Goal: Information Seeking & Learning: Learn about a topic

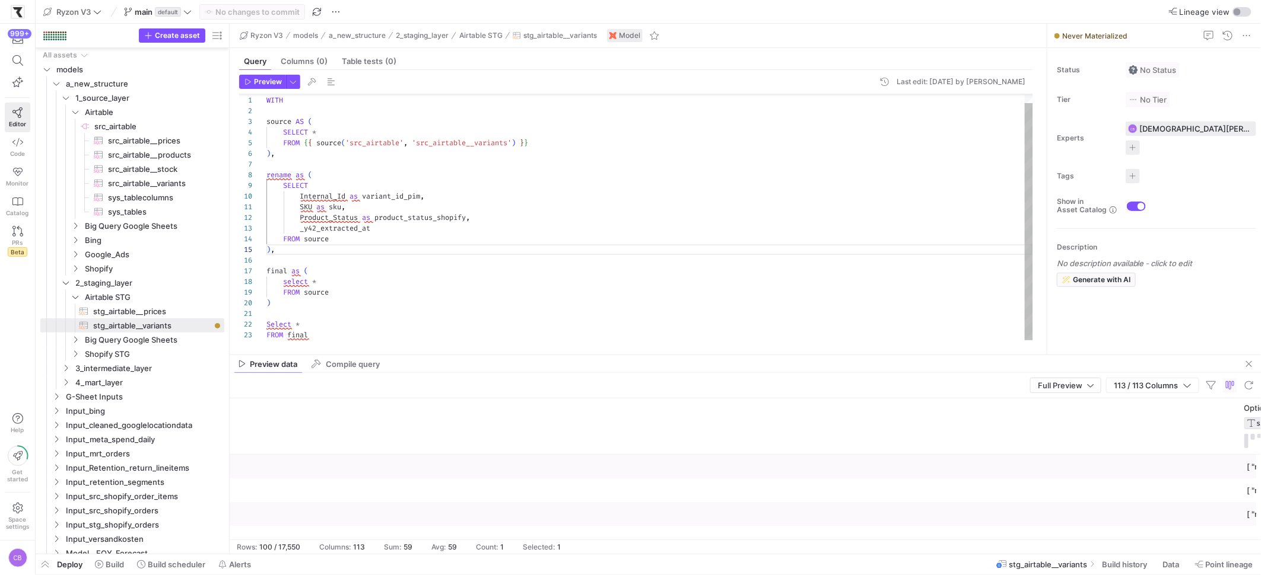
scroll to position [0, 1295]
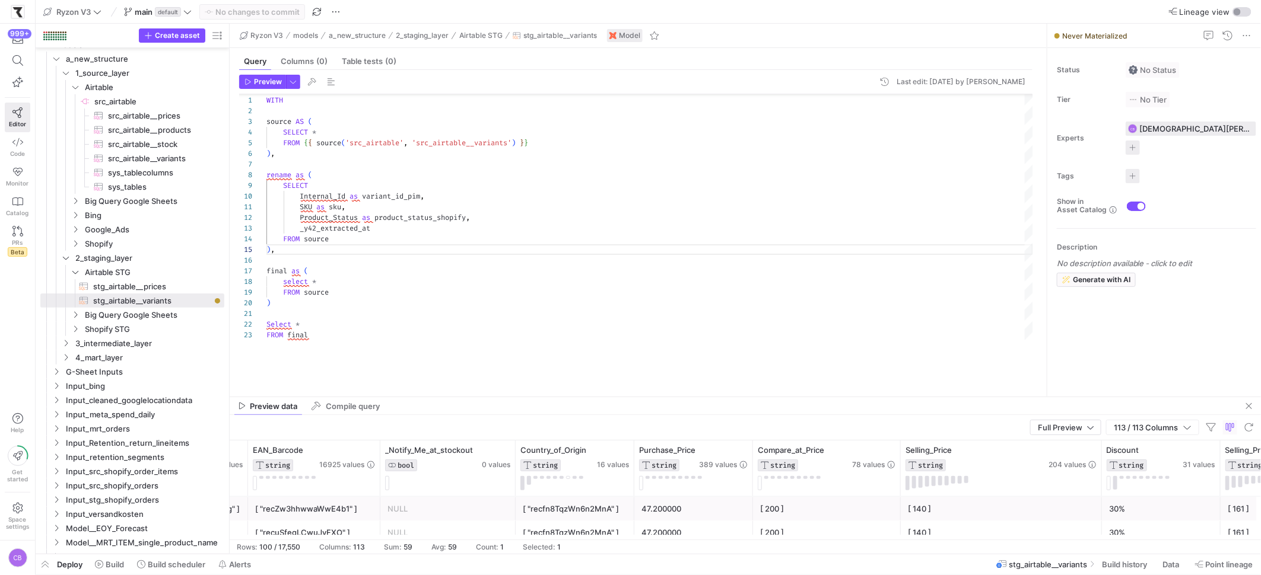
drag, startPoint x: 387, startPoint y: 355, endPoint x: 396, endPoint y: 399, distance: 44.7
click at [397, 397] on div at bounding box center [745, 397] width 1031 height 1
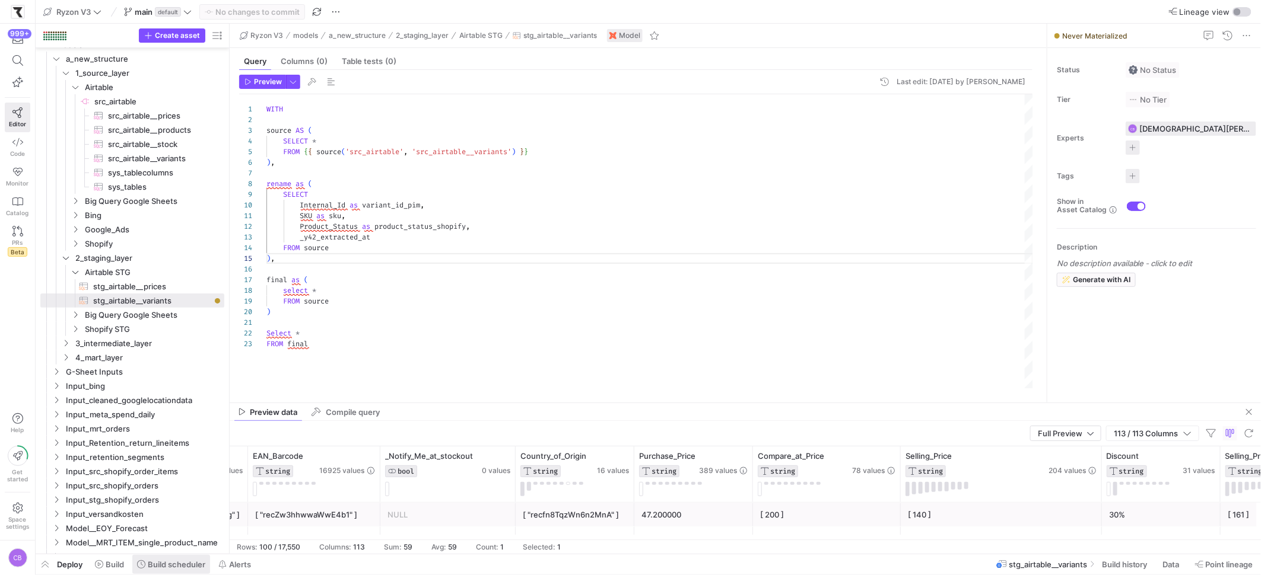
click at [167, 561] on span "Build scheduler" at bounding box center [177, 564] width 58 height 9
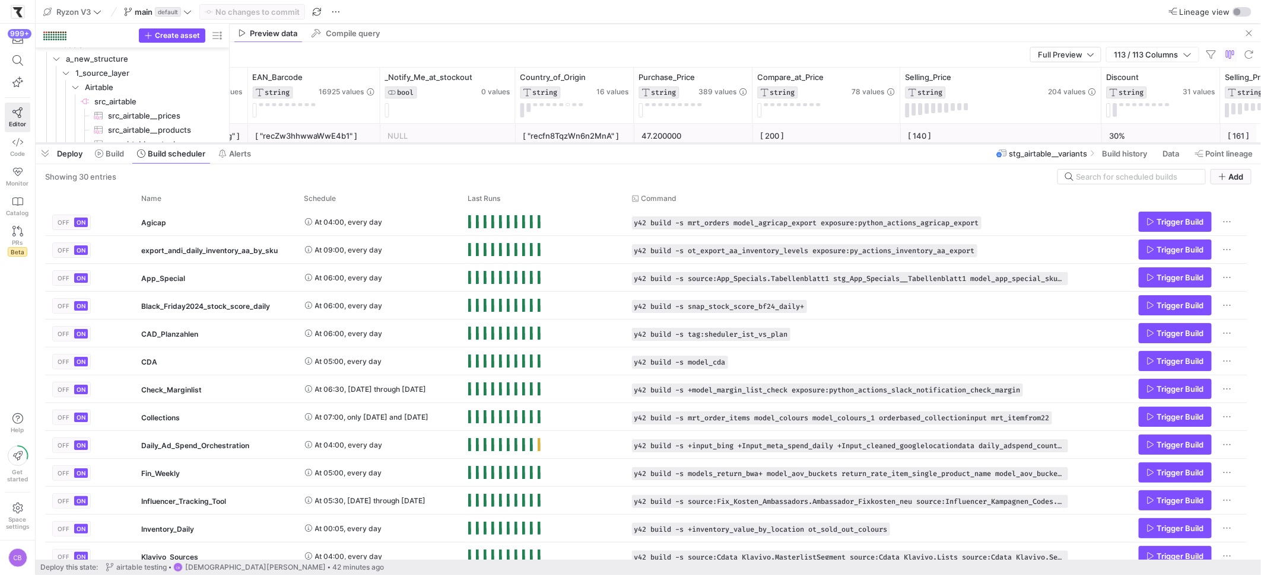
drag, startPoint x: 541, startPoint y: 360, endPoint x: 545, endPoint y: 144, distance: 215.4
click at [545, 144] on div at bounding box center [648, 143] width 1225 height 5
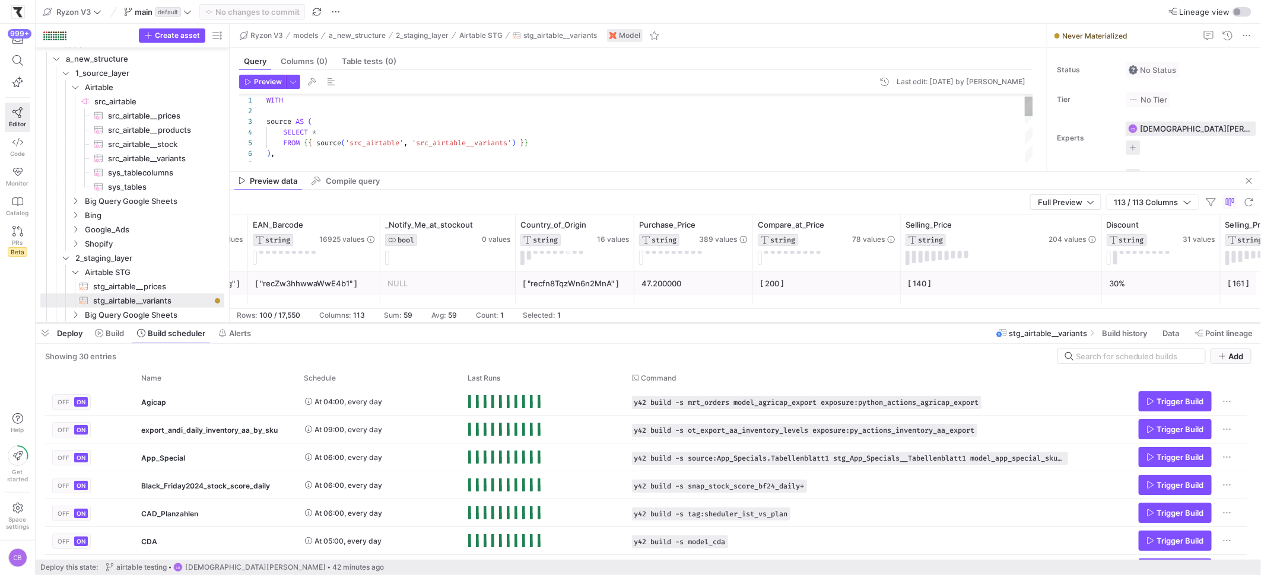
drag, startPoint x: 540, startPoint y: 143, endPoint x: 565, endPoint y: 323, distance: 181.4
click at [565, 323] on div at bounding box center [648, 323] width 1225 height 5
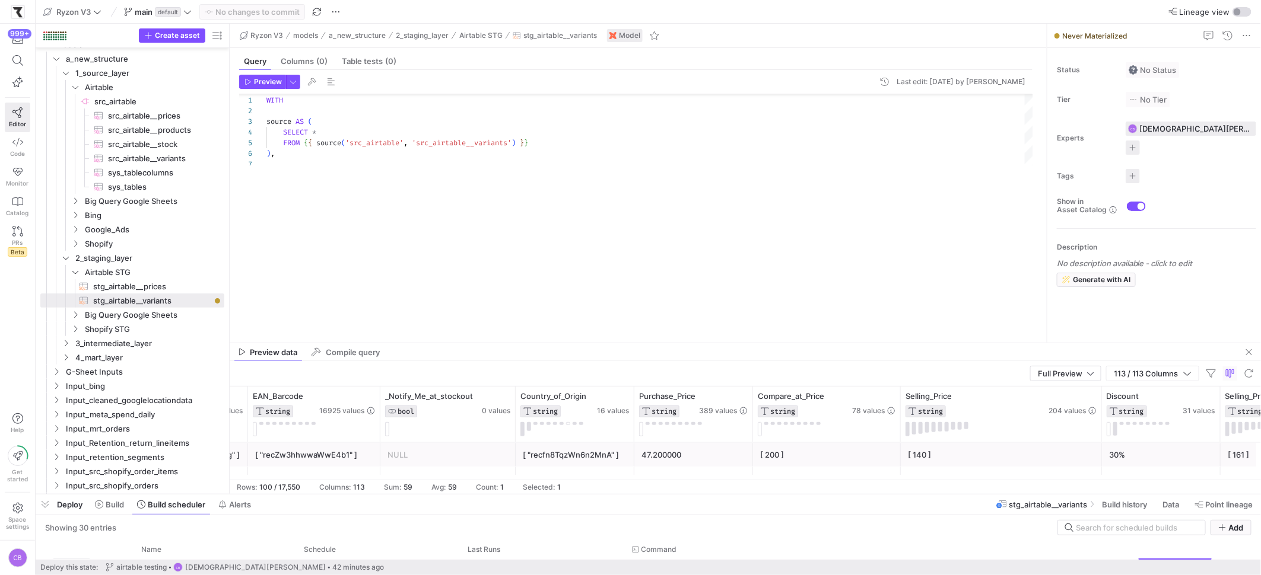
drag, startPoint x: 700, startPoint y: 323, endPoint x: 695, endPoint y: 454, distance: 130.6
click at [734, 495] on div at bounding box center [648, 494] width 1225 height 5
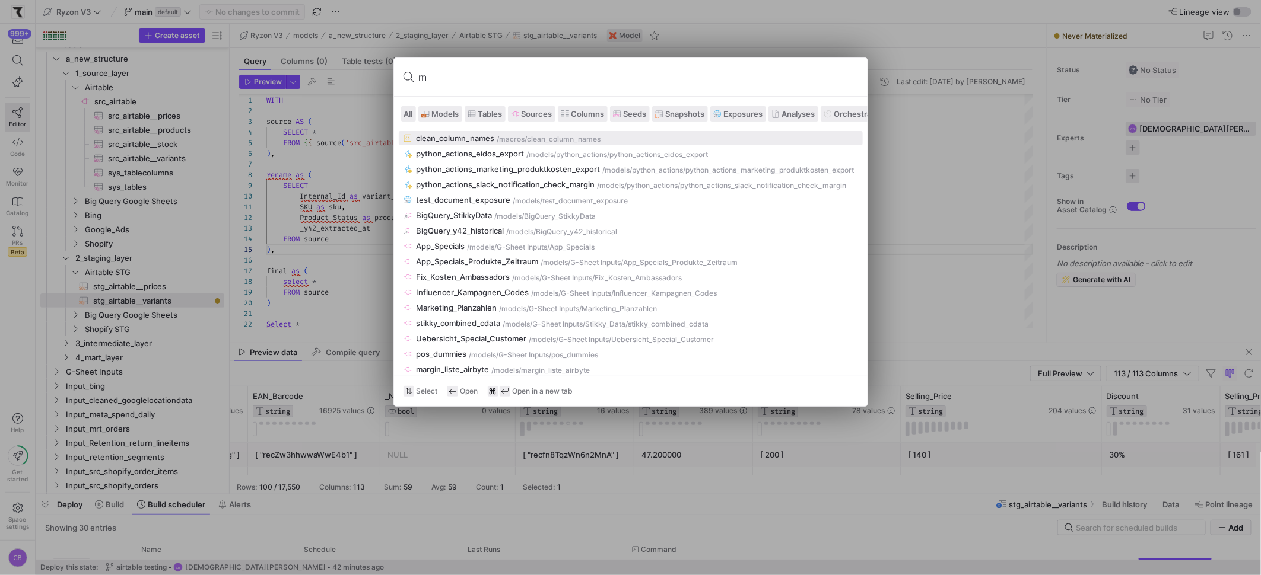
type input "m"
click at [303, 213] on div at bounding box center [630, 287] width 1261 height 575
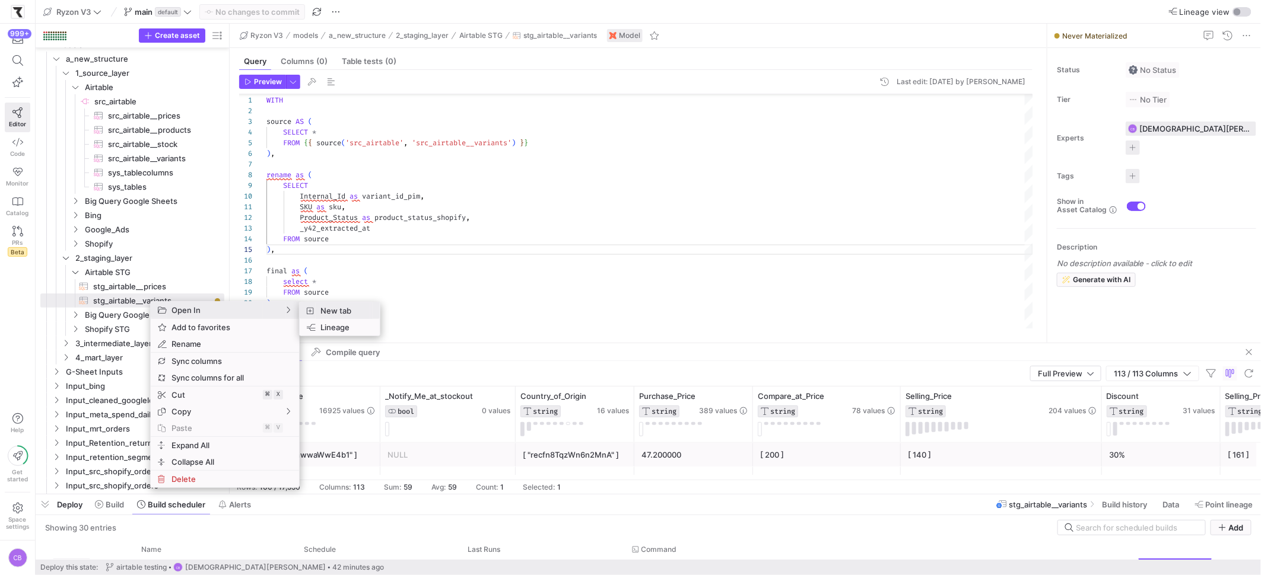
click at [346, 314] on span "New tab" at bounding box center [343, 311] width 55 height 17
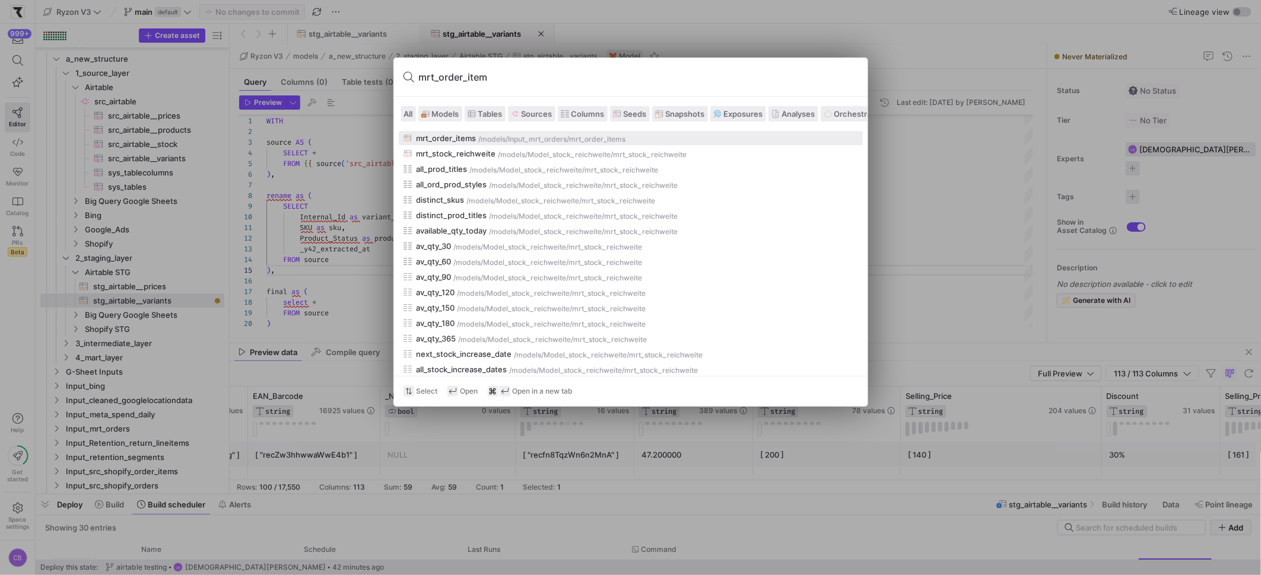
type input "mrt_order_items"
type textarea "{{ config(materialized='table') }} {# In this model we are taking relevant data…"
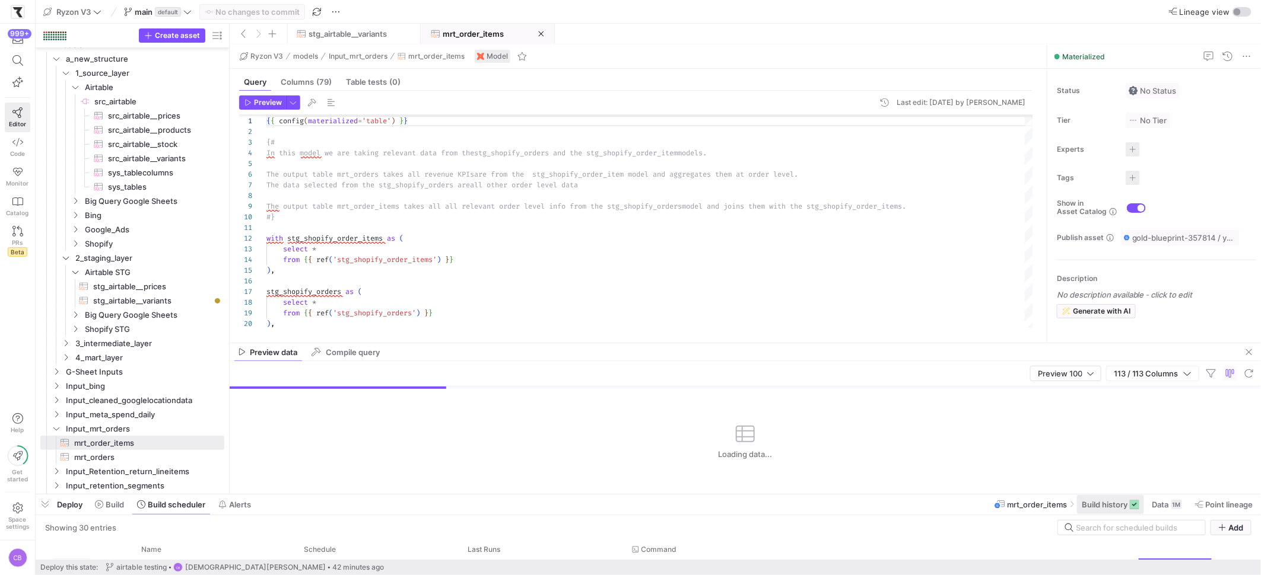
click at [1114, 507] on span "Build history" at bounding box center [1104, 504] width 46 height 9
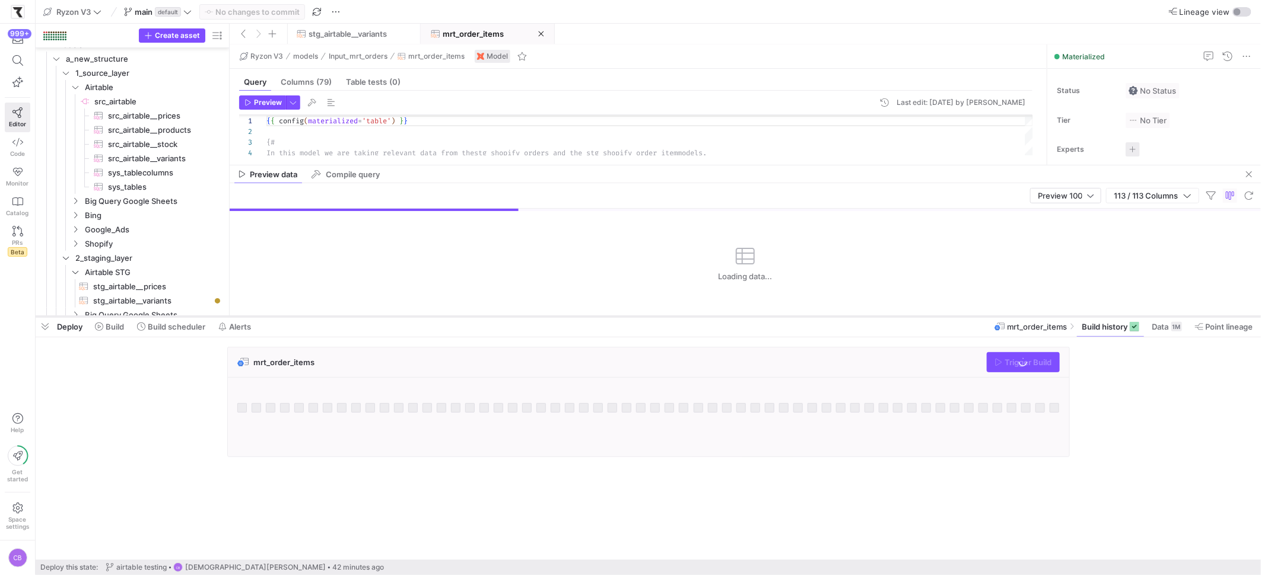
drag, startPoint x: 950, startPoint y: 494, endPoint x: 935, endPoint y: 313, distance: 181.6
click at [936, 314] on div at bounding box center [648, 316] width 1225 height 5
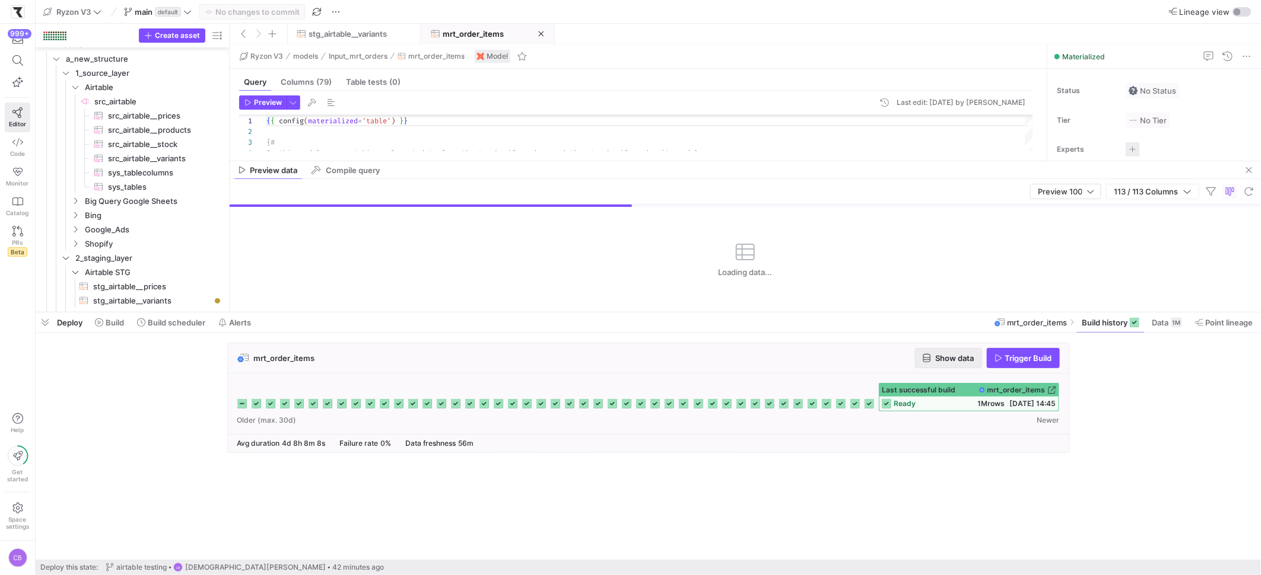
click at [975, 357] on span "button" at bounding box center [948, 358] width 66 height 19
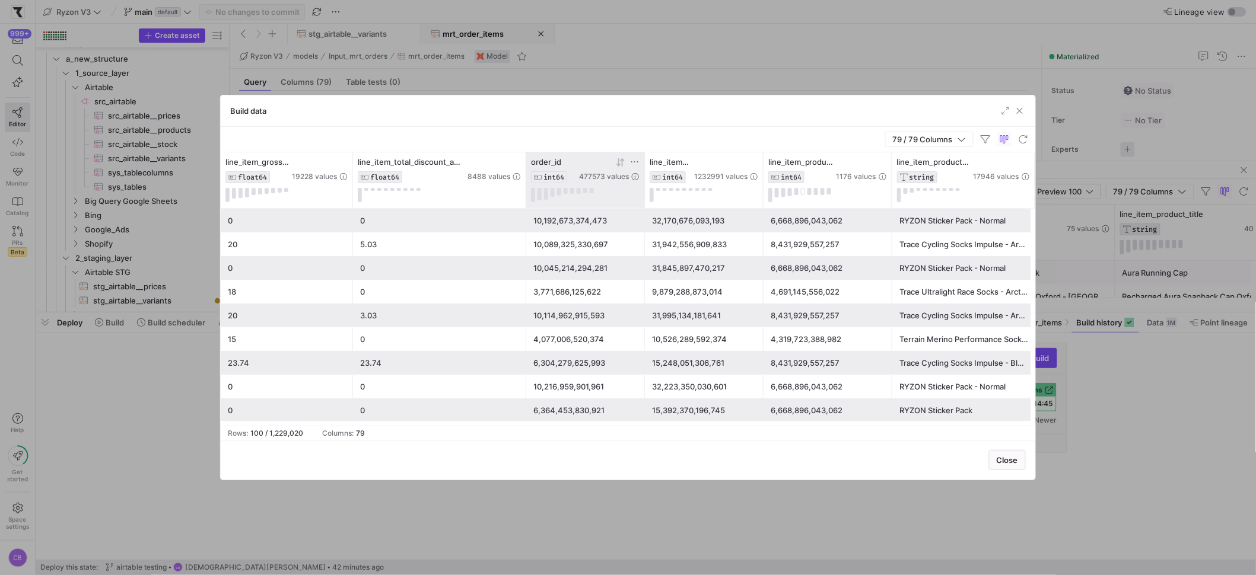
click at [639, 160] on icon at bounding box center [634, 161] width 9 height 9
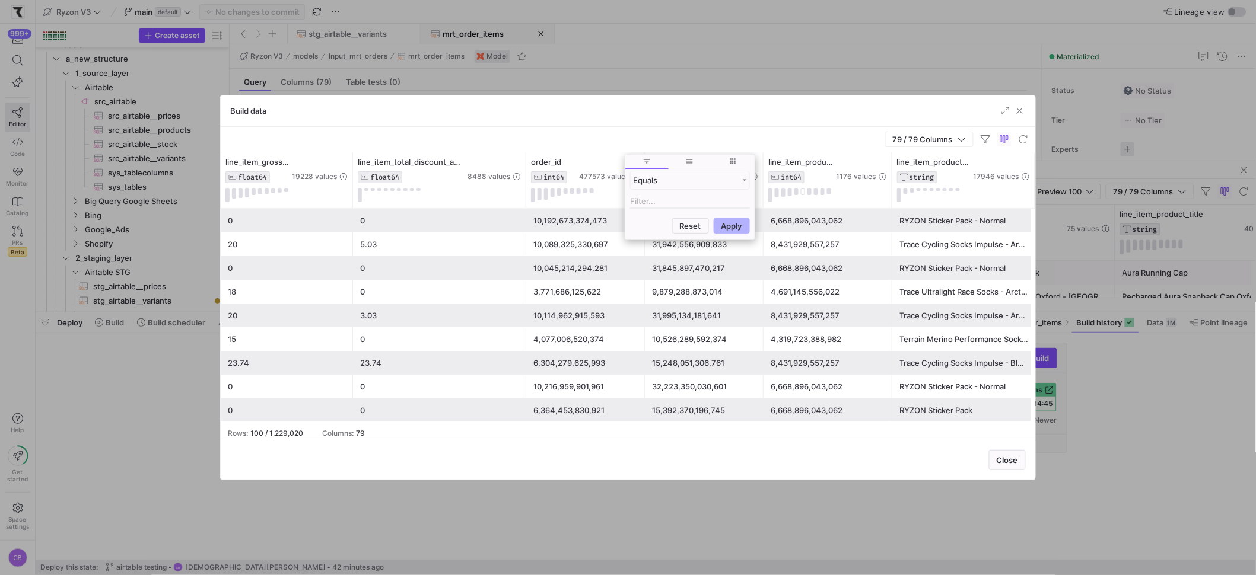
click at [657, 197] on input "Filter Value" at bounding box center [690, 202] width 120 height 14
type input "10445807616265"
click at [730, 282] on button "Apply" at bounding box center [732, 283] width 36 height 15
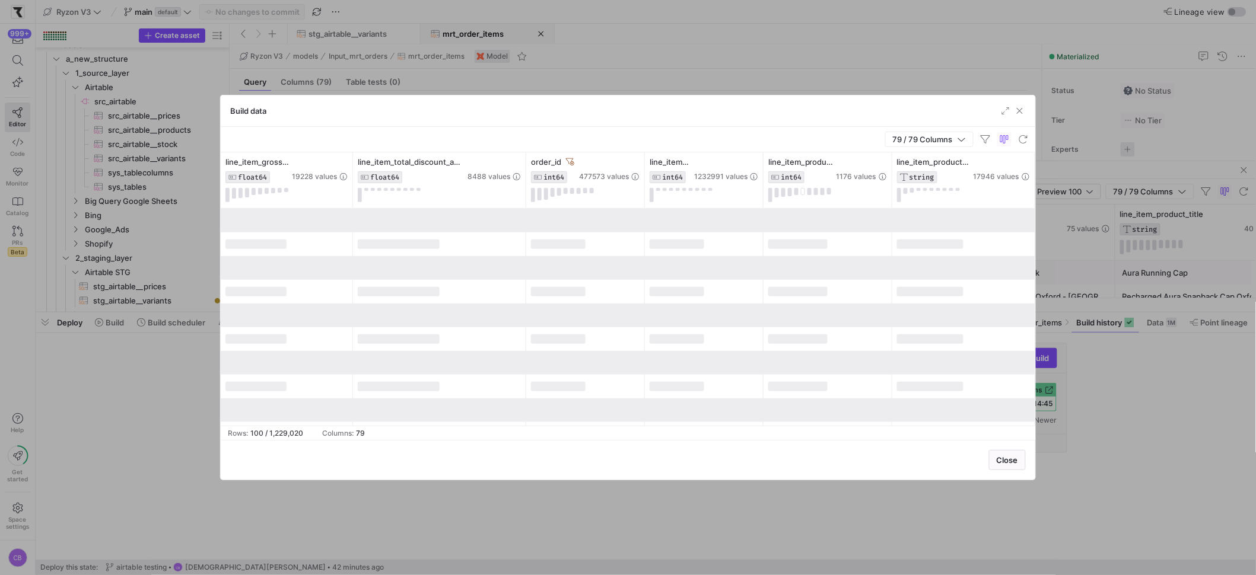
click at [669, 116] on div "Build data" at bounding box center [628, 111] width 815 height 31
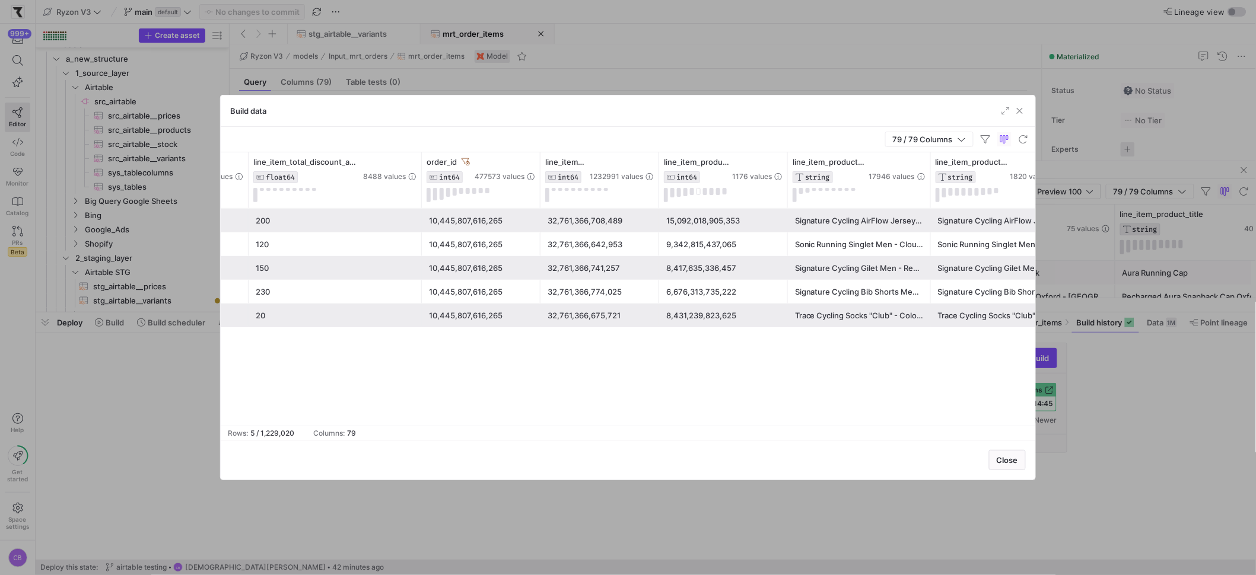
scroll to position [0, 235]
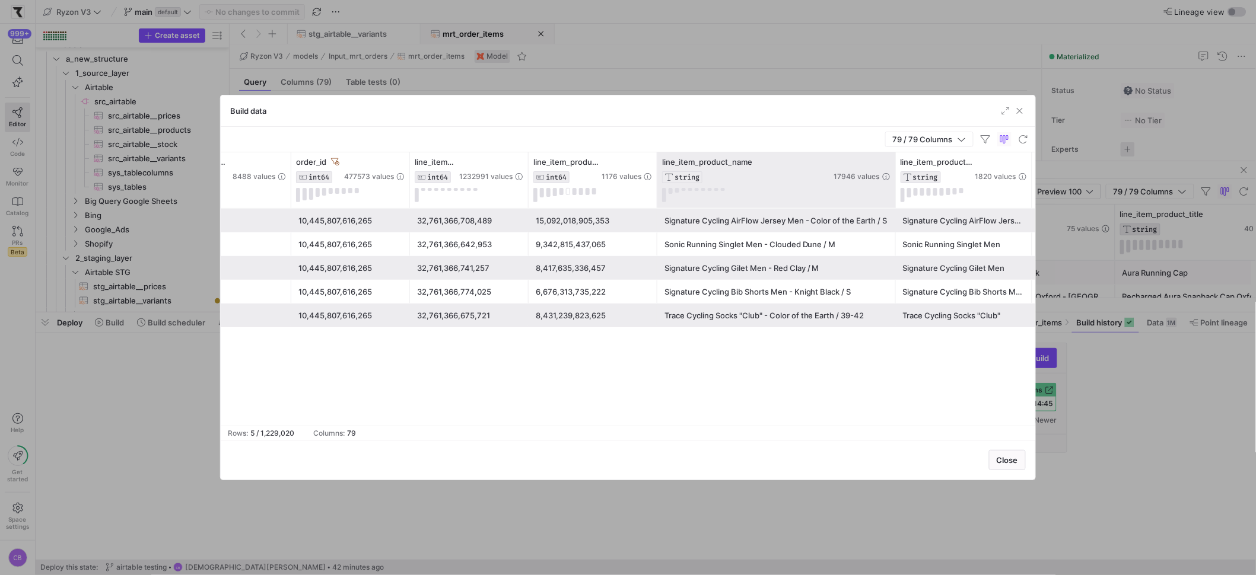
drag, startPoint x: 798, startPoint y: 193, endPoint x: 893, endPoint y: 190, distance: 95.6
click at [893, 190] on div at bounding box center [895, 180] width 5 height 56
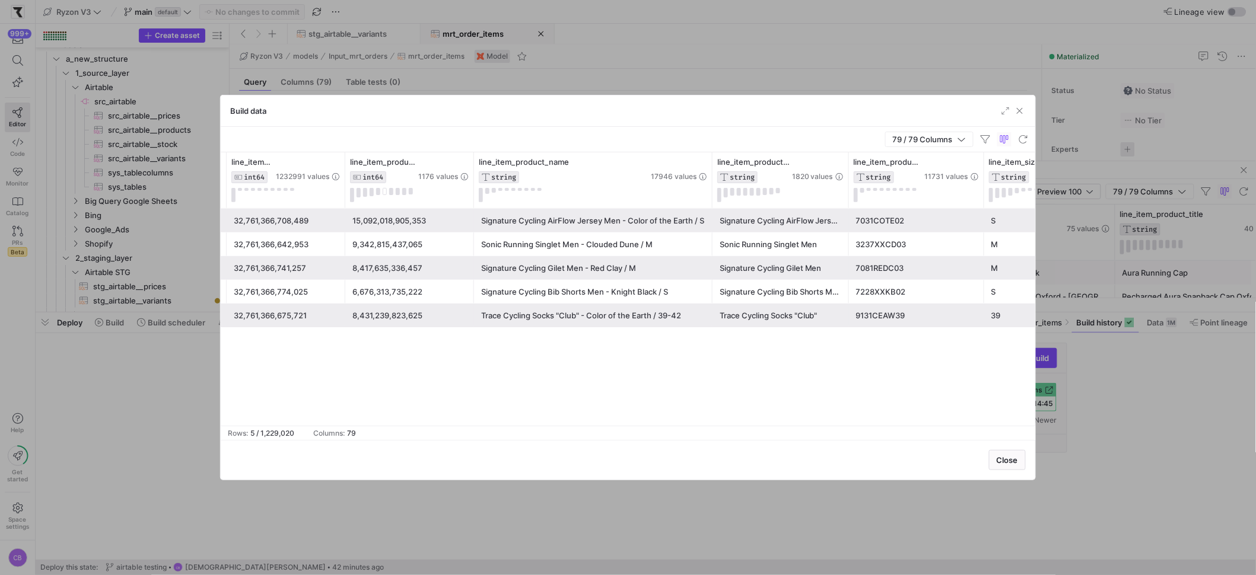
scroll to position [0, 442]
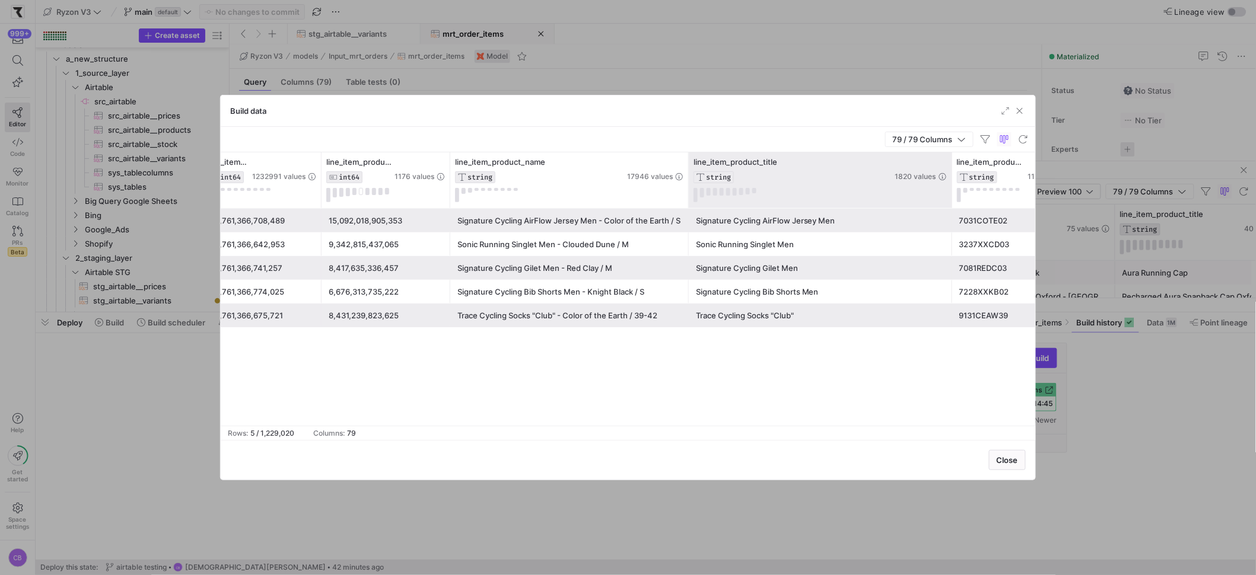
drag, startPoint x: 823, startPoint y: 189, endPoint x: 950, endPoint y: 198, distance: 127.3
click at [950, 198] on div at bounding box center [951, 180] width 5 height 56
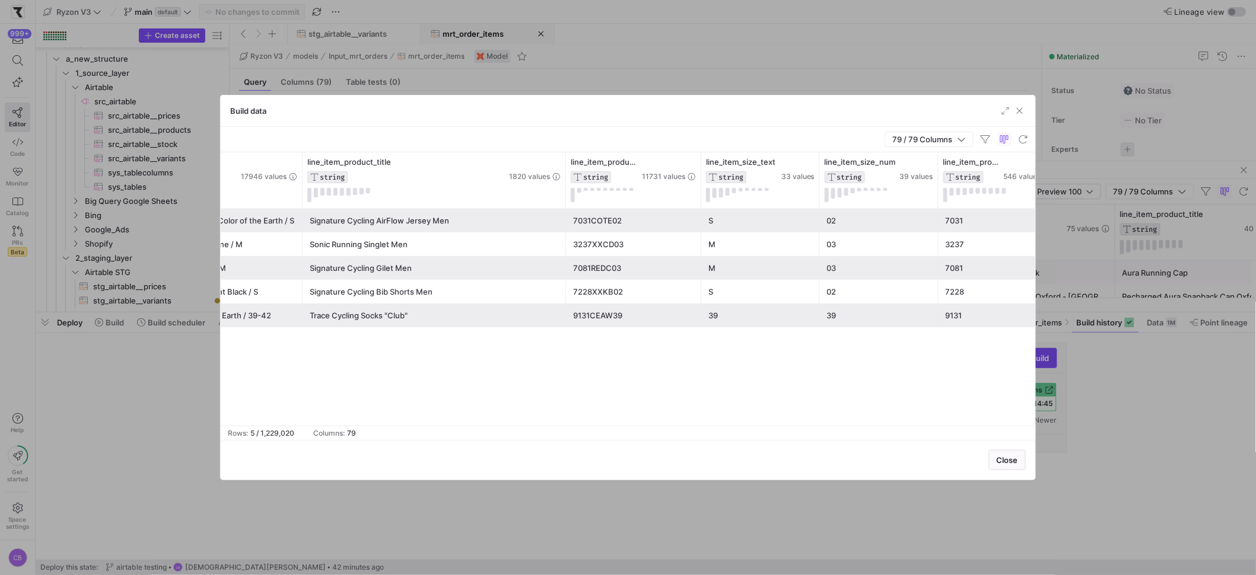
scroll to position [0, 949]
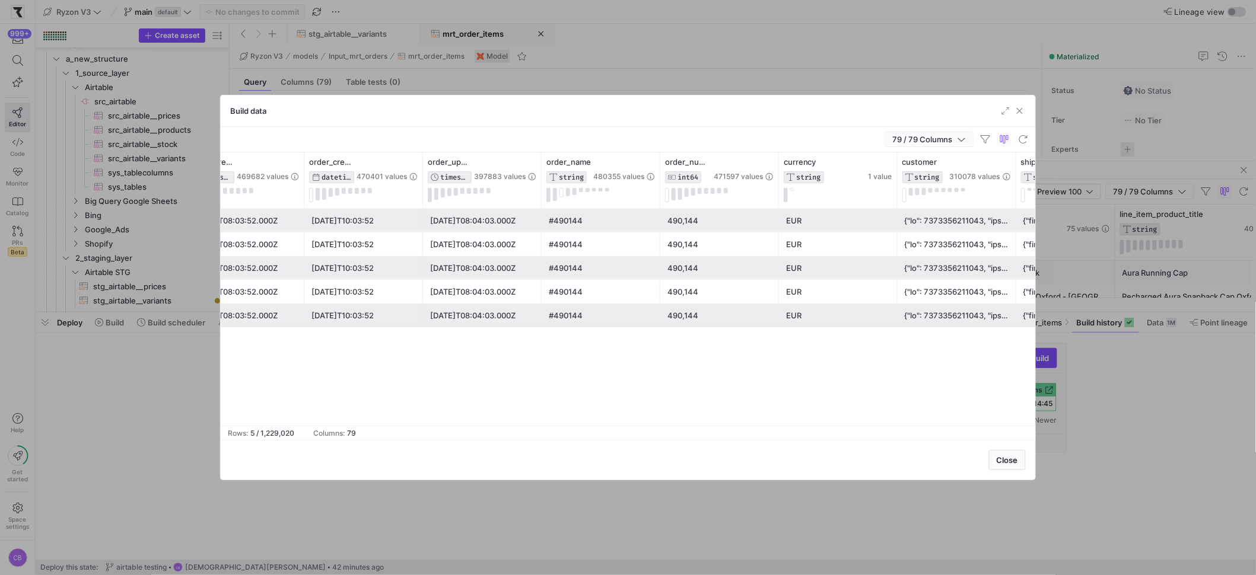
click at [968, 138] on span "button" at bounding box center [929, 139] width 87 height 14
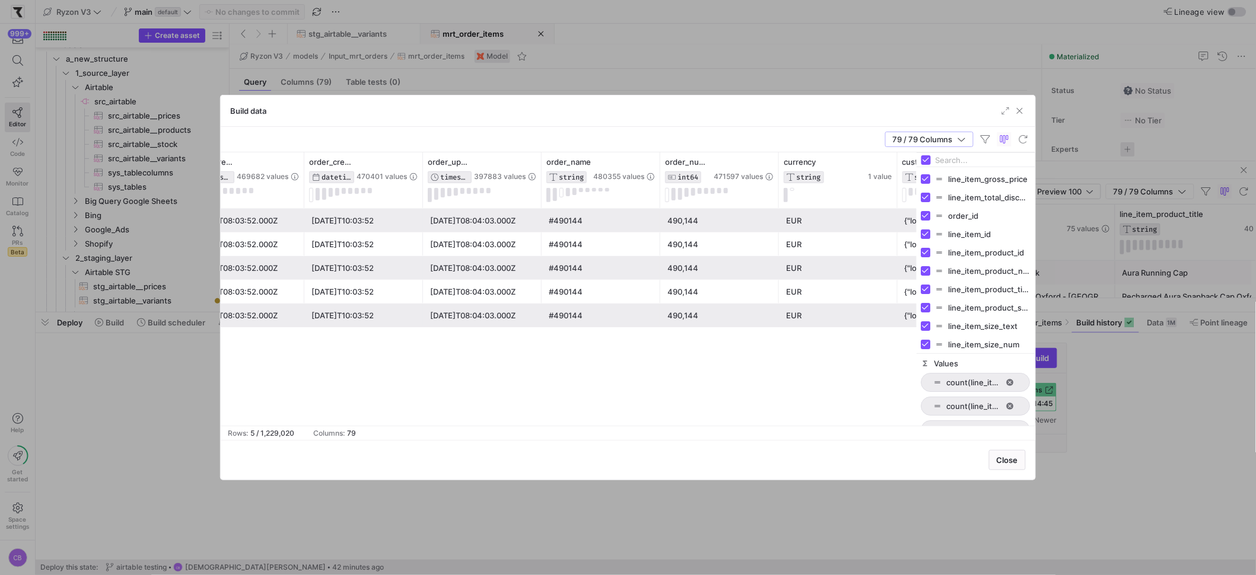
click at [977, 128] on div "79 / 79 Columns" at bounding box center [628, 140] width 815 height 26
click at [914, 264] on div at bounding box center [957, 268] width 104 height 23
click at [866, 365] on div "0 [DATE]T08:03:52.000Z [DATE]T10:03:52 [DATE]T08:04:03.000Z #490144 490,144 EUR…" at bounding box center [569, 317] width 696 height 217
click at [962, 142] on icon "button" at bounding box center [961, 139] width 8 height 8
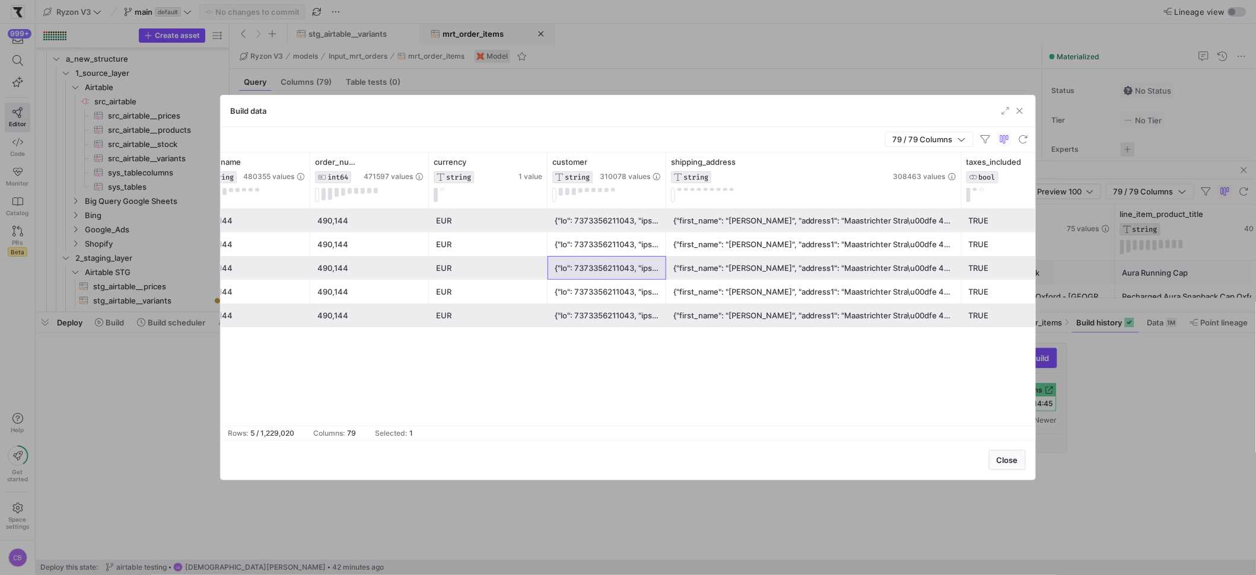
drag, startPoint x: 786, startPoint y: 186, endPoint x: 972, endPoint y: 221, distance: 189.0
click at [972, 221] on div "order_updated_at_timestamp TIMESTAMP 397883 values order_name STRING 480355 val…" at bounding box center [628, 288] width 815 height 273
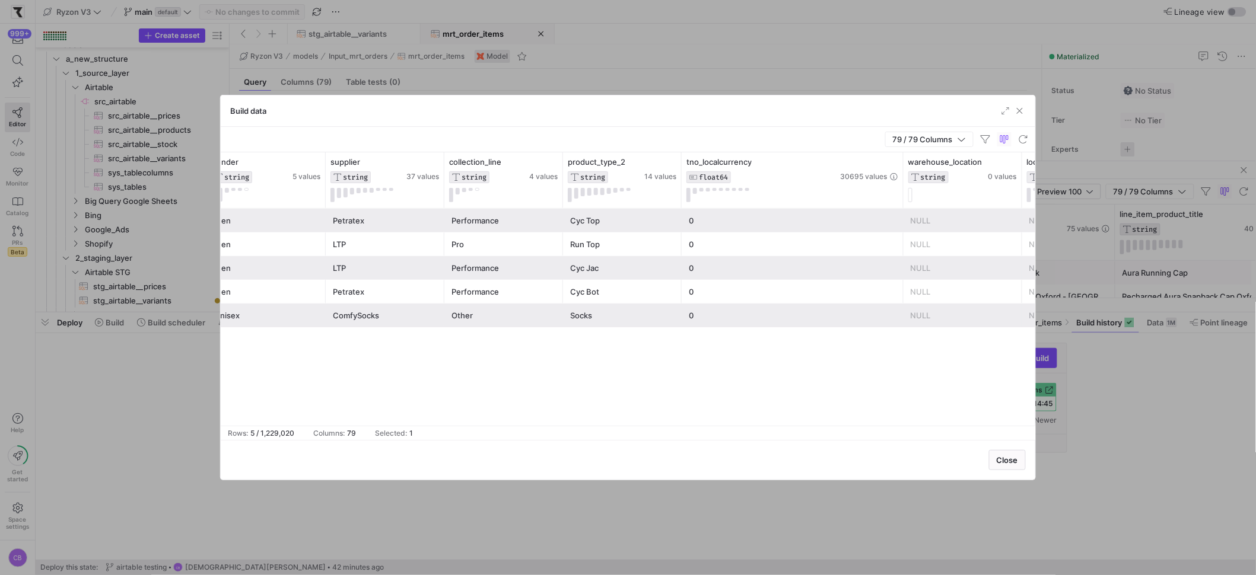
drag, startPoint x: 797, startPoint y: 186, endPoint x: 887, endPoint y: 228, distance: 99.8
click at [900, 219] on div "shipping_address STRING 308463 values season STRING 5 values gender STRING 5 va…" at bounding box center [628, 288] width 815 height 273
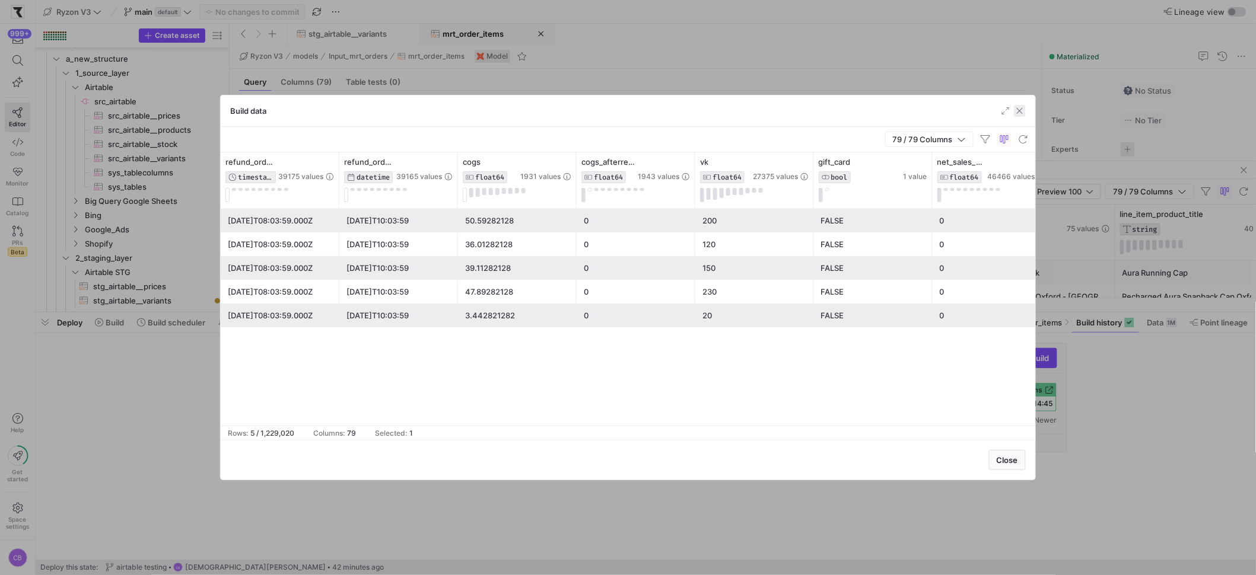
click at [1019, 112] on span "button" at bounding box center [1020, 111] width 12 height 12
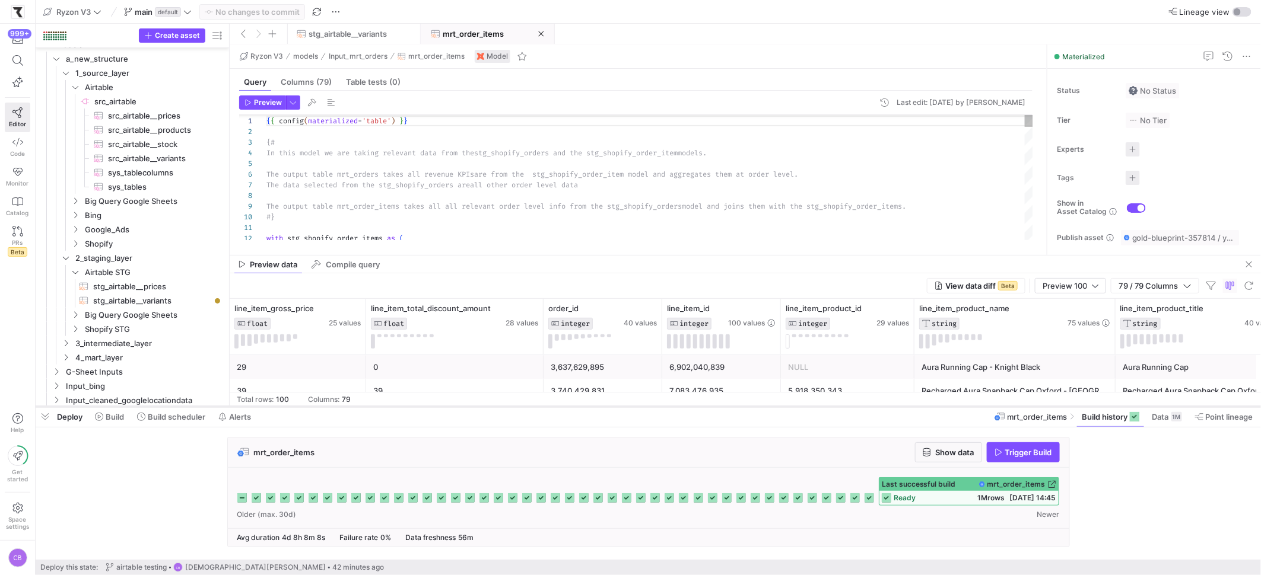
drag, startPoint x: 368, startPoint y: 310, endPoint x: 391, endPoint y: 404, distance: 97.0
click at [391, 405] on div at bounding box center [648, 407] width 1225 height 5
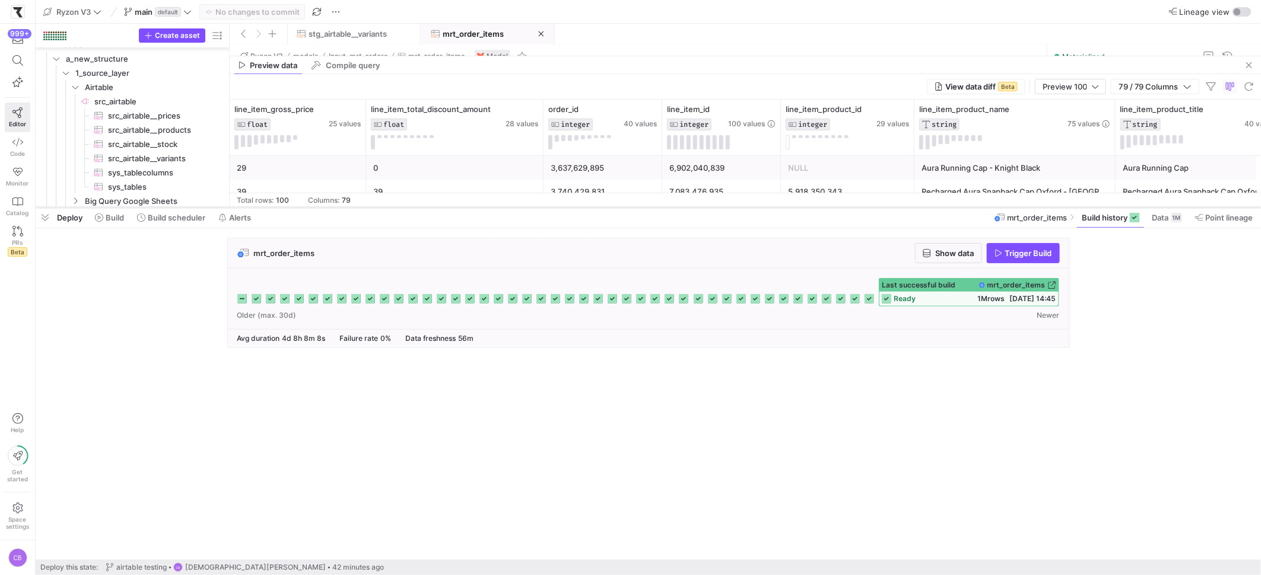
drag, startPoint x: 381, startPoint y: 406, endPoint x: 418, endPoint y: 206, distance: 202.6
click at [418, 206] on div at bounding box center [648, 207] width 1225 height 5
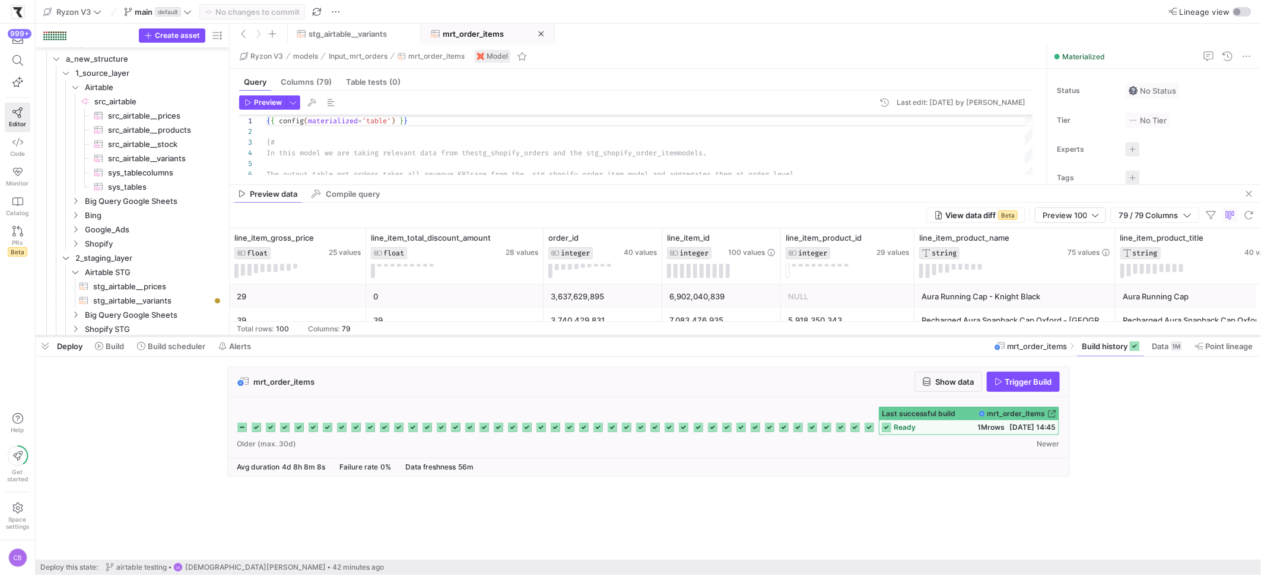
drag, startPoint x: 440, startPoint y: 207, endPoint x: 479, endPoint y: 336, distance: 134.7
click at [479, 336] on div at bounding box center [648, 336] width 1225 height 5
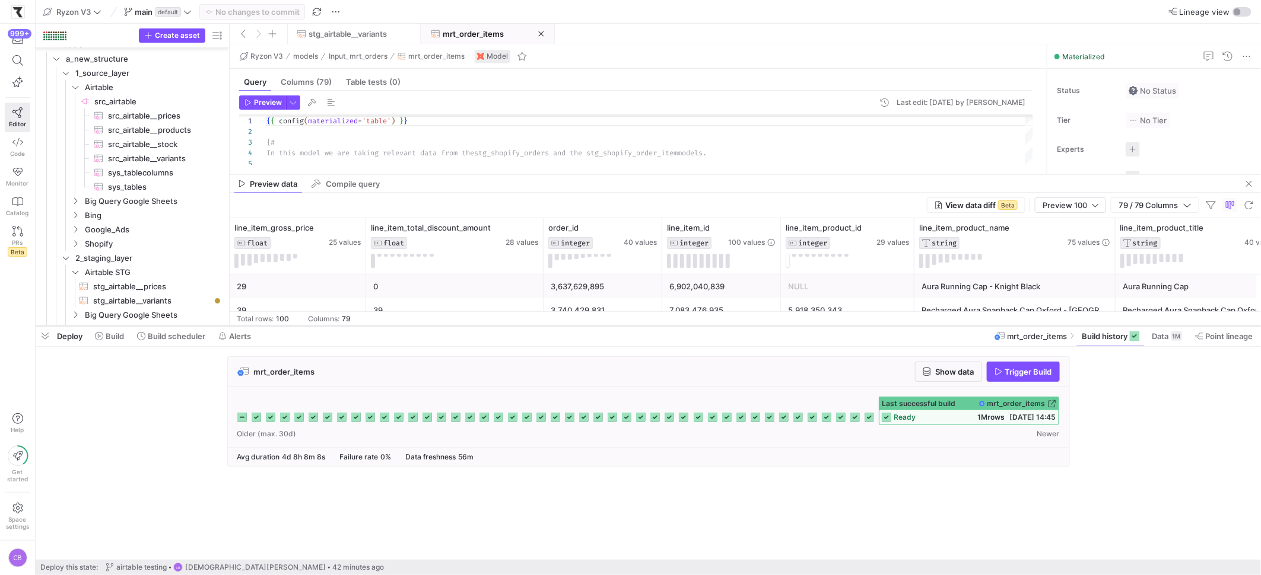
drag, startPoint x: 605, startPoint y: 336, endPoint x: 606, endPoint y: 325, distance: 11.4
click at [606, 325] on div at bounding box center [648, 326] width 1225 height 5
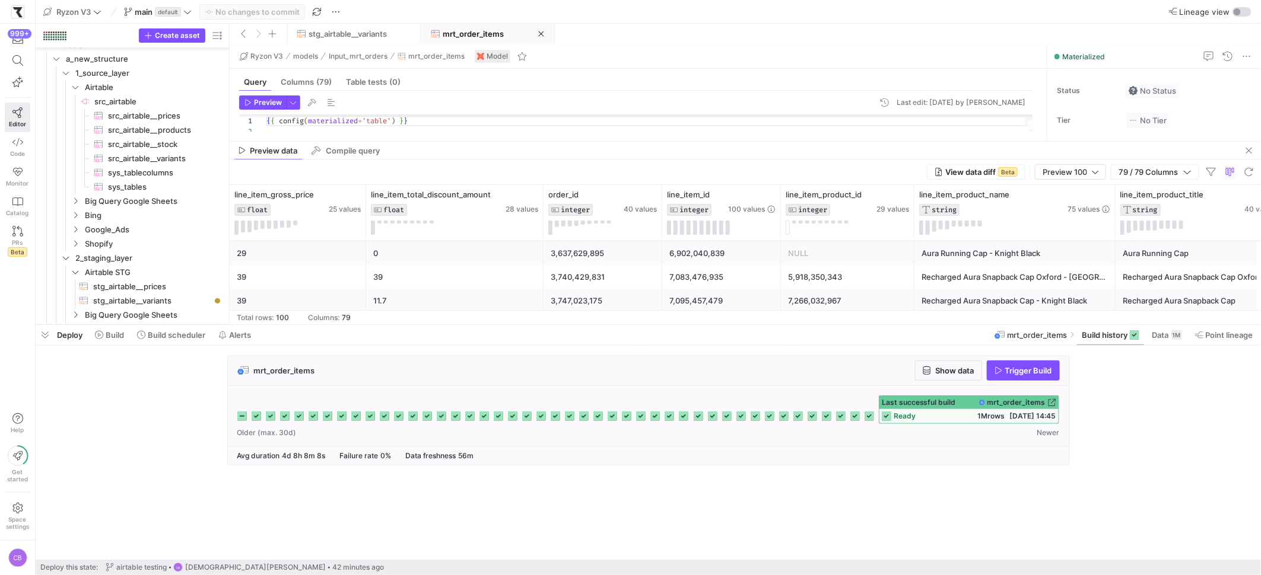
drag, startPoint x: 602, startPoint y: 174, endPoint x: 609, endPoint y: 142, distance: 32.9
click at [609, 142] on as-split "Ryzon V3 models Input_mrt_orders mrt_order_items Model Query Columns (79) Table…" at bounding box center [745, 184] width 1031 height 280
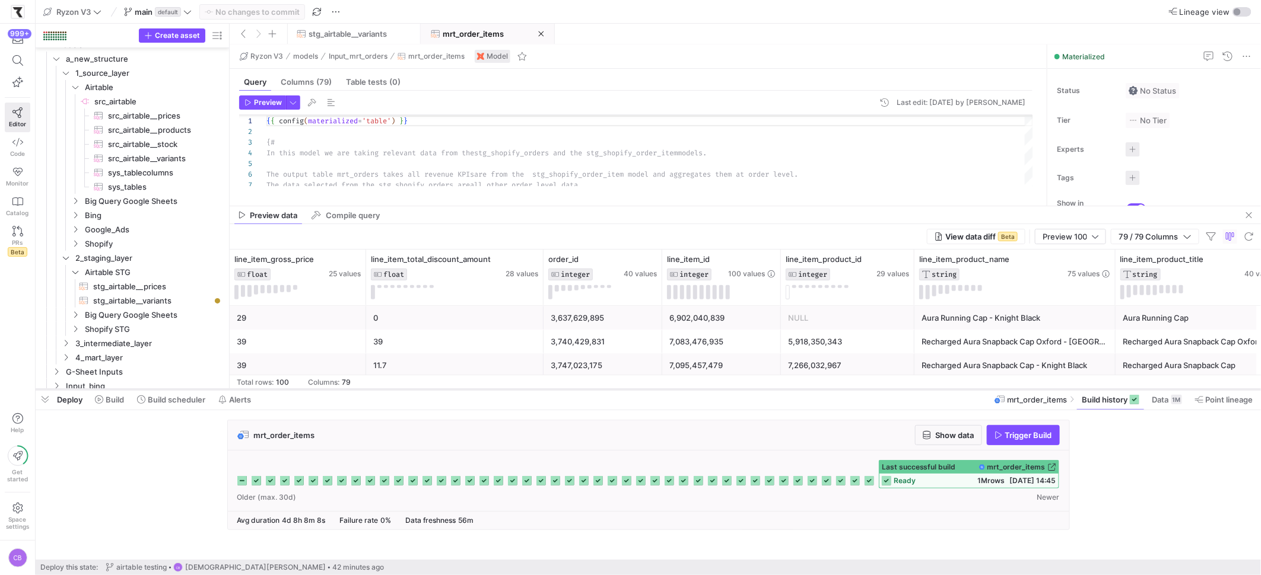
drag, startPoint x: 688, startPoint y: 323, endPoint x: 718, endPoint y: 425, distance: 105.7
click at [718, 392] on div at bounding box center [648, 389] width 1225 height 5
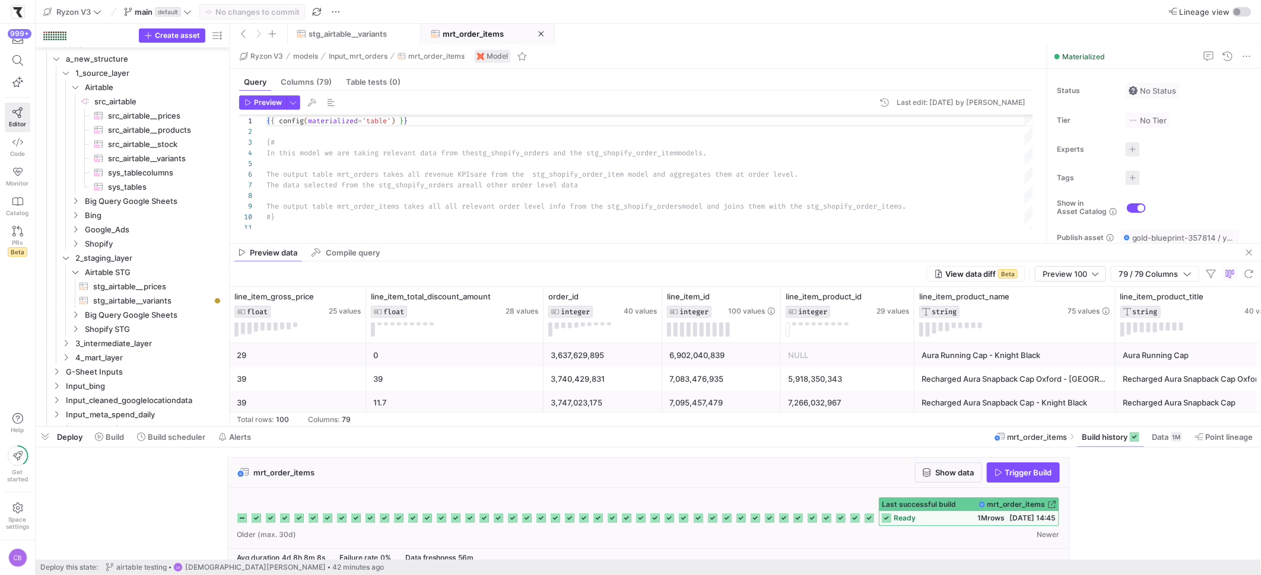
click at [462, 33] on span "mrt_order_items" at bounding box center [473, 33] width 61 height 9
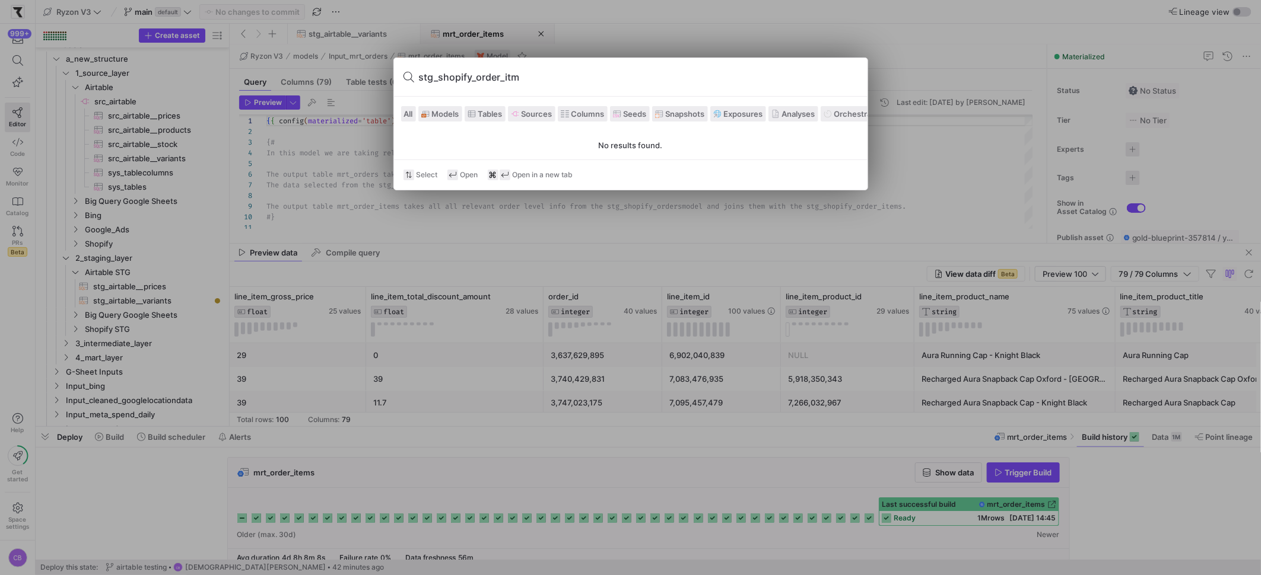
type input "stg_shopify_order_it"
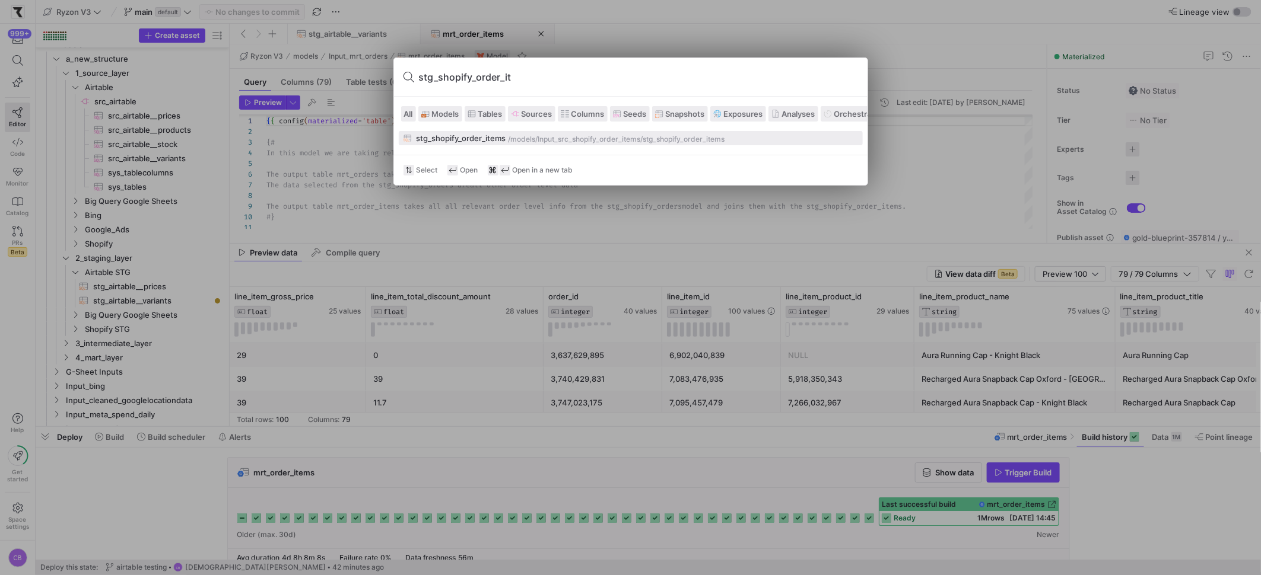
click at [469, 138] on div "stg_shopify_order_items" at bounding box center [461, 137] width 90 height 9
type textarea "{{ config(materialized='table') }} with src_shopify_orders as ( select * from {…"
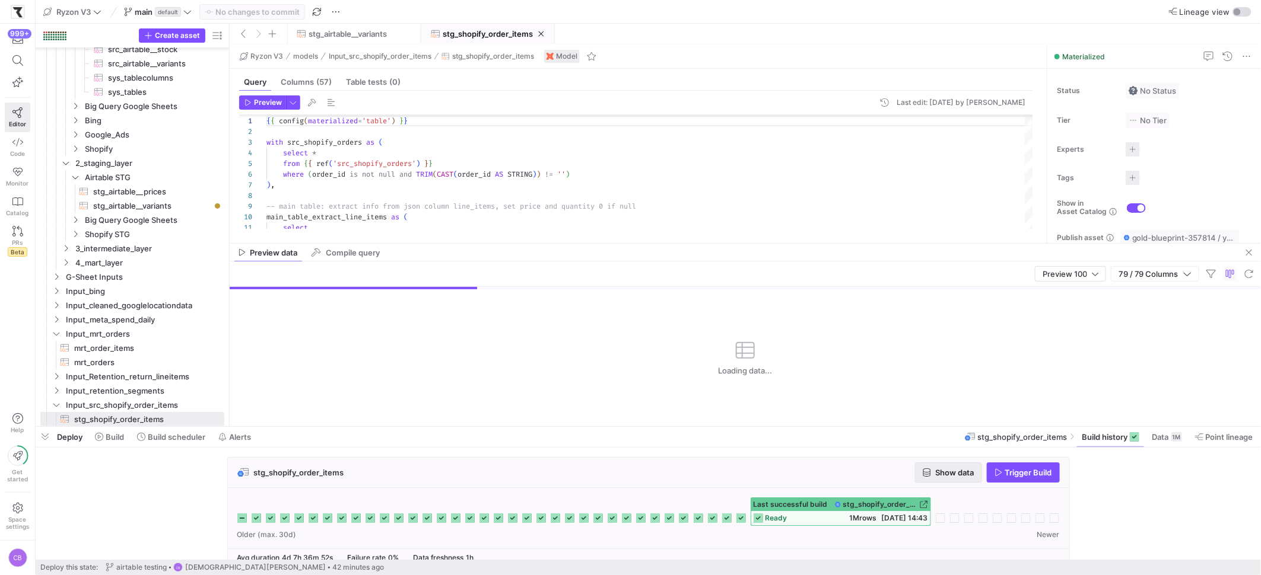
click at [965, 475] on span "Show data" at bounding box center [955, 472] width 39 height 9
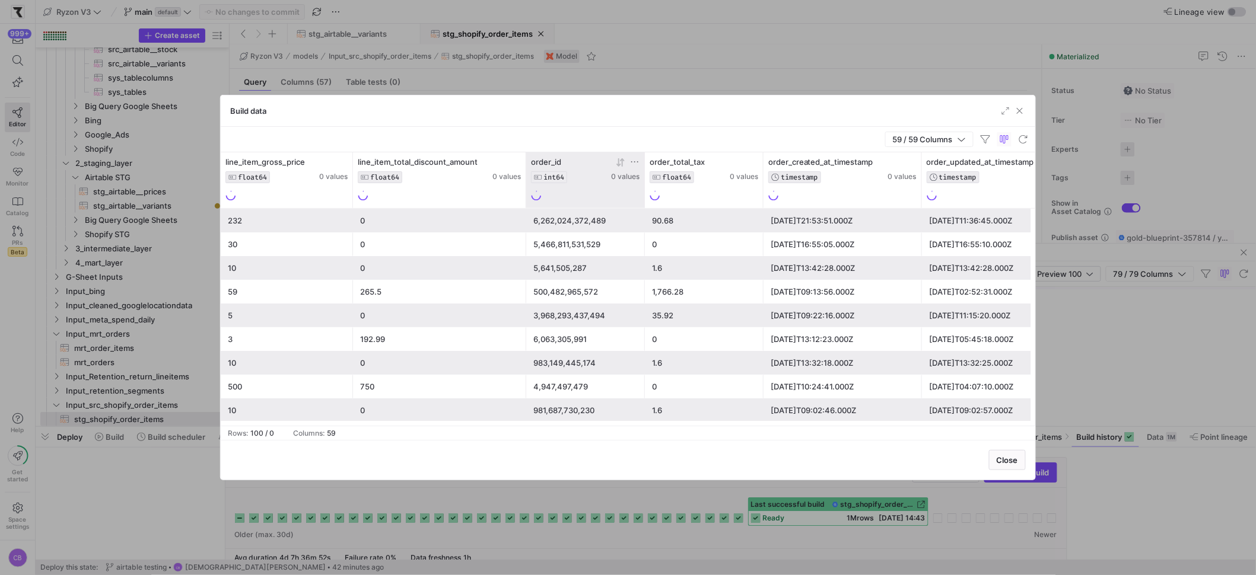
click at [634, 163] on icon at bounding box center [634, 161] width 9 height 9
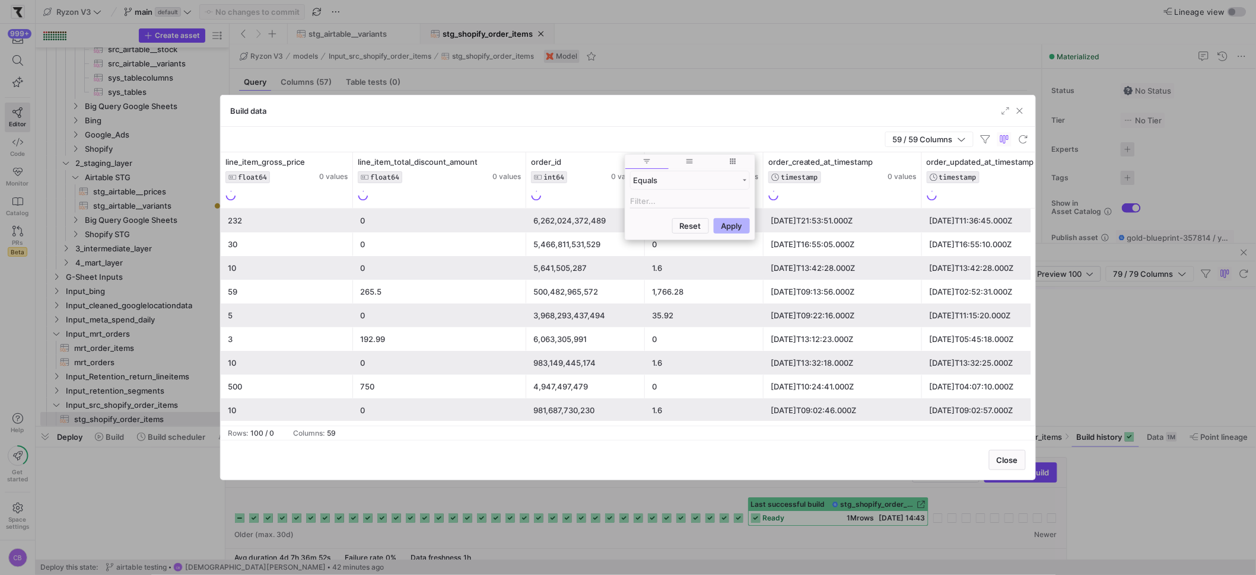
click at [640, 201] on input "Filter Value" at bounding box center [690, 202] width 120 height 14
type input "10445807616265"
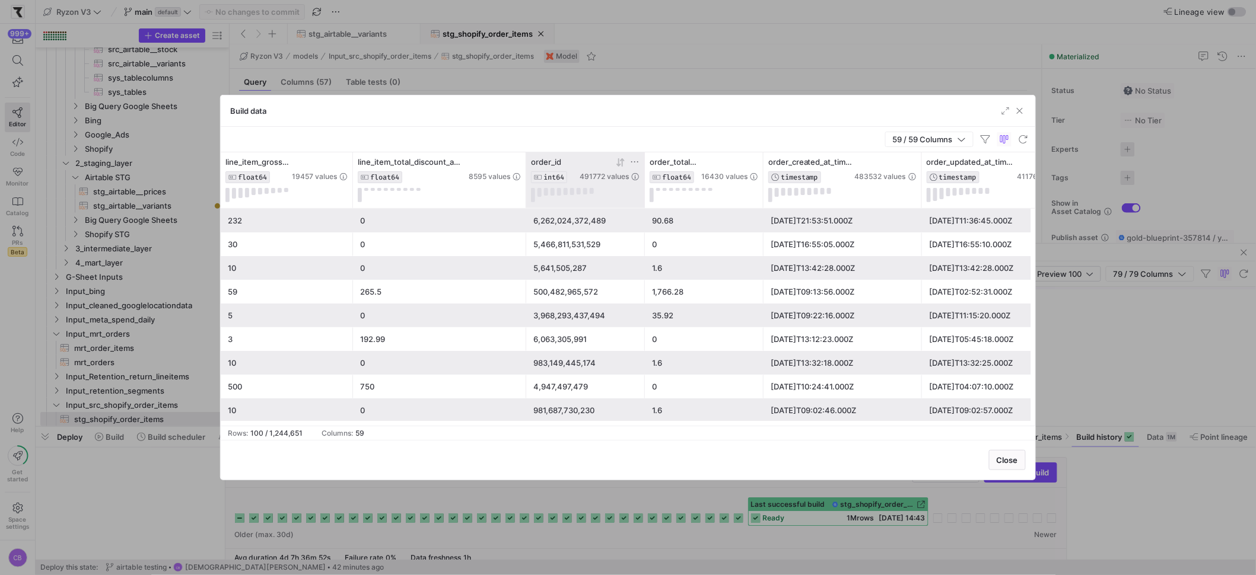
click at [640, 163] on icon at bounding box center [634, 161] width 9 height 9
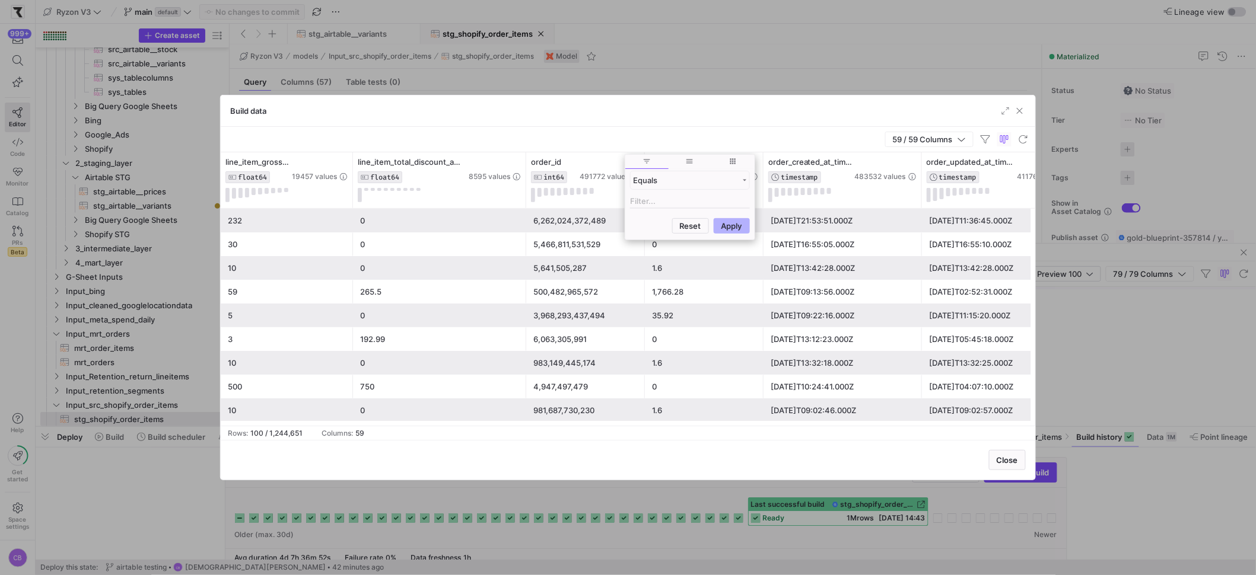
click at [681, 209] on div "Equals" at bounding box center [689, 191] width 129 height 43
click at [680, 203] on input "Filter Value" at bounding box center [690, 202] width 120 height 14
paste input "10445807616265"
type input "10445807616265"
click at [733, 281] on button "Apply" at bounding box center [732, 283] width 36 height 15
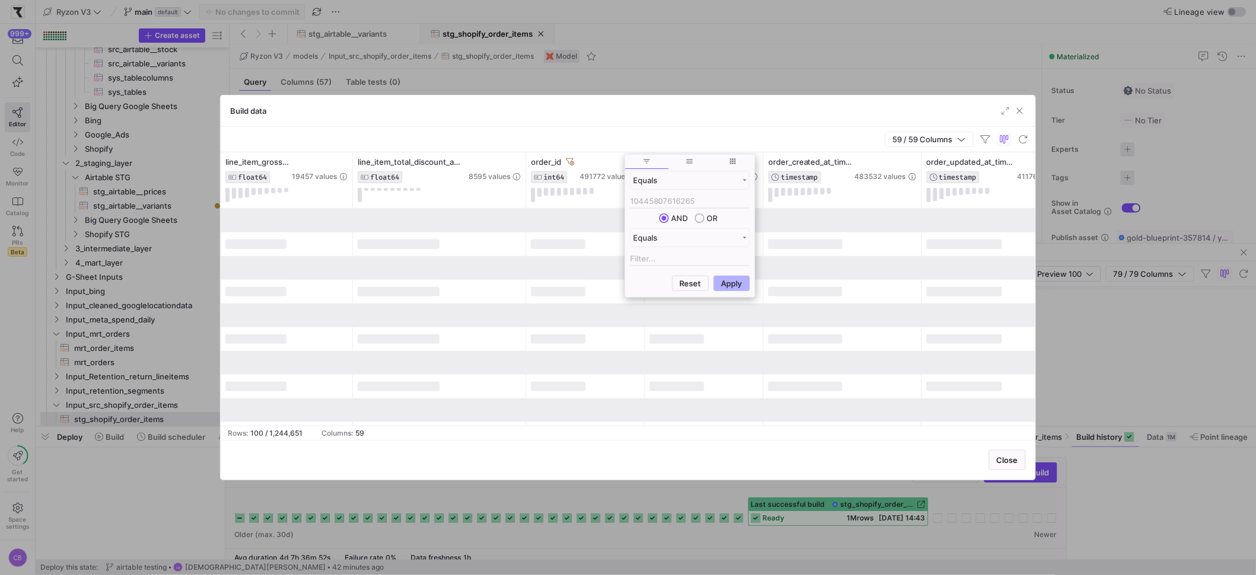
click at [661, 142] on div "59 / 59 Columns" at bounding box center [628, 140] width 815 height 26
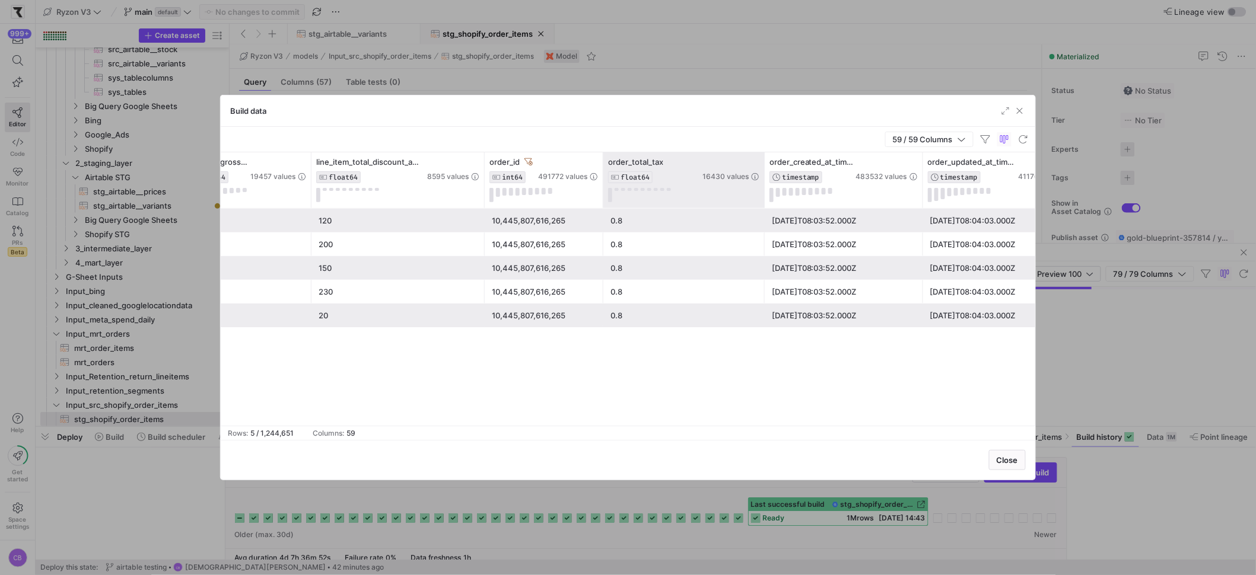
drag, startPoint x: 719, startPoint y: 168, endPoint x: 762, endPoint y: 194, distance: 50.1
click at [762, 194] on div at bounding box center [764, 180] width 5 height 56
click at [649, 286] on div "0.8" at bounding box center [683, 292] width 147 height 23
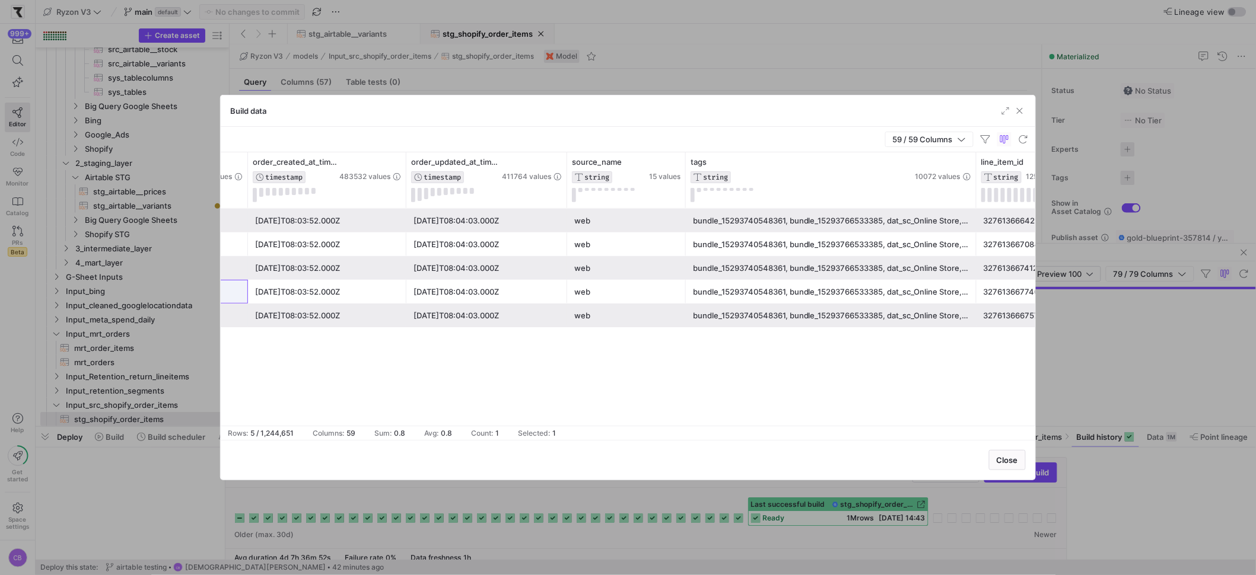
drag, startPoint x: 803, startPoint y: 198, endPoint x: 1022, endPoint y: 214, distance: 218.9
click at [1022, 214] on div "order_total_tax FLOAT64 16430 values order_created_at_timestamp TIMESTAMP 48353…" at bounding box center [628, 288] width 815 height 273
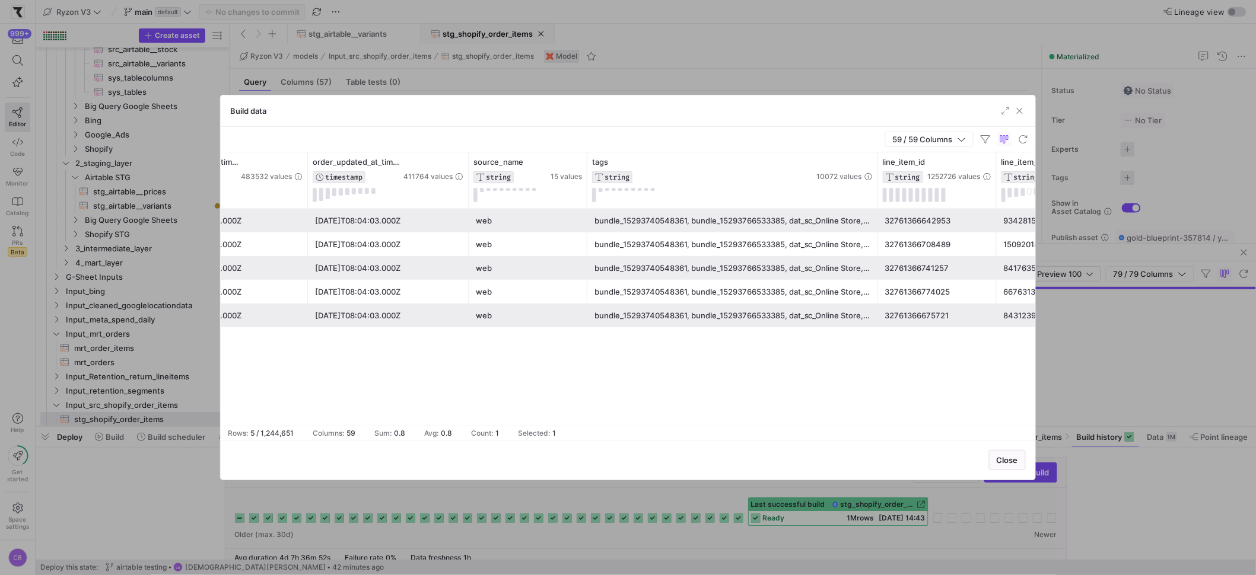
scroll to position [0, 685]
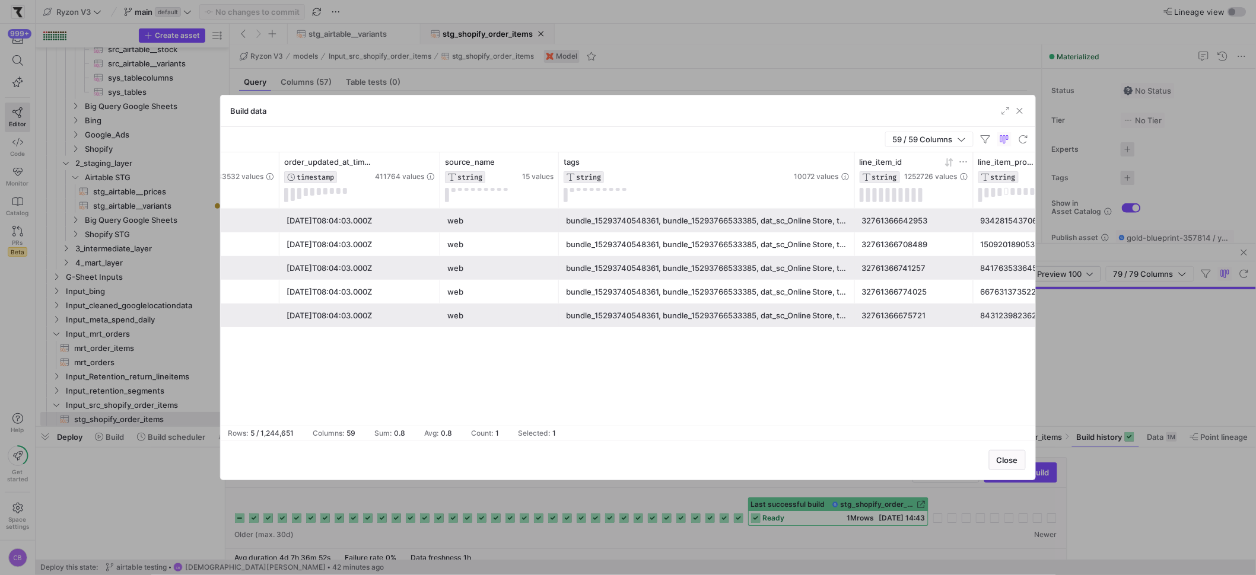
drag, startPoint x: 853, startPoint y: 167, endPoint x: 958, endPoint y: 171, distance: 105.1
drag, startPoint x: 594, startPoint y: 267, endPoint x: 642, endPoint y: 267, distance: 48.1
click at [642, 267] on div "bundle_15293740548361, bundle_15293766533385, dat_sc_Online Store, test_data_sc…" at bounding box center [707, 268] width 282 height 23
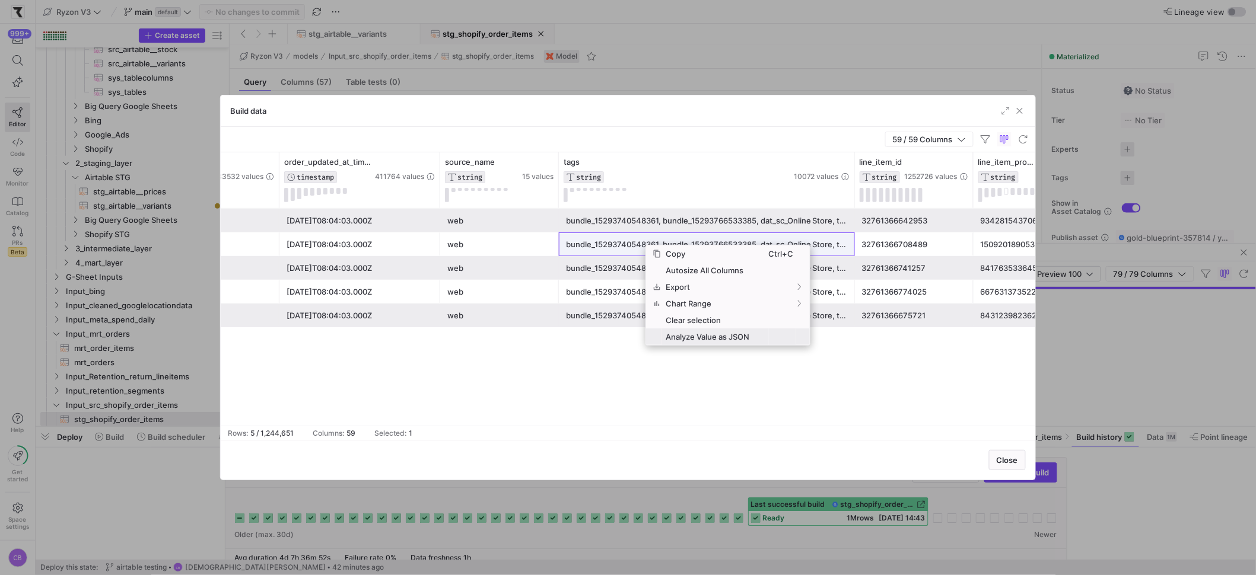
click at [698, 329] on span "Analyze Value as JSON" at bounding box center [714, 337] width 107 height 17
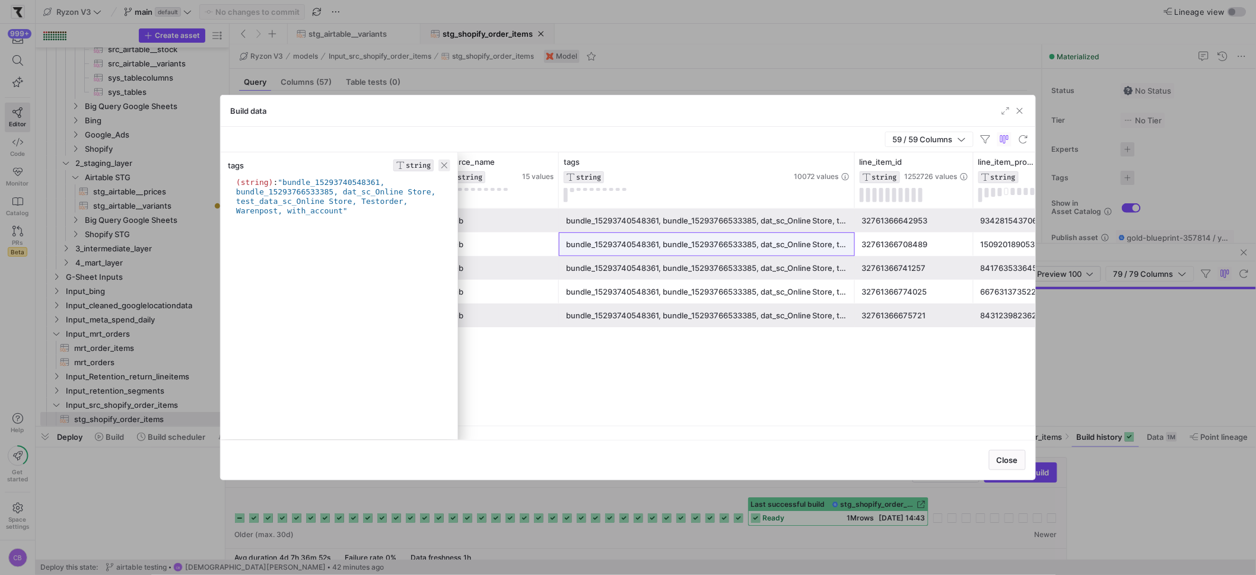
click at [448, 163] on span "button" at bounding box center [444, 166] width 12 height 12
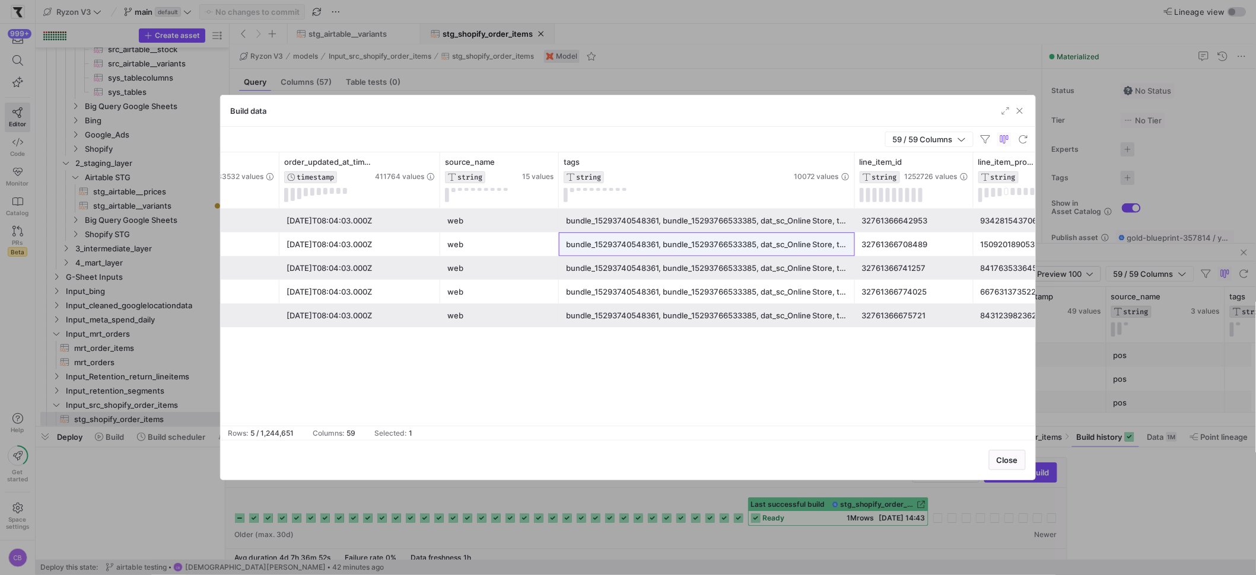
scroll to position [0, 1112]
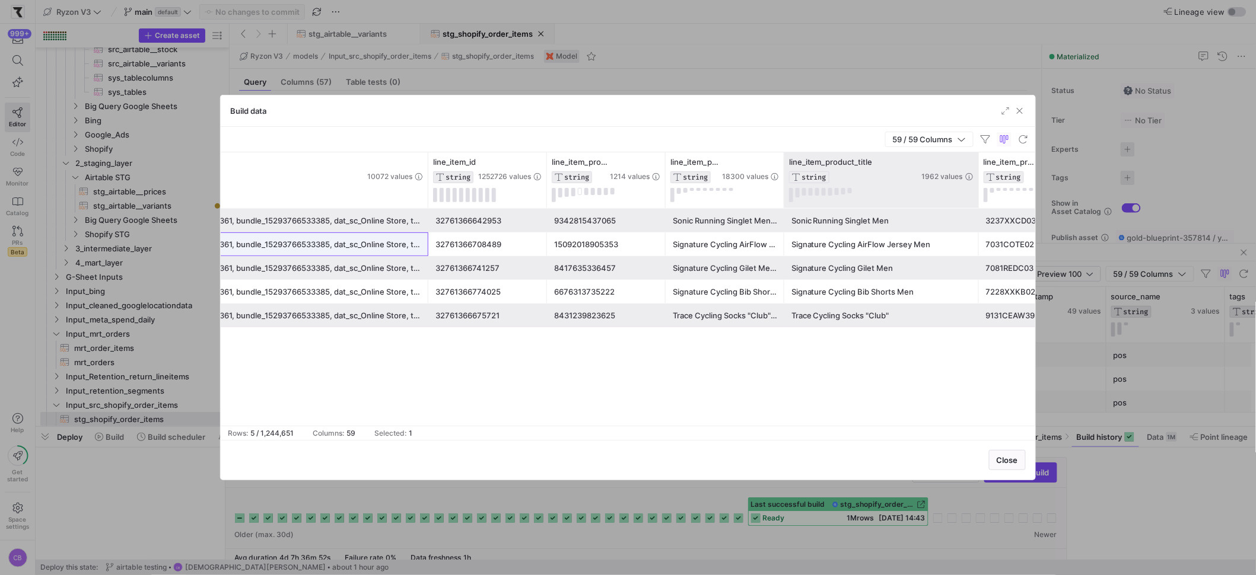
drag, startPoint x: 901, startPoint y: 176, endPoint x: 977, endPoint y: 179, distance: 76.0
click at [977, 179] on div at bounding box center [978, 180] width 5 height 56
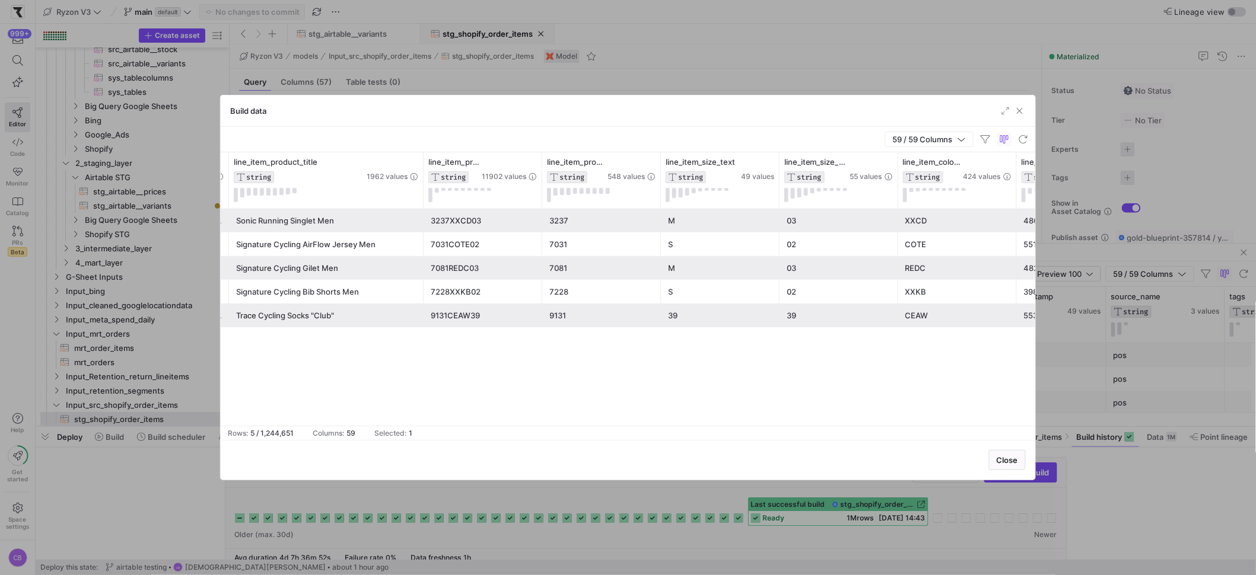
scroll to position [0, 1717]
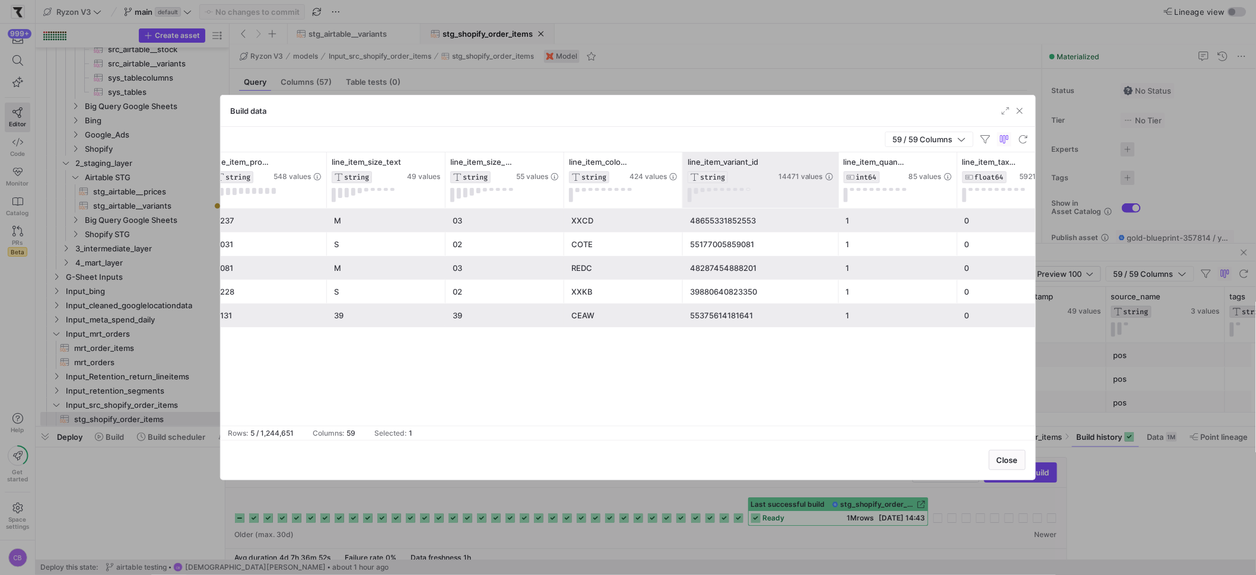
drag, startPoint x: 798, startPoint y: 170, endPoint x: 864, endPoint y: 199, distance: 72.0
click at [841, 188] on div at bounding box center [838, 180] width 5 height 56
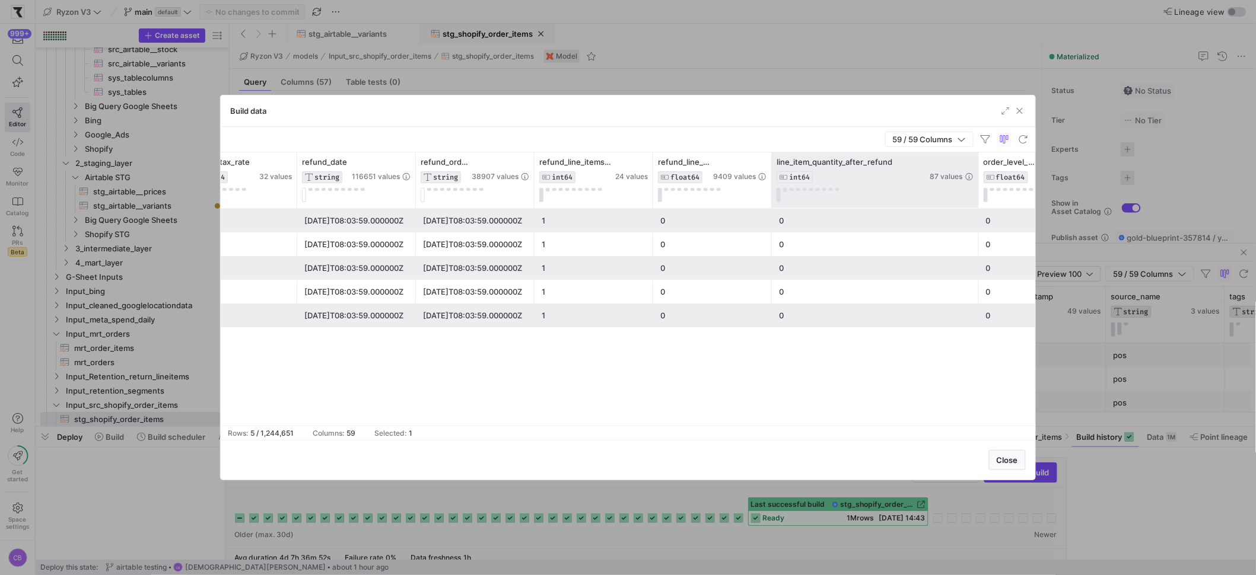
drag, startPoint x: 887, startPoint y: 164, endPoint x: 976, endPoint y: 186, distance: 91.1
click at [976, 185] on div at bounding box center [978, 180] width 5 height 56
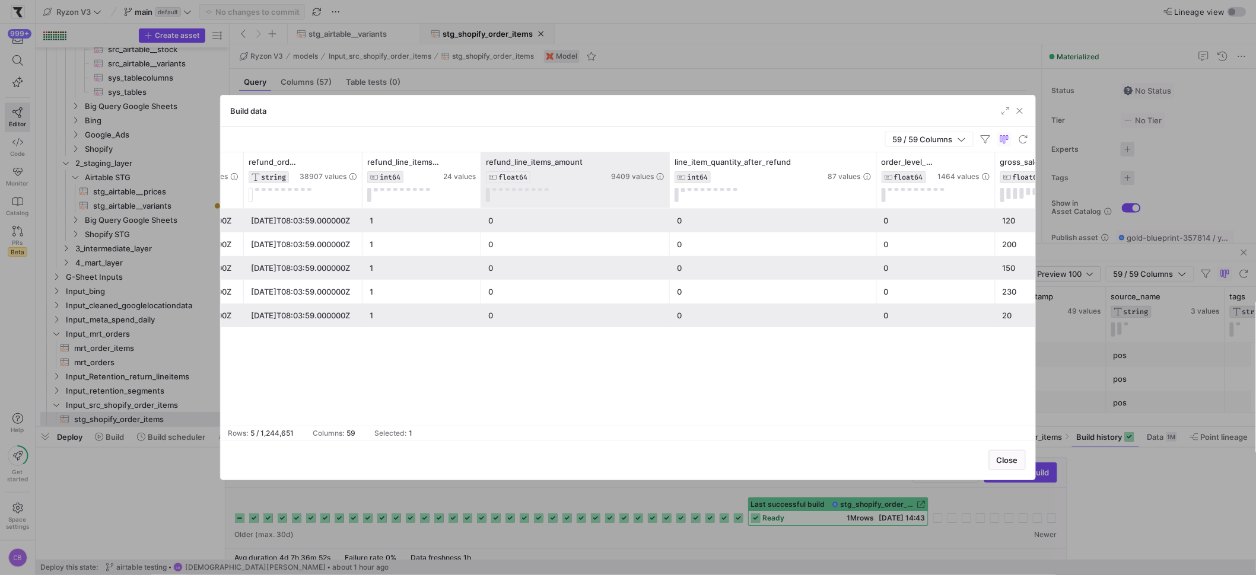
drag, startPoint x: 597, startPoint y: 163, endPoint x: 683, endPoint y: 183, distance: 88.4
click at [672, 183] on div at bounding box center [669, 180] width 5 height 56
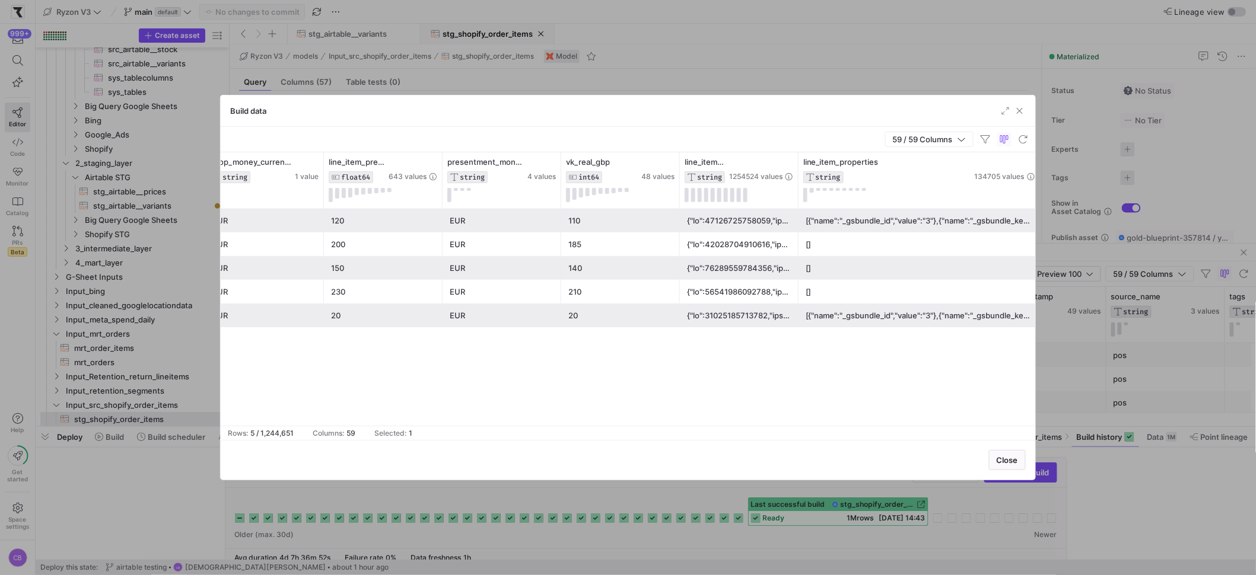
drag, startPoint x: 915, startPoint y: 184, endPoint x: 1039, endPoint y: 192, distance: 124.8
click at [1039, 192] on div "Build data 59 / 59 Columns Drag here to set row groups Drag here to set column …" at bounding box center [628, 287] width 1256 height 575
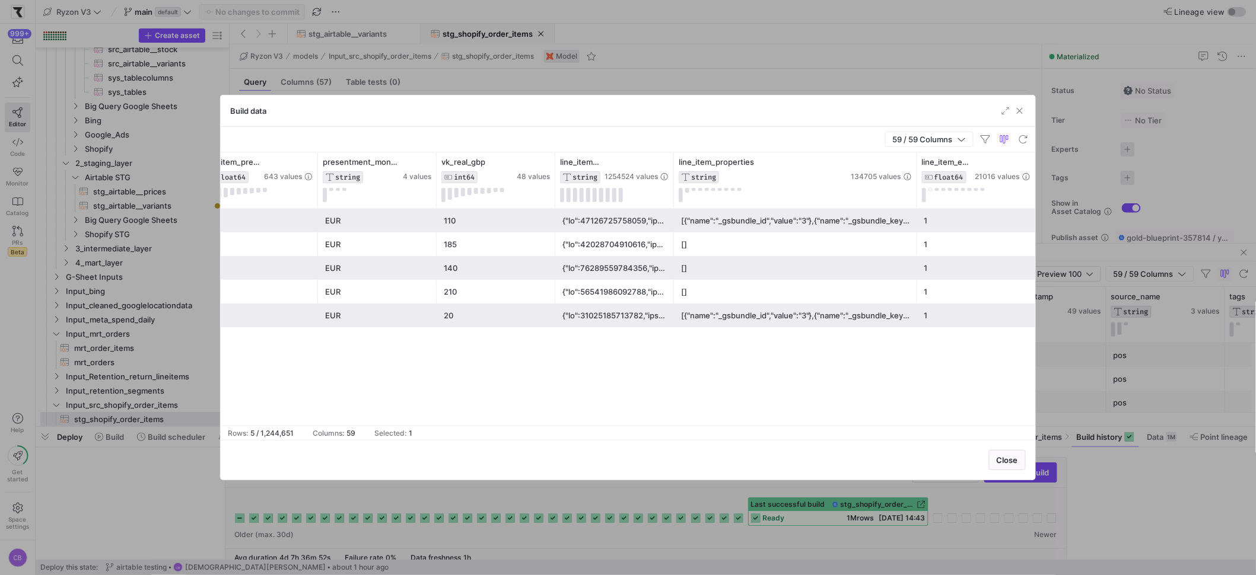
click at [741, 225] on div "[{"name":"_gsbundle_id","value":"3"},{"name":"_gsbundle_key","value":"0d24178e-…" at bounding box center [795, 220] width 229 height 23
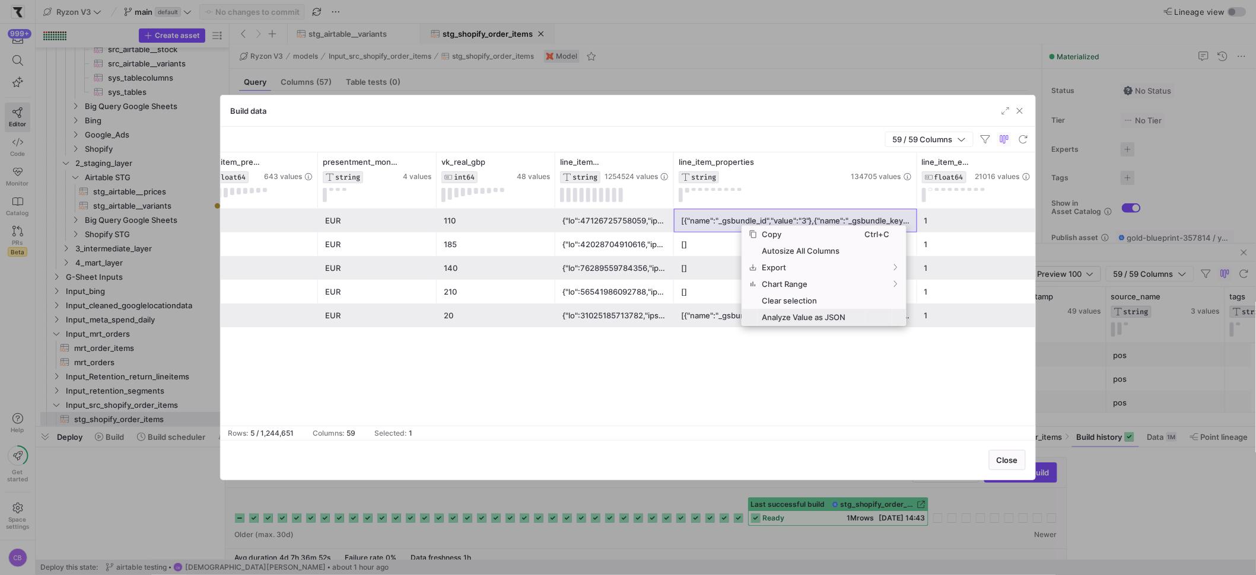
click at [792, 319] on span "Analyze Value as JSON" at bounding box center [811, 317] width 107 height 17
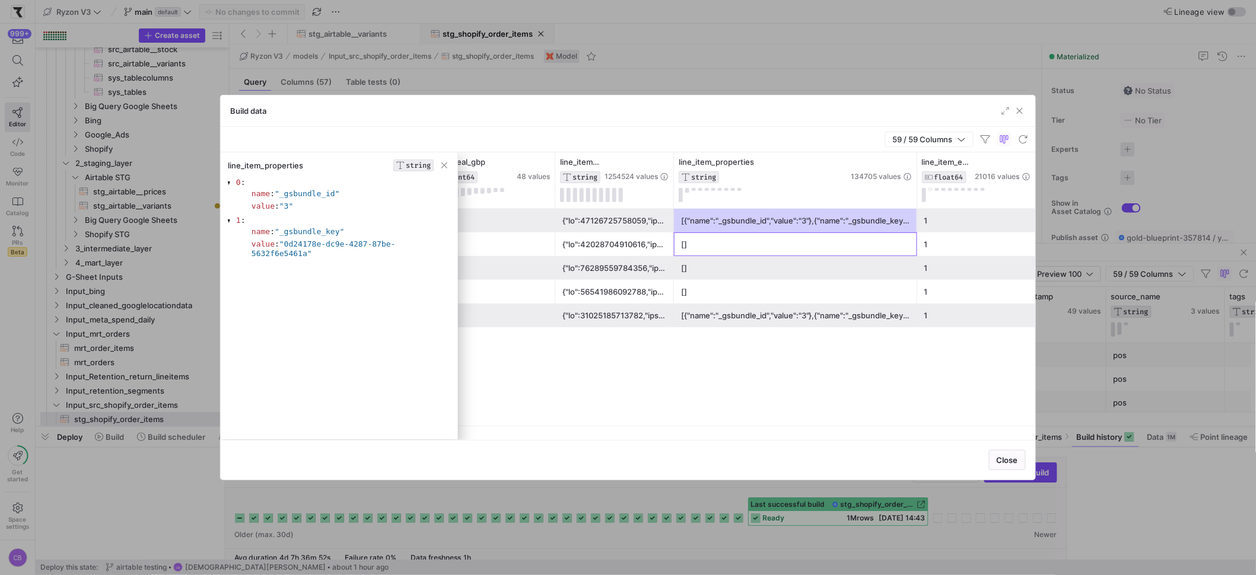
click at [764, 252] on div "[]" at bounding box center [795, 244] width 229 height 23
click at [444, 168] on span "button" at bounding box center [444, 166] width 12 height 12
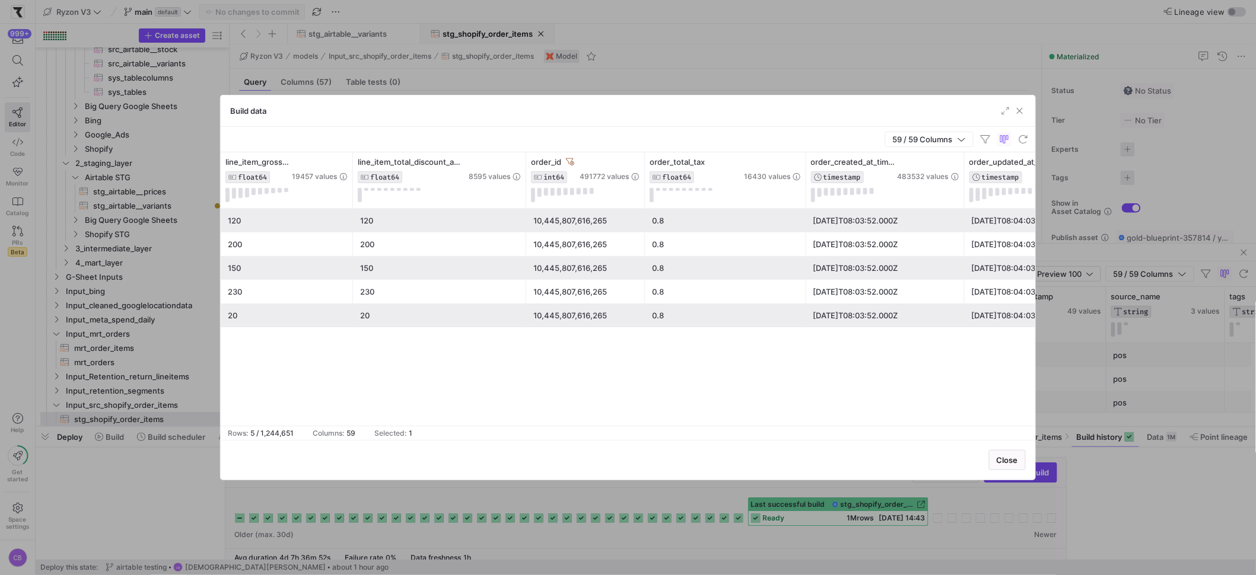
click at [559, 236] on div "10,445,807,616,265" at bounding box center [585, 244] width 104 height 23
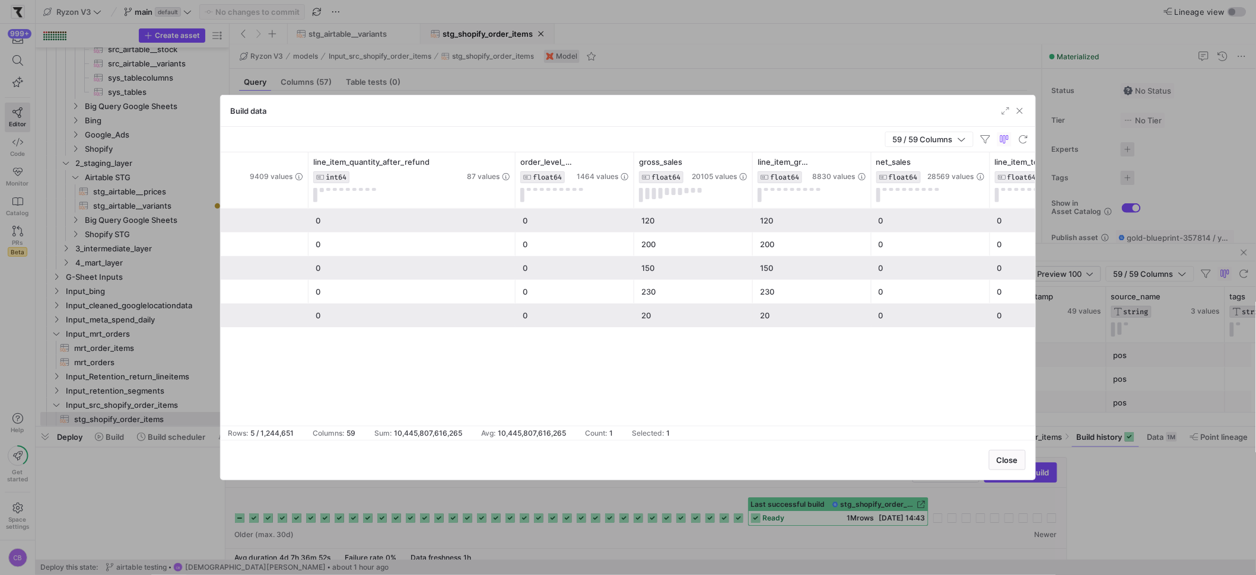
scroll to position [0, 4130]
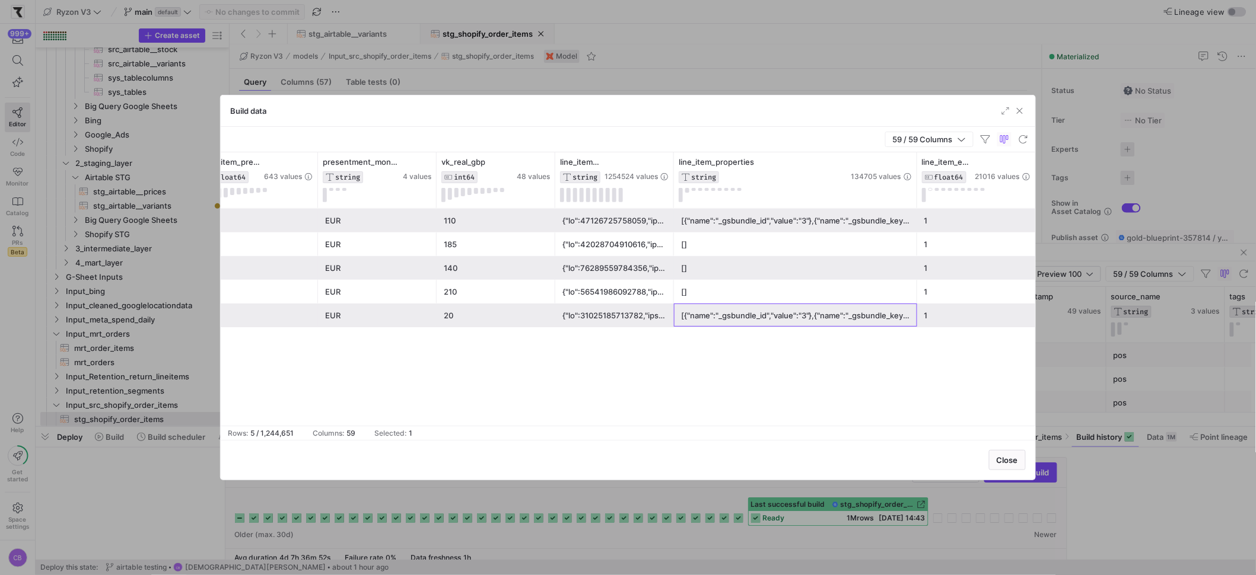
click at [734, 322] on div "[{"name":"_gsbundle_id","value":"3"},{"name":"_gsbundle_key","value":"0d24178e-…" at bounding box center [795, 315] width 229 height 23
drag, startPoint x: 914, startPoint y: 167, endPoint x: 1011, endPoint y: 173, distance: 96.9
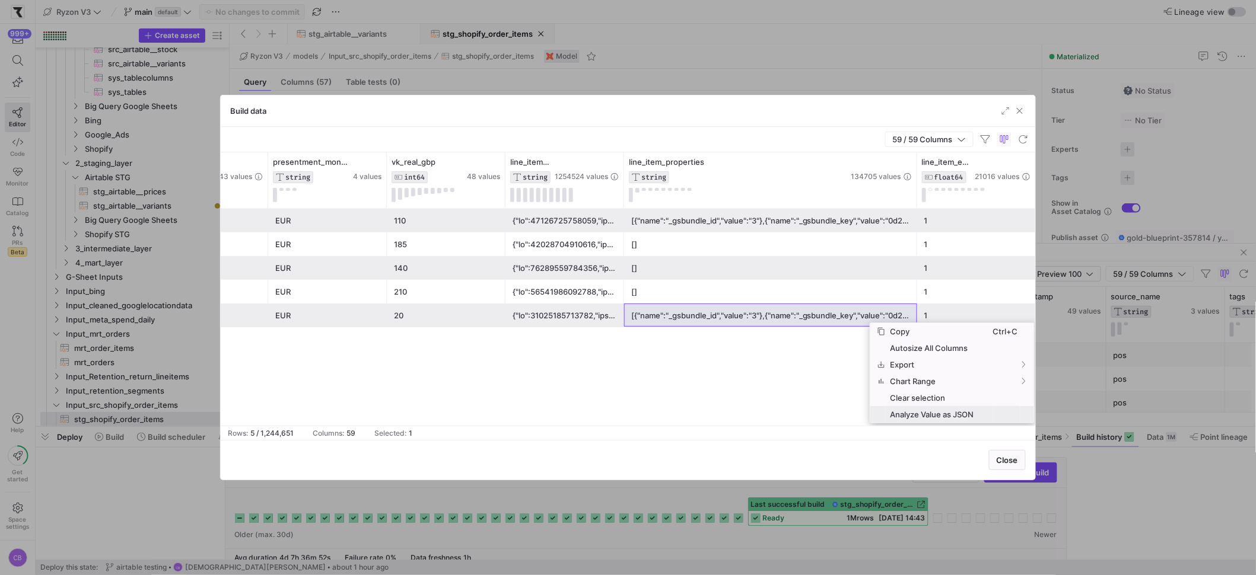
click at [902, 415] on span "Analyze Value as JSON" at bounding box center [939, 414] width 107 height 17
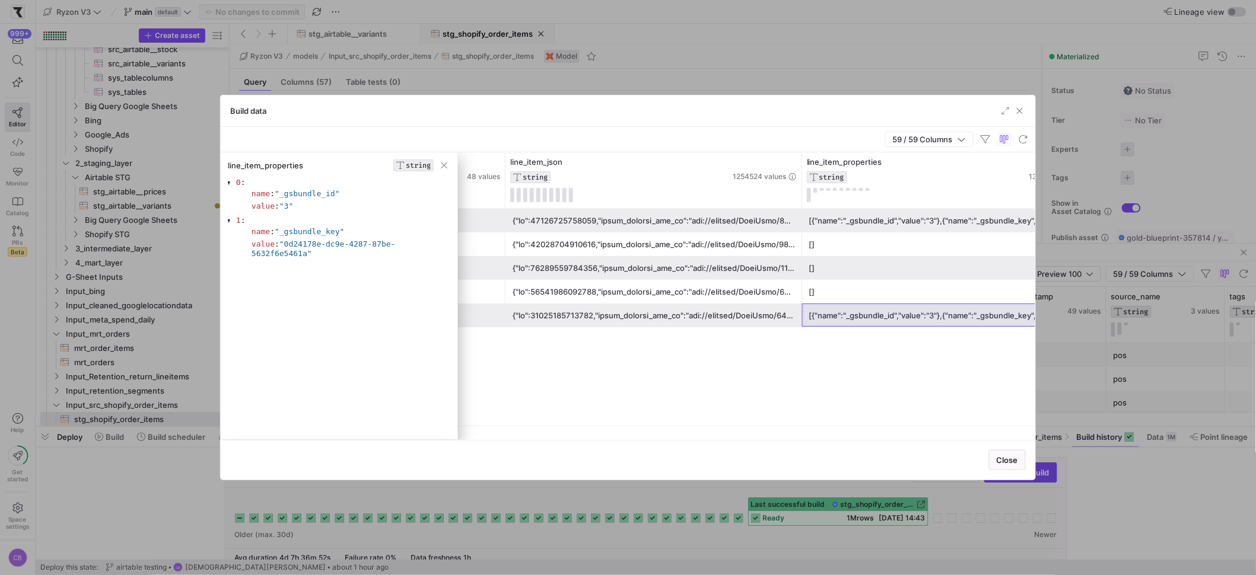
drag, startPoint x: 621, startPoint y: 171, endPoint x: 825, endPoint y: 220, distance: 209.9
click at [825, 220] on div "shop_money_currency_code STRING 1 value line_item_presentment_money_amount FLOA…" at bounding box center [628, 288] width 815 height 273
click at [758, 224] on div at bounding box center [654, 220] width 282 height 23
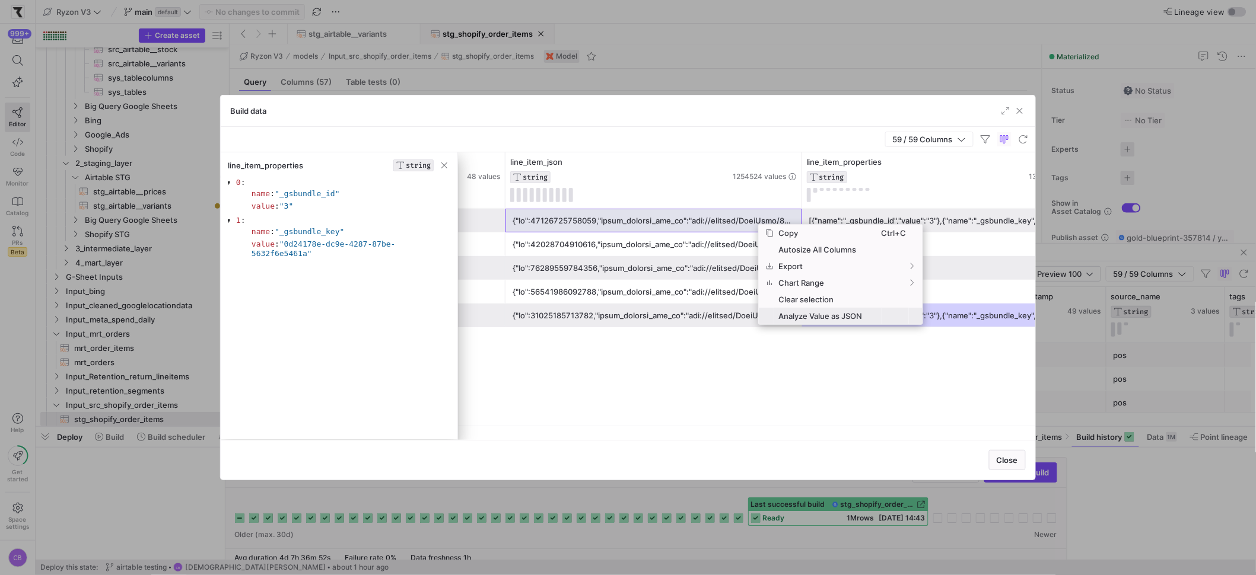
click at [805, 319] on span "Analyze Value as JSON" at bounding box center [827, 316] width 107 height 17
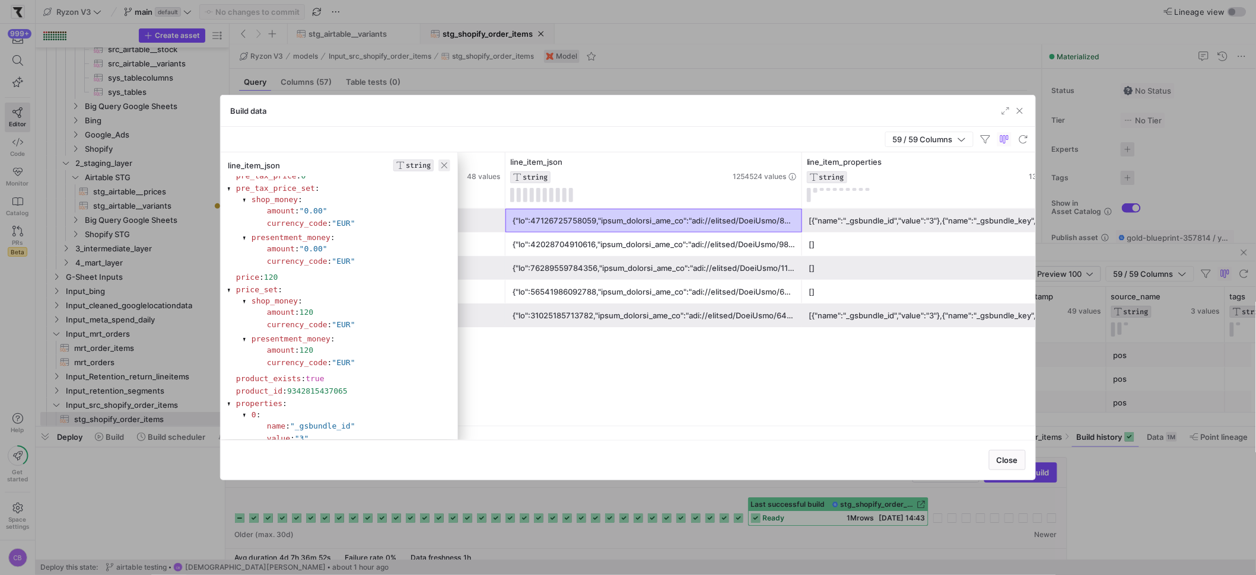
click at [440, 167] on span "button" at bounding box center [444, 166] width 12 height 12
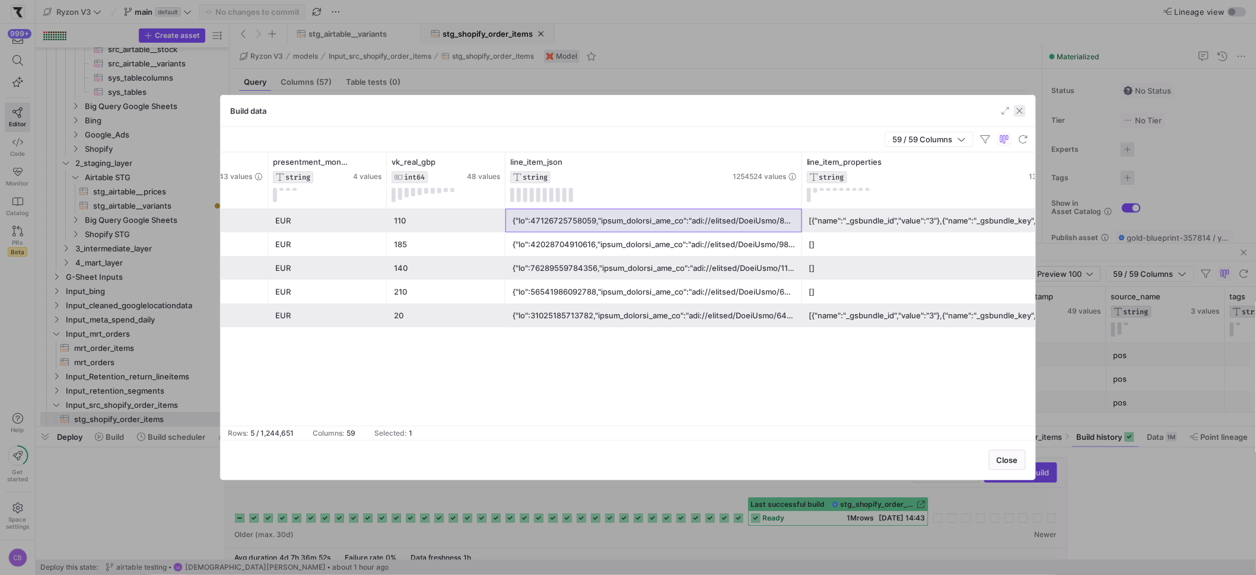
click at [1018, 115] on span "button" at bounding box center [1020, 111] width 12 height 12
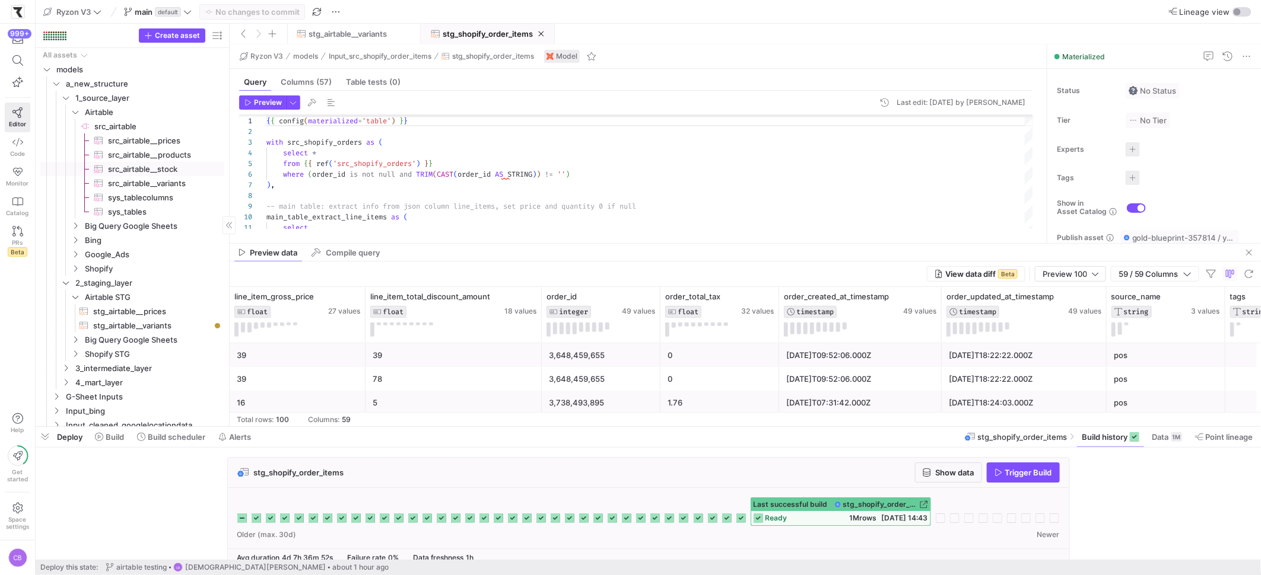
scroll to position [8, 0]
click at [75, 104] on icon "Press SPACE to select this row." at bounding box center [75, 104] width 8 height 7
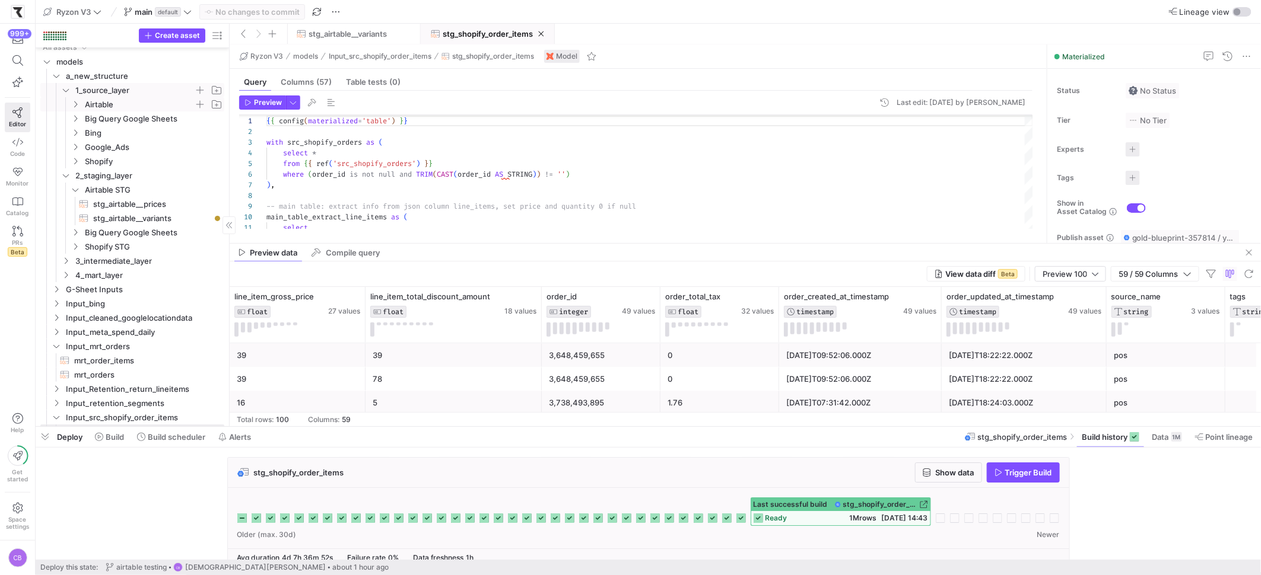
click at [65, 92] on icon "Press SPACE to select this row." at bounding box center [66, 90] width 8 height 7
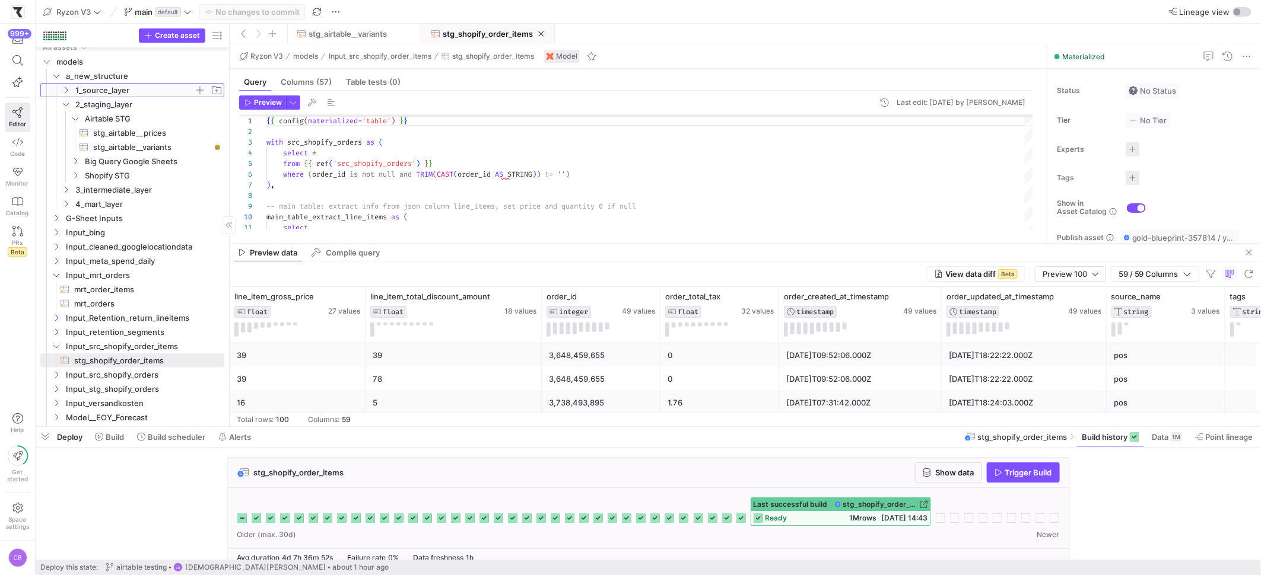
click at [69, 92] on icon at bounding box center [66, 90] width 8 height 7
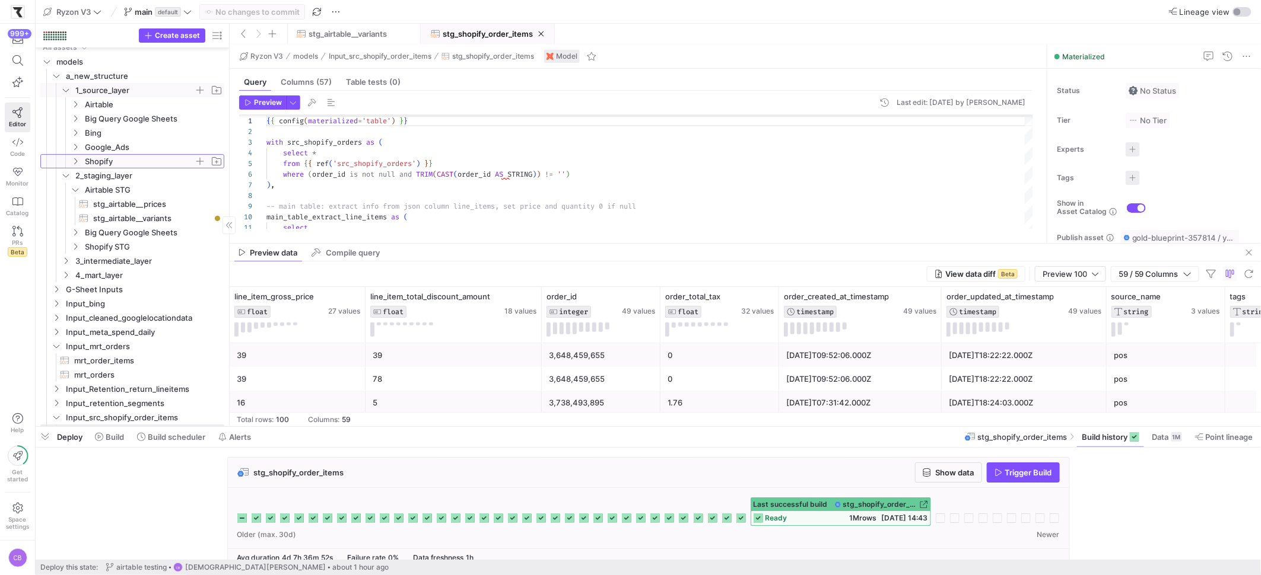
click at [76, 163] on icon "Press SPACE to select this row." at bounding box center [75, 161] width 8 height 7
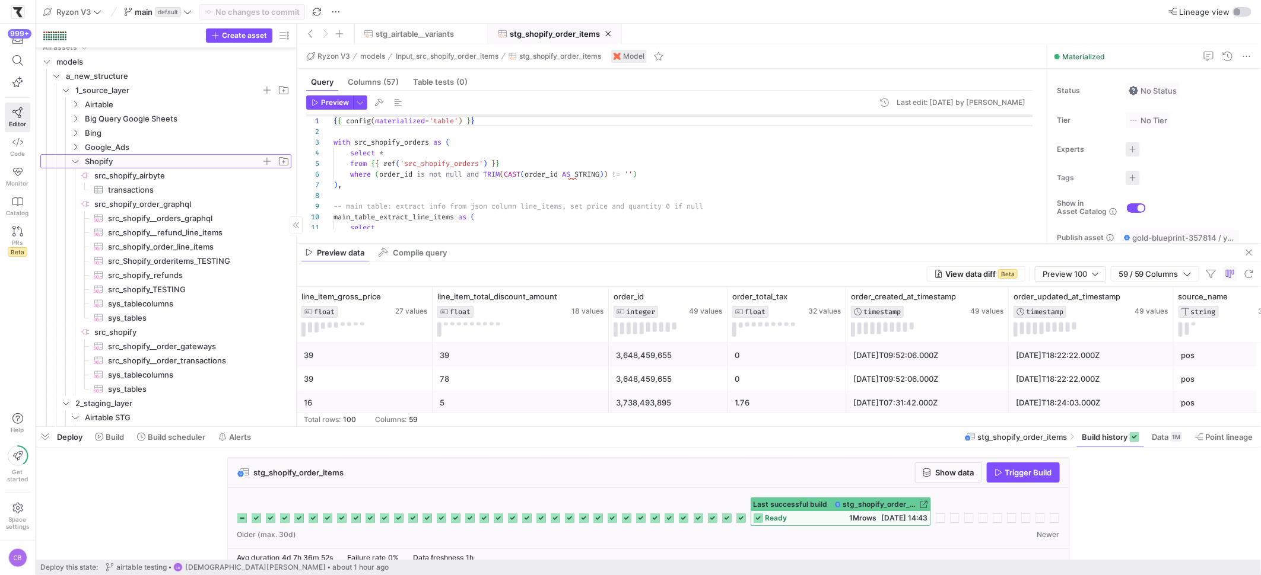
drag, startPoint x: 230, startPoint y: 202, endPoint x: 297, endPoint y: 199, distance: 67.1
click at [297, 199] on as-split "Create asset Drag here to set row groups Drag here to set column labels Group 1…" at bounding box center [648, 225] width 1225 height 403
click at [187, 218] on span "src_shopify__orders_graphql​​​​​​​​​" at bounding box center [193, 219] width 170 height 14
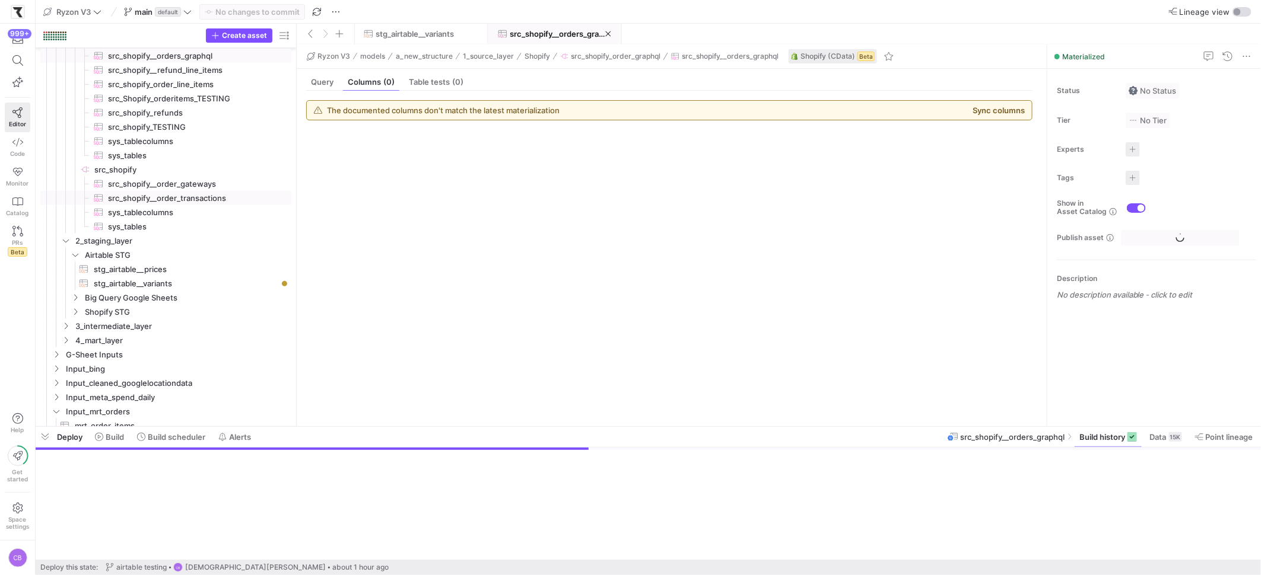
scroll to position [170, 0]
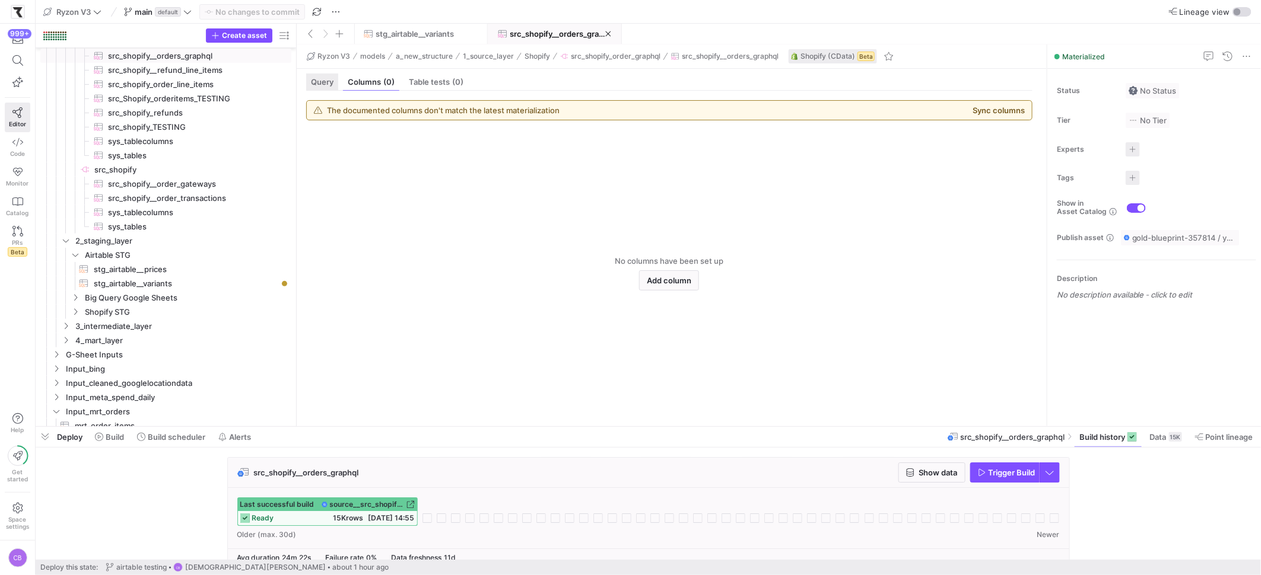
click at [324, 81] on span "Query" at bounding box center [322, 82] width 23 height 8
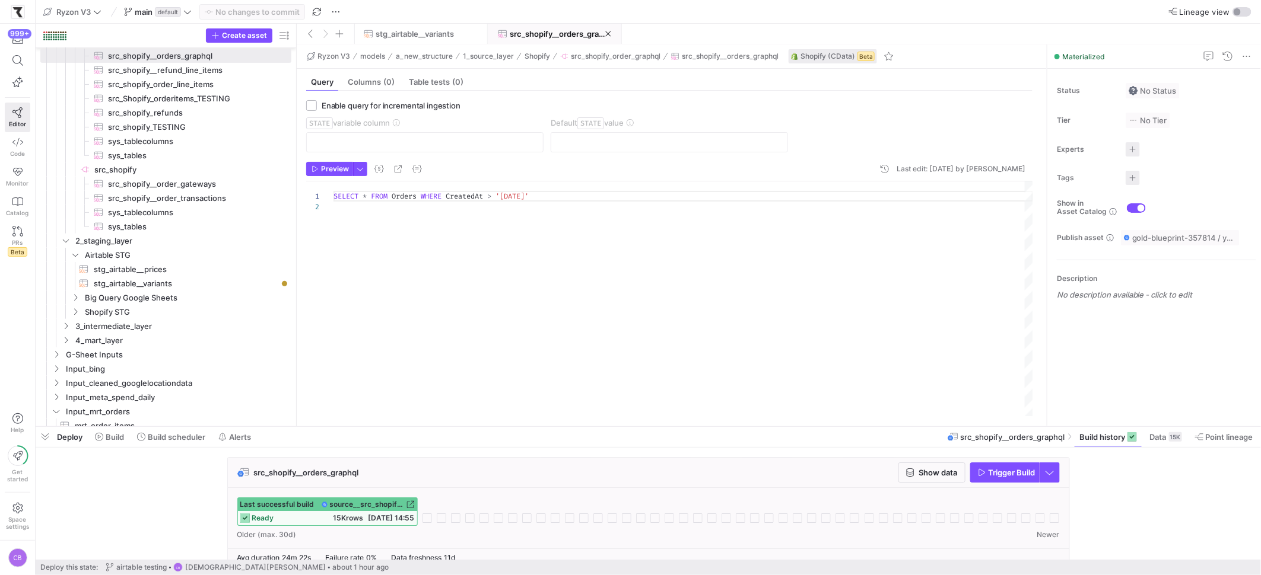
scroll to position [10, 0]
click at [546, 196] on div "SELECT * FROM Orders WHERE CreatedAt > '2025-09-01'" at bounding box center [682, 299] width 699 height 235
click at [545, 198] on div "SELECT * FROM Orders WHERE CreatedAt > '2025-09-01'" at bounding box center [682, 299] width 699 height 235
click at [680, 262] on div "SELECT * FROM Orders WHERE CreatedAt > '2025-09-28 00:00:00 '" at bounding box center [682, 299] width 699 height 235
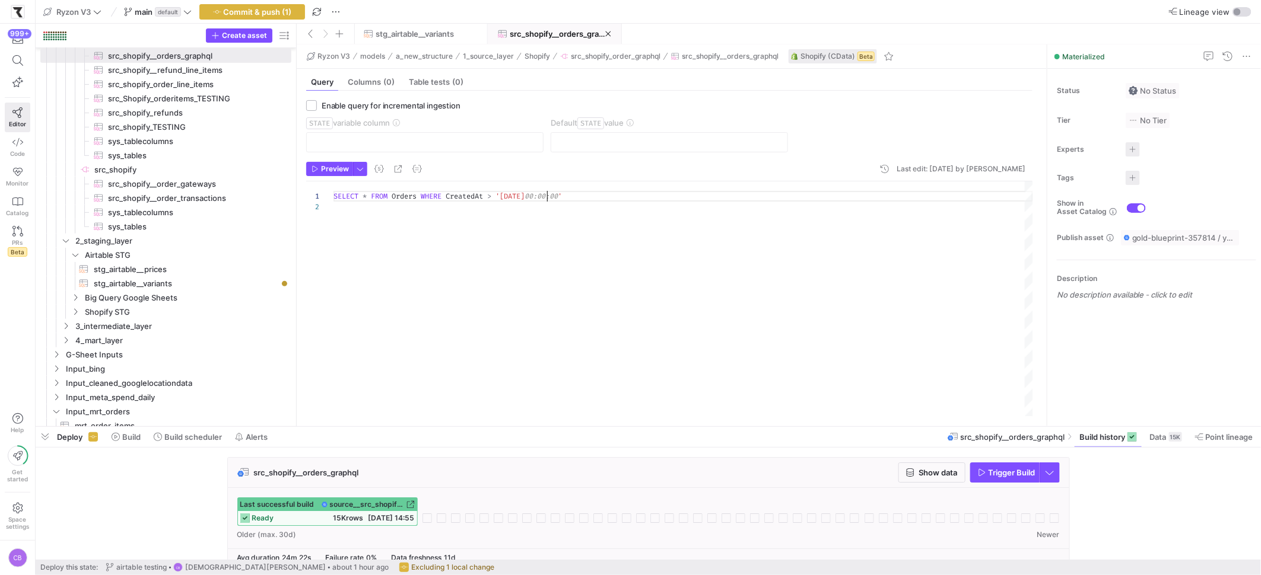
scroll to position [10, 0]
click at [496, 193] on div "SELECT * FROM Orders WHERE CreatedAt > '2025-09-28'" at bounding box center [682, 299] width 699 height 235
type textarea "SELECT * FROM Orders WHERE CreatedAt >= '2025-09-28'"
click at [262, 13] on span "Commit & push (1)" at bounding box center [258, 11] width 68 height 9
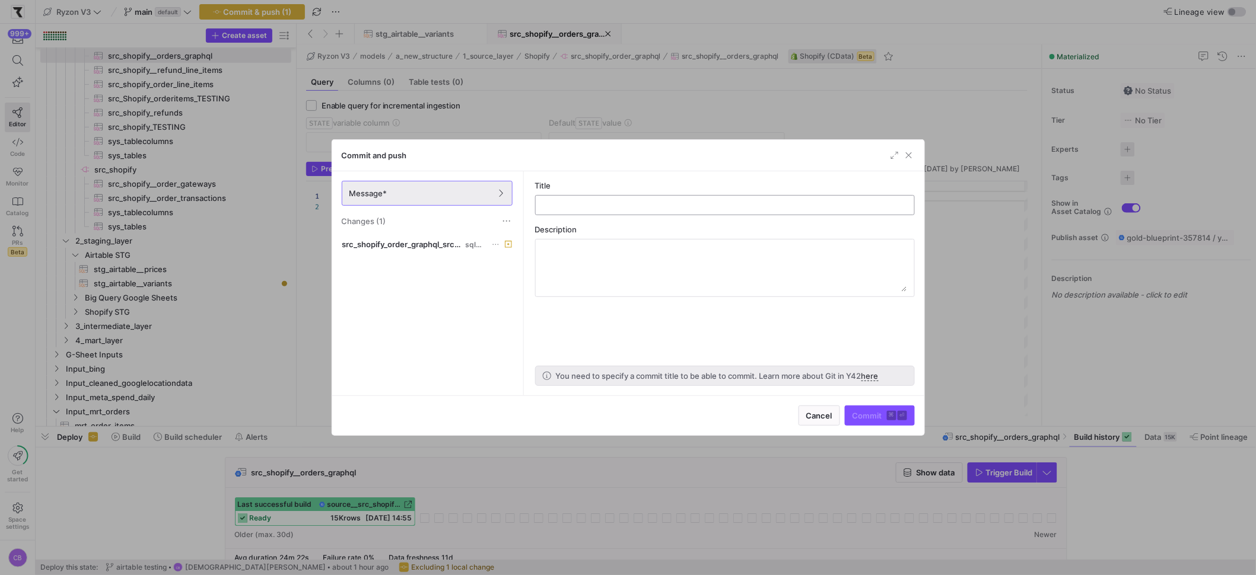
click at [644, 207] on input "text" at bounding box center [725, 205] width 360 height 9
type input "testing"
click at [850, 415] on span "submit" at bounding box center [879, 415] width 69 height 19
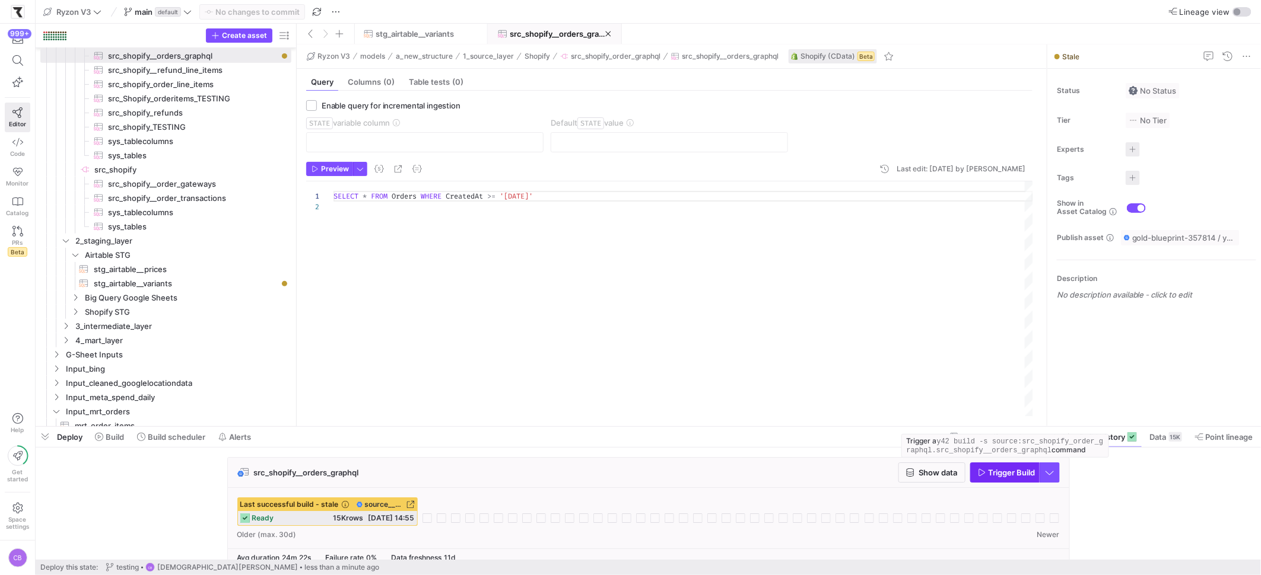
click at [996, 480] on span "button" at bounding box center [1005, 472] width 68 height 19
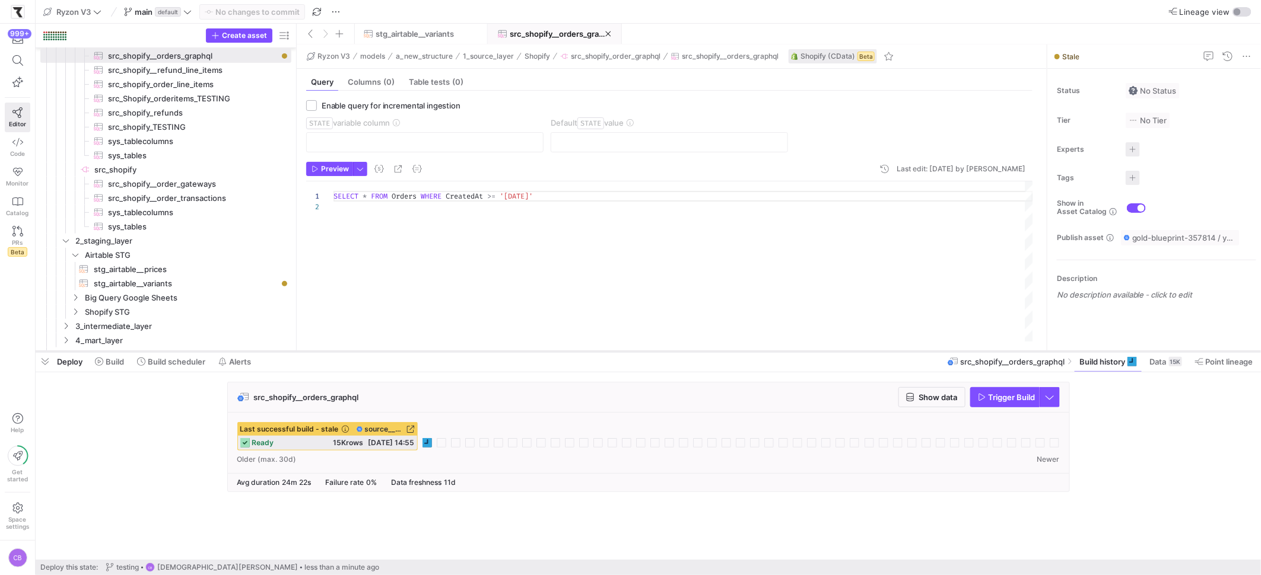
drag, startPoint x: 438, startPoint y: 427, endPoint x: 449, endPoint y: 352, distance: 76.2
click at [449, 352] on div at bounding box center [648, 351] width 1225 height 5
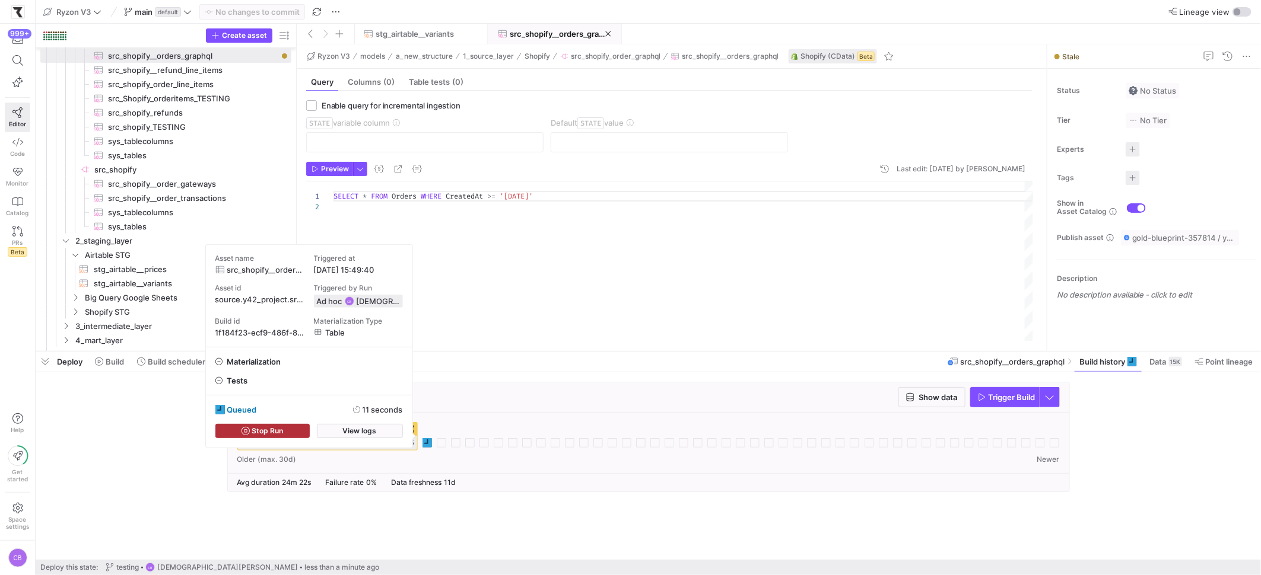
click at [336, 438] on div "queued 11 seconds Stop Run View logs" at bounding box center [309, 422] width 206 height 52
click at [338, 433] on span "button" at bounding box center [359, 431] width 85 height 13
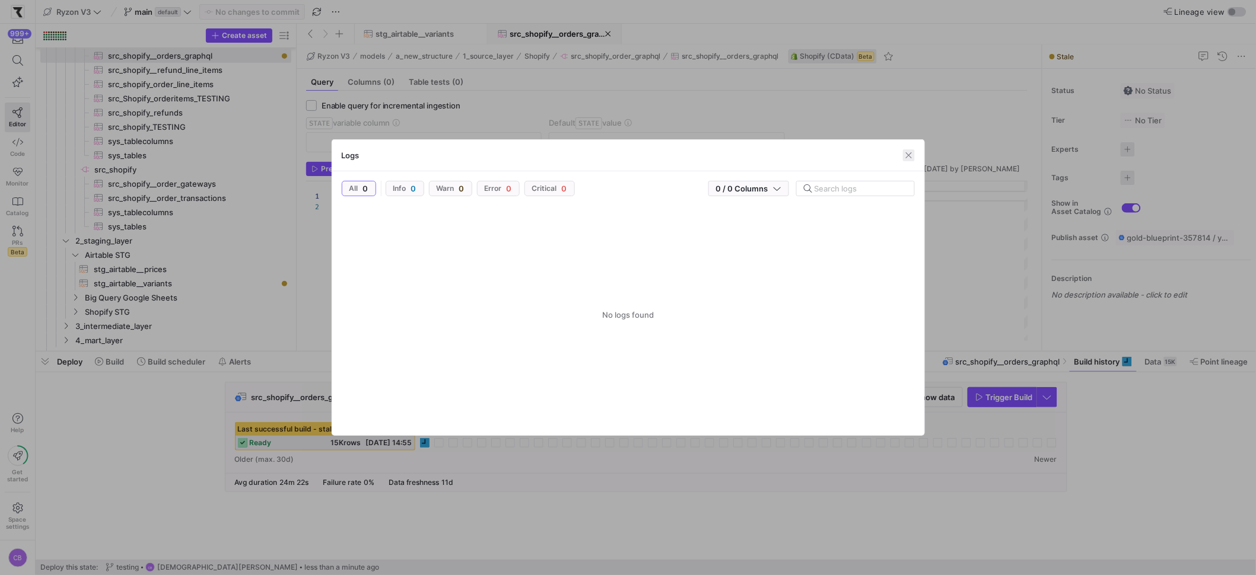
click at [905, 157] on span "button" at bounding box center [909, 155] width 12 height 12
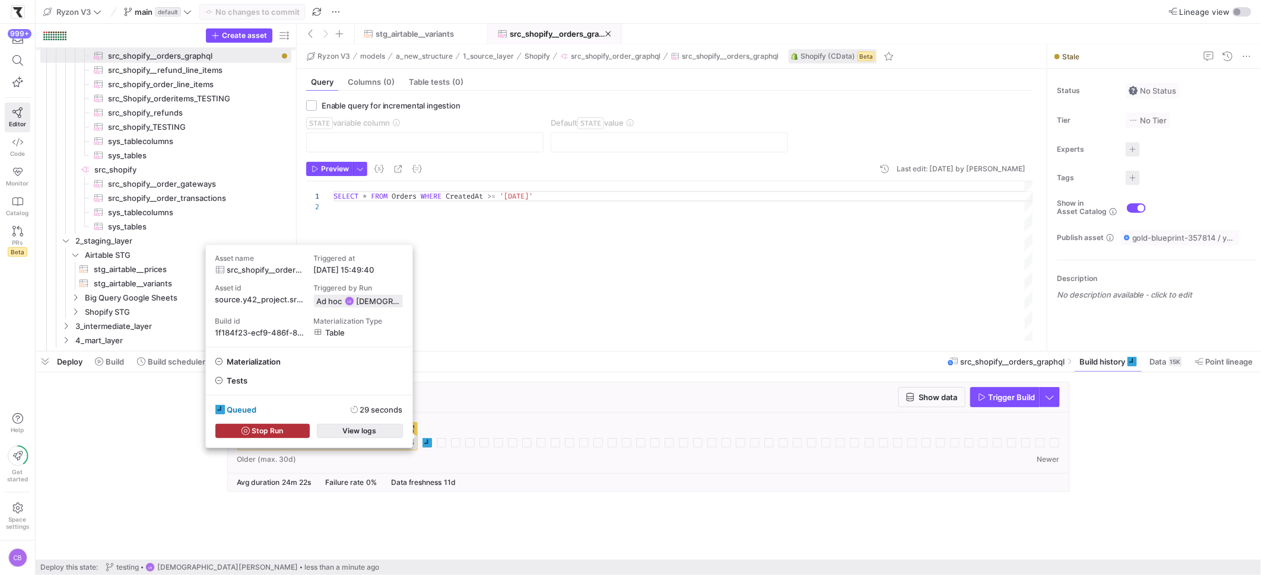
click at [389, 434] on span "button" at bounding box center [359, 431] width 85 height 13
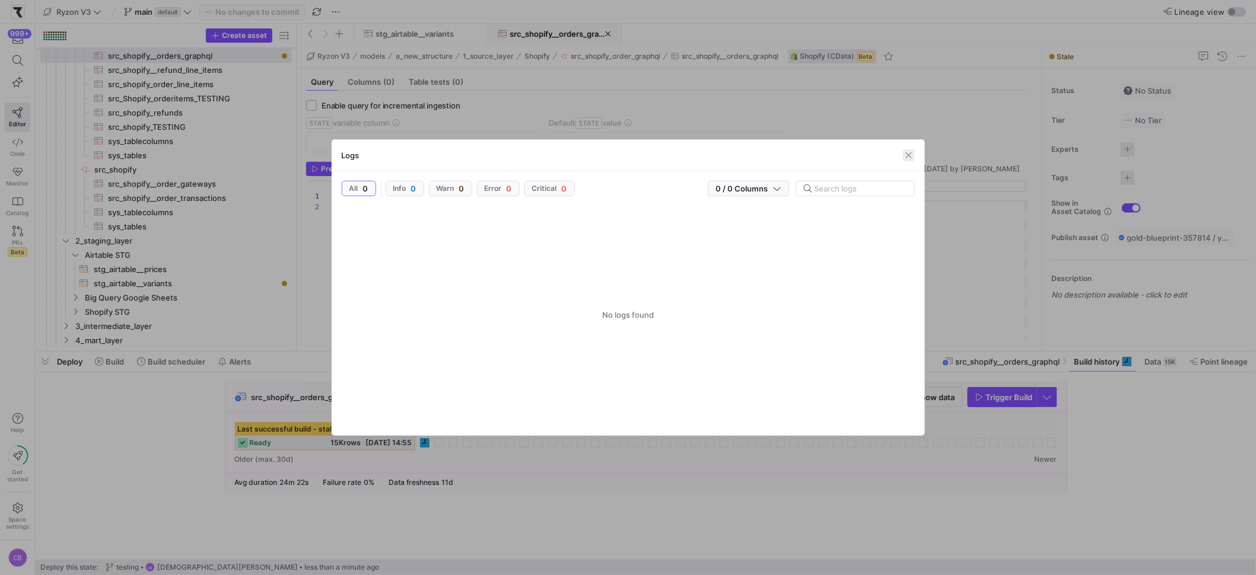
click at [909, 155] on span "button" at bounding box center [909, 155] width 12 height 12
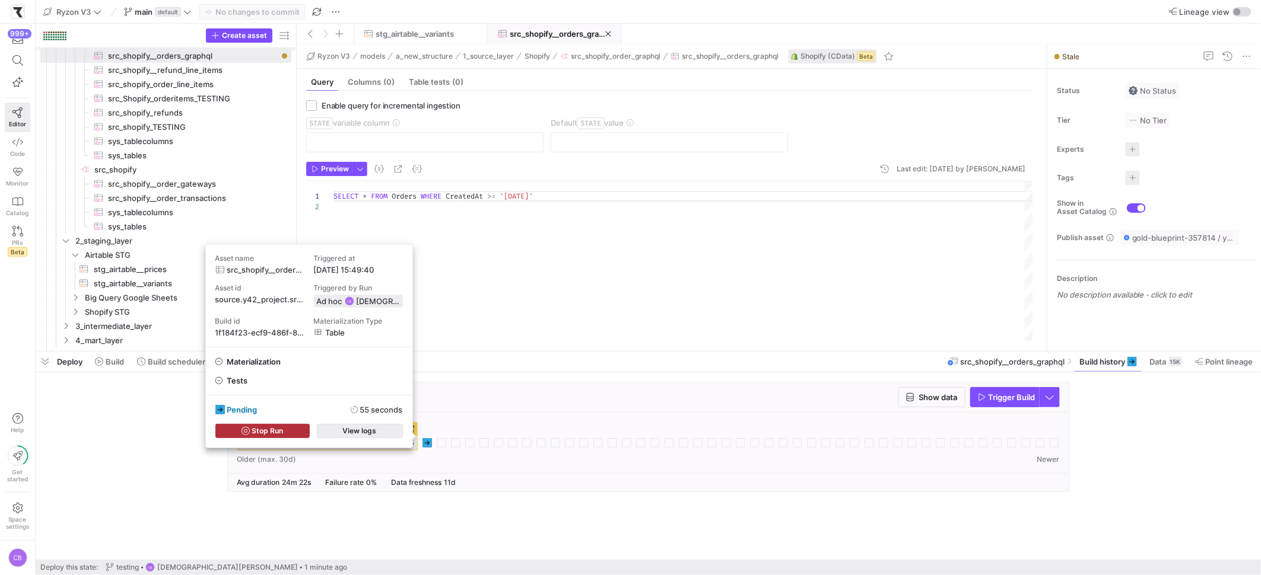
click at [381, 431] on span "button" at bounding box center [359, 431] width 85 height 13
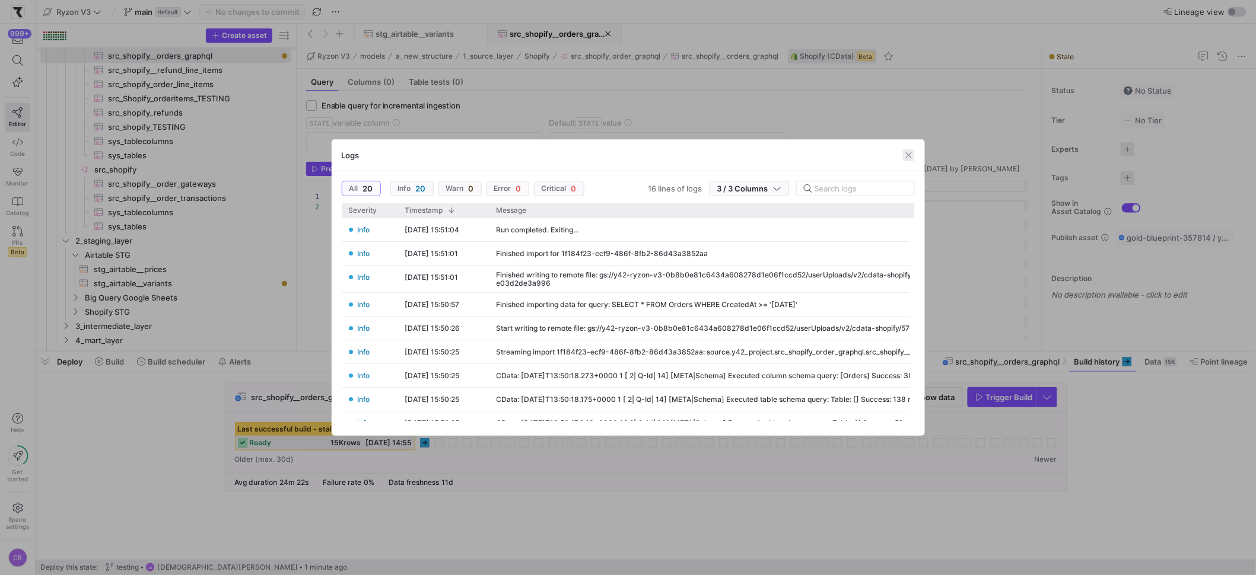
click at [909, 155] on span "button" at bounding box center [909, 155] width 12 height 12
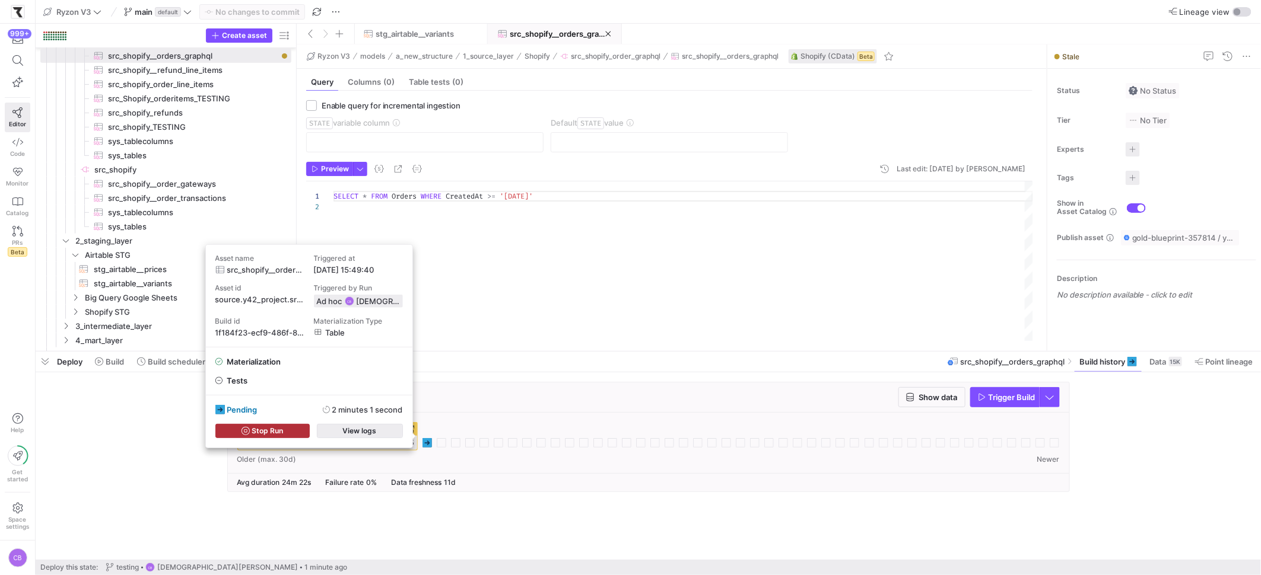
click at [383, 432] on span "button" at bounding box center [359, 431] width 85 height 13
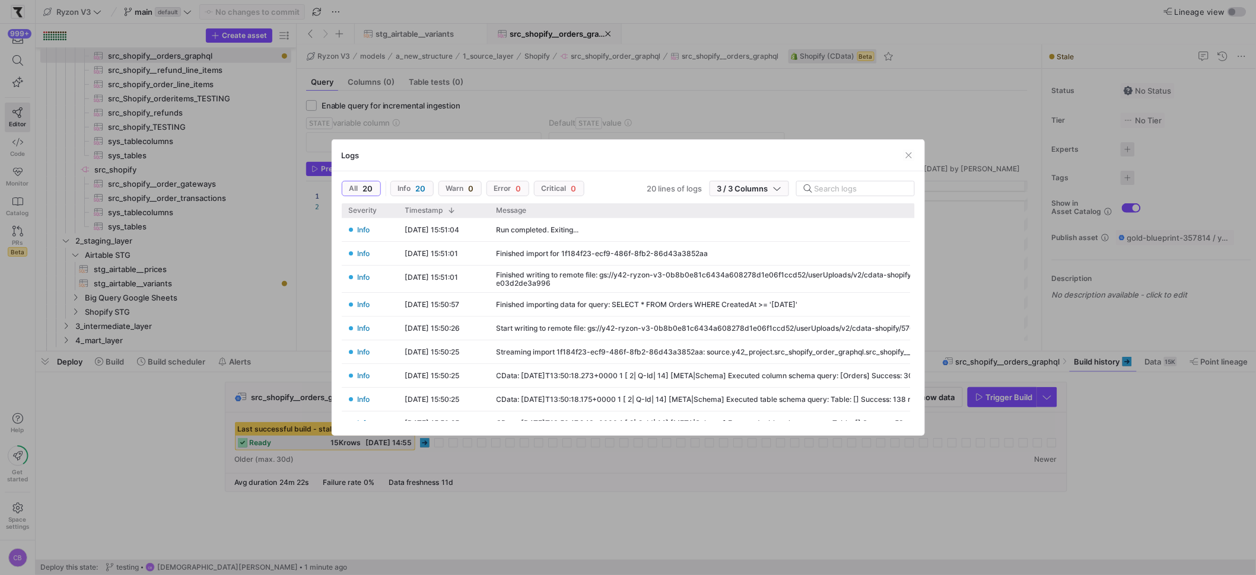
click at [393, 475] on div at bounding box center [628, 287] width 1256 height 575
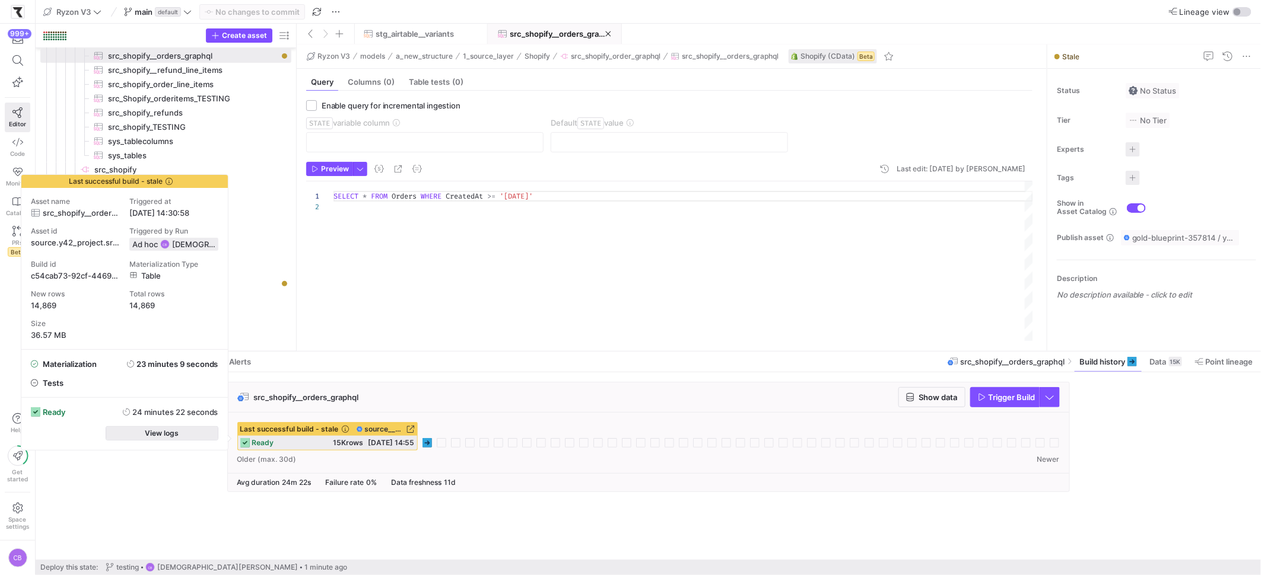
click at [201, 430] on span "button" at bounding box center [162, 433] width 112 height 13
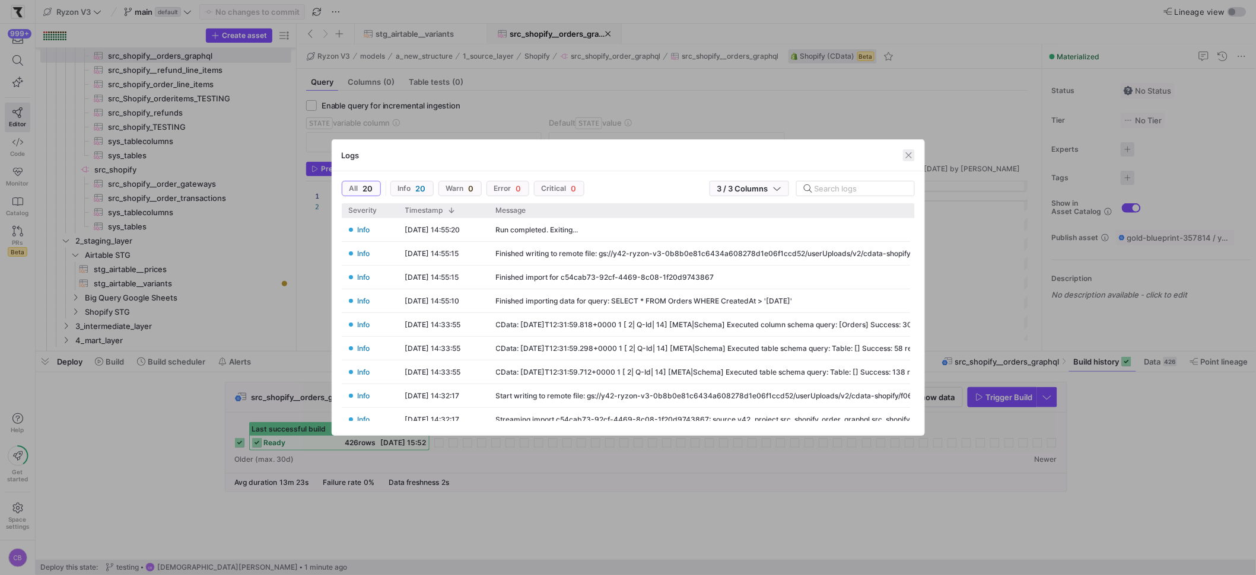
click at [909, 150] on span "button" at bounding box center [909, 155] width 12 height 12
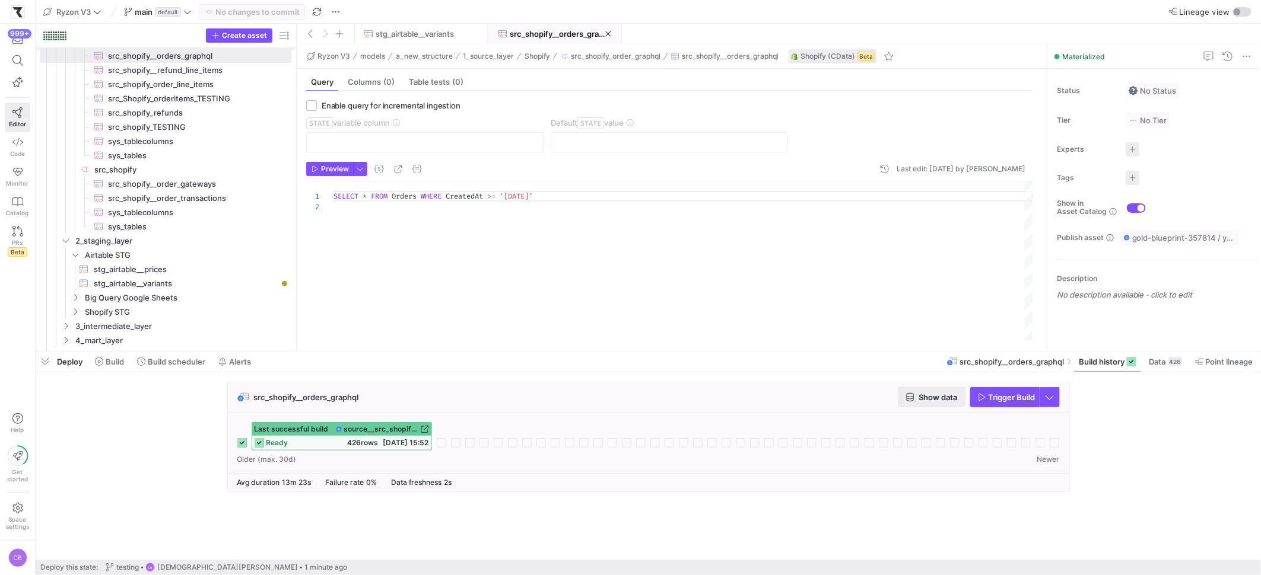
click at [923, 396] on span "Show data" at bounding box center [938, 397] width 39 height 9
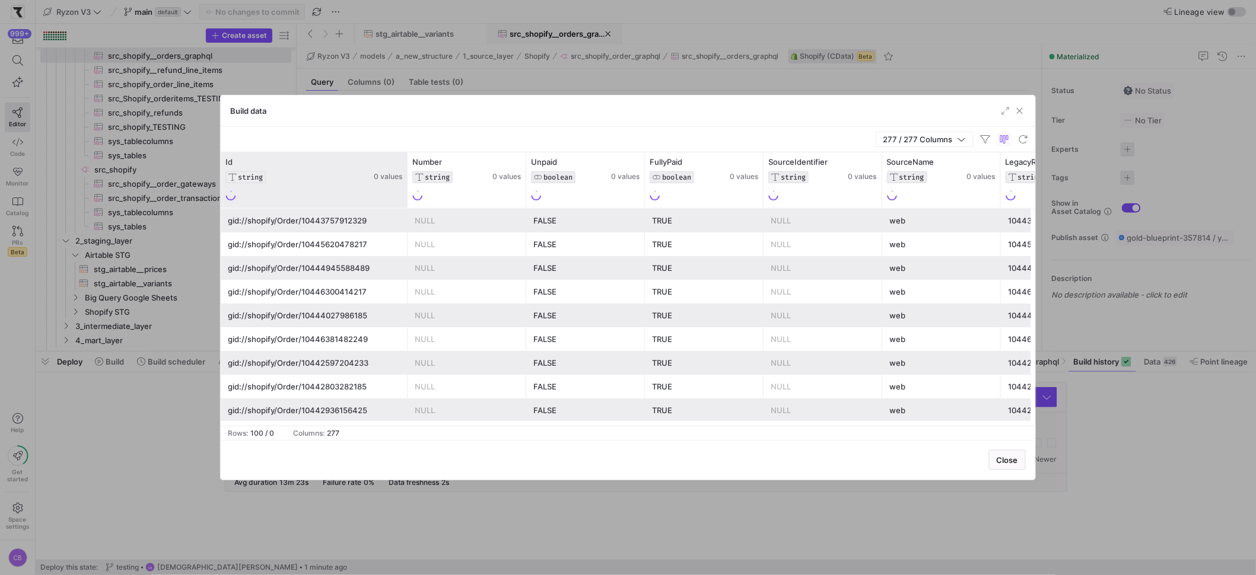
drag, startPoint x: 337, startPoint y: 172, endPoint x: 405, endPoint y: 178, distance: 68.5
click at [405, 178] on div at bounding box center [407, 180] width 5 height 56
click at [400, 162] on icon at bounding box center [397, 161] width 7 height 1
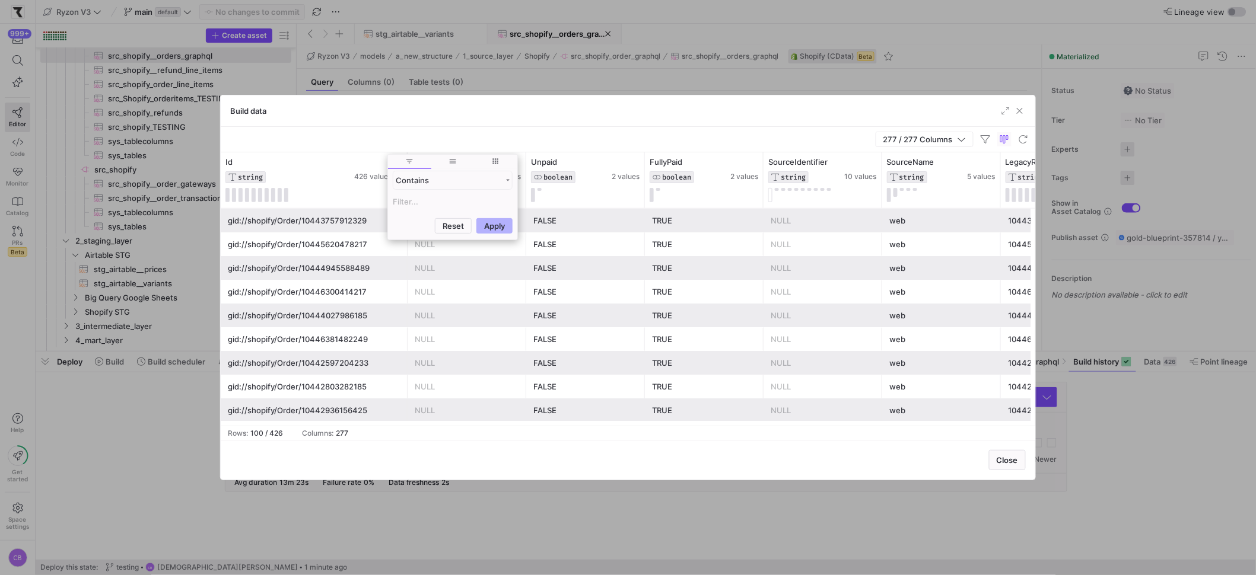
click at [421, 198] on input "Filter Value" at bounding box center [453, 202] width 120 height 14
type input "10445807616265"
drag, startPoint x: 495, startPoint y: 282, endPoint x: 498, endPoint y: 171, distance: 111.0
click at [495, 282] on button "Apply" at bounding box center [494, 283] width 36 height 15
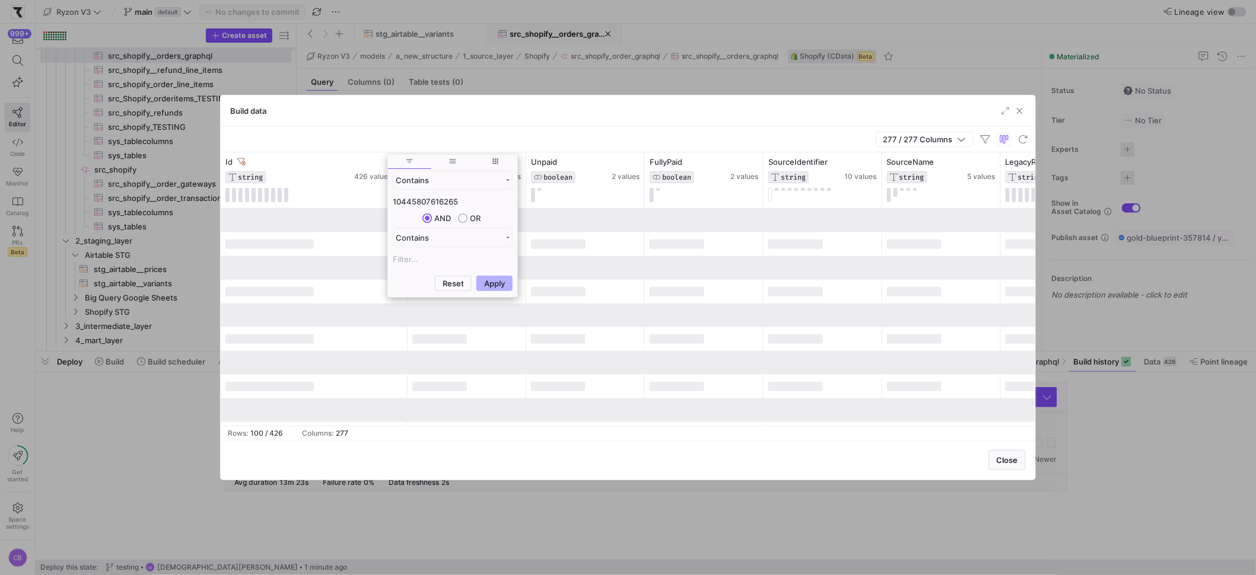
click at [498, 142] on div "277 / 277 Columns" at bounding box center [628, 140] width 815 height 26
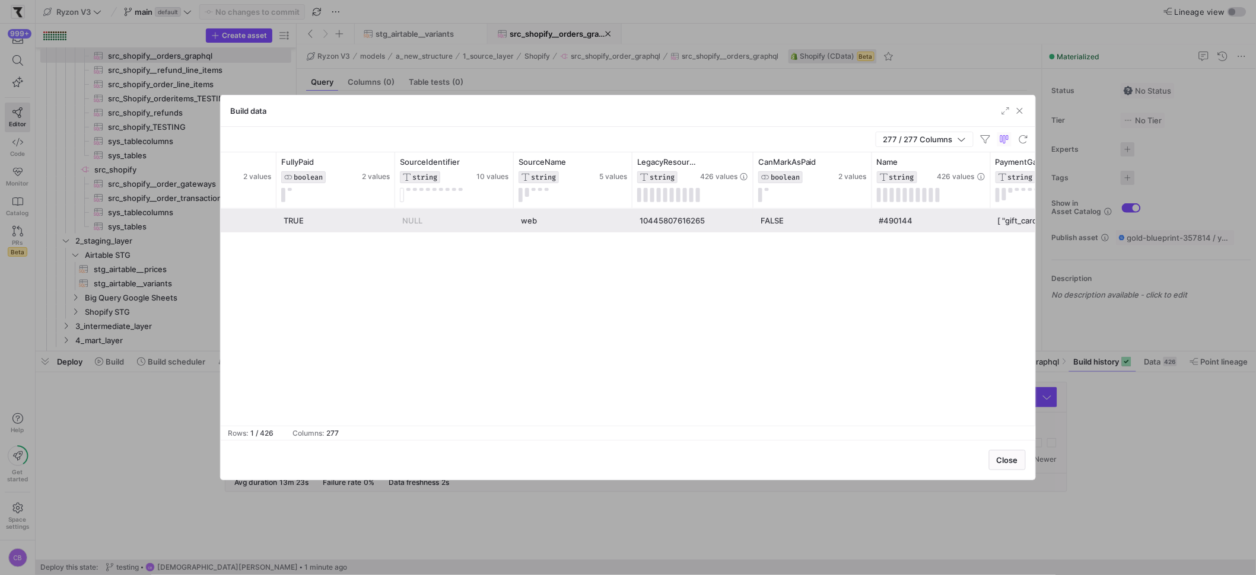
scroll to position [0, 421]
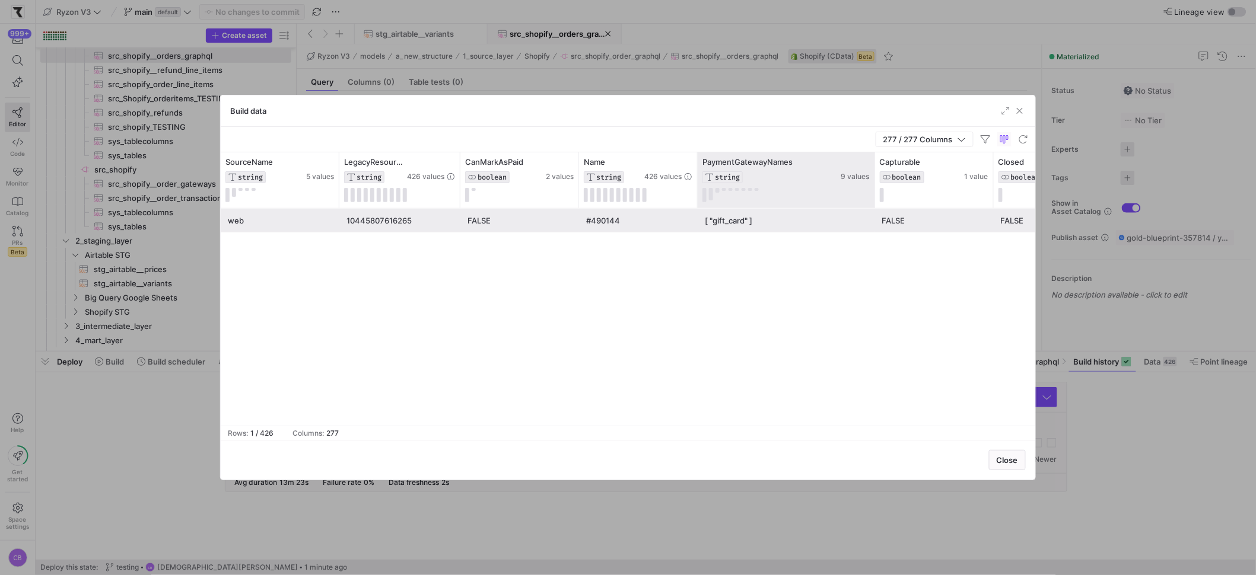
drag, startPoint x: 814, startPoint y: 189, endPoint x: 873, endPoint y: 193, distance: 58.9
click at [873, 193] on div at bounding box center [874, 180] width 5 height 56
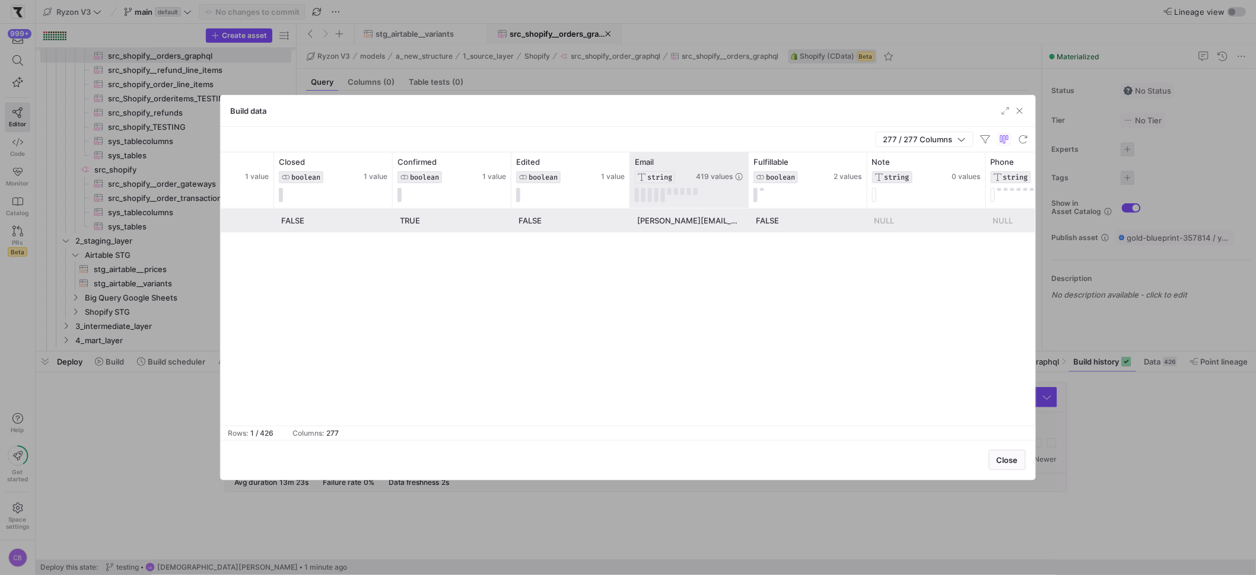
drag, startPoint x: 745, startPoint y: 179, endPoint x: 793, endPoint y: 203, distance: 53.1
click at [750, 202] on div at bounding box center [748, 180] width 5 height 56
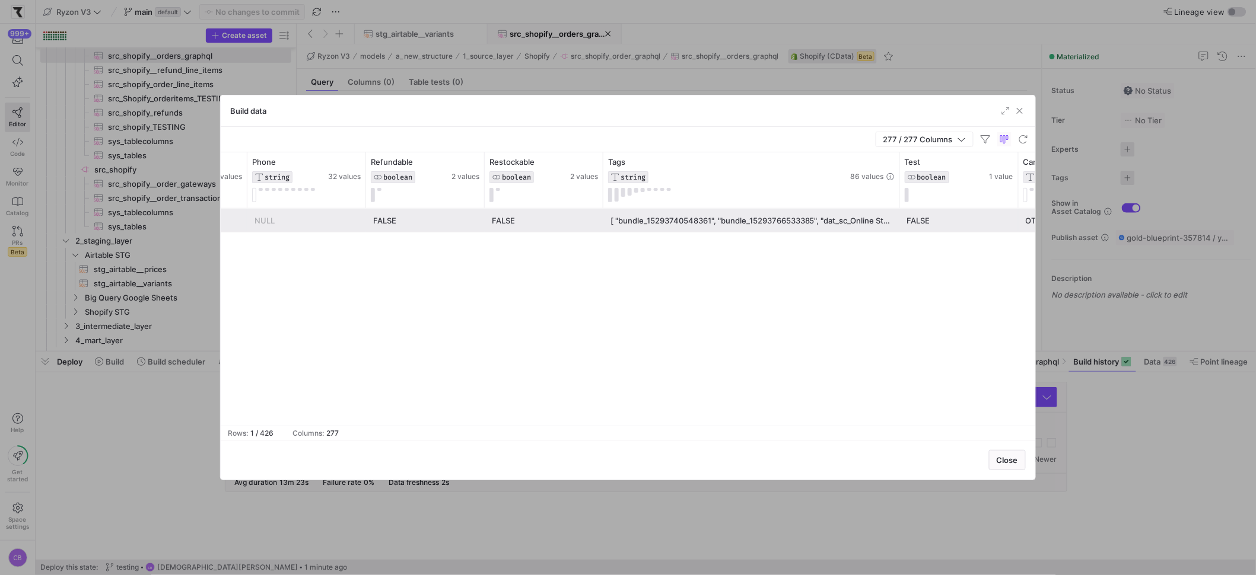
drag, startPoint x: 718, startPoint y: 167, endPoint x: 1004, endPoint y: 208, distance: 288.3
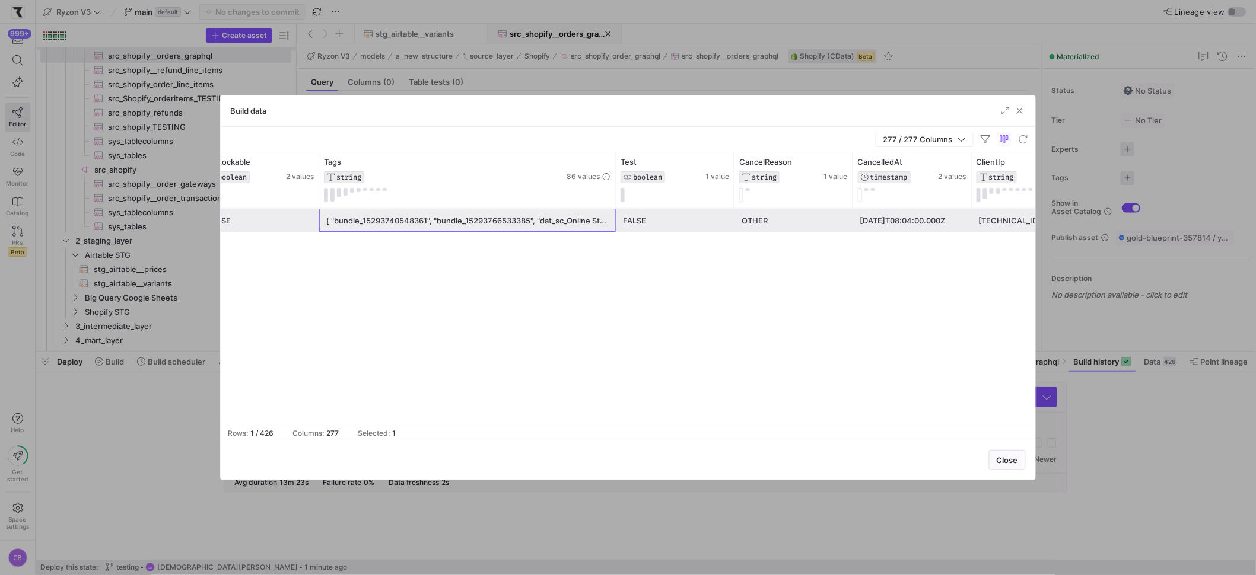
click at [437, 214] on div "[ "bundle_15293740548361", "bundle_15293766533385", "dat_sc_Online Store", "tes…" at bounding box center [467, 220] width 282 height 23
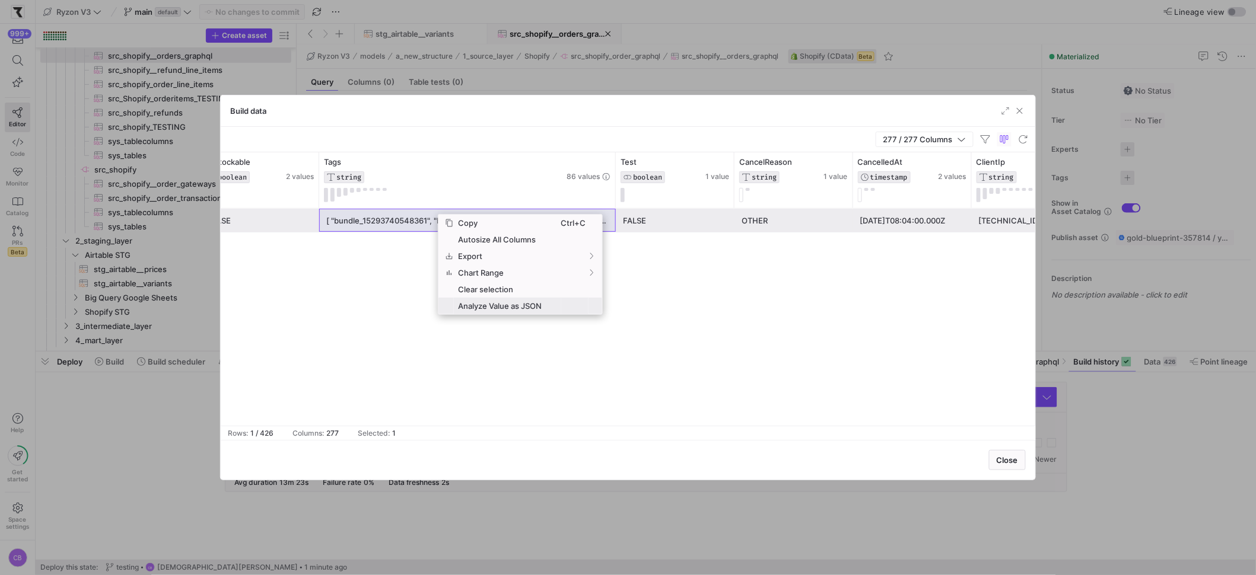
click at [533, 300] on span "Analyze Value as JSON" at bounding box center [507, 306] width 107 height 17
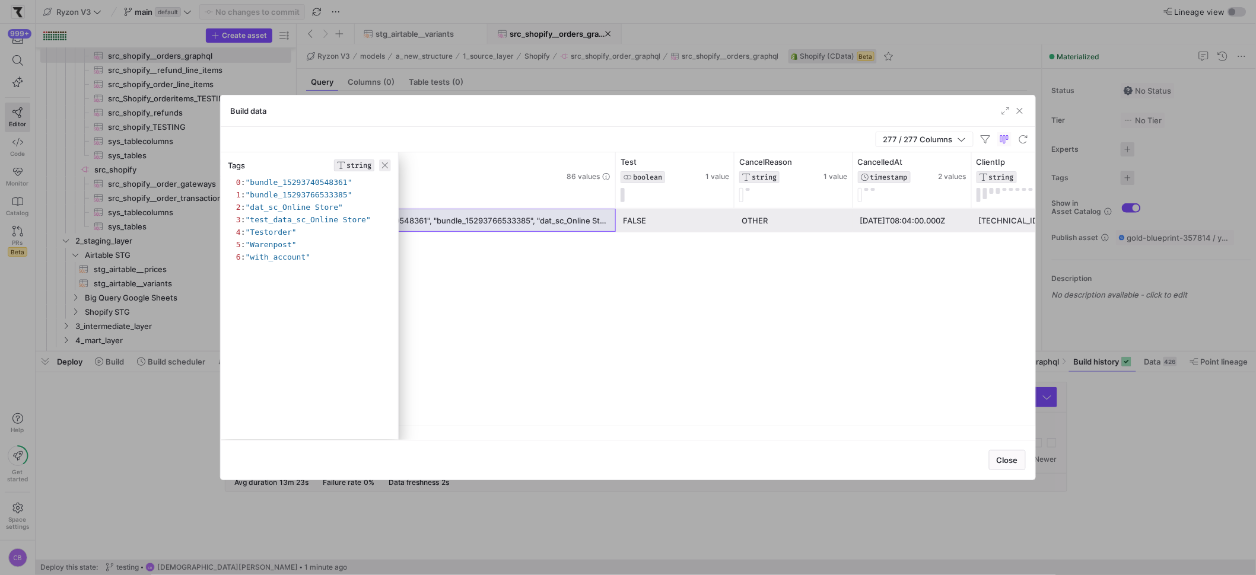
click at [386, 166] on span "button" at bounding box center [385, 166] width 12 height 12
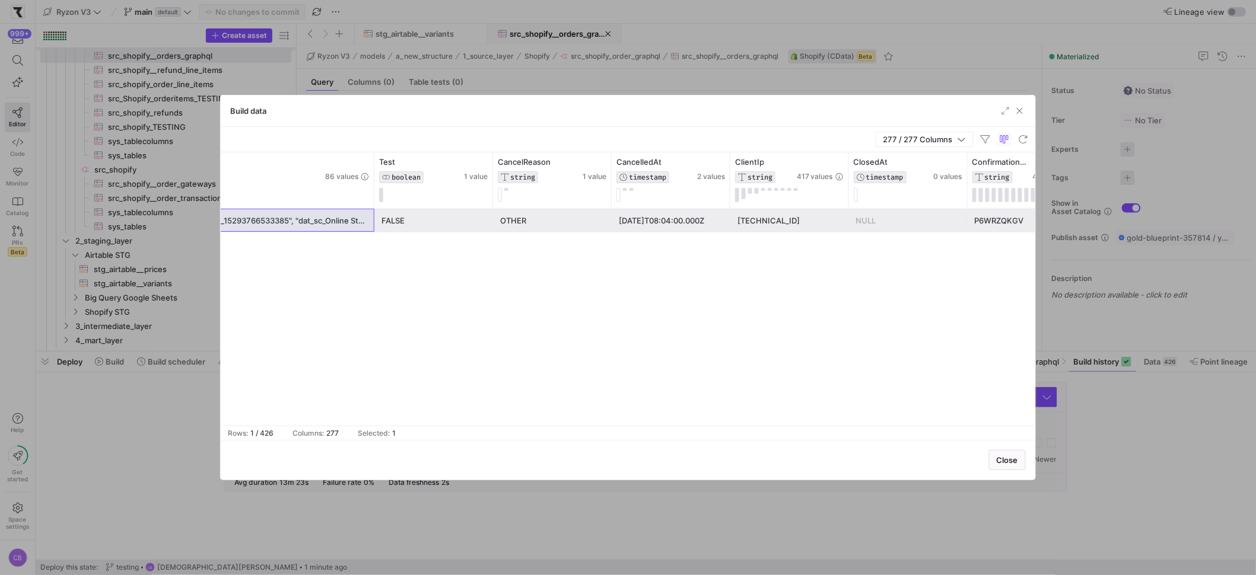
click at [542, 223] on div "OTHER" at bounding box center [552, 220] width 104 height 23
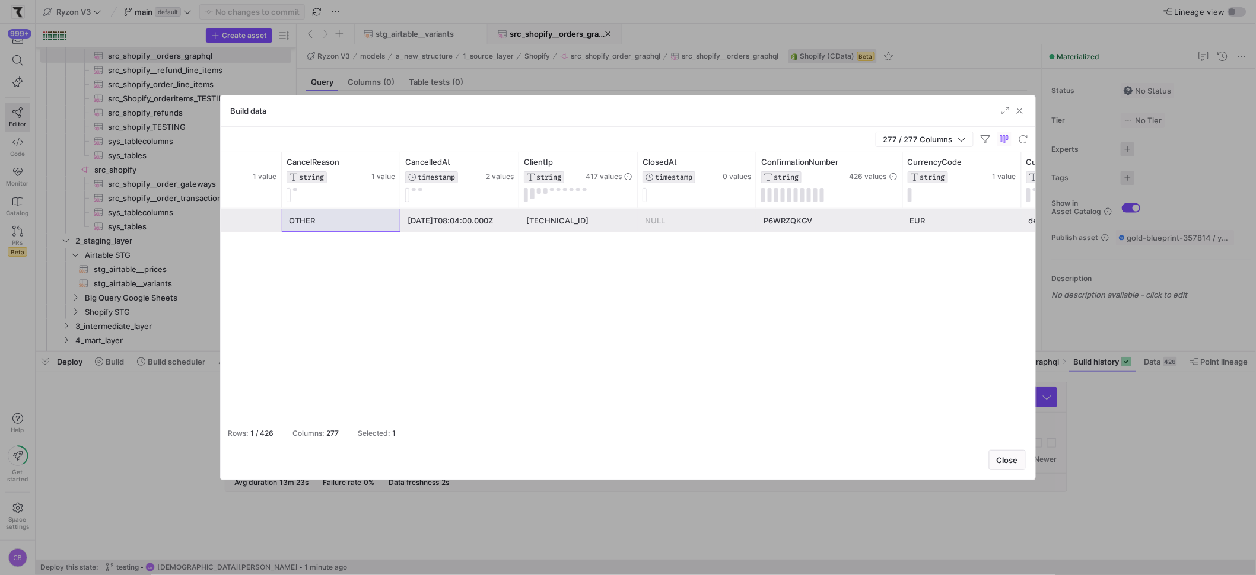
drag, startPoint x: 873, startPoint y: 186, endPoint x: 905, endPoint y: 215, distance: 42.9
click at [905, 199] on div at bounding box center [902, 180] width 5 height 56
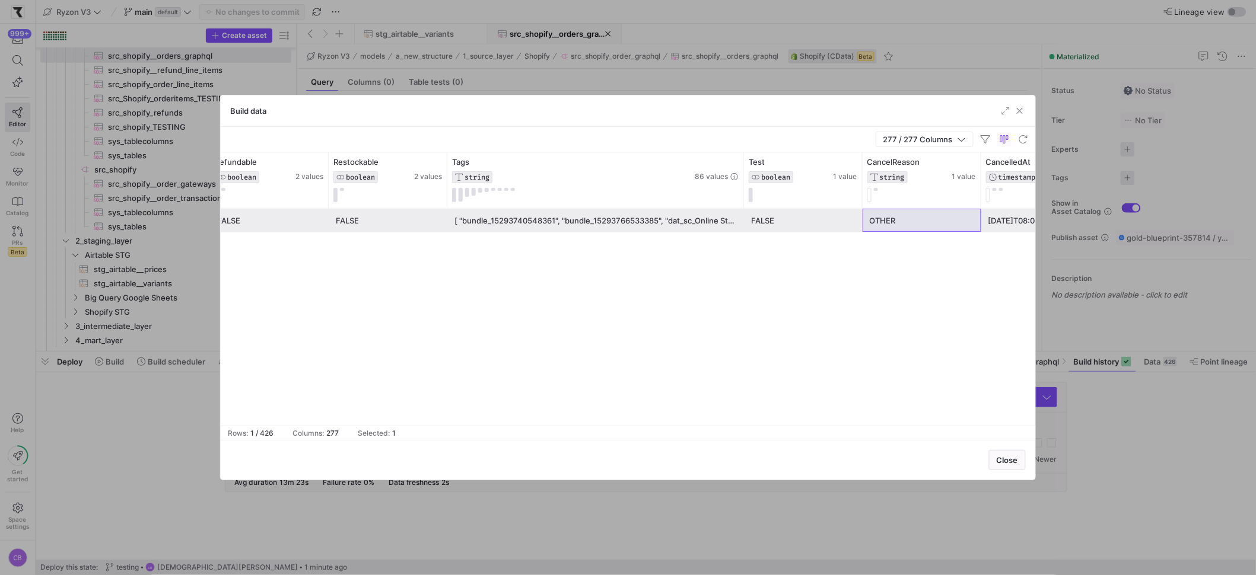
click at [537, 223] on div "[ "bundle_15293740548361", "bundle_15293766533385", "dat_sc_Online Store", "tes…" at bounding box center [595, 220] width 282 height 23
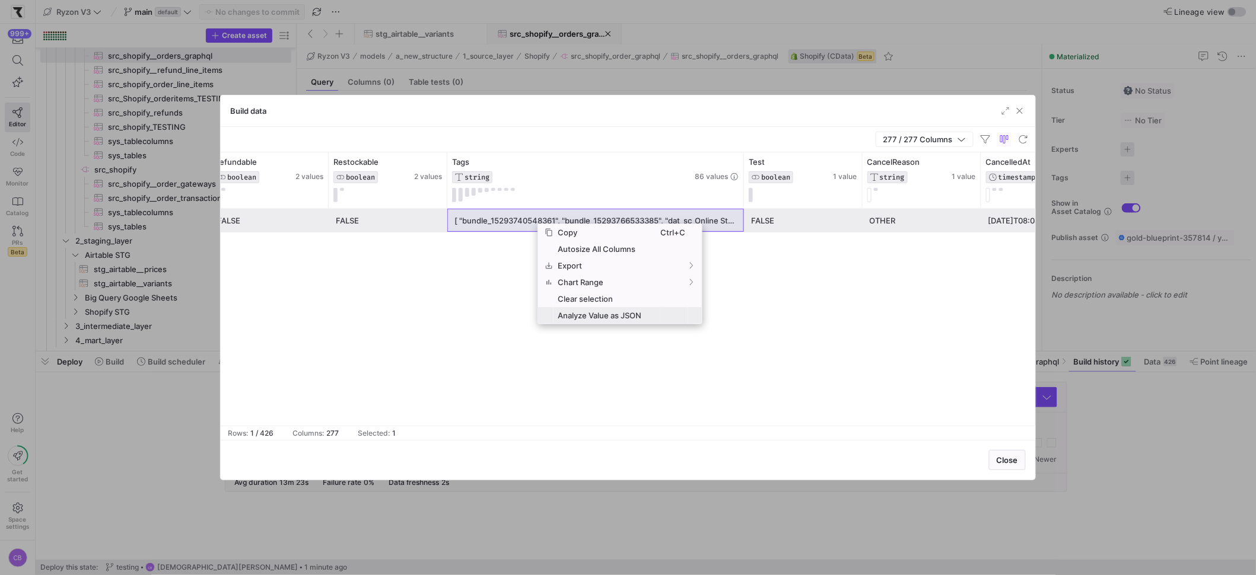
click at [597, 314] on span "Analyze Value as JSON" at bounding box center [606, 315] width 107 height 17
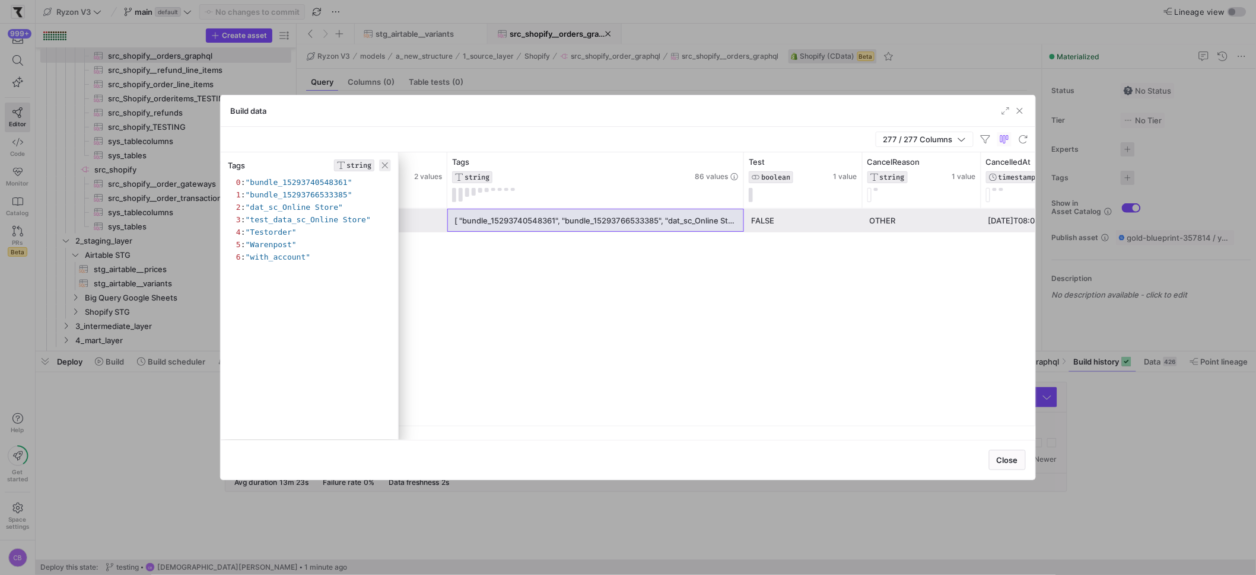
click at [387, 164] on span "button" at bounding box center [385, 166] width 12 height 12
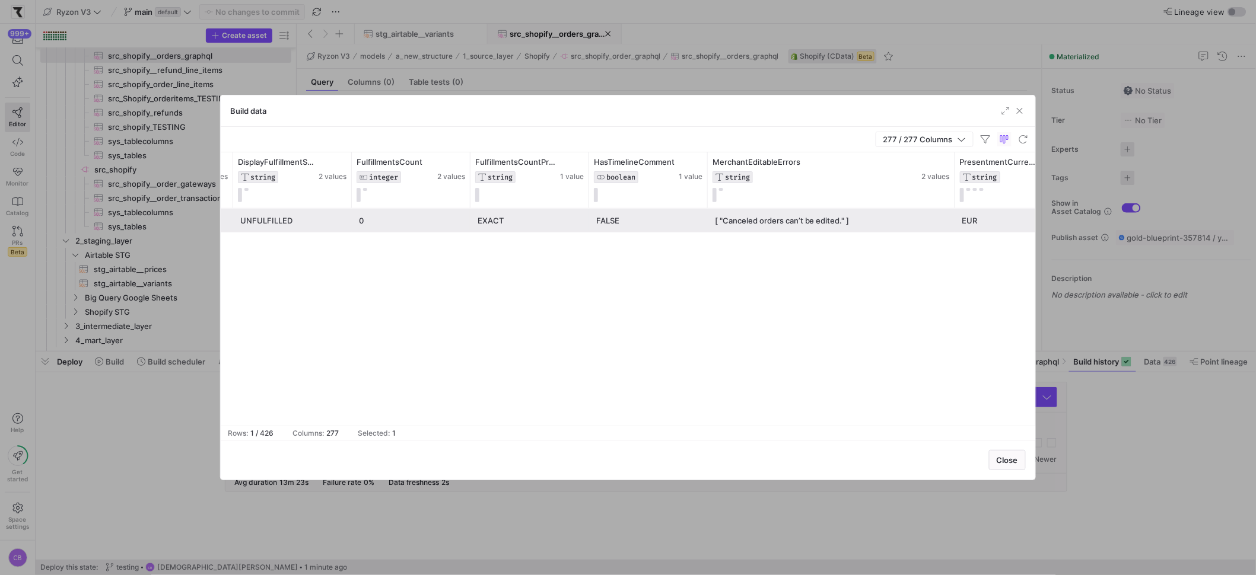
drag, startPoint x: 825, startPoint y: 187, endPoint x: 954, endPoint y: 187, distance: 128.7
click at [954, 187] on div at bounding box center [954, 180] width 5 height 56
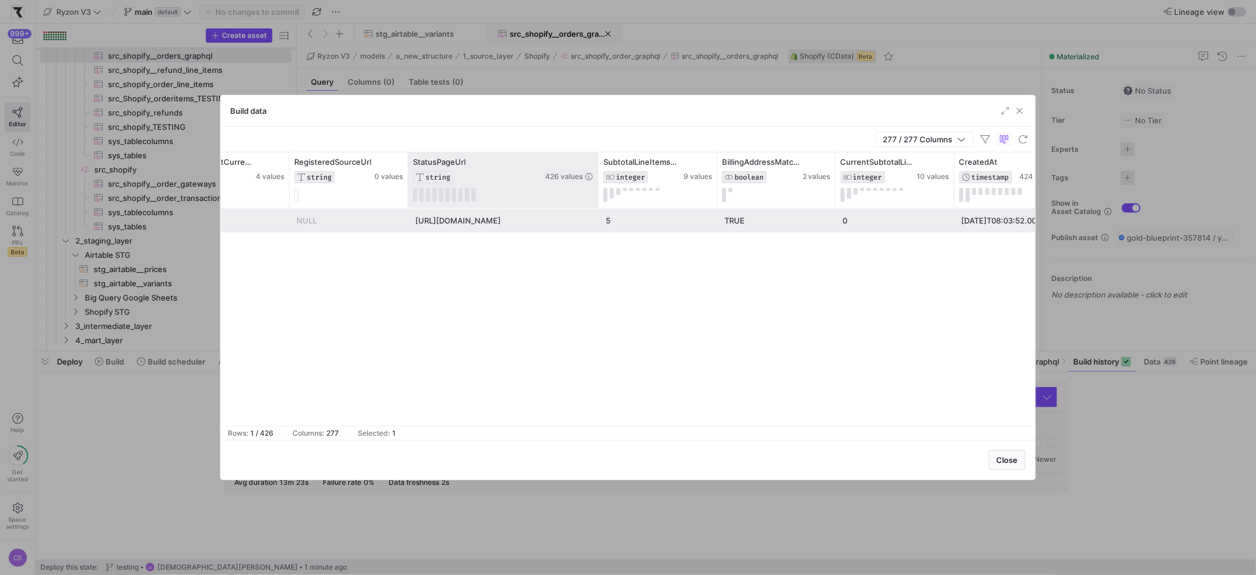
drag, startPoint x: 525, startPoint y: 176, endPoint x: 600, endPoint y: 192, distance: 77.0
click at [600, 192] on div at bounding box center [598, 180] width 5 height 56
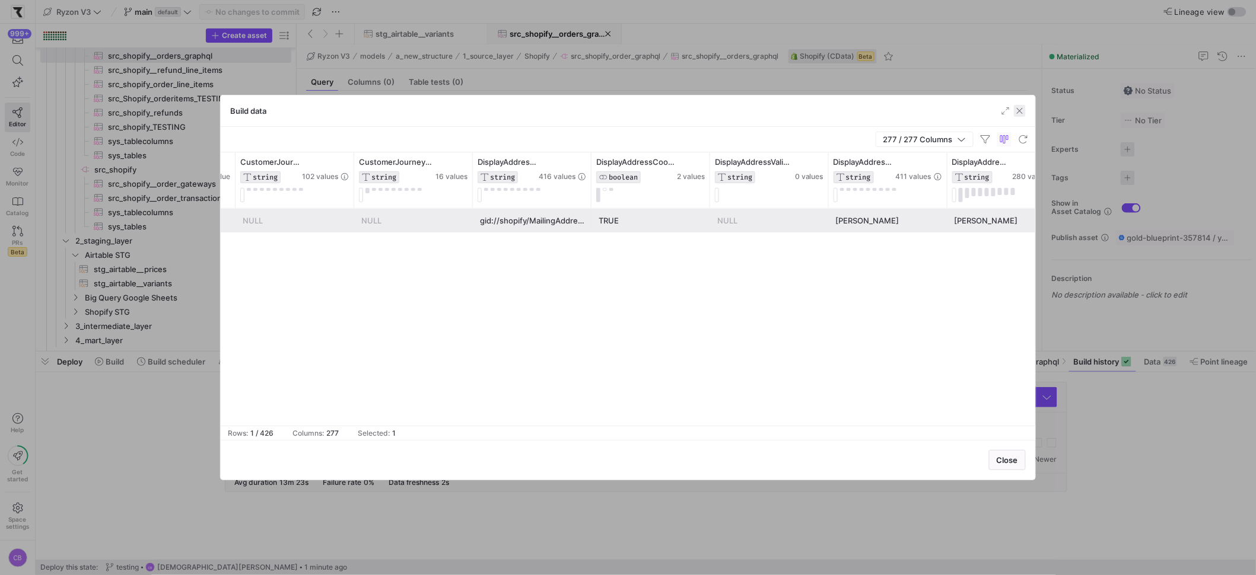
click at [1019, 109] on span "button" at bounding box center [1020, 111] width 12 height 12
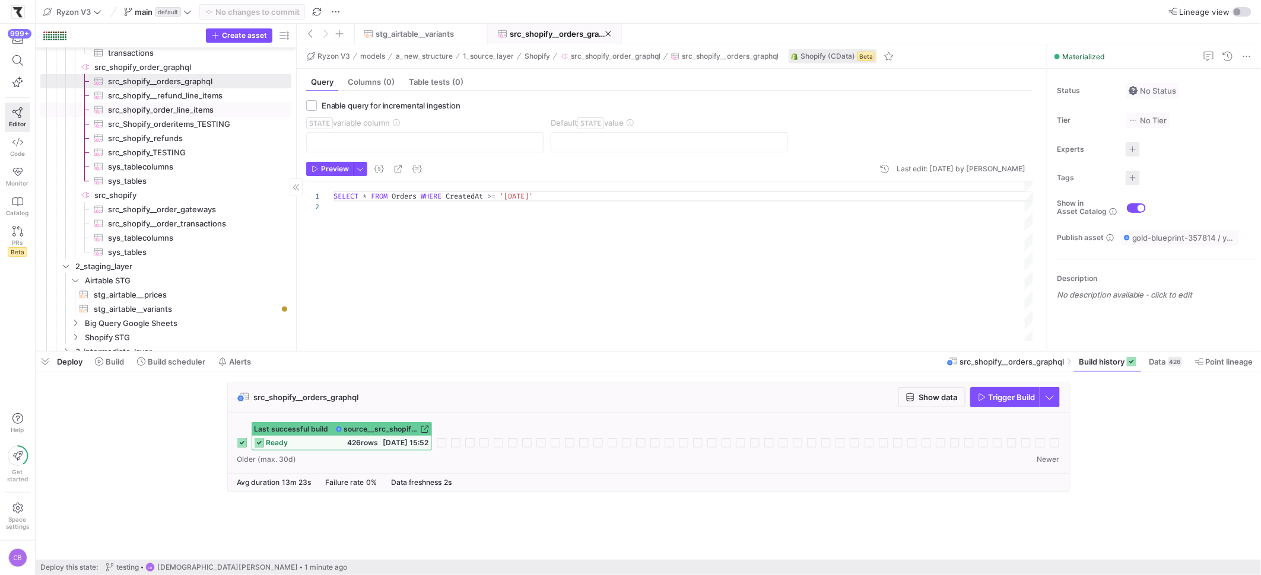
click at [190, 110] on span "src_shopify_order_line_items​​​​​​​​​" at bounding box center [193, 110] width 170 height 14
click at [476, 206] on div "SELECT * FROM OrderLineItems WHERE OrderUpdatedAt > '2025-09-17'" at bounding box center [682, 262] width 699 height 160
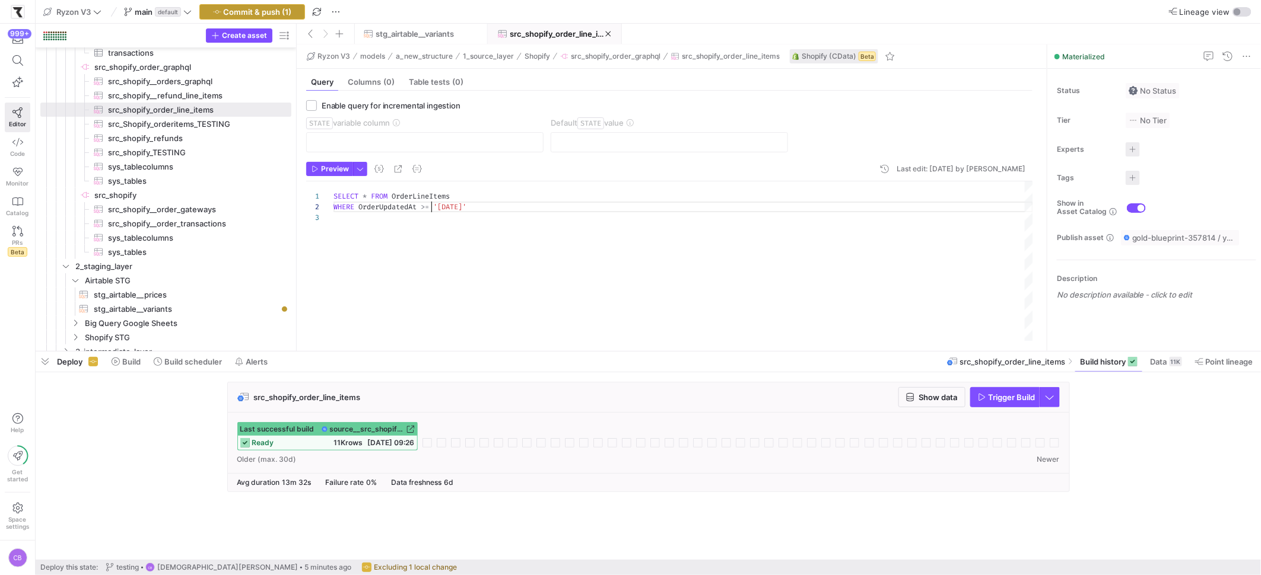
type textarea "SELECT * FROM OrderLineItems WHERE OrderUpdatedAt >= '2025-09-28'"
click at [291, 7] on span "Commit & push (1)" at bounding box center [258, 11] width 68 height 9
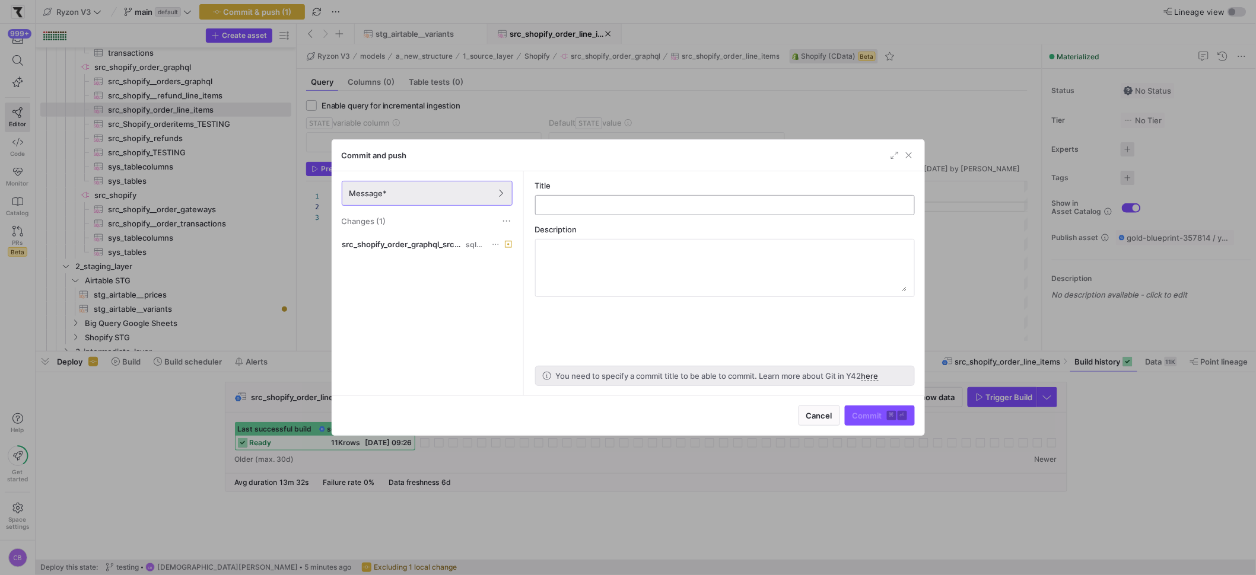
click at [582, 211] on div at bounding box center [725, 205] width 360 height 19
type input "testing graph Ql"
click at [858, 418] on span "Commit ⌘ ⏎" at bounding box center [879, 415] width 55 height 9
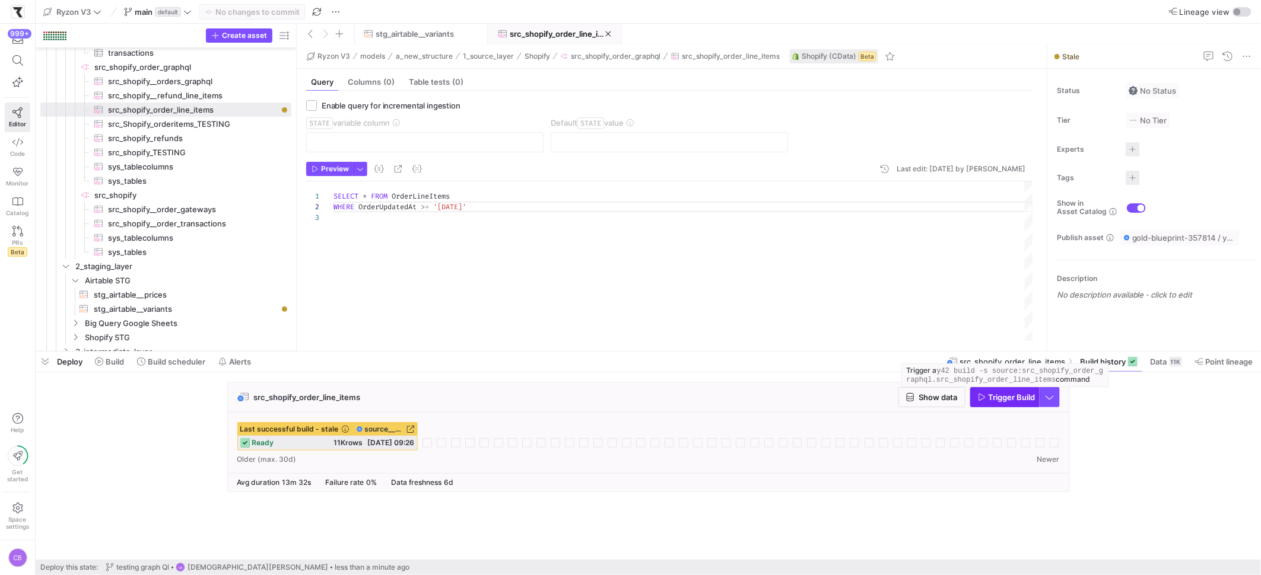
click at [1004, 405] on span "button" at bounding box center [1005, 397] width 68 height 19
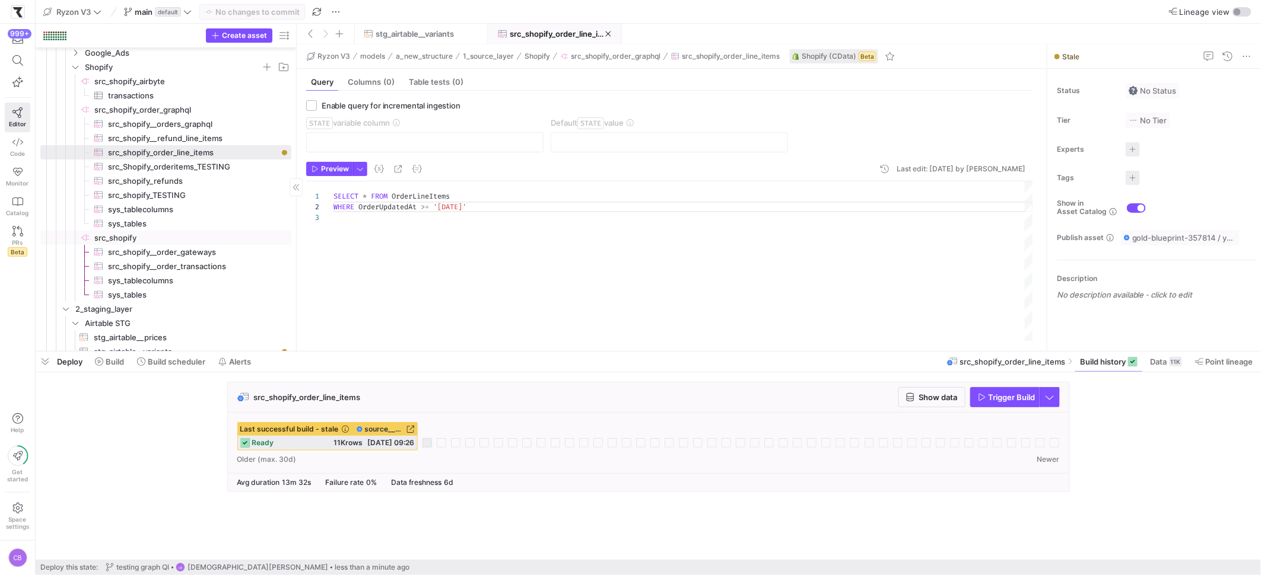
scroll to position [94, 0]
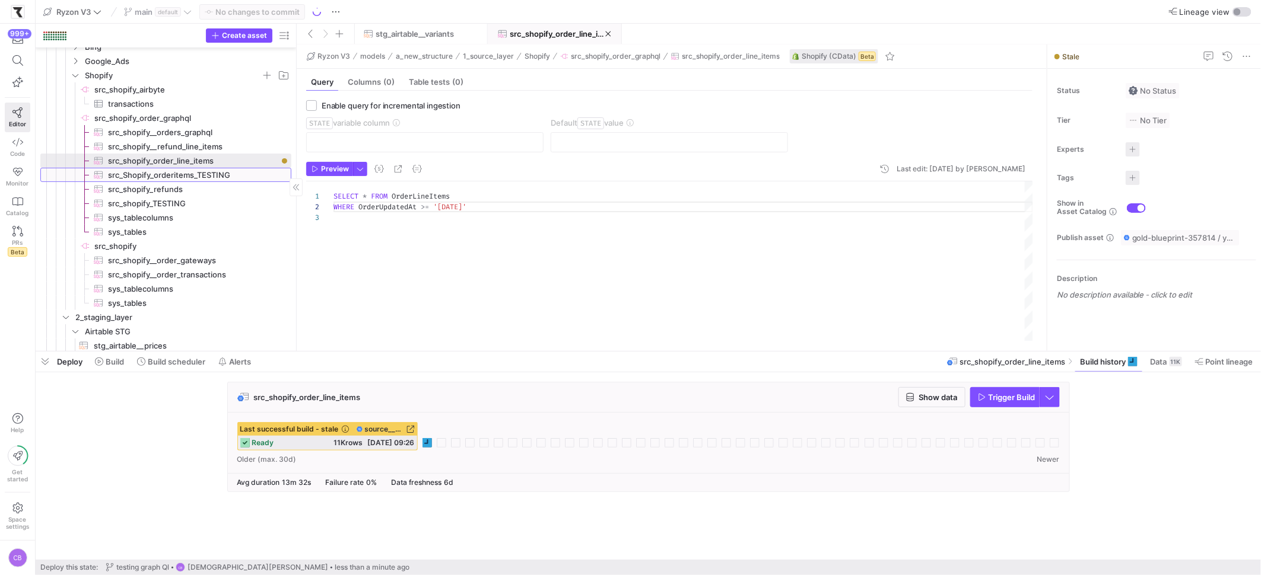
click at [136, 176] on span "src_Shopify_orderitems_TESTING​​​​​​​​​" at bounding box center [193, 175] width 170 height 14
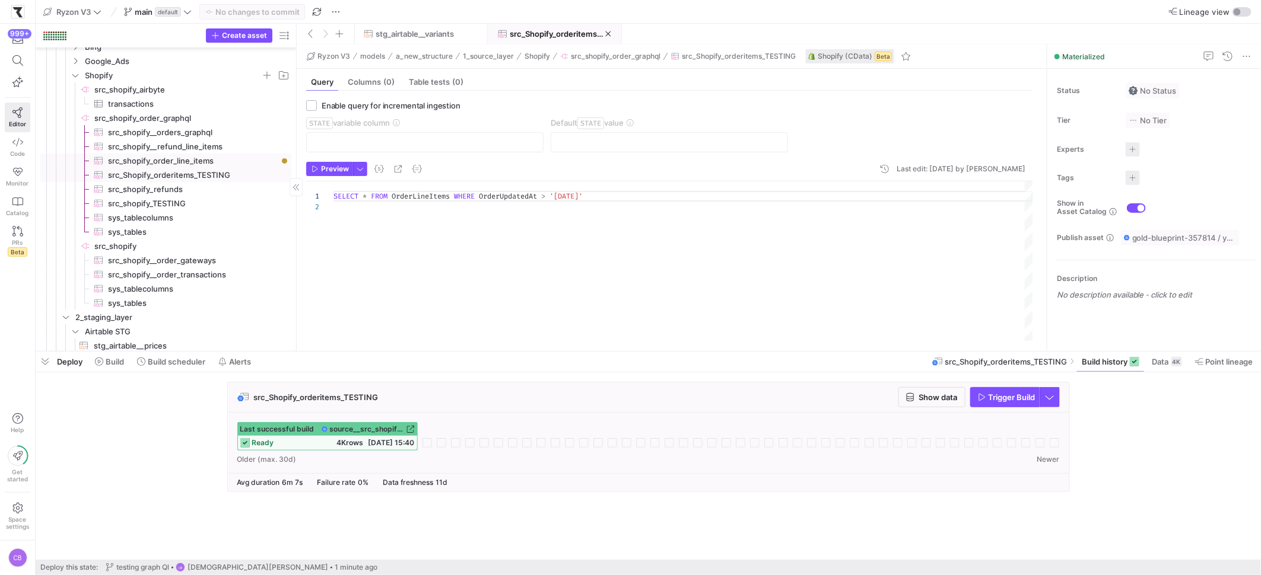
click at [143, 159] on span "src_shopify_order_line_items​​​​​​​​​" at bounding box center [193, 161] width 170 height 14
type textarea "SELECT * FROM OrderLineItems WHERE OrderUpdatedAt >= '2025-09-28'"
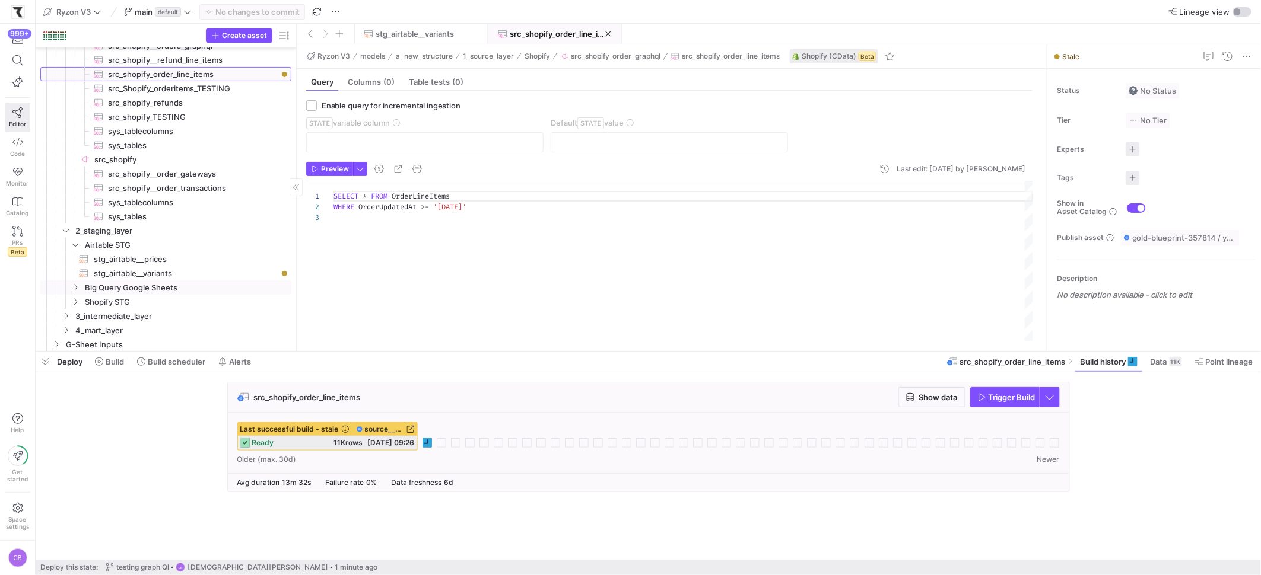
scroll to position [189, 0]
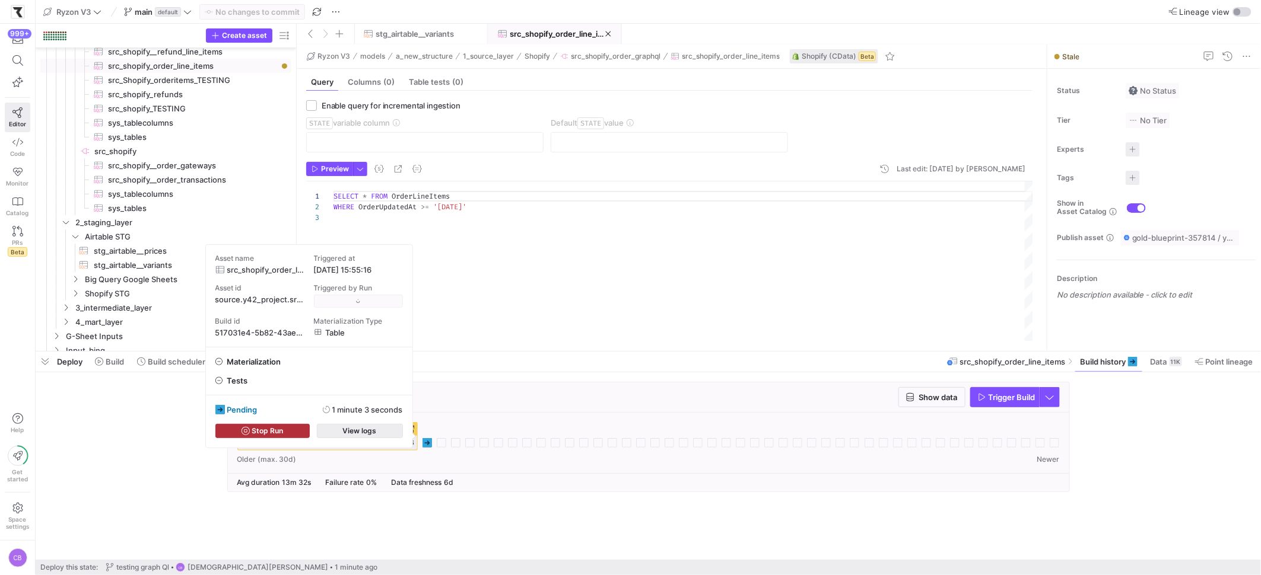
click at [362, 434] on span "View logs" at bounding box center [360, 431] width 34 height 8
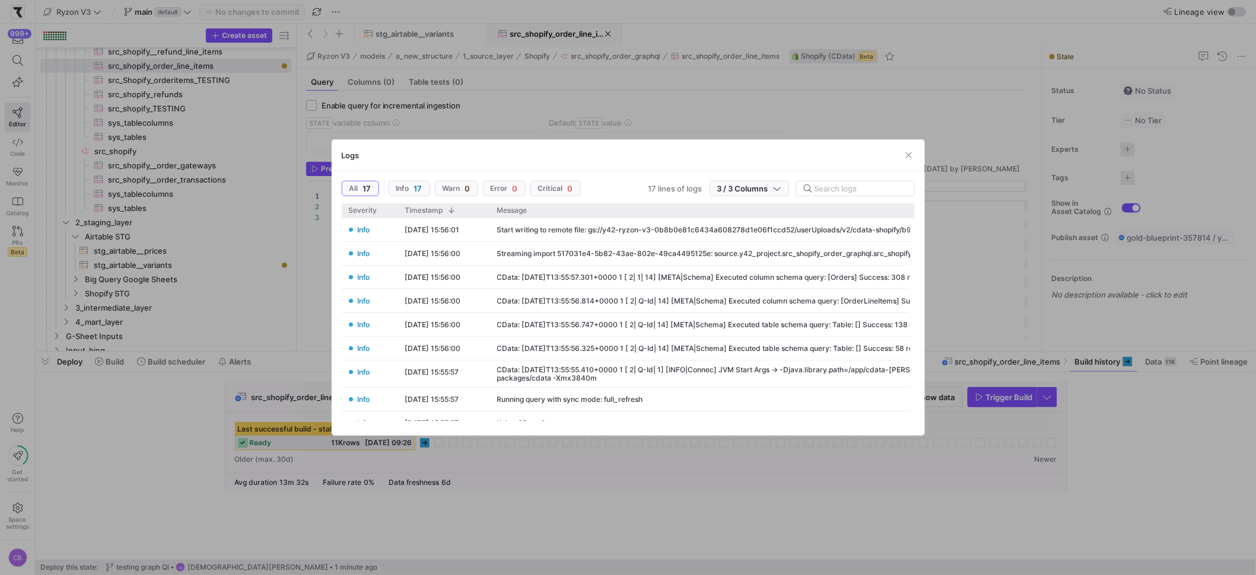
click at [990, 232] on div at bounding box center [628, 287] width 1256 height 575
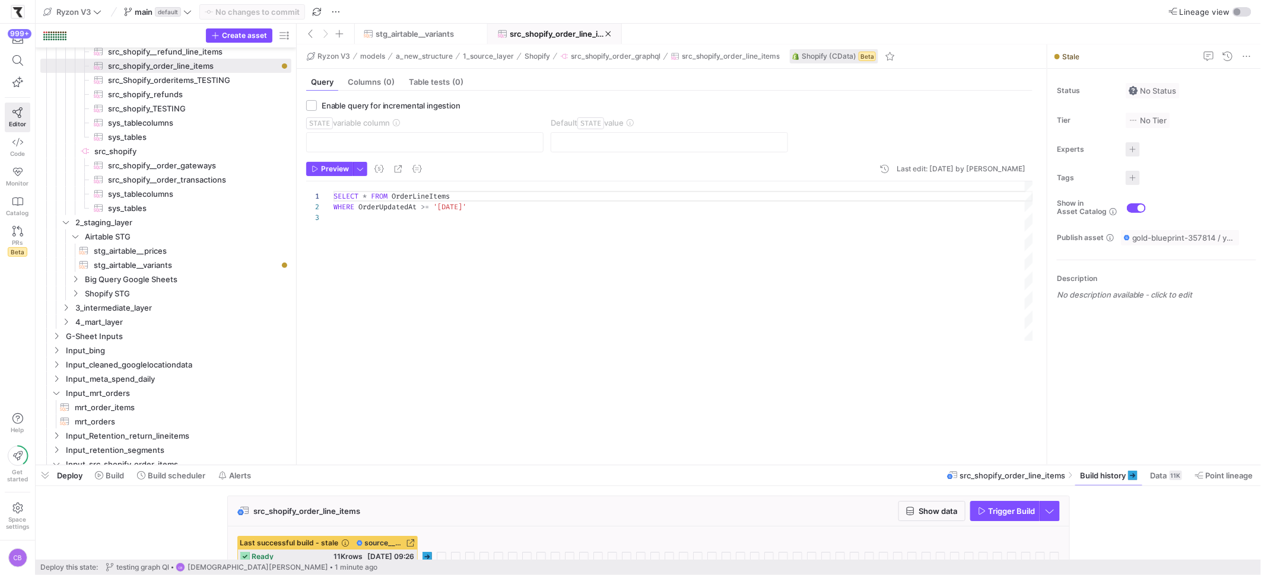
drag, startPoint x: 329, startPoint y: 352, endPoint x: 363, endPoint y: 454, distance: 107.7
click at [370, 466] on div at bounding box center [648, 465] width 1225 height 5
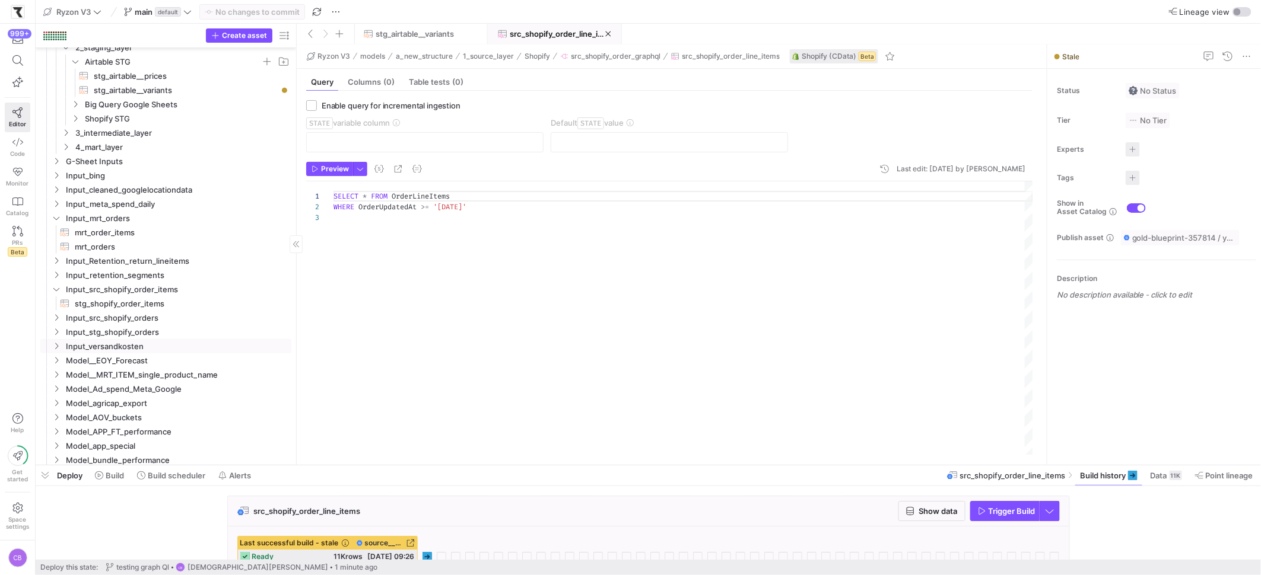
scroll to position [351, 0]
click at [556, 298] on div "SELECT * FROM OrderLineItems WHERE OrderUpdatedAt >= '2025-09-28'" at bounding box center [682, 318] width 699 height 273
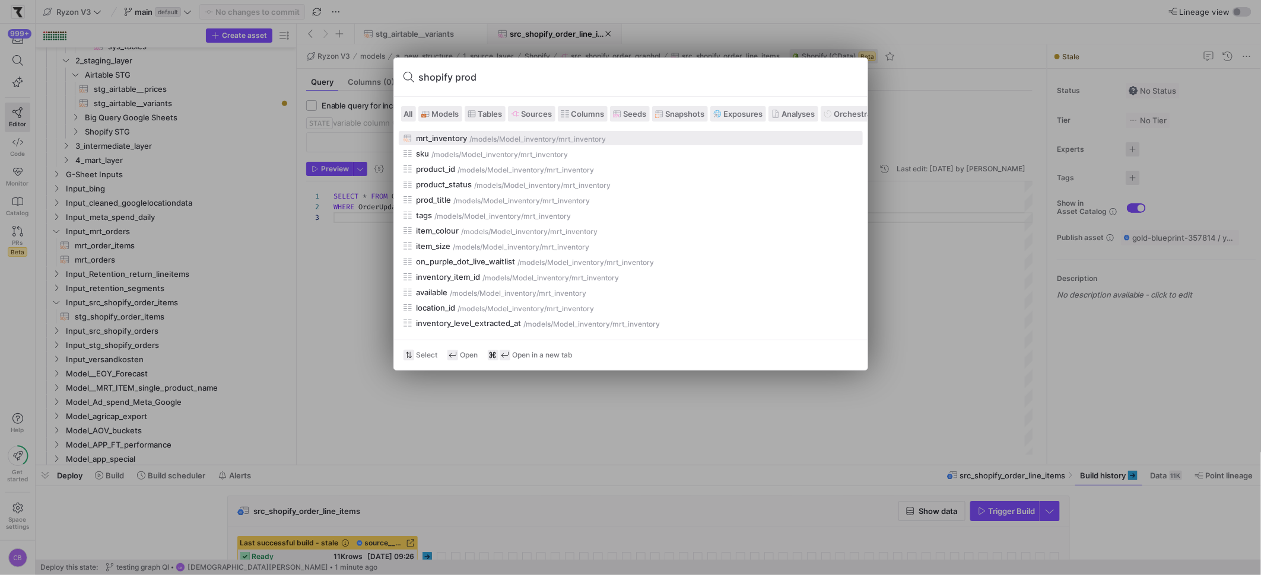
click at [526, 116] on span "Sources" at bounding box center [536, 113] width 31 height 9
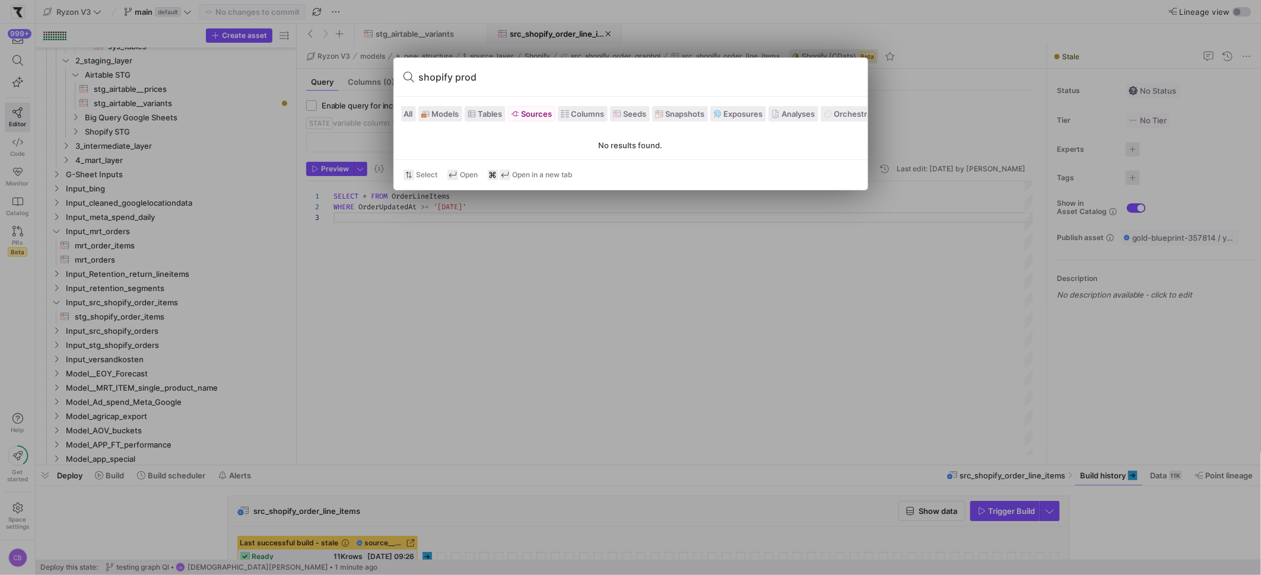
click at [486, 75] on input "shopify prod" at bounding box center [638, 77] width 439 height 19
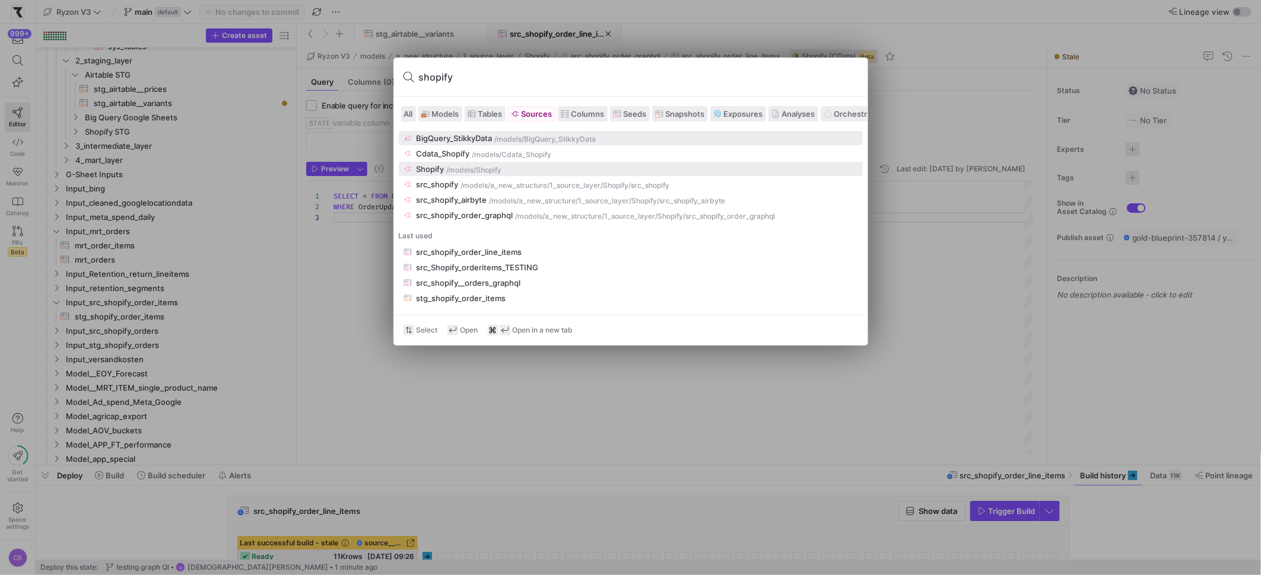
type input "shopify"
click at [514, 167] on div "/models /Shopify" at bounding box center [652, 170] width 411 height 8
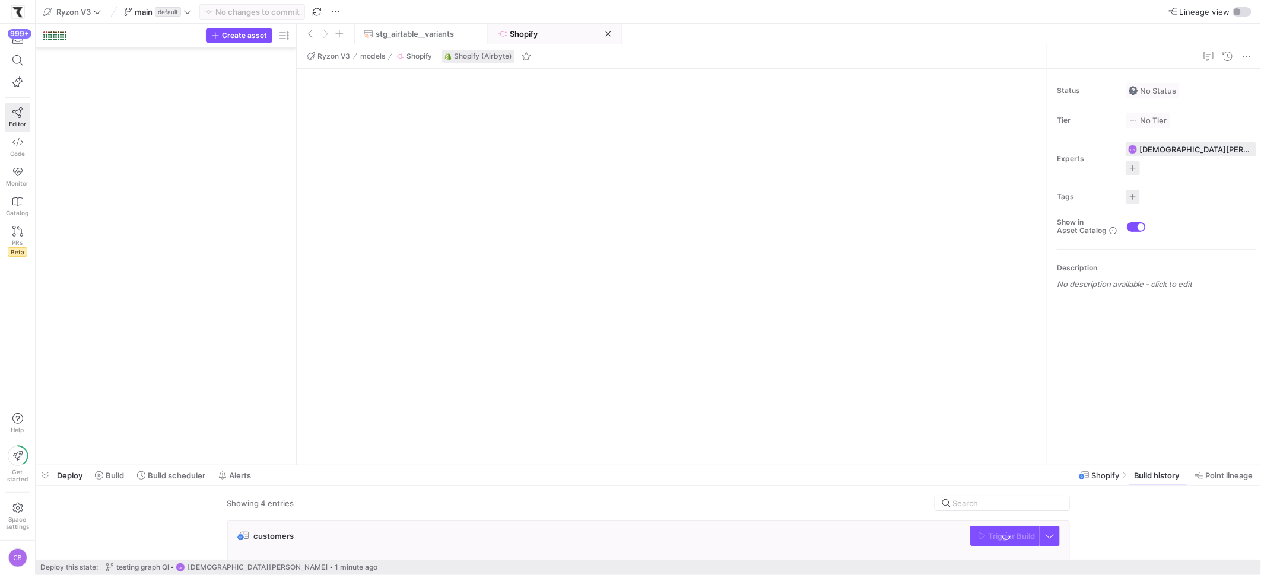
scroll to position [2999, 0]
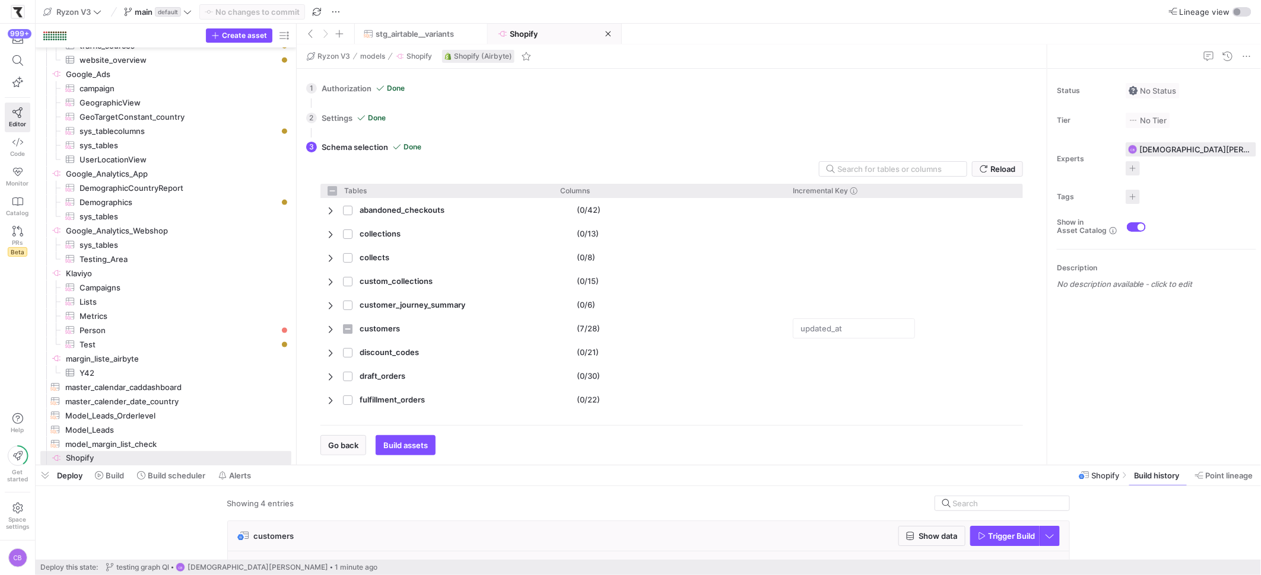
checkbox input "false"
click at [1147, 475] on span "Build history" at bounding box center [1157, 475] width 46 height 9
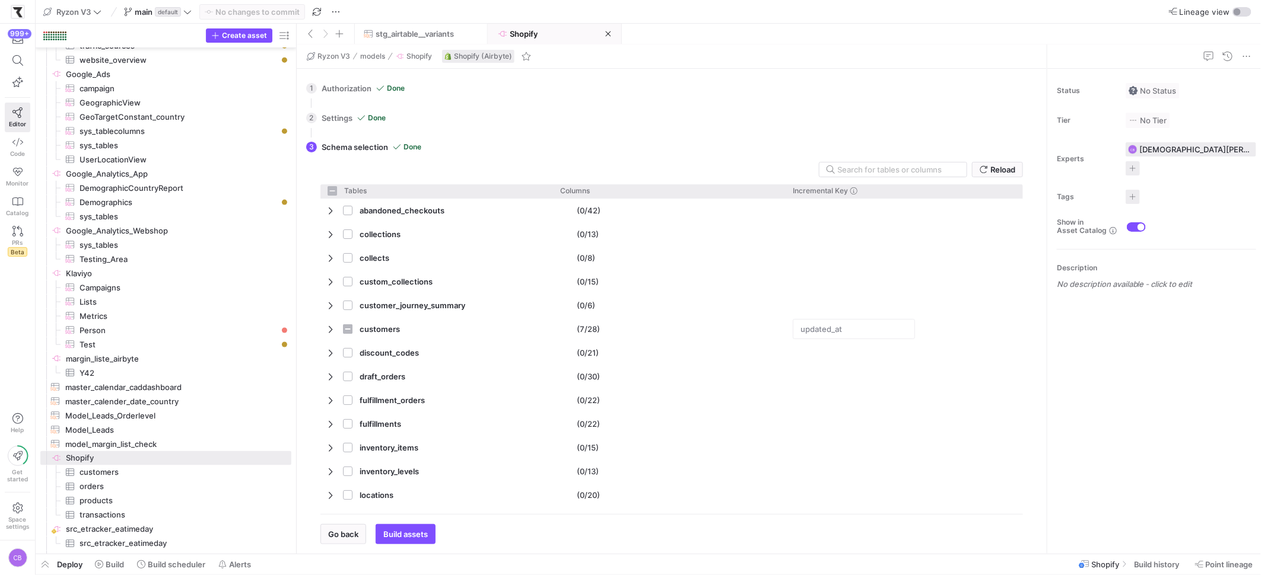
click at [1134, 558] on span at bounding box center [1158, 564] width 58 height 19
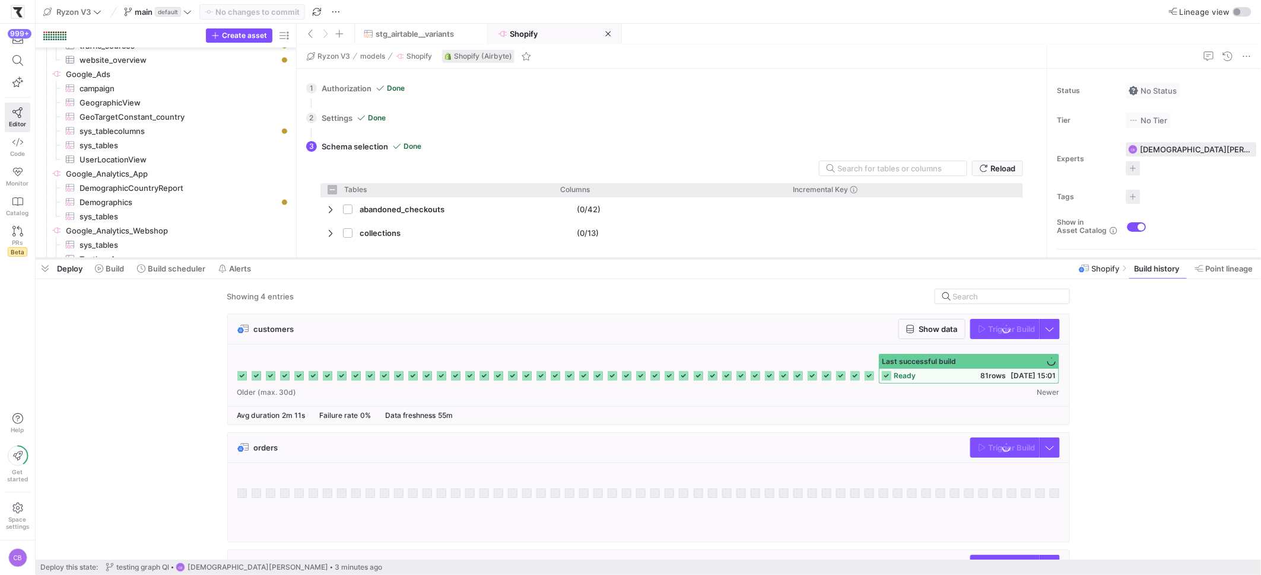
drag, startPoint x: 641, startPoint y: 356, endPoint x: 651, endPoint y: 156, distance: 200.2
click at [653, 256] on div at bounding box center [648, 258] width 1225 height 5
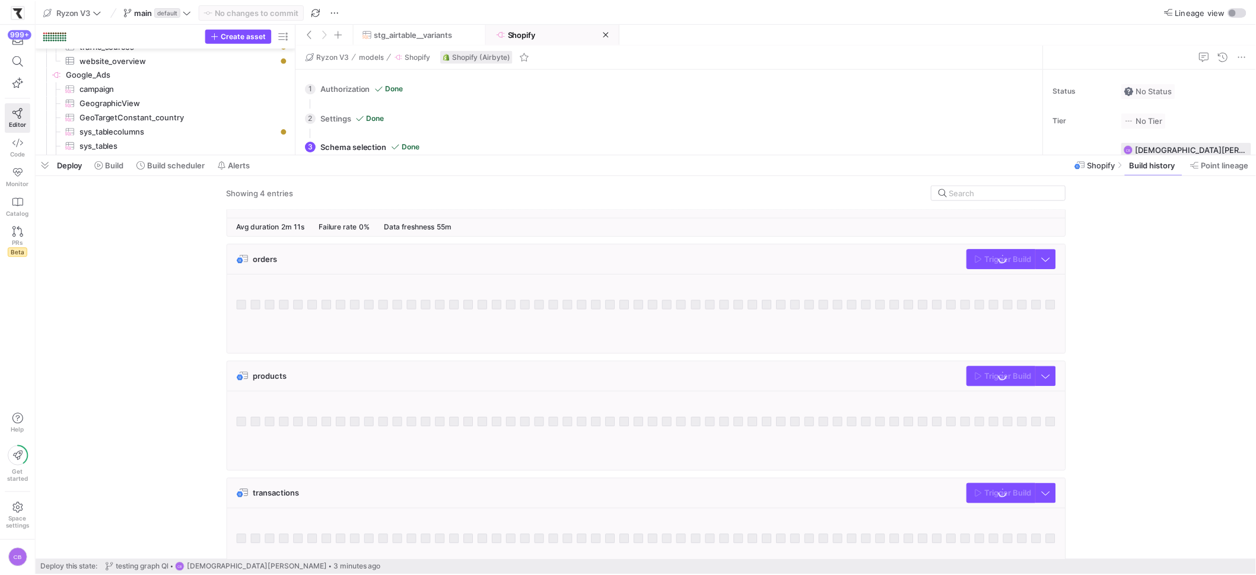
scroll to position [120, 0]
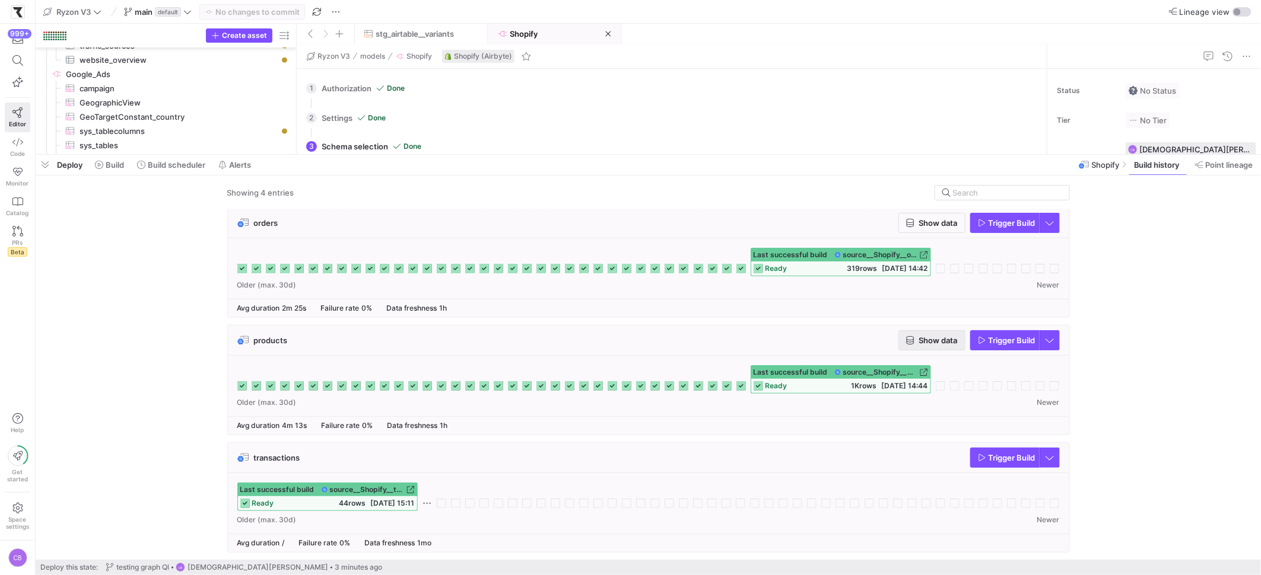
click at [944, 341] on span "Show data" at bounding box center [938, 340] width 39 height 9
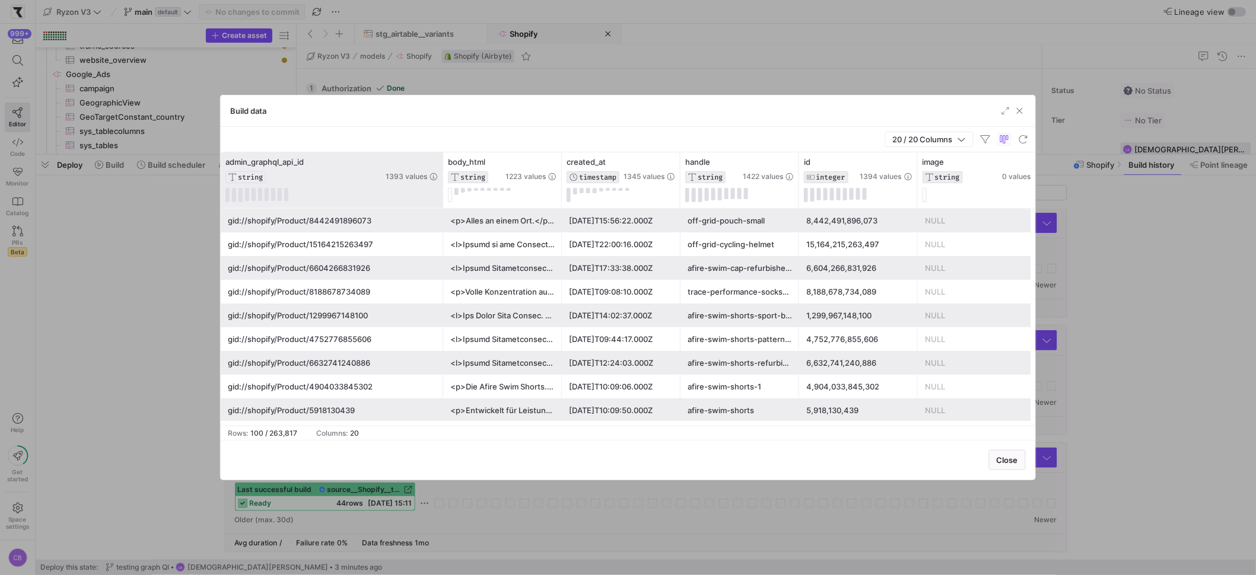
drag, startPoint x: 351, startPoint y: 178, endPoint x: 441, endPoint y: 180, distance: 89.6
click at [441, 180] on div at bounding box center [442, 180] width 5 height 56
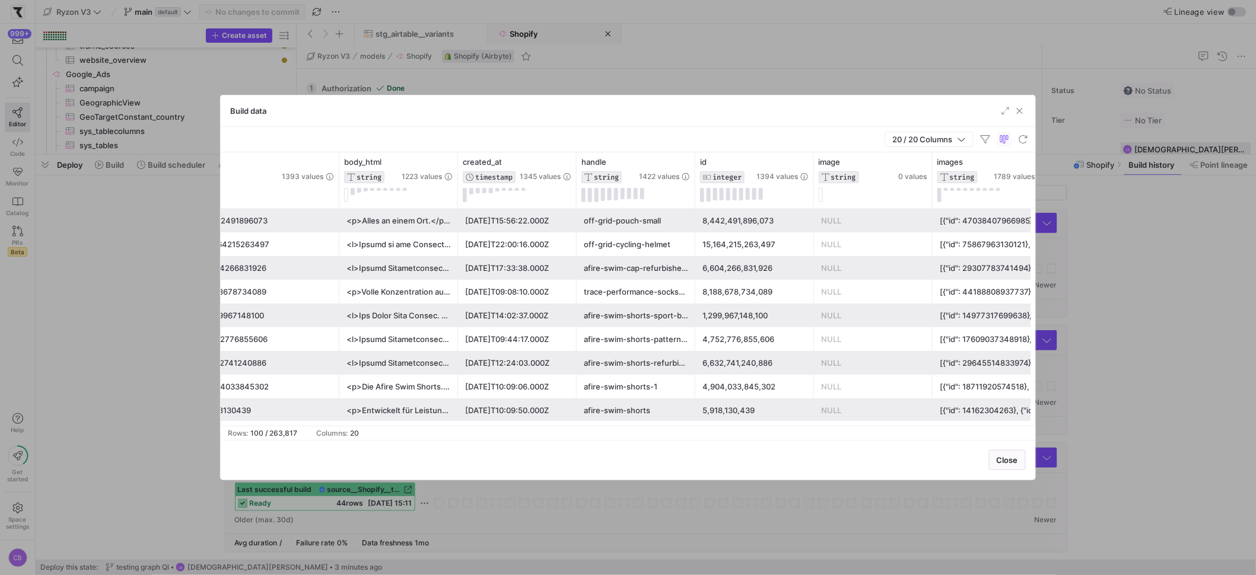
scroll to position [0, 181]
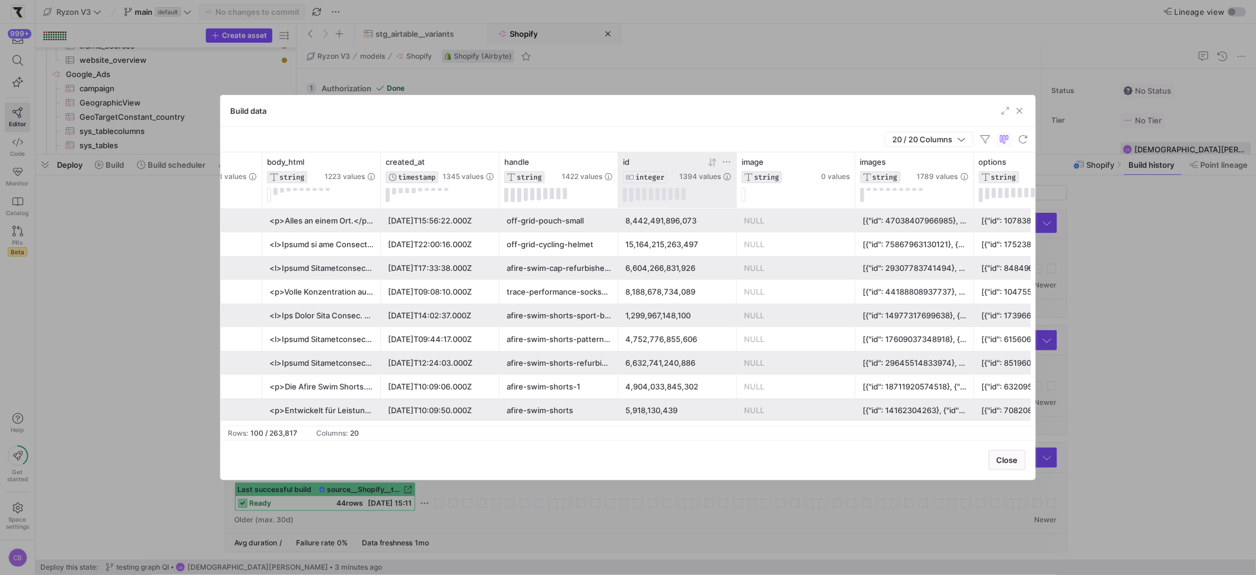
click at [729, 163] on icon at bounding box center [726, 161] width 9 height 9
click at [736, 201] on input "Filter Value" at bounding box center [781, 202] width 120 height 14
click at [798, 257] on div "NULL" at bounding box center [796, 268] width 104 height 23
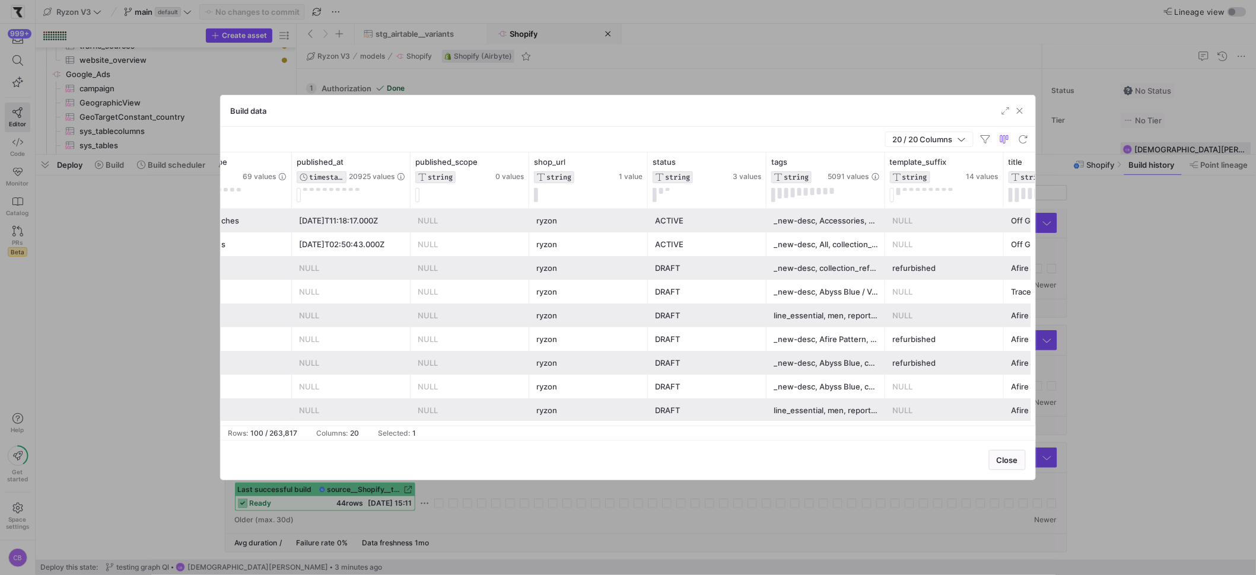
scroll to position [0, 1175]
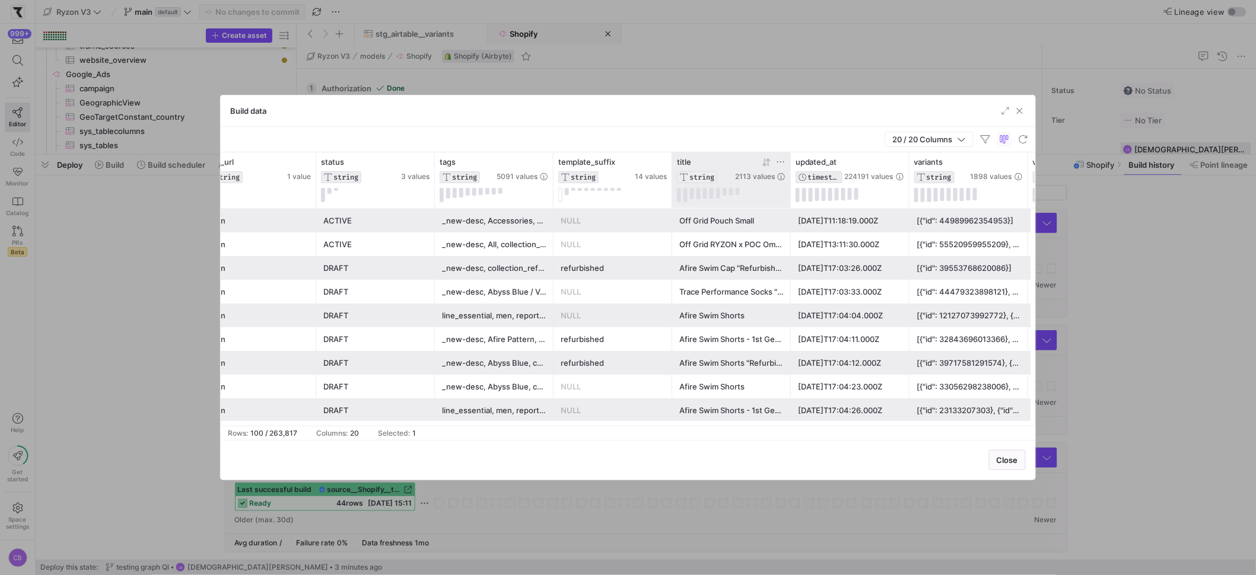
click at [782, 163] on icon at bounding box center [780, 161] width 9 height 9
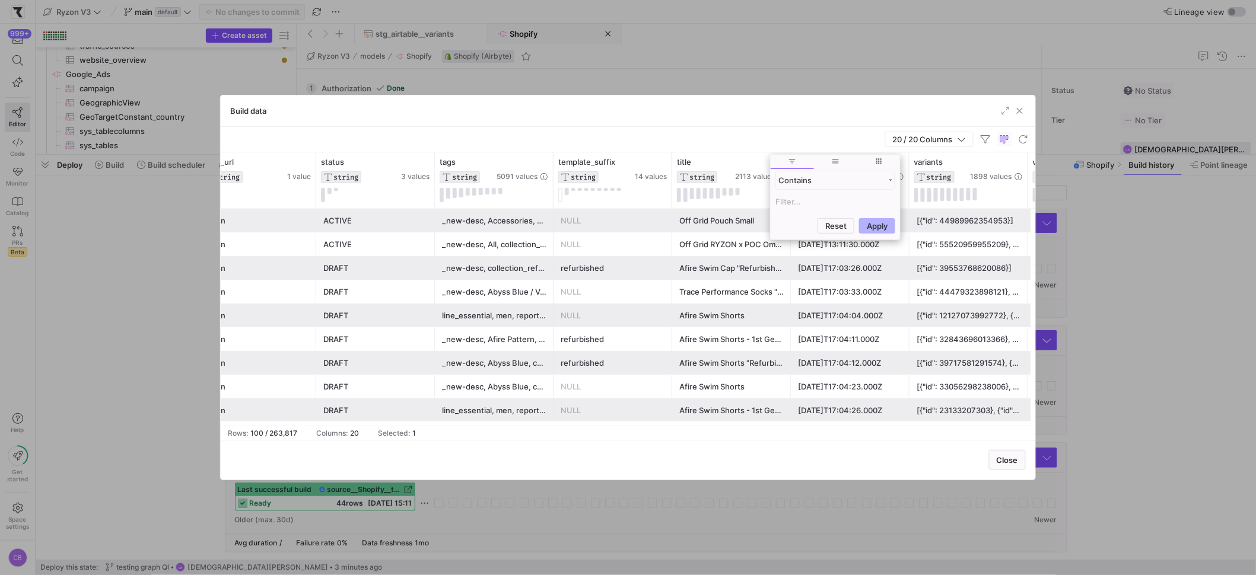
click at [785, 200] on input "Filter Value" at bounding box center [835, 202] width 120 height 14
type input "undle"
click at [859, 276] on button "Apply" at bounding box center [877, 283] width 36 height 15
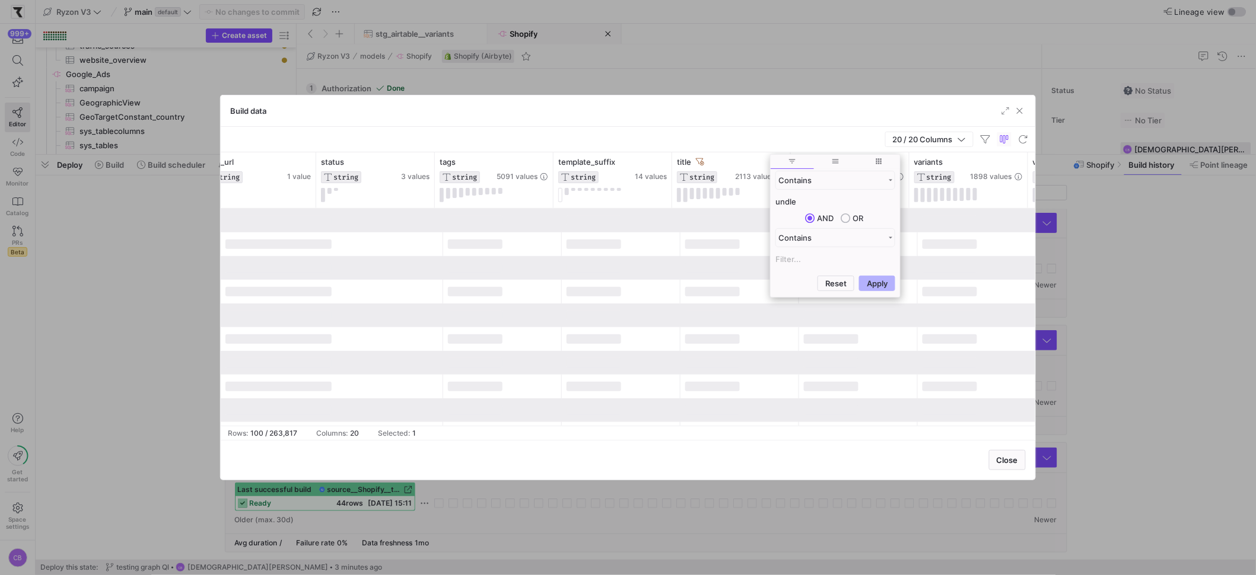
click at [718, 141] on div "20 / 20 Columns" at bounding box center [628, 140] width 815 height 26
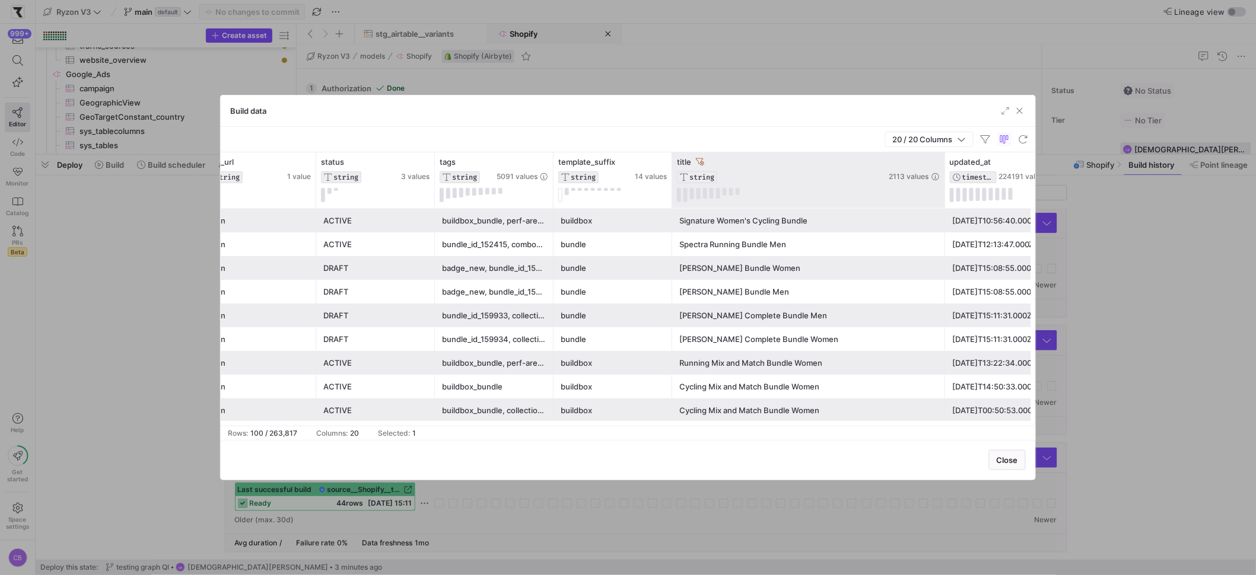
drag, startPoint x: 787, startPoint y: 178, endPoint x: 941, endPoint y: 170, distance: 154.5
click at [942, 170] on div at bounding box center [944, 180] width 5 height 56
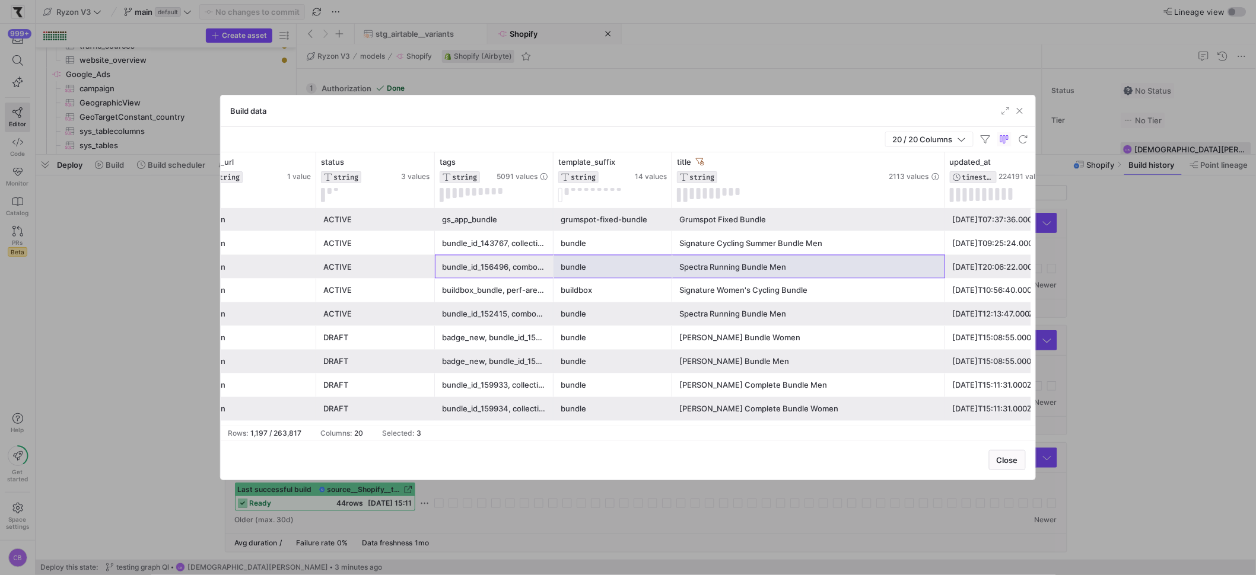
drag, startPoint x: 507, startPoint y: 269, endPoint x: 718, endPoint y: 275, distance: 211.3
click at [718, 275] on div "NULL ryzon ACTIVE bundle_id_156496, combo_products, wc_combo_bundle_cta bundle …" at bounding box center [104, 267] width 2631 height 24
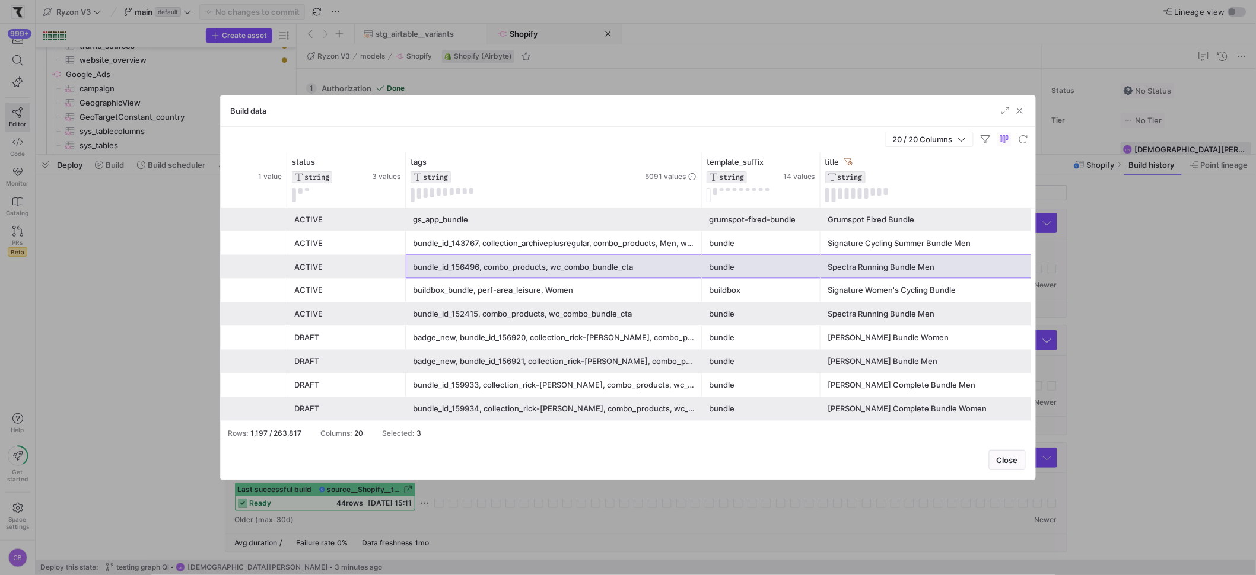
drag, startPoint x: 522, startPoint y: 201, endPoint x: 752, endPoint y: 217, distance: 230.2
click at [752, 217] on div "published_scope STRING 0 values shop_url STRING 1 value status STRING 3 values …" at bounding box center [628, 288] width 815 height 273
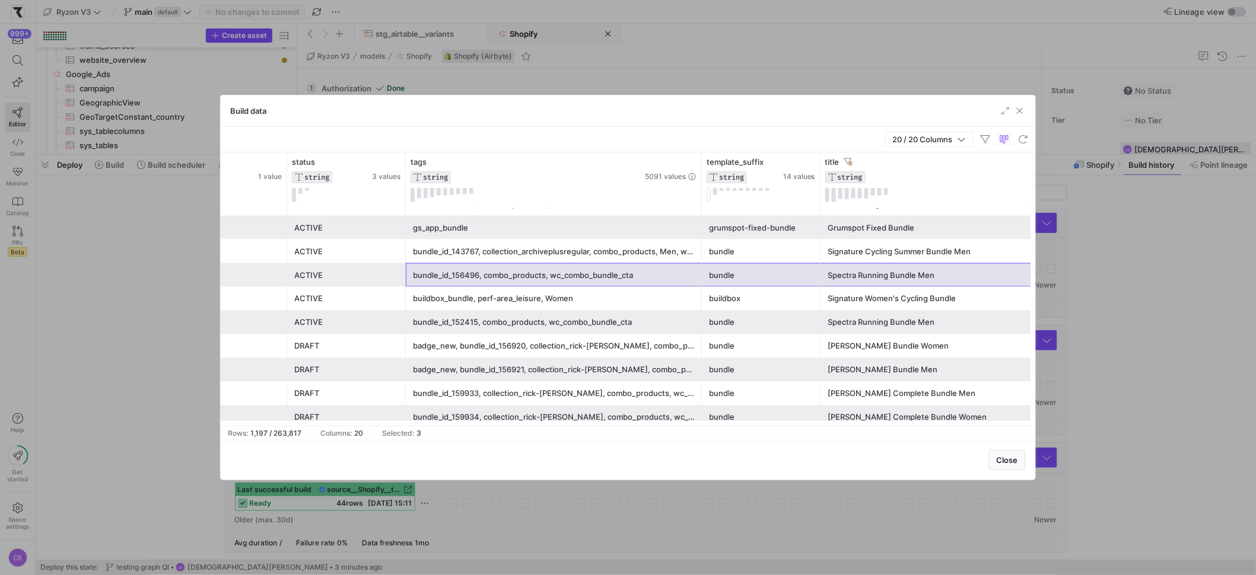
click at [742, 221] on div "grumspot-fixed-bundle" at bounding box center [761, 228] width 104 height 23
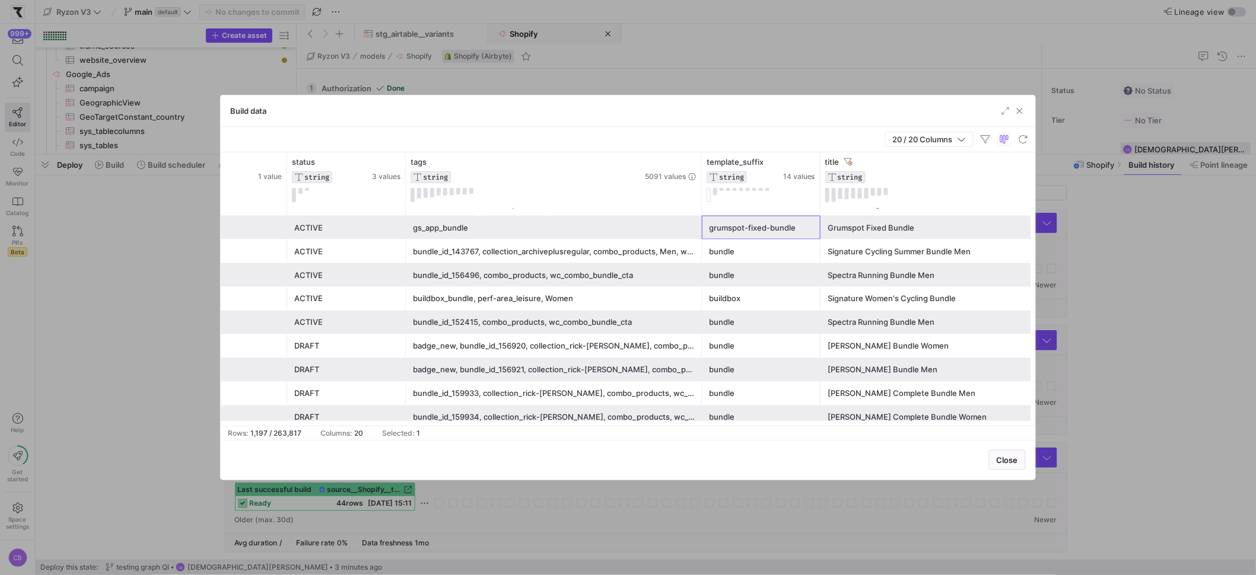
click at [561, 232] on div "gs_app_bundle" at bounding box center [554, 228] width 282 height 23
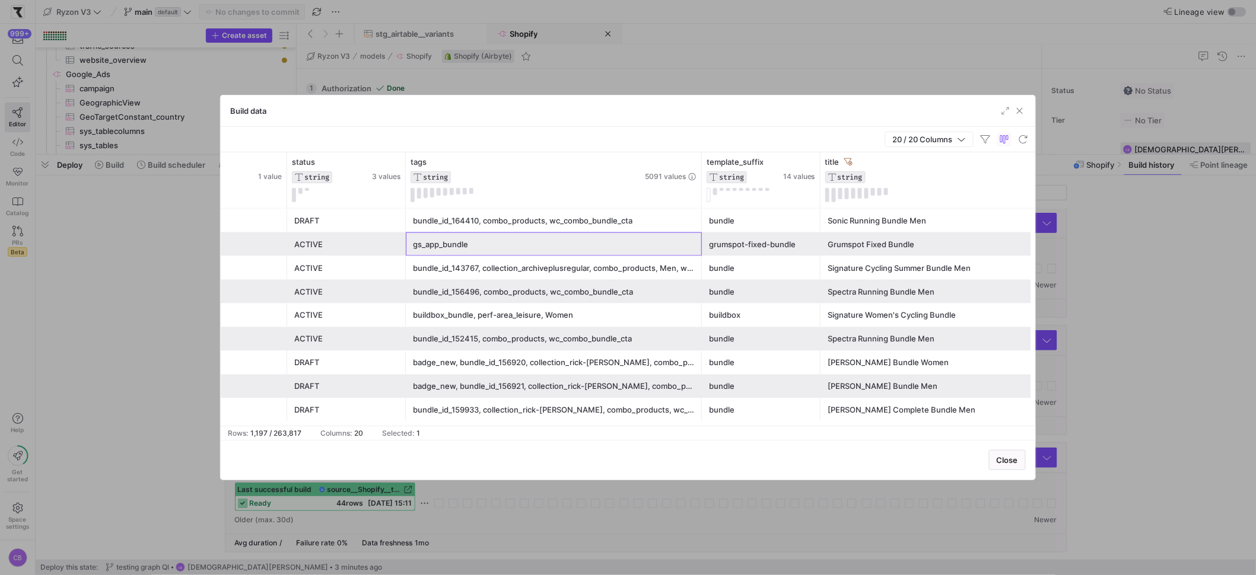
click at [771, 237] on div "grumspot-fixed-bundle" at bounding box center [761, 244] width 104 height 23
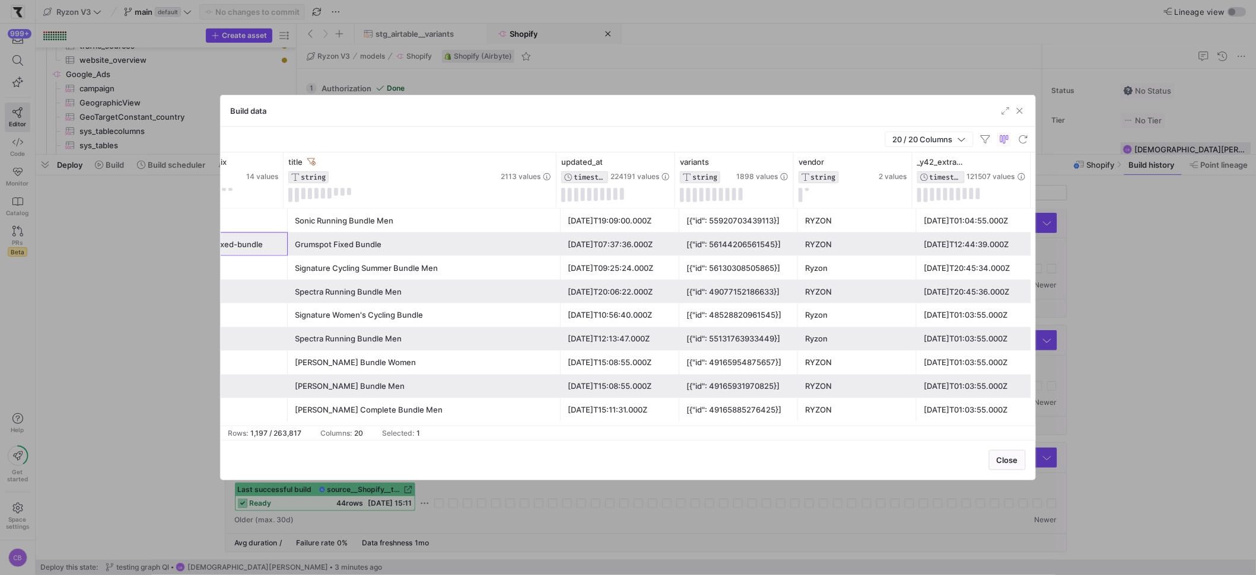
click at [766, 243] on div "[{"id": 56144206561545}]" at bounding box center [738, 244] width 104 height 23
click at [826, 336] on span "Analyze Value as JSON" at bounding box center [836, 335] width 107 height 17
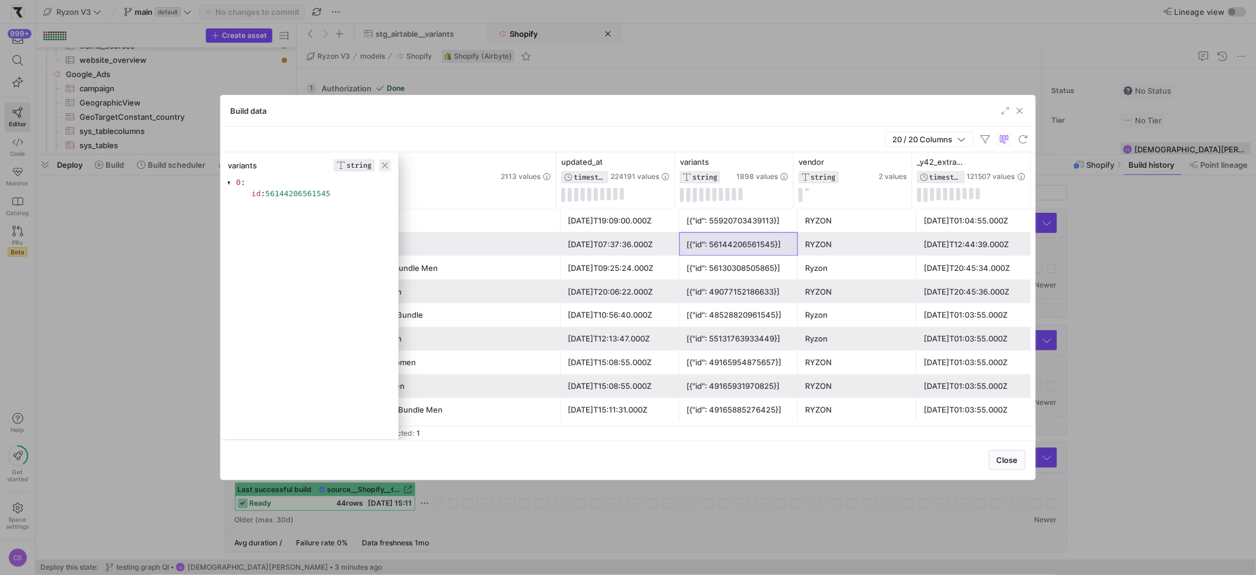
click at [383, 166] on span "button" at bounding box center [385, 166] width 12 height 12
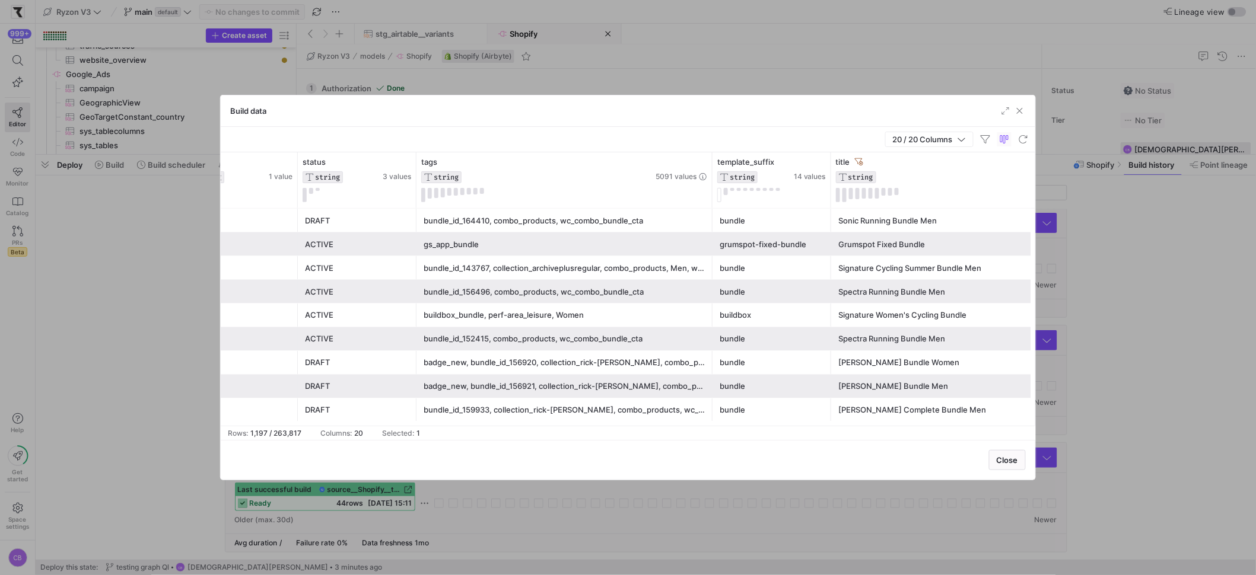
click at [782, 243] on div "grumspot-fixed-bundle" at bounding box center [772, 244] width 104 height 23
click at [825, 160] on icon at bounding box center [820, 161] width 9 height 9
click at [826, 198] on input "Filter Value" at bounding box center [876, 202] width 120 height 14
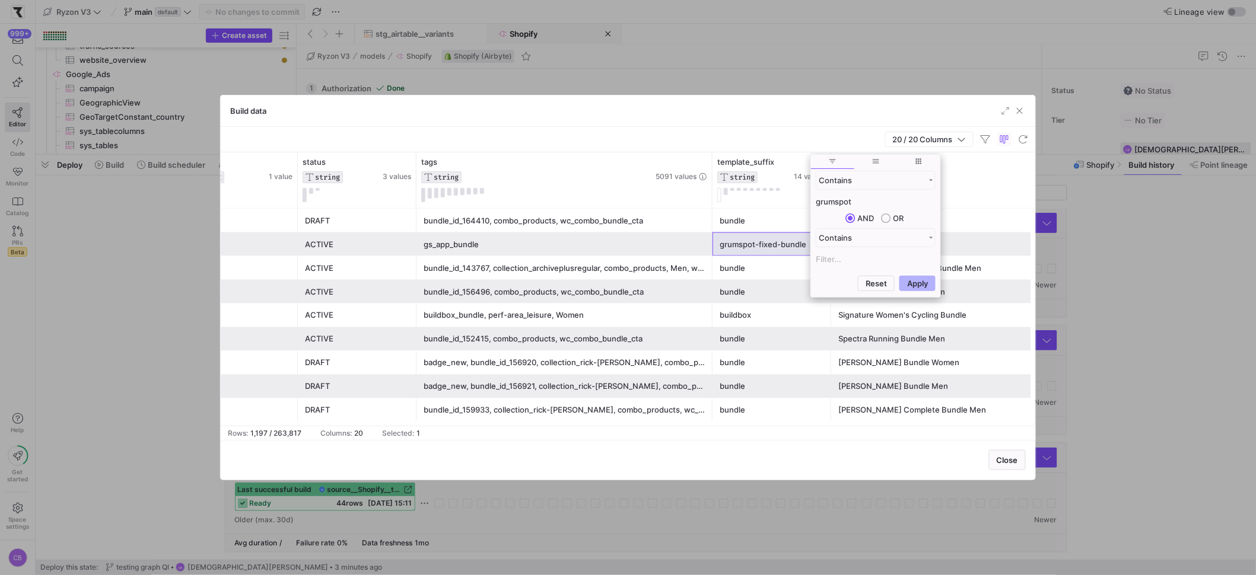
type input "grumspot"
click at [899, 276] on button "Apply" at bounding box center [917, 283] width 36 height 15
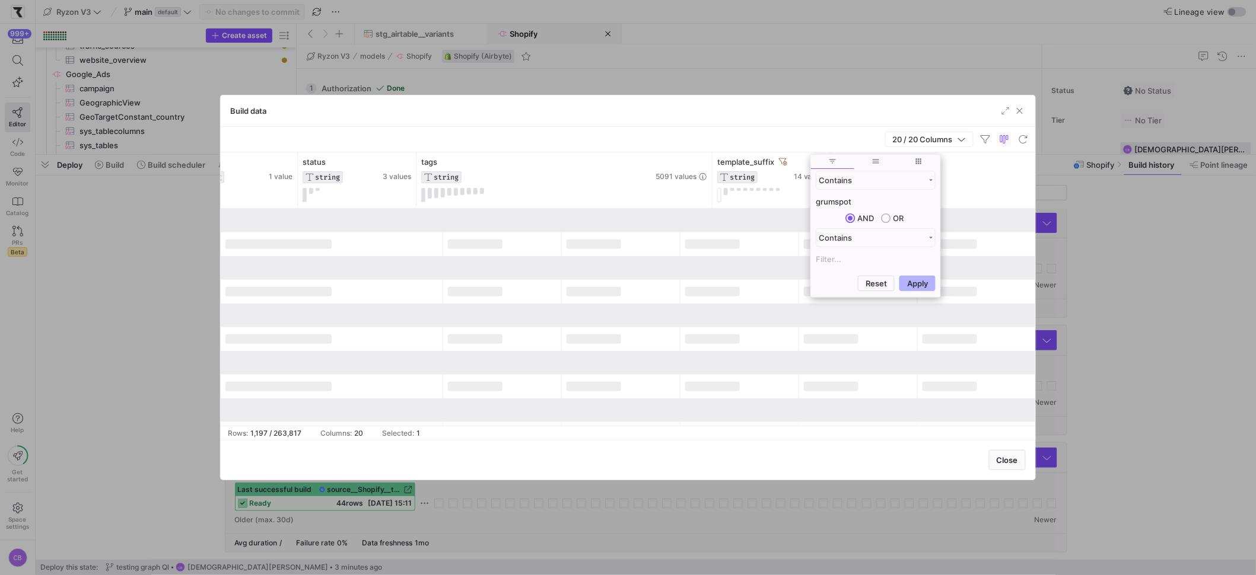
click at [650, 107] on div "Build data" at bounding box center [628, 111] width 815 height 31
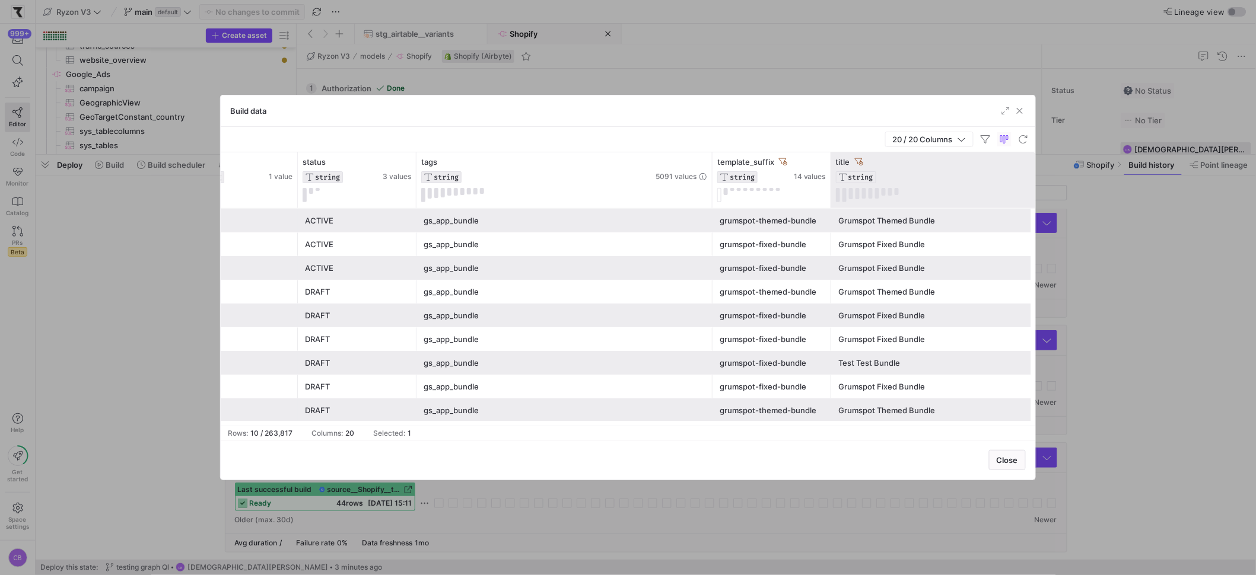
click at [860, 161] on icon at bounding box center [859, 161] width 8 height 7
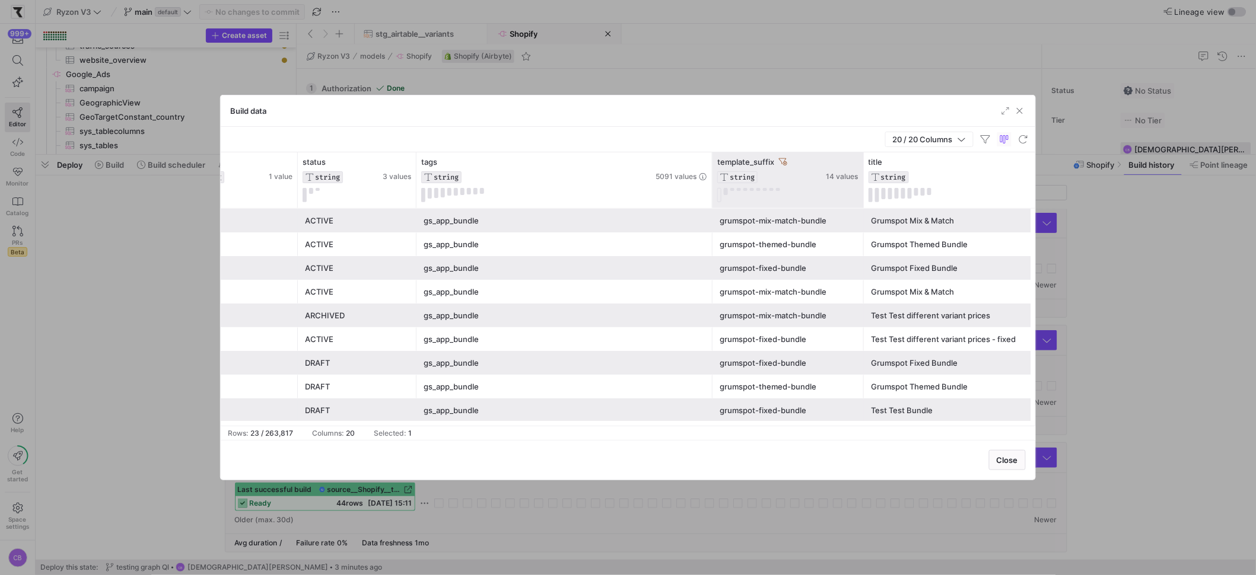
drag, startPoint x: 829, startPoint y: 174, endPoint x: 908, endPoint y: 177, distance: 79.6
click at [866, 177] on div at bounding box center [863, 180] width 5 height 56
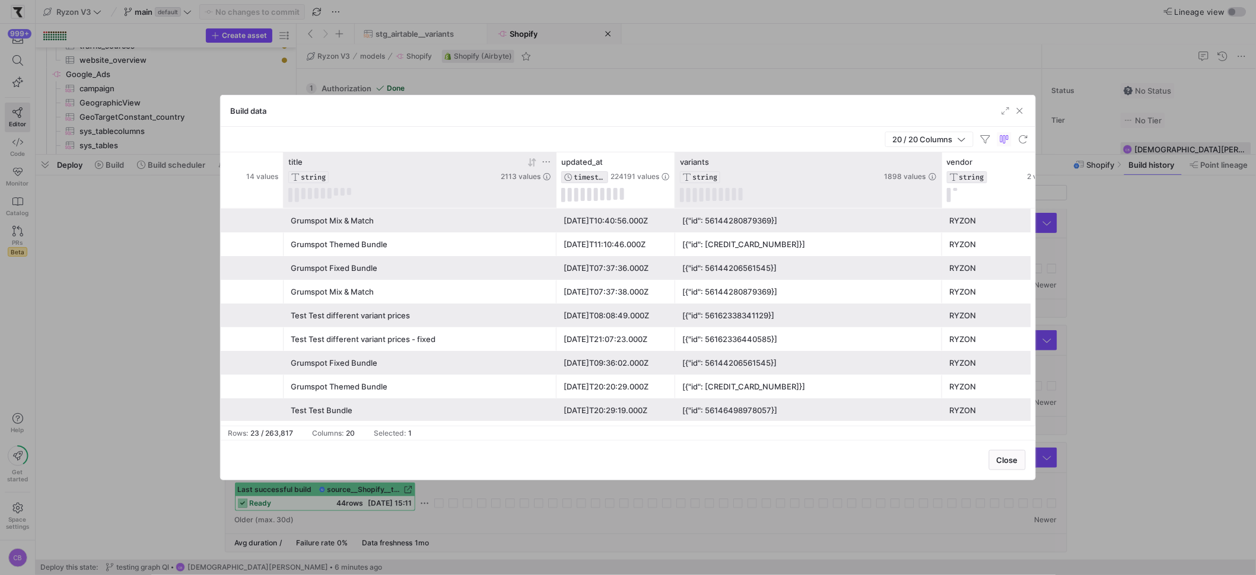
drag, startPoint x: 791, startPoint y: 186, endPoint x: 940, endPoint y: 201, distance: 149.0
click at [940, 201] on div at bounding box center [941, 180] width 5 height 56
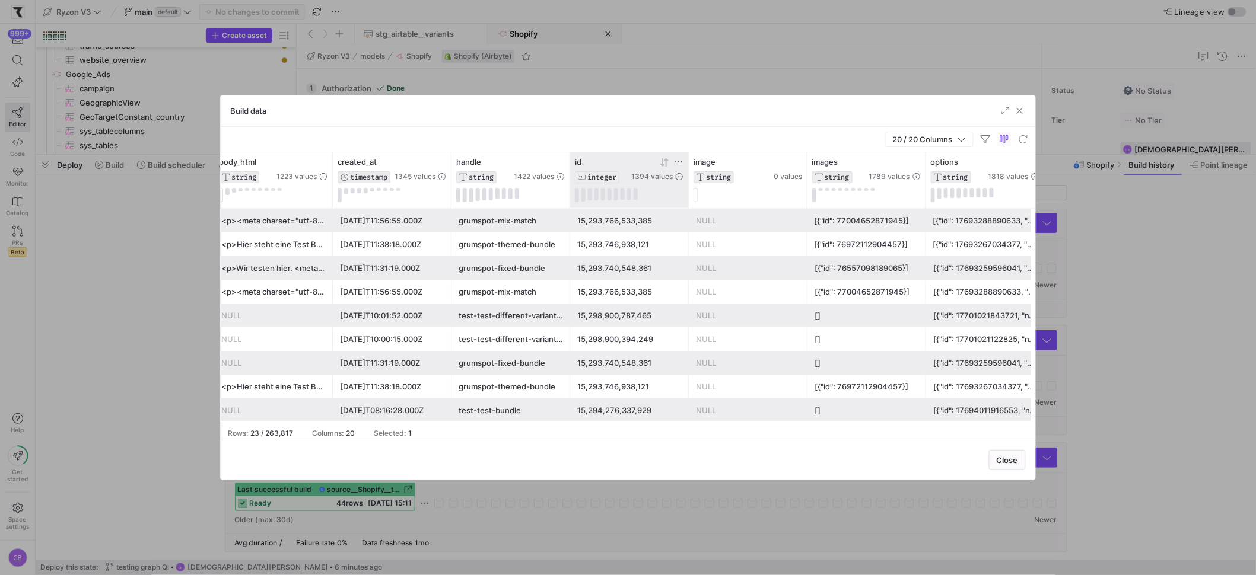
click at [675, 163] on icon at bounding box center [678, 161] width 7 height 1
click at [677, 201] on input "Filter Value" at bounding box center [733, 202] width 120 height 14
click at [634, 260] on div "15,293,740,548,361" at bounding box center [629, 268] width 104 height 23
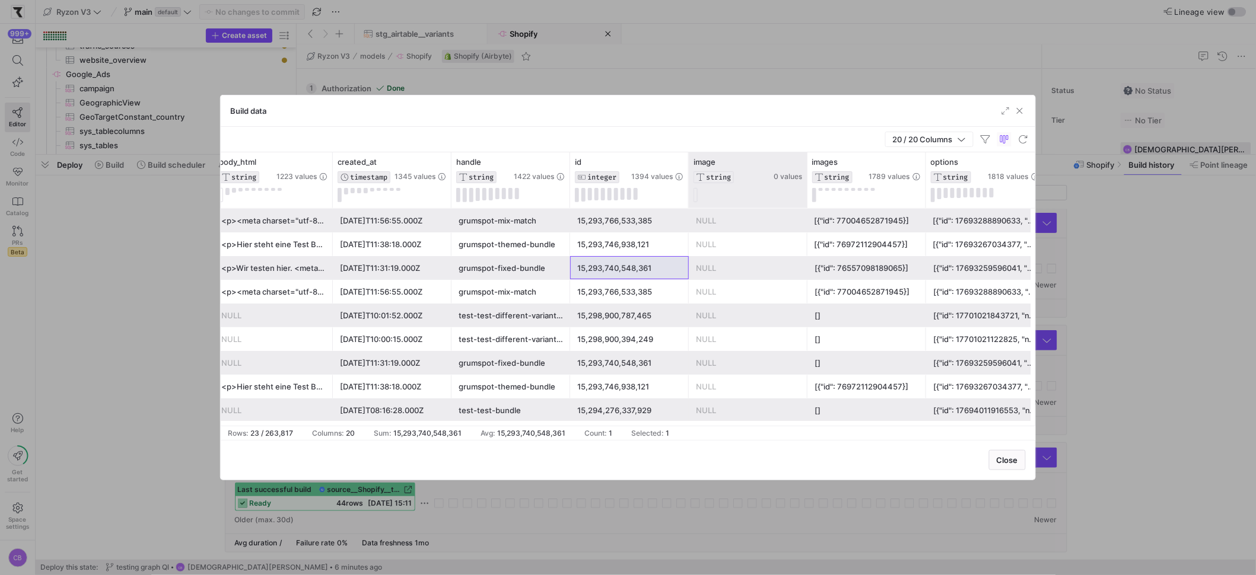
drag, startPoint x: 703, startPoint y: 185, endPoint x: 691, endPoint y: 173, distance: 17.6
click at [702, 182] on div "image STRING 0 values" at bounding box center [747, 179] width 109 height 45
click at [683, 161] on div "id INTEGER 1394 values" at bounding box center [629, 180] width 119 height 56
click at [681, 160] on icon at bounding box center [678, 161] width 9 height 9
click at [697, 201] on input "Filter Value" at bounding box center [733, 202] width 120 height 14
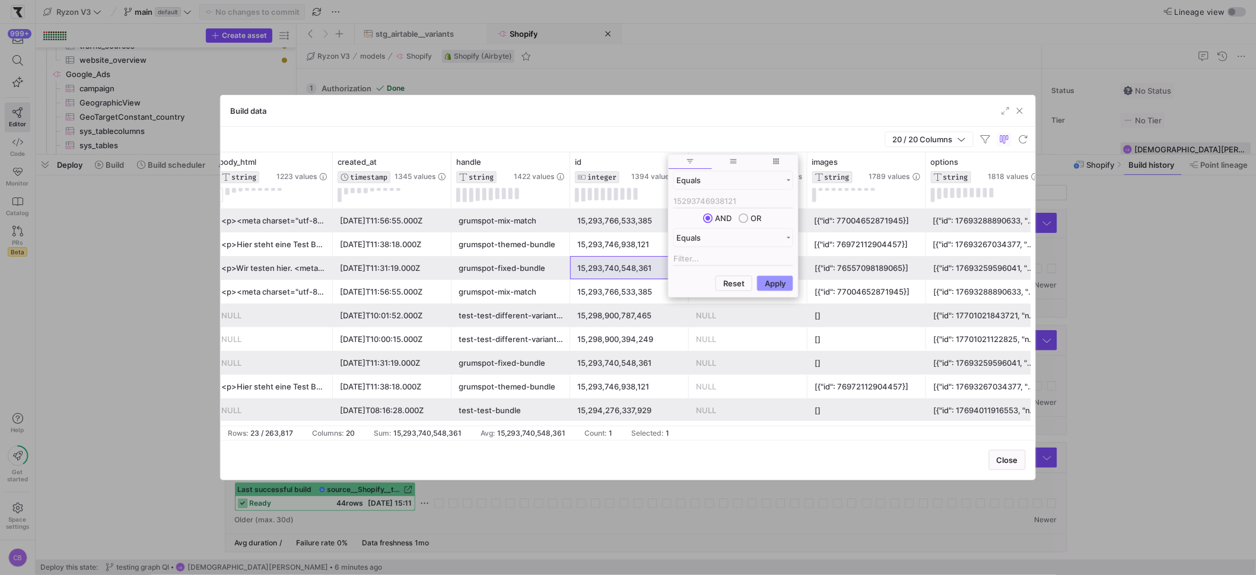
type input "15293746938121"
click at [774, 281] on button "Apply" at bounding box center [775, 283] width 36 height 15
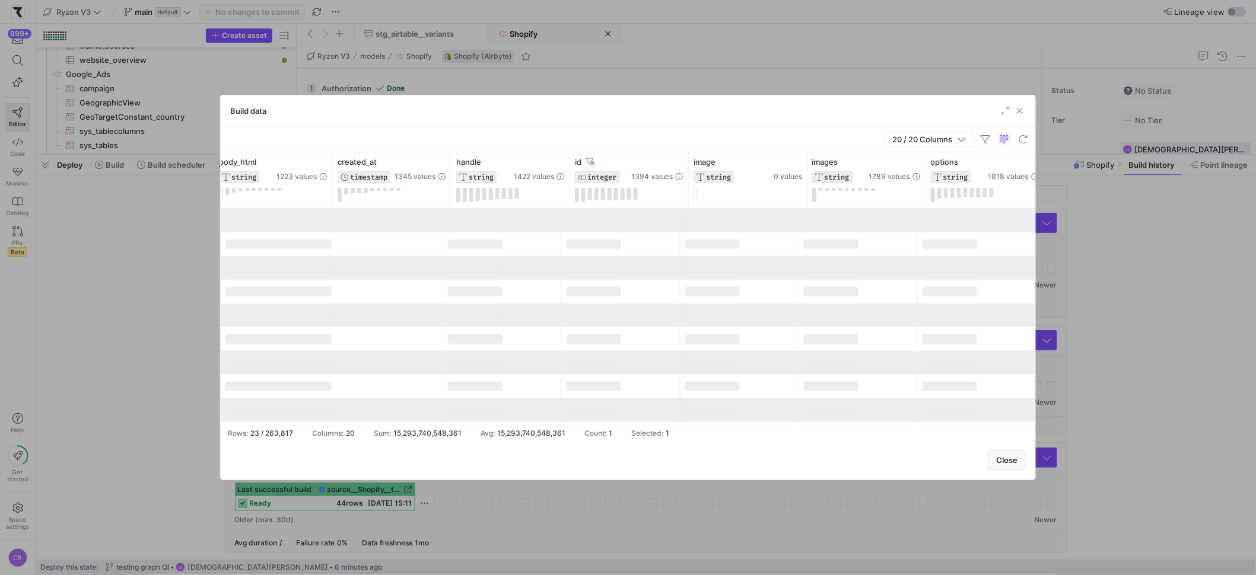
click at [698, 137] on div "20 / 20 Columns" at bounding box center [628, 140] width 815 height 26
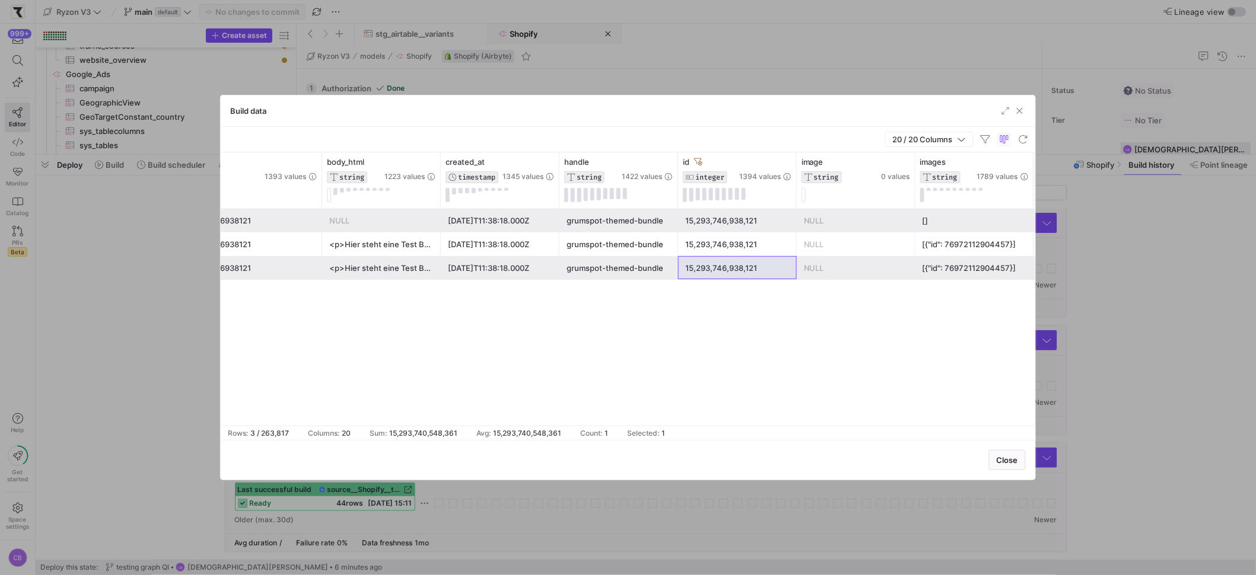
scroll to position [0, 132]
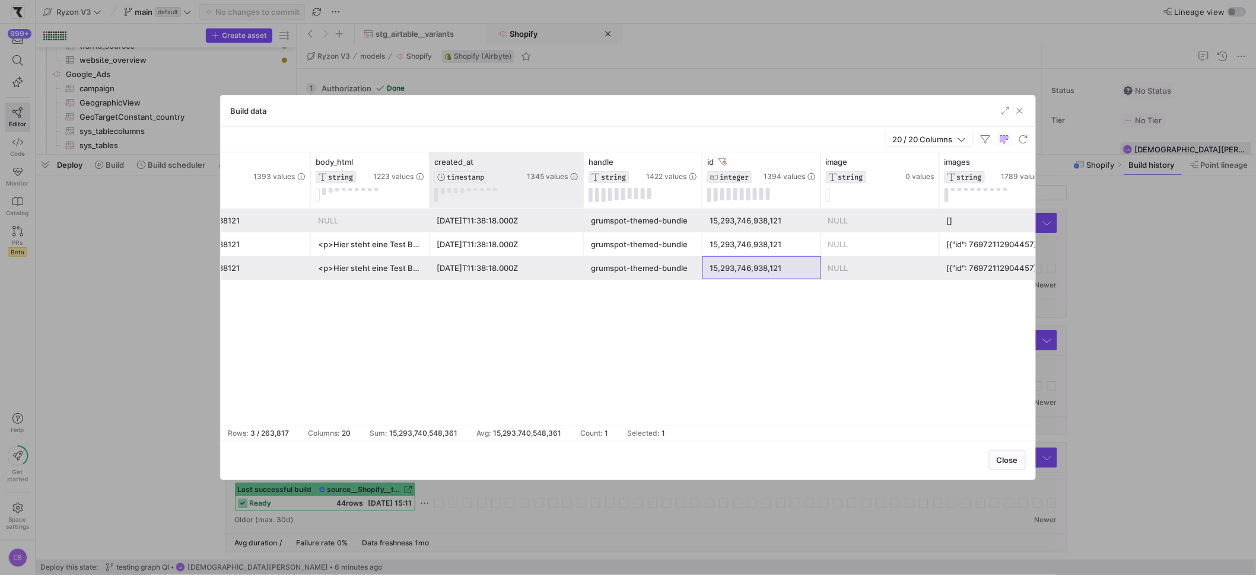
drag, startPoint x: 546, startPoint y: 179, endPoint x: 618, endPoint y: 173, distance: 72.0
click at [586, 173] on div at bounding box center [583, 180] width 5 height 56
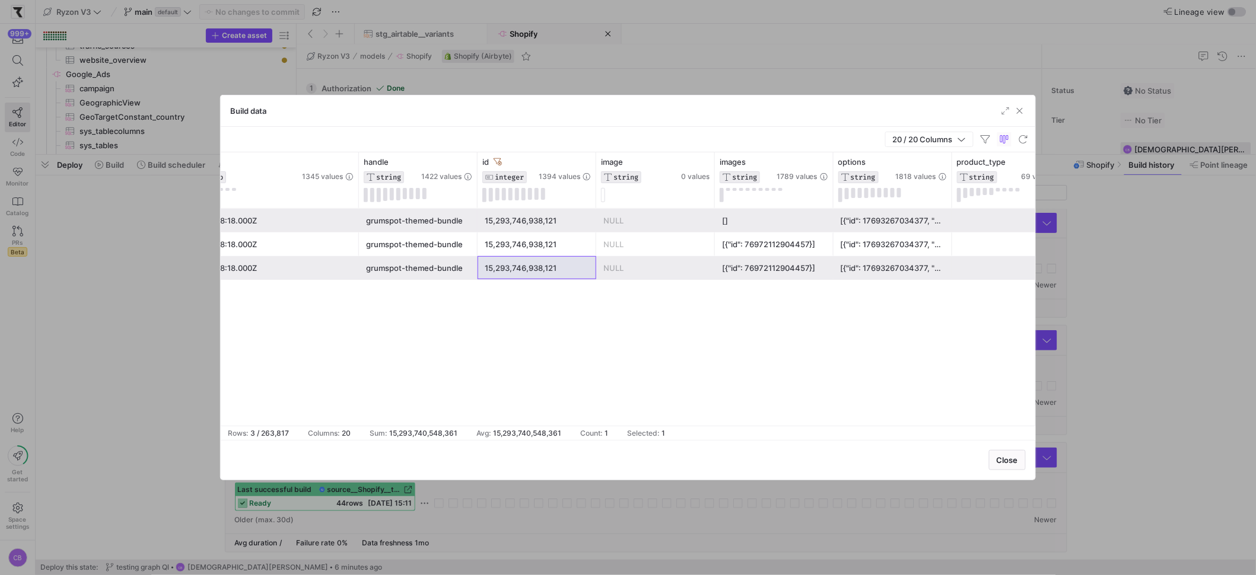
scroll to position [0, 509]
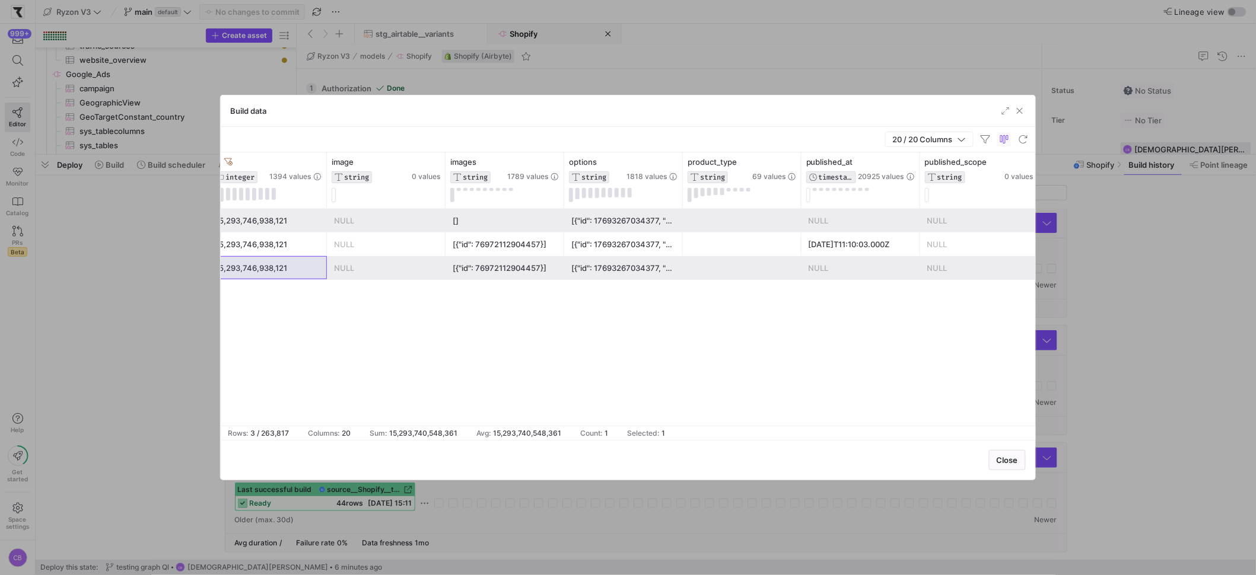
click at [543, 243] on div "[{"id": 76972112904457}]" at bounding box center [505, 244] width 104 height 23
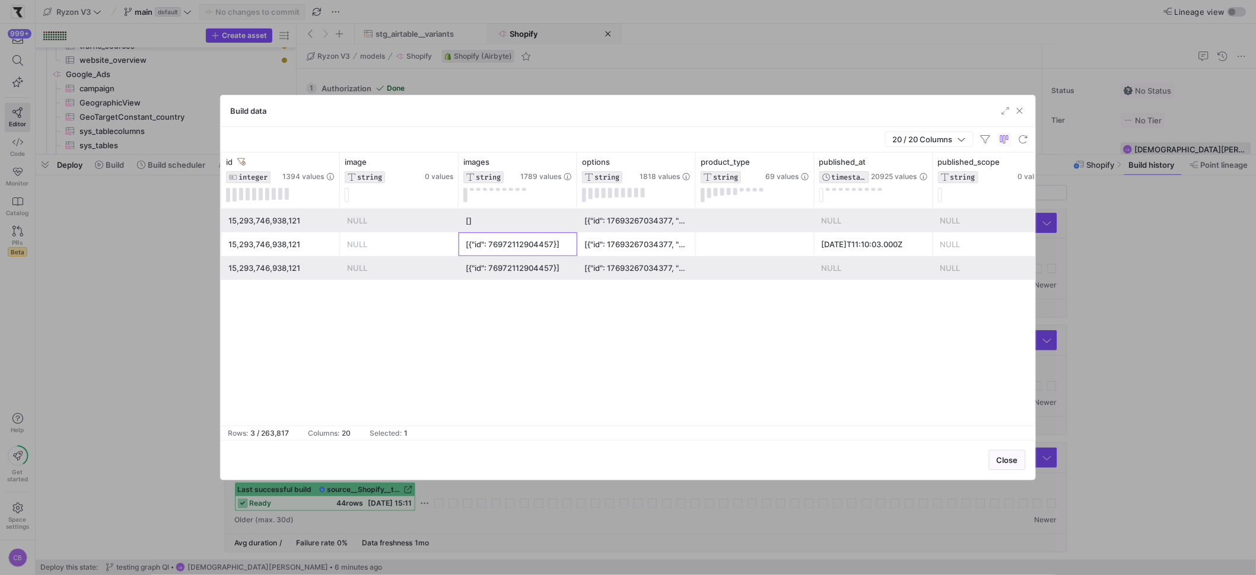
click at [596, 251] on div "[{"id": 17693267034377, "name": "Title", "values": ["Default Title"], "position…" at bounding box center [636, 244] width 104 height 23
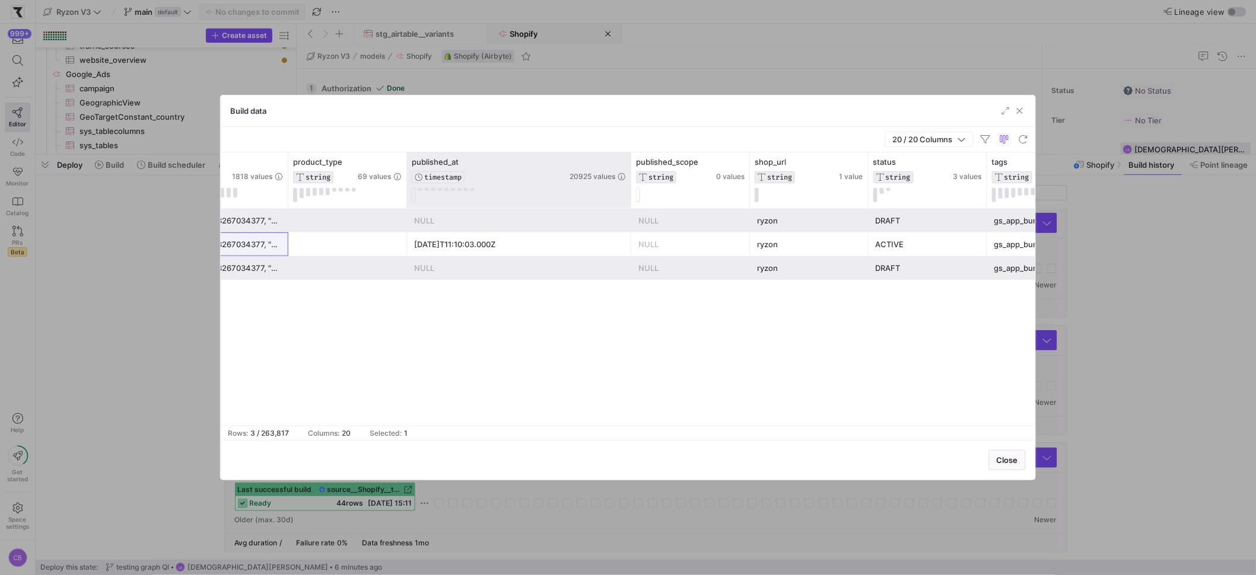
drag, startPoint x: 523, startPoint y: 172, endPoint x: 629, endPoint y: 168, distance: 105.7
click at [629, 168] on div at bounding box center [630, 180] width 5 height 56
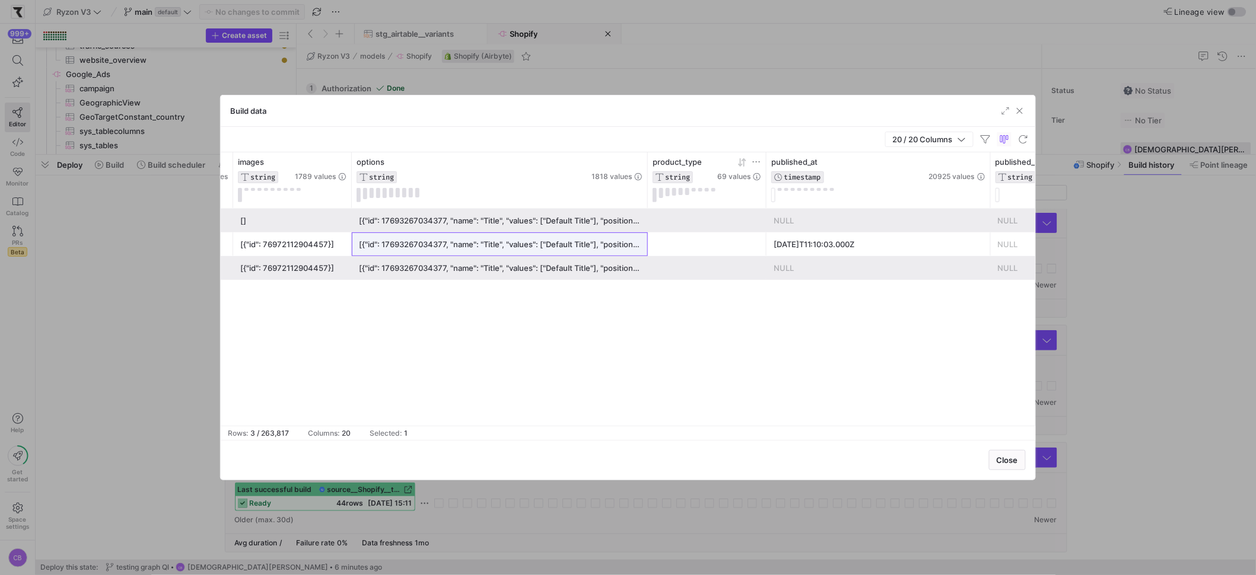
drag, startPoint x: 468, startPoint y: 178, endPoint x: 714, endPoint y: 172, distance: 246.3
click at [714, 172] on div "images STRING 1789 values options STRING 1818 values product_type STRING 69 val…" at bounding box center [1041, 180] width 3391 height 56
drag, startPoint x: 645, startPoint y: 174, endPoint x: 751, endPoint y: 185, distance: 106.8
click at [751, 185] on div "images STRING 1789 values options STRING 1818 values product_type STRING 69 val…" at bounding box center [1041, 180] width 3391 height 56
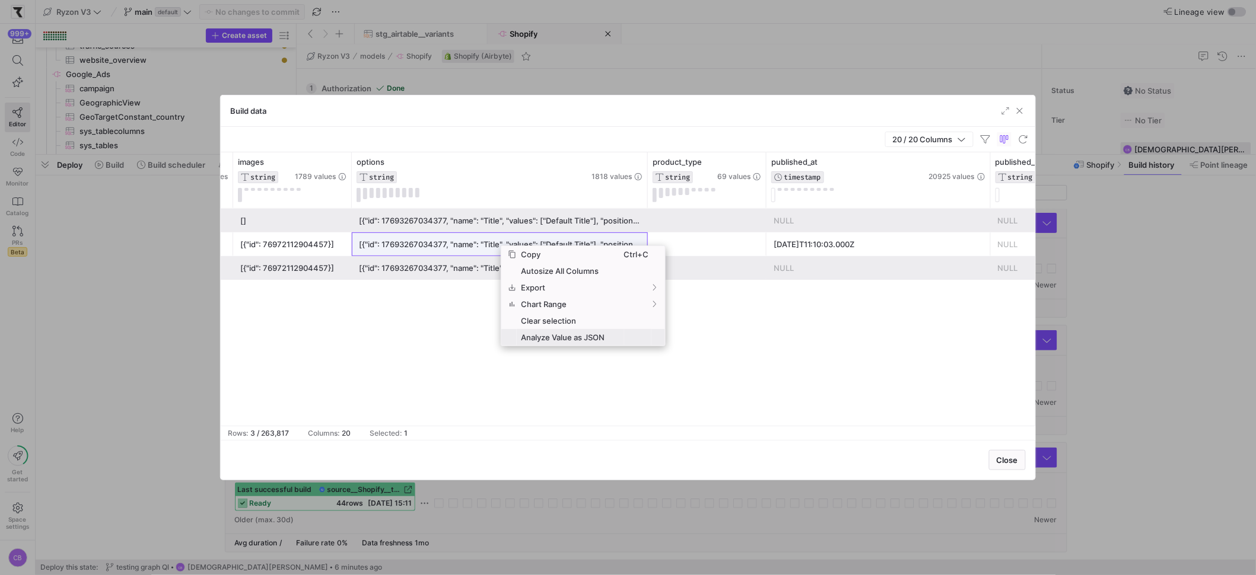
click at [577, 342] on span "Analyze Value as JSON" at bounding box center [570, 337] width 107 height 17
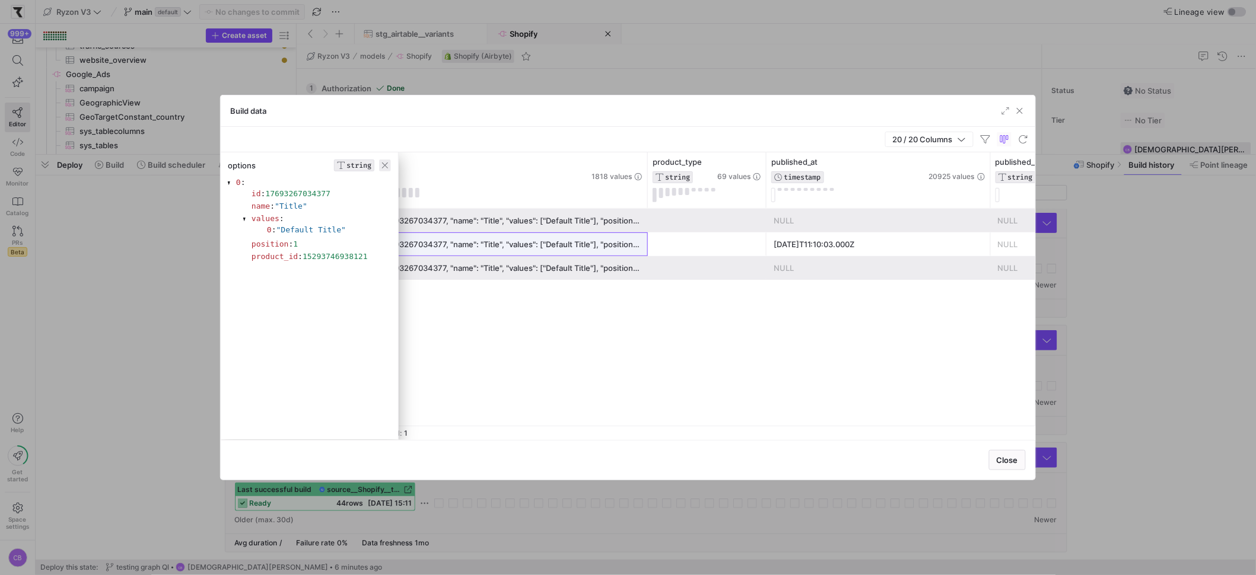
click at [381, 168] on span "button" at bounding box center [385, 166] width 12 height 12
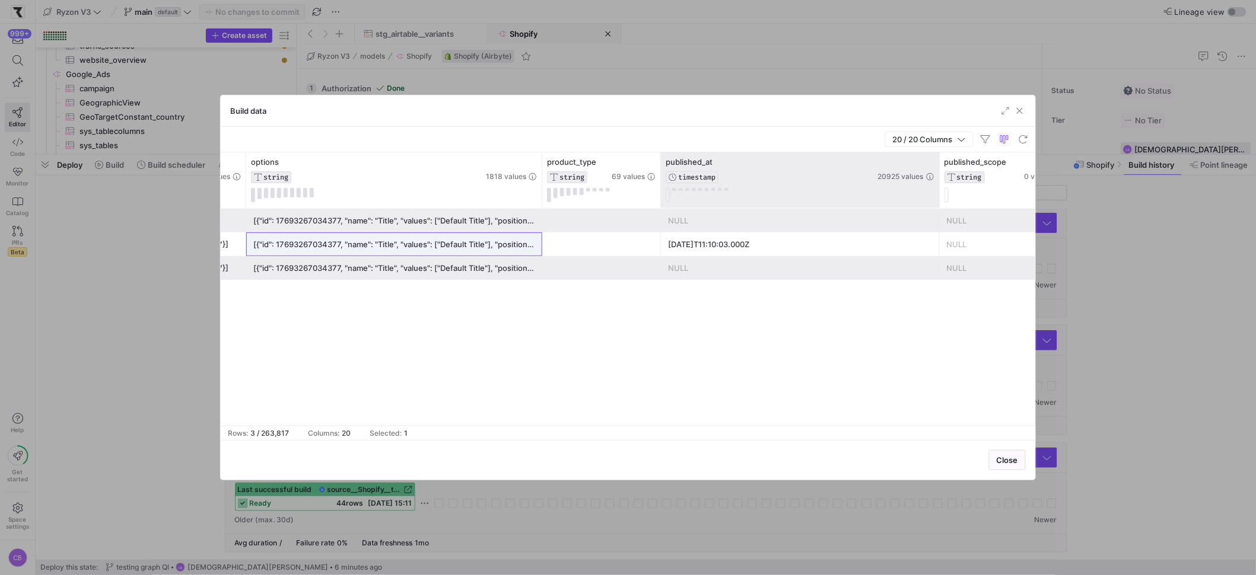
drag, startPoint x: 883, startPoint y: 195, endPoint x: 956, endPoint y: 199, distance: 73.1
click at [941, 199] on div at bounding box center [939, 180] width 5 height 56
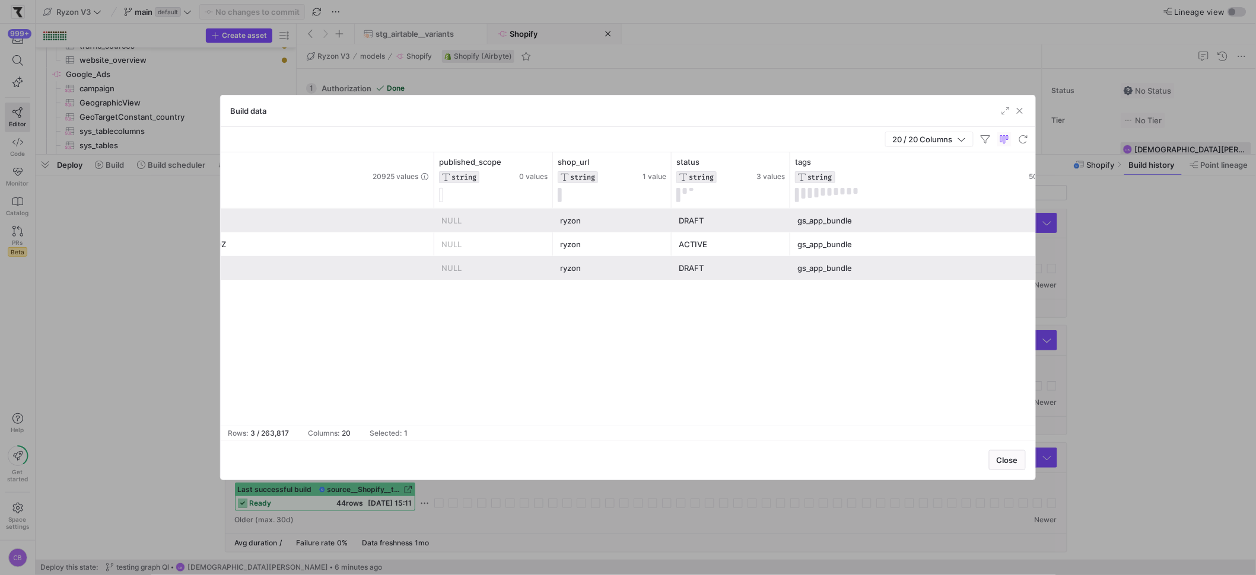
click at [816, 247] on div "gs_app_bundle" at bounding box center [938, 244] width 282 height 23
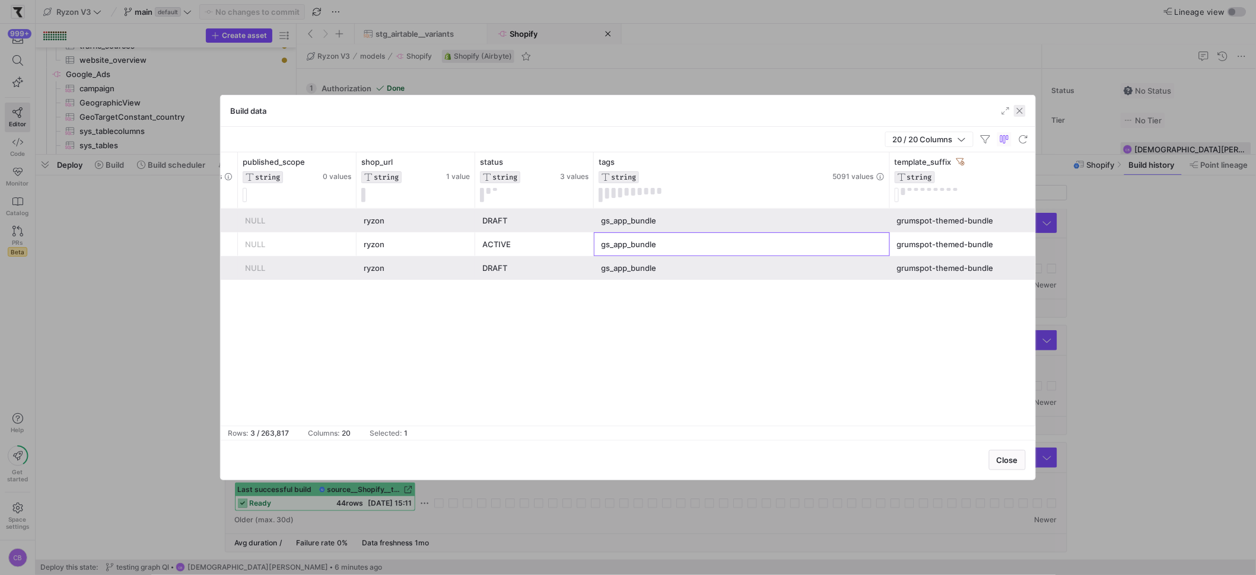
click at [1019, 113] on span "button" at bounding box center [1020, 111] width 12 height 12
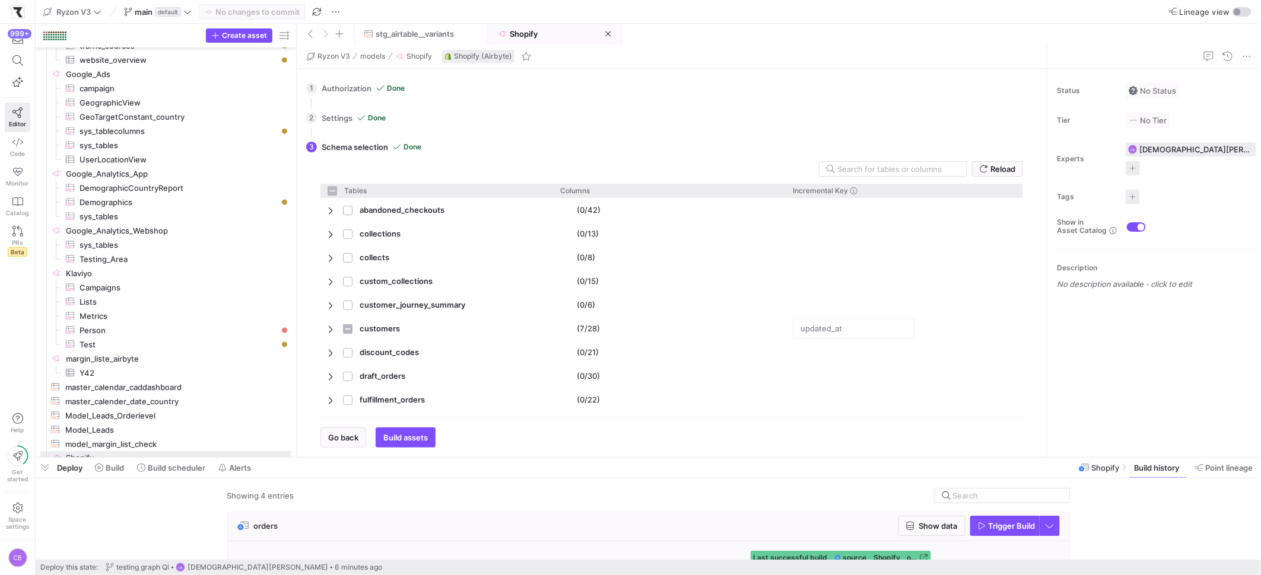
drag, startPoint x: 704, startPoint y: 155, endPoint x: 680, endPoint y: 361, distance: 207.3
click at [726, 457] on div at bounding box center [648, 458] width 1225 height 5
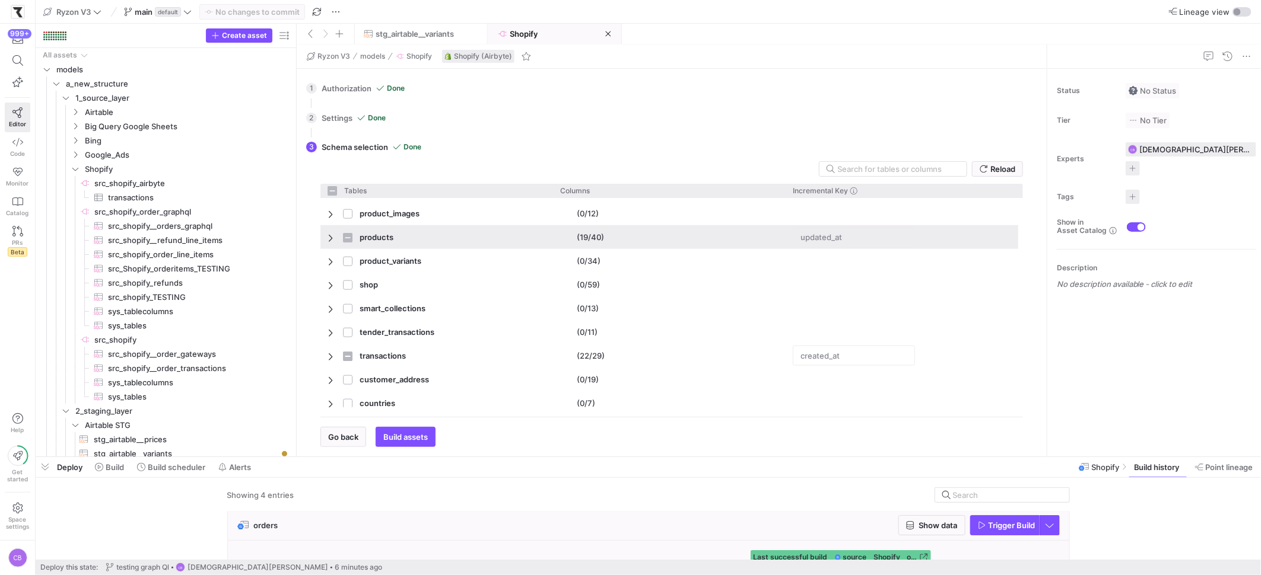
click at [330, 237] on span "Press SPACE to select this row." at bounding box center [331, 237] width 8 height 9
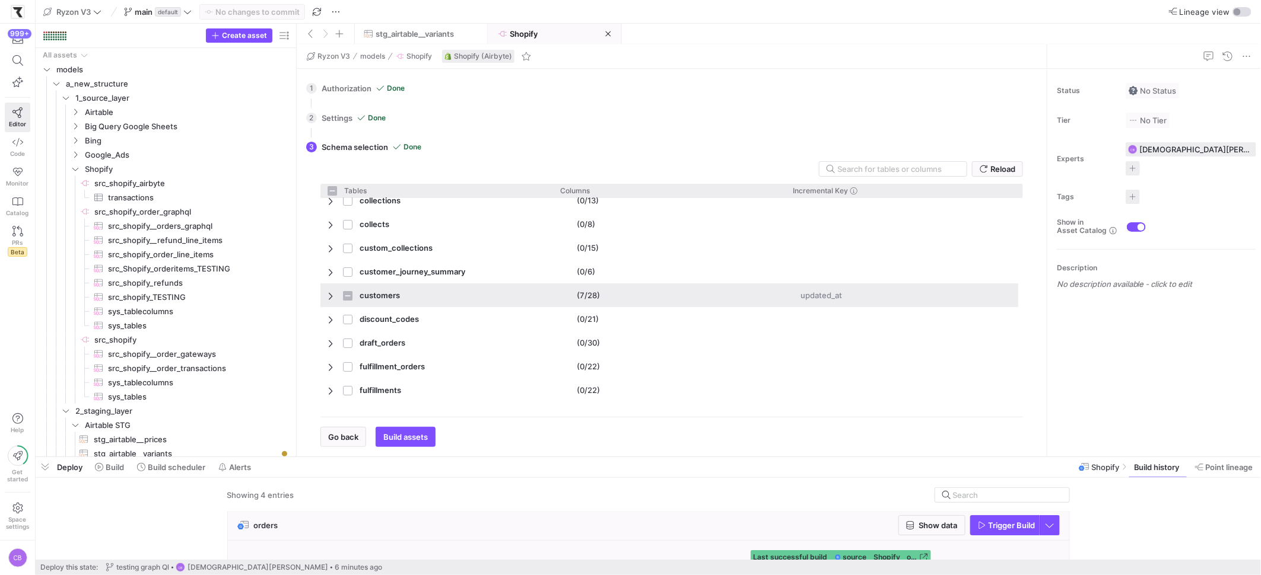
click at [330, 296] on span "Press SPACE to select this row." at bounding box center [331, 295] width 8 height 9
checkbox input "false"
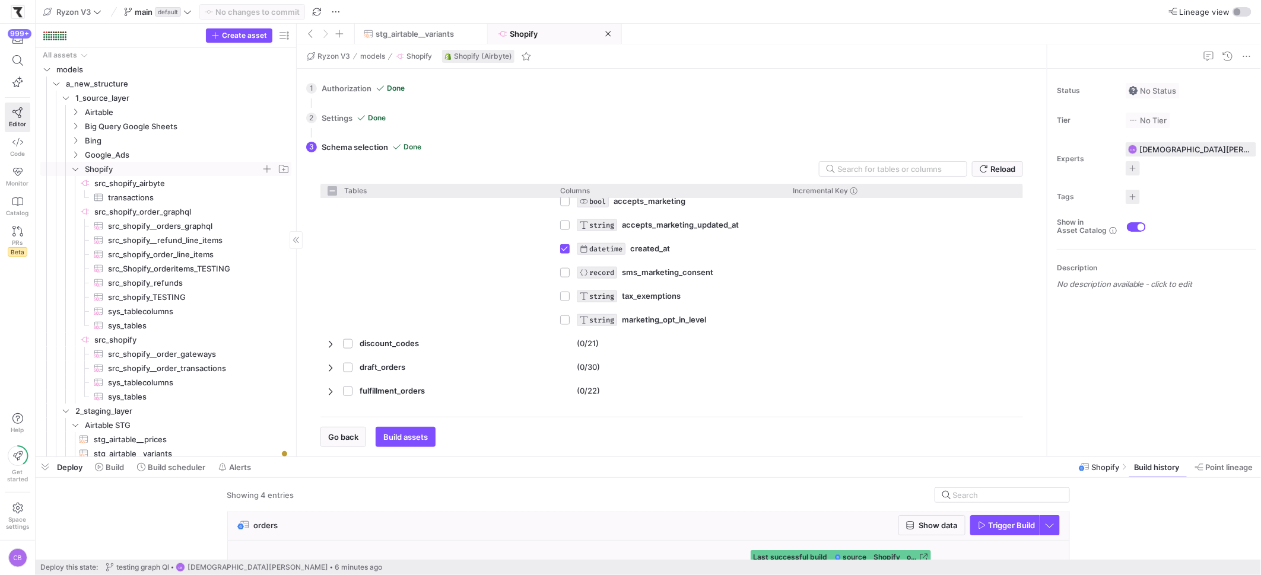
click at [75, 170] on icon "Press SPACE to select this row." at bounding box center [75, 169] width 8 height 7
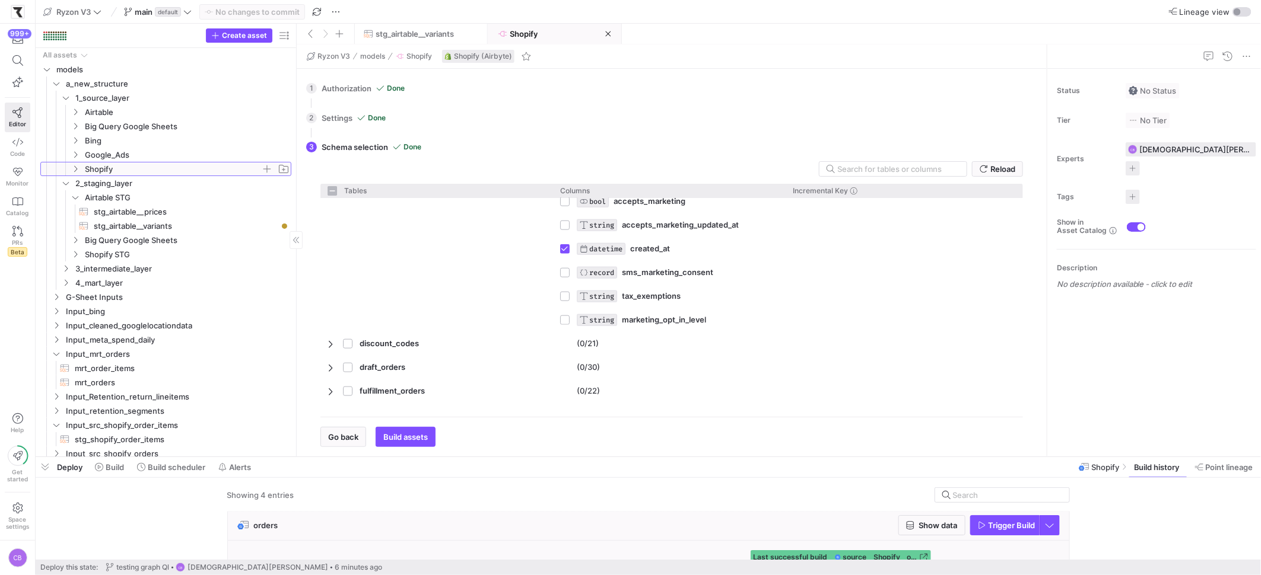
click at [75, 170] on icon at bounding box center [75, 169] width 8 height 7
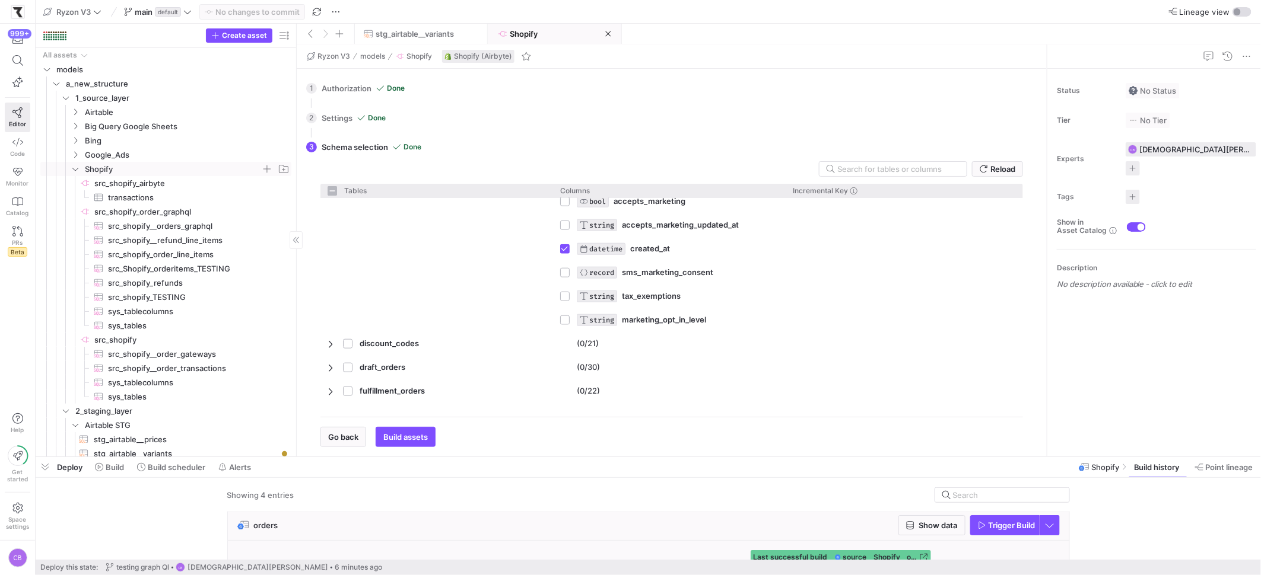
click at [175, 296] on span "src_shopify_TESTING​​​​​​​​​" at bounding box center [193, 298] width 170 height 14
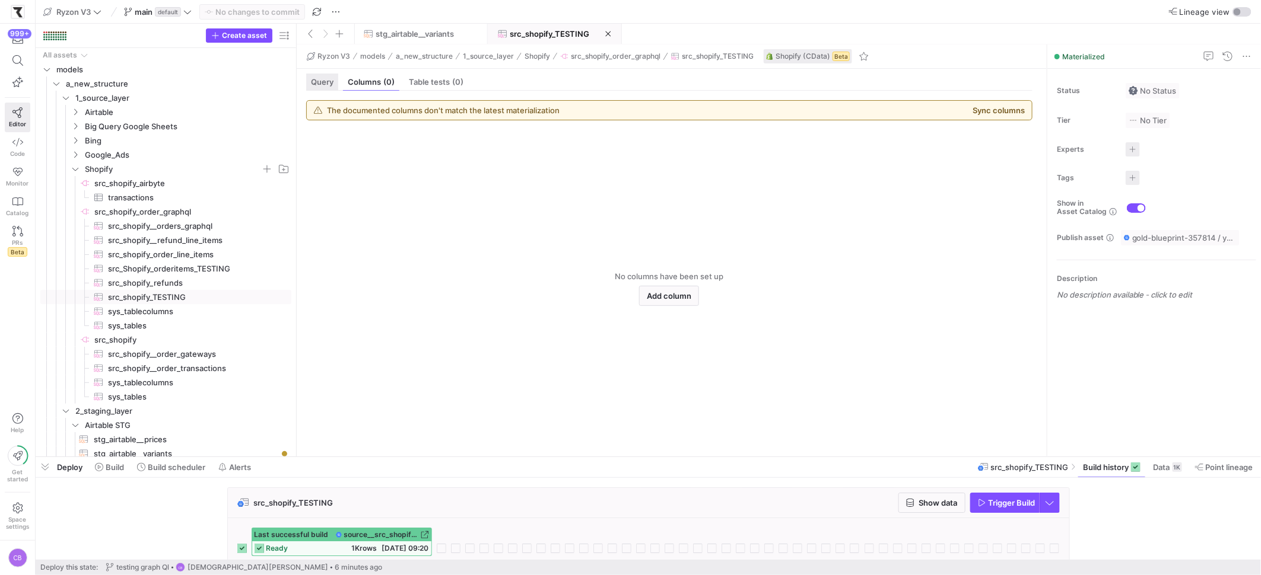
click at [315, 87] on div "Query" at bounding box center [322, 82] width 32 height 17
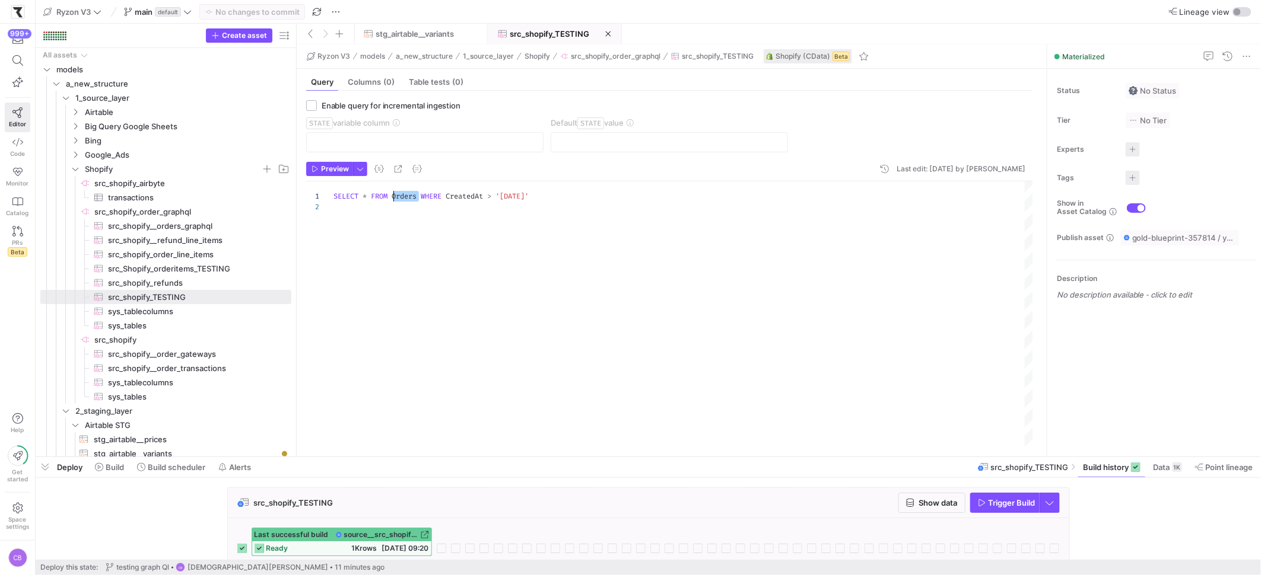
drag, startPoint x: 418, startPoint y: 201, endPoint x: 395, endPoint y: 197, distance: 23.4
click at [395, 197] on div "SELECT * FROM Orders WHERE CreatedAt > '2025-09-17'" at bounding box center [682, 314] width 699 height 265
click at [161, 256] on span "src_shopify_order_line_items​​​​​​​​​" at bounding box center [193, 255] width 170 height 14
type textarea "SELECT * FROM OrderLineItems WHERE OrderUpdatedAt >= '2025-09-28'"
click at [920, 504] on span "Show data" at bounding box center [938, 502] width 39 height 9
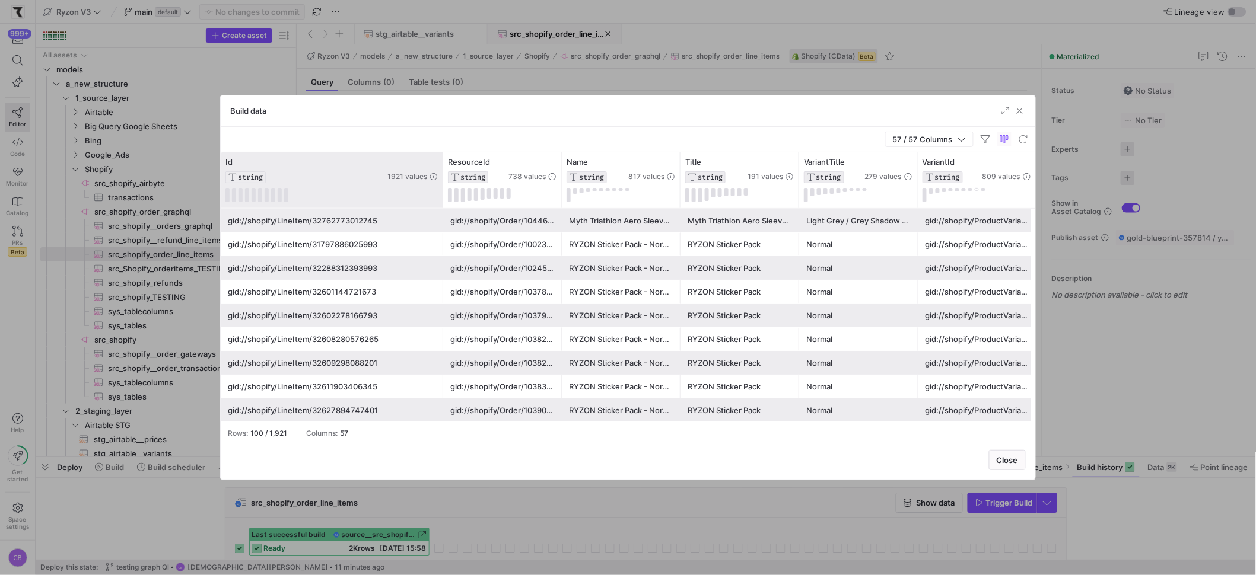
drag, startPoint x: 338, startPoint y: 170, endPoint x: 454, endPoint y: 165, distance: 116.4
click at [445, 165] on div at bounding box center [442, 180] width 5 height 56
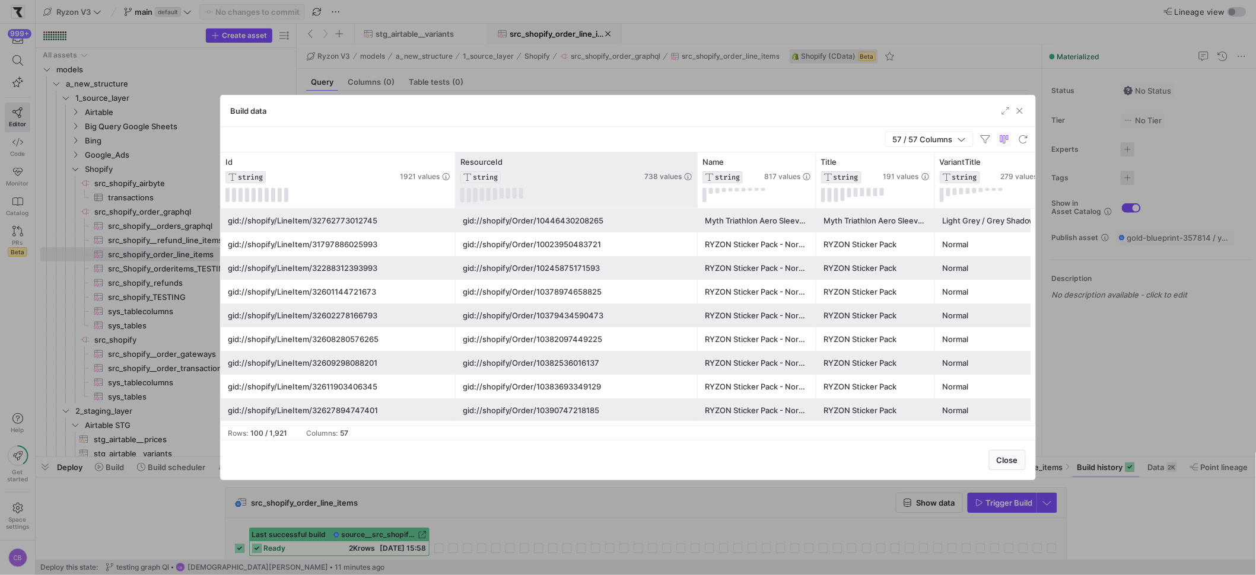
drag, startPoint x: 572, startPoint y: 177, endPoint x: 696, endPoint y: 180, distance: 123.4
click at [696, 180] on div at bounding box center [697, 180] width 5 height 56
click at [691, 160] on icon at bounding box center [687, 161] width 9 height 9
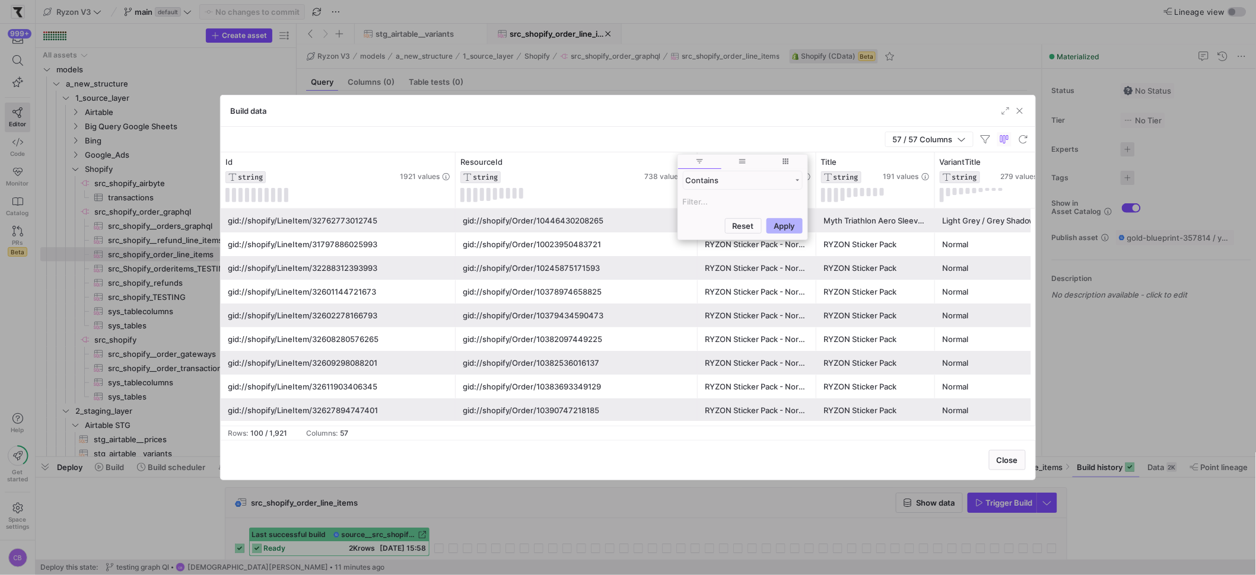
click at [693, 201] on input "Filter Value" at bounding box center [743, 202] width 120 height 14
type input "10445822853385"
click at [790, 281] on button "Apply" at bounding box center [784, 283] width 36 height 15
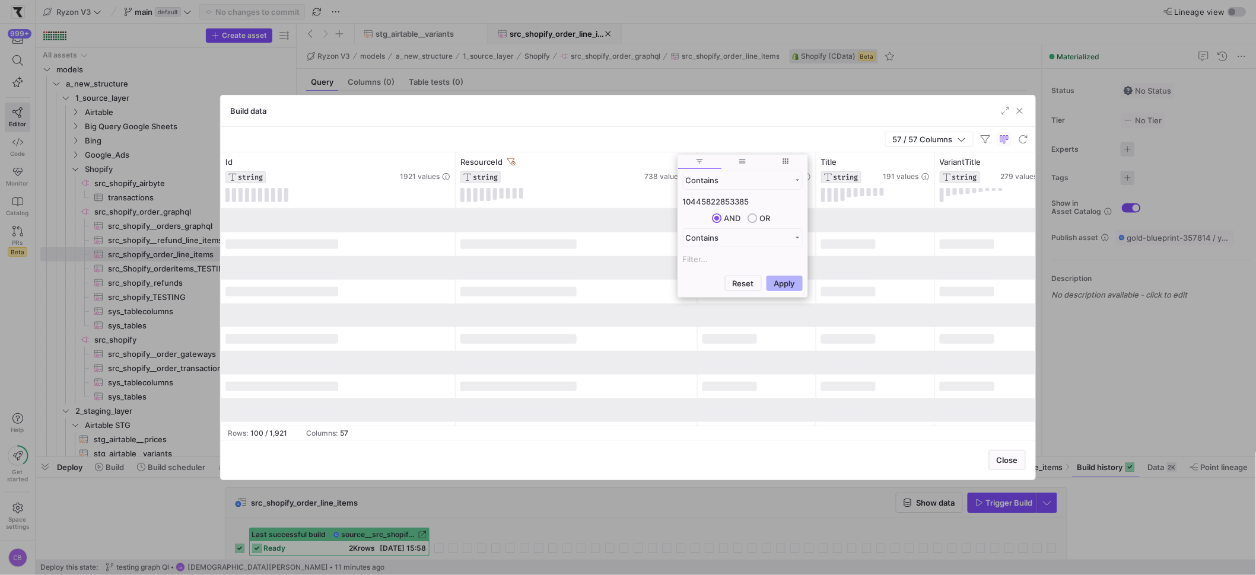
click at [763, 132] on div "57 / 57 Columns" at bounding box center [628, 140] width 815 height 26
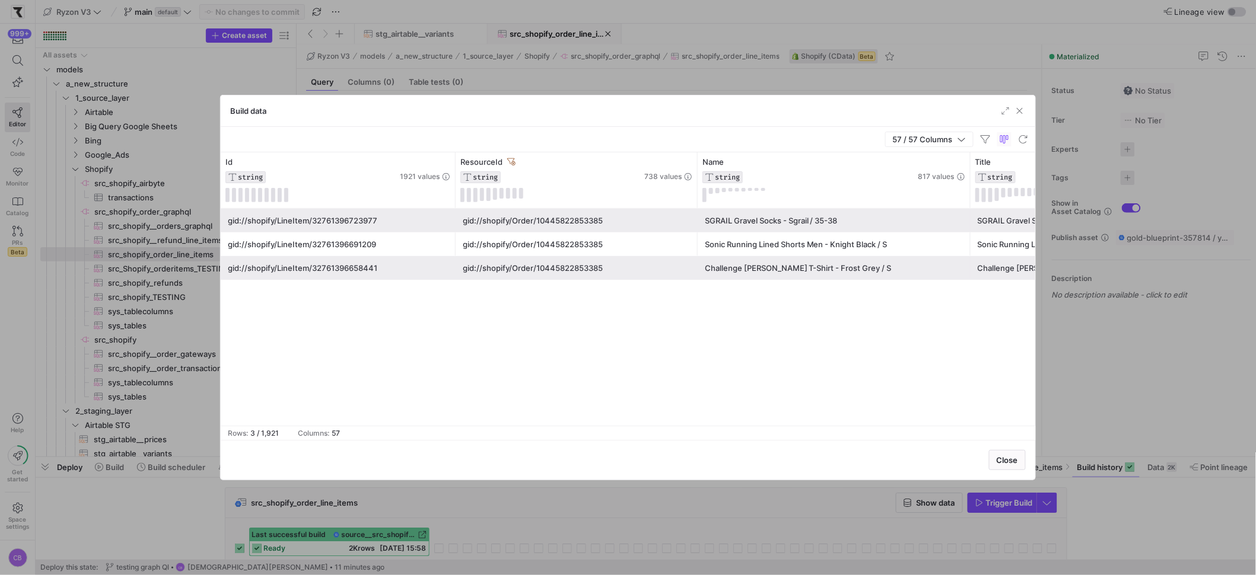
drag, startPoint x: 814, startPoint y: 191, endPoint x: 968, endPoint y: 208, distance: 155.2
click at [968, 208] on div "Id STRING 1921 values ResourceId STRING 738 values Name STRING 817 values Title…" at bounding box center [628, 288] width 815 height 273
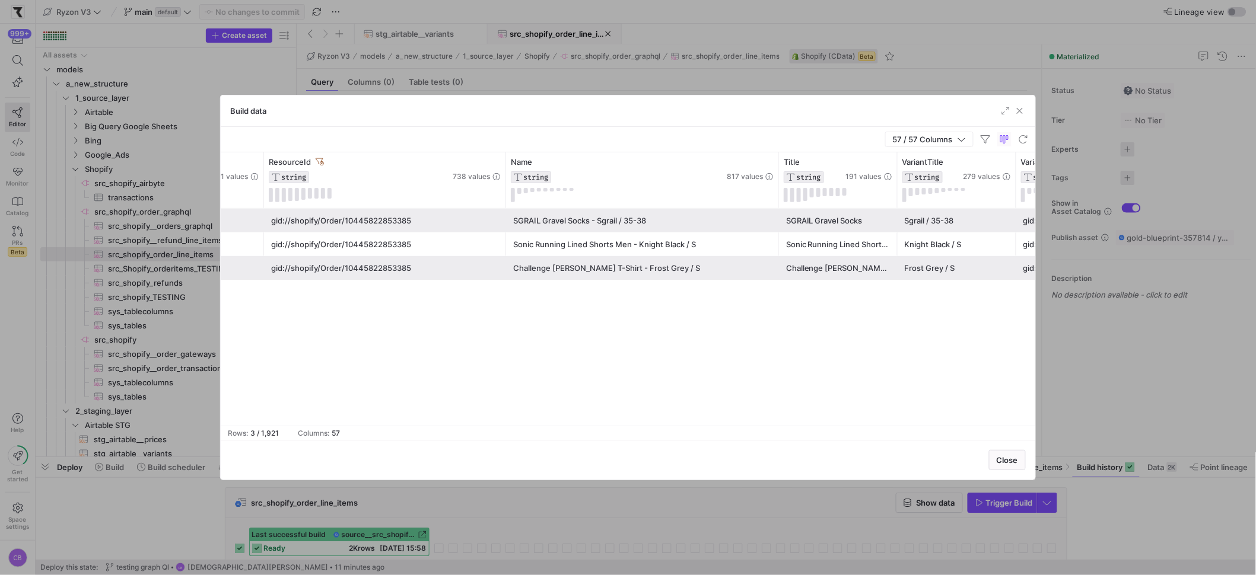
scroll to position [0, 317]
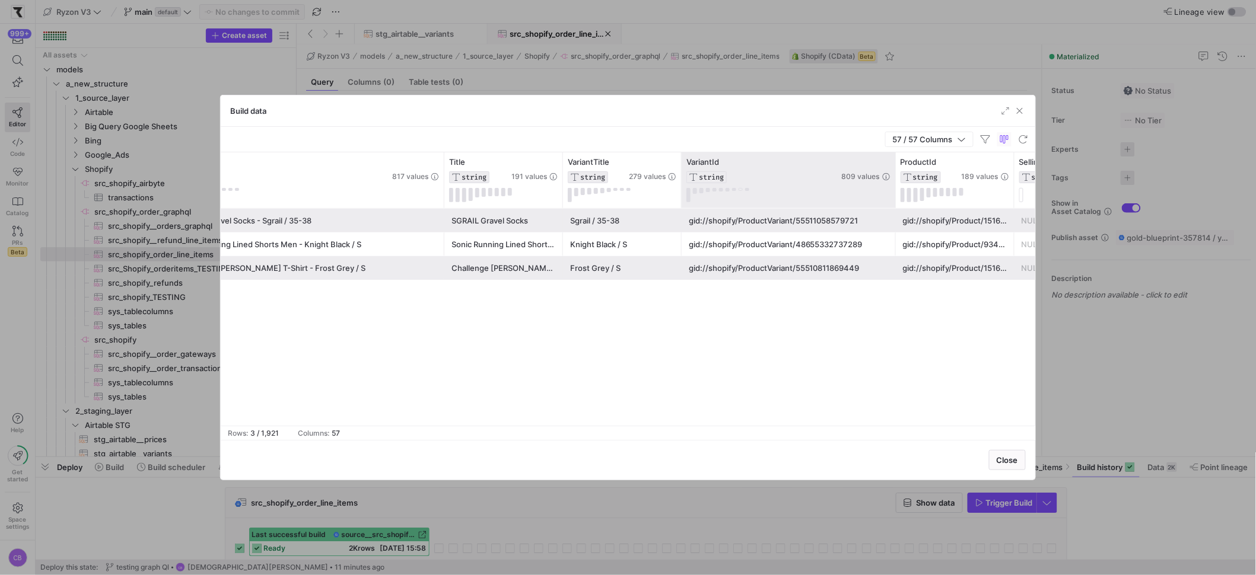
drag, startPoint x: 796, startPoint y: 187, endPoint x: 892, endPoint y: 188, distance: 95.5
click at [893, 188] on div at bounding box center [895, 180] width 5 height 56
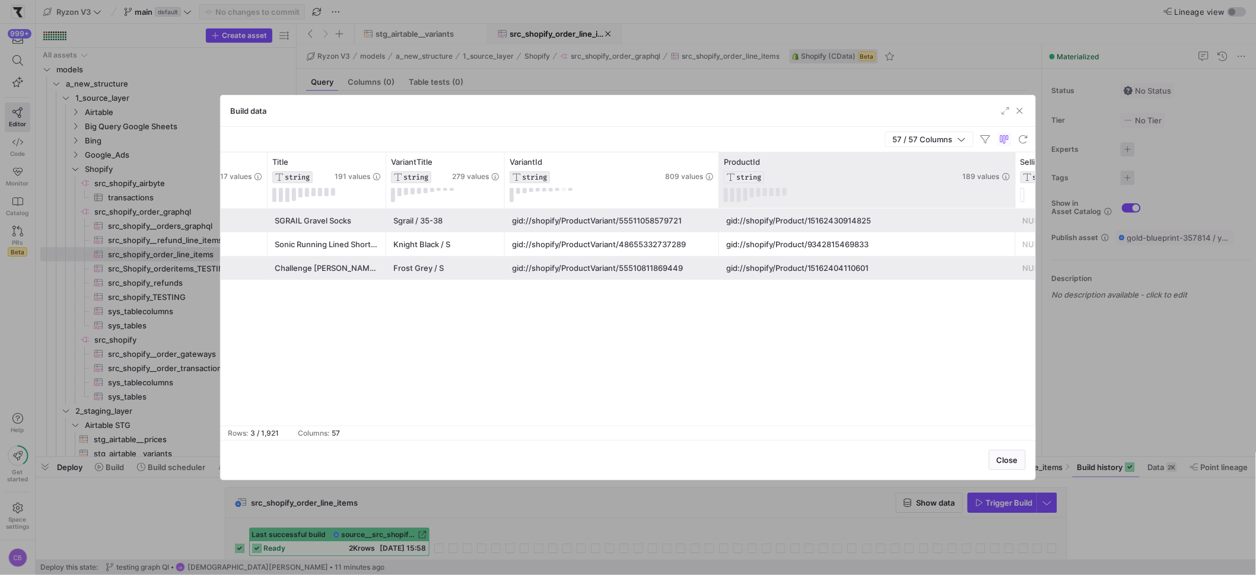
drag, startPoint x: 835, startPoint y: 166, endPoint x: 1013, endPoint y: 190, distance: 180.2
click at [1013, 190] on div at bounding box center [1015, 180] width 5 height 56
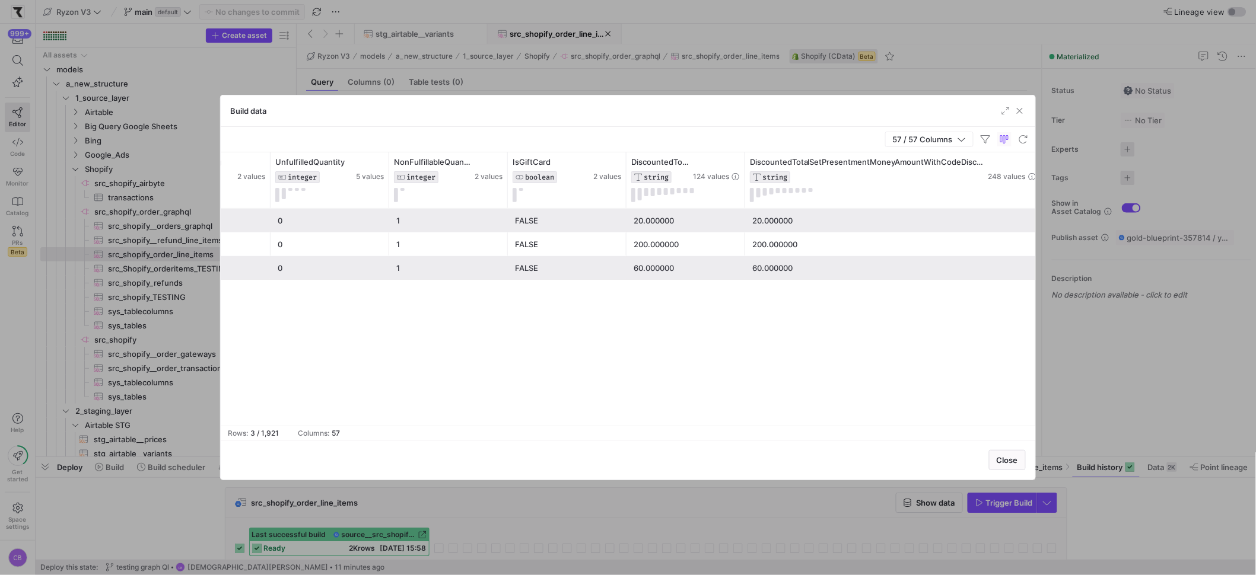
drag, startPoint x: 866, startPoint y: 168, endPoint x: 1060, endPoint y: 203, distance: 197.8
click at [1060, 203] on div "Build data 57 / 57 Columns Drag here to set row groups Drag here to set column …" at bounding box center [628, 287] width 1256 height 575
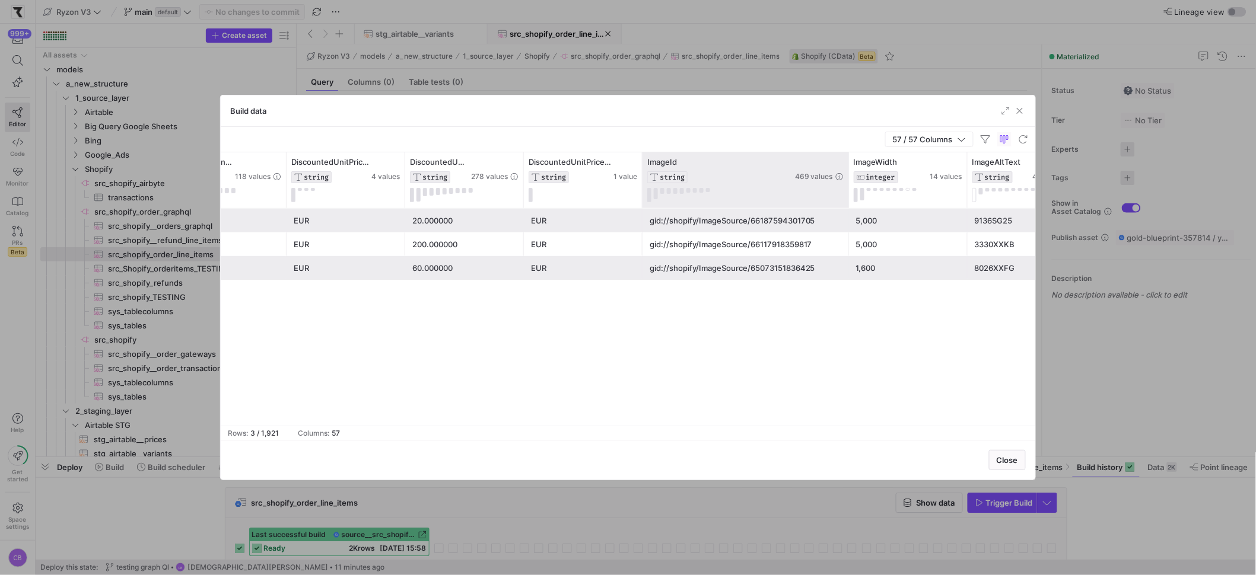
drag, startPoint x: 760, startPoint y: 187, endPoint x: 848, endPoint y: 187, distance: 87.8
click at [848, 187] on div at bounding box center [848, 180] width 5 height 56
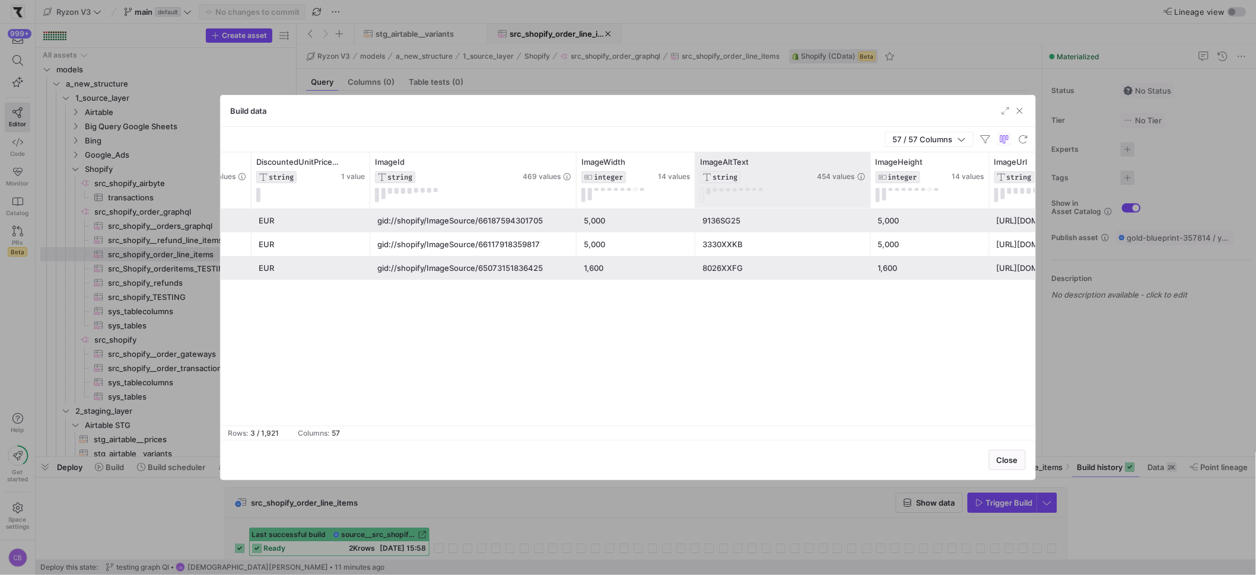
drag, startPoint x: 812, startPoint y: 167, endPoint x: 873, endPoint y: 177, distance: 61.9
click at [873, 176] on div at bounding box center [870, 180] width 5 height 56
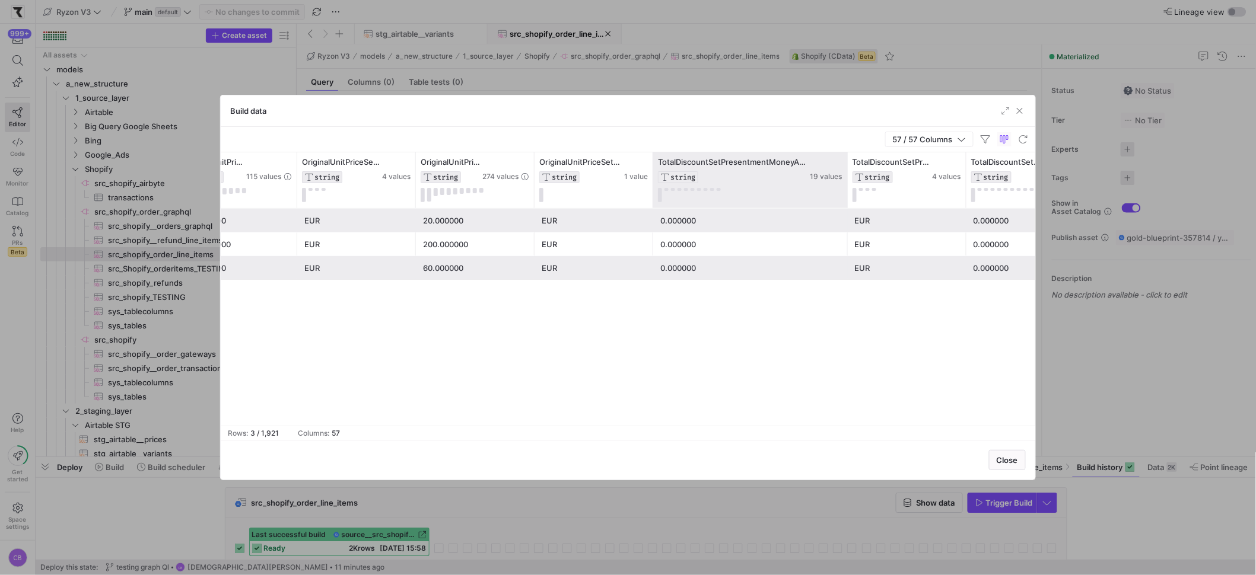
drag, startPoint x: 820, startPoint y: 181, endPoint x: 870, endPoint y: 198, distance: 52.7
click at [850, 198] on div at bounding box center [847, 180] width 5 height 56
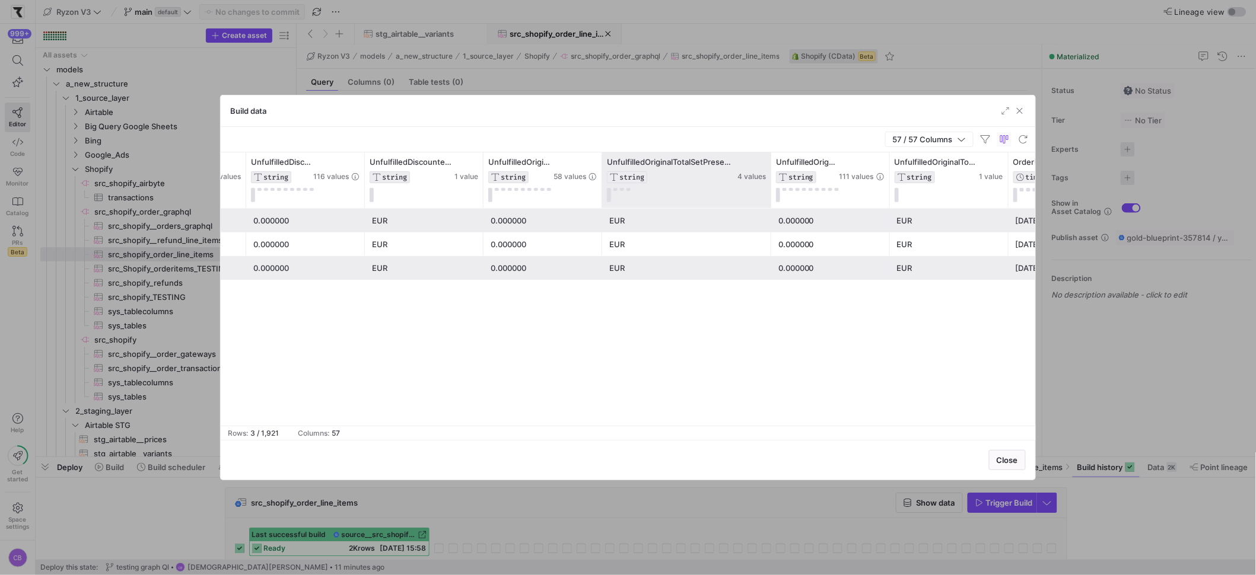
drag, startPoint x: 719, startPoint y: 186, endPoint x: 771, endPoint y: 198, distance: 53.0
click at [771, 198] on div at bounding box center [770, 180] width 5 height 56
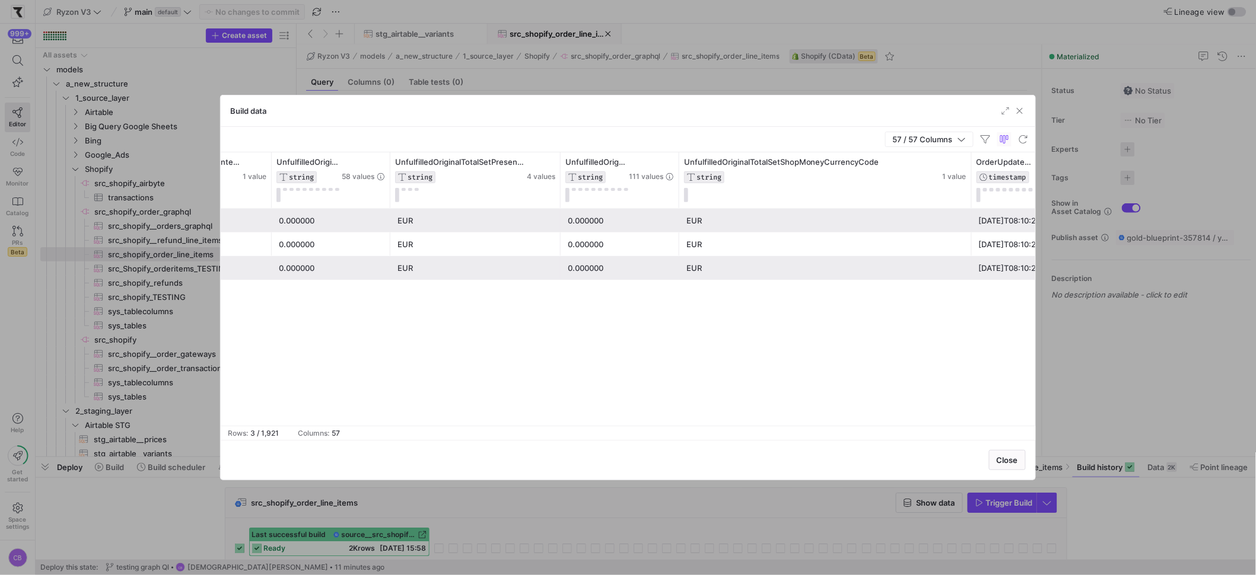
drag, startPoint x: 796, startPoint y: 186, endPoint x: 984, endPoint y: 183, distance: 188.1
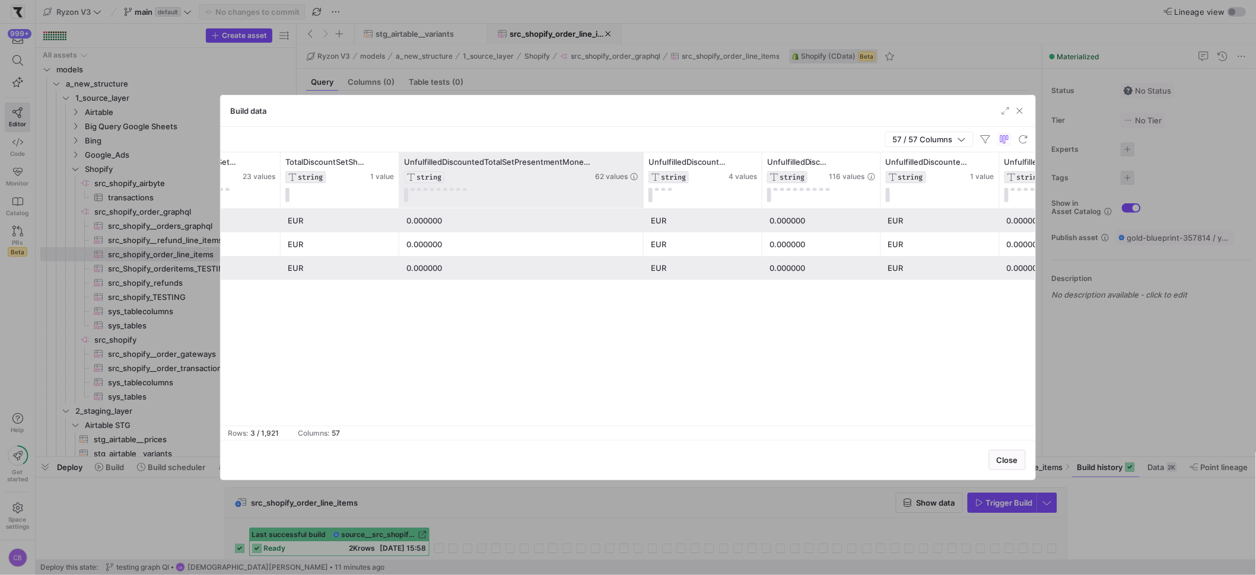
drag, startPoint x: 515, startPoint y: 158, endPoint x: 641, endPoint y: 198, distance: 132.5
click at [642, 197] on div at bounding box center [643, 180] width 5 height 56
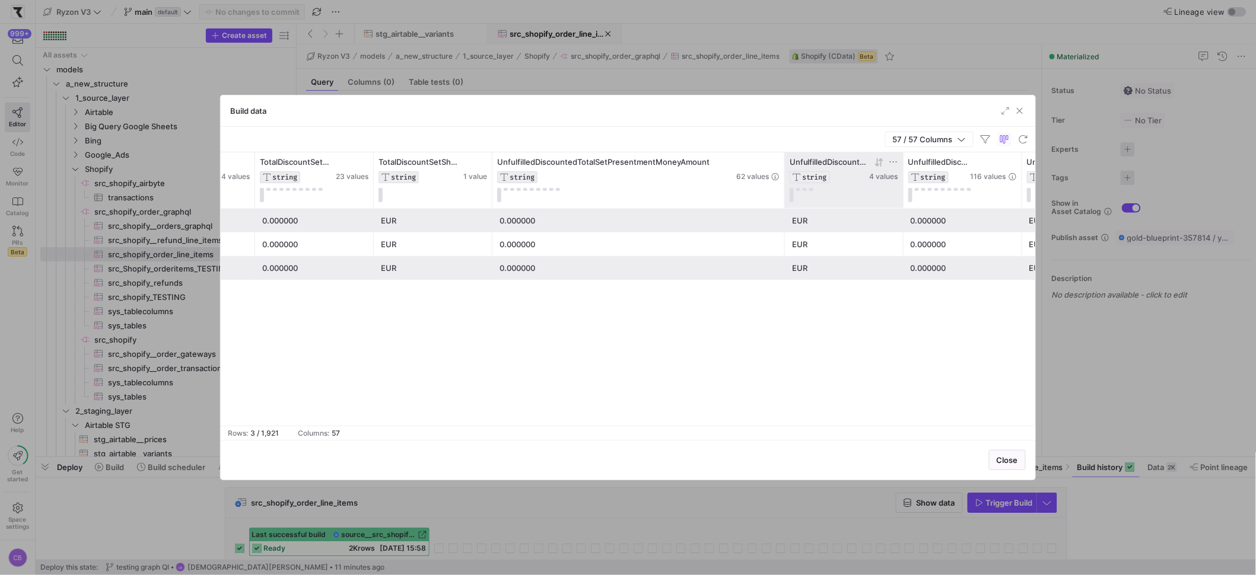
drag, startPoint x: 735, startPoint y: 186, endPoint x: 835, endPoint y: 195, distance: 100.7
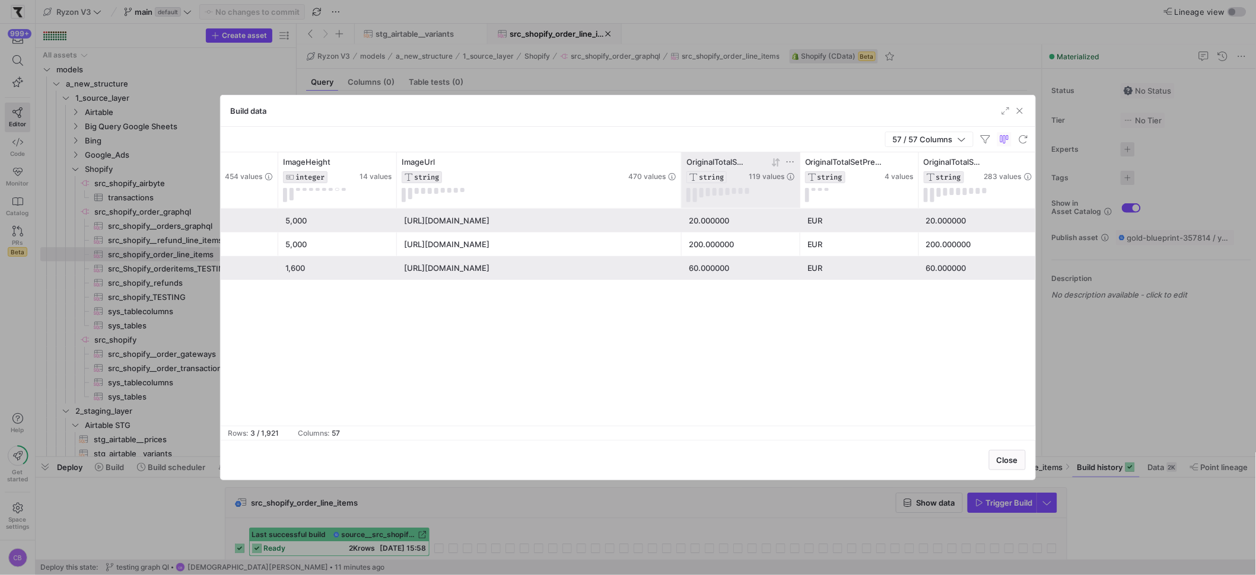
drag, startPoint x: 513, startPoint y: 179, endPoint x: 708, endPoint y: 179, distance: 195.8
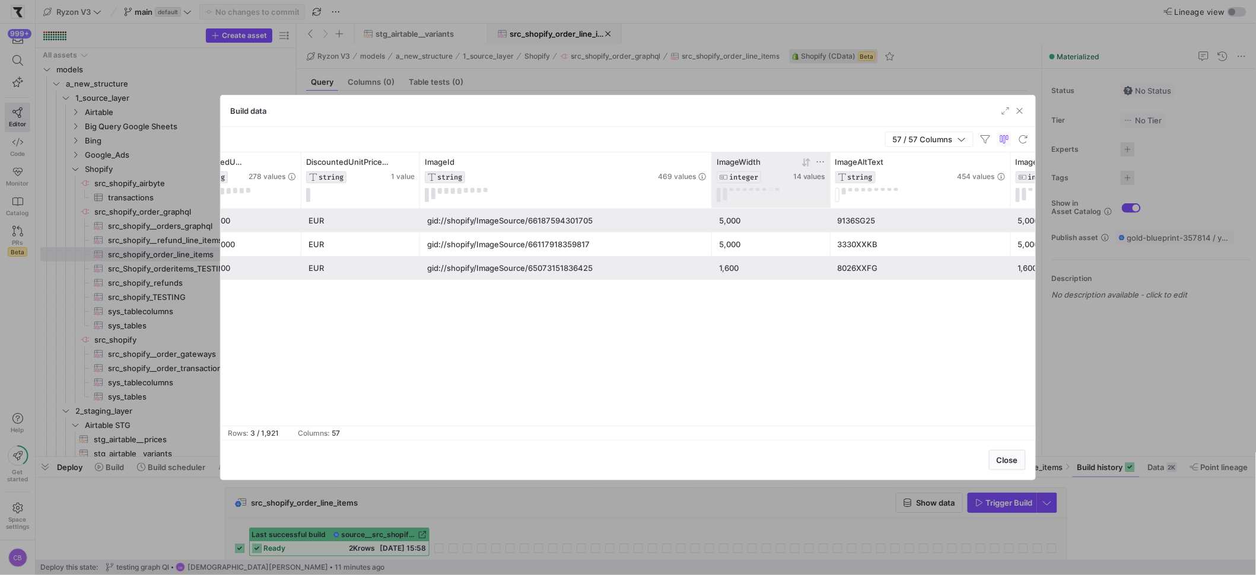
drag, startPoint x: 623, startPoint y: 167, endPoint x: 760, endPoint y: 184, distance: 138.0
click at [760, 184] on div "ImageUrl STRING 470 values ImageHeight INTEGER 14 values ImageAltText STRING 45…" at bounding box center [263, 180] width 8540 height 56
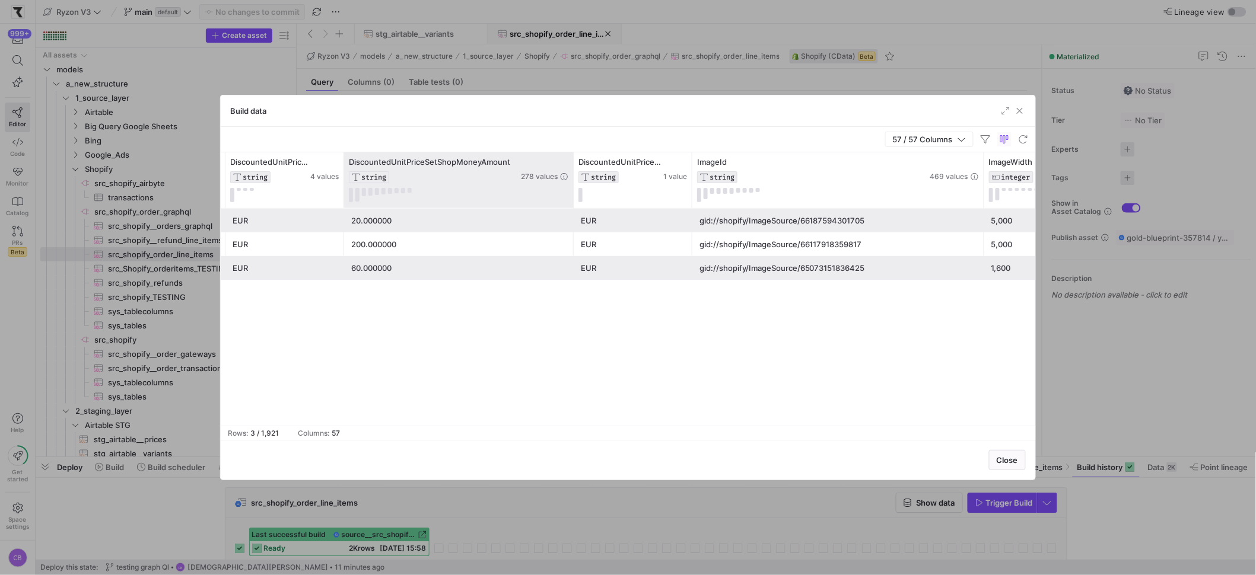
drag, startPoint x: 461, startPoint y: 188, endPoint x: 572, endPoint y: 196, distance: 111.2
click at [572, 196] on div at bounding box center [573, 180] width 5 height 56
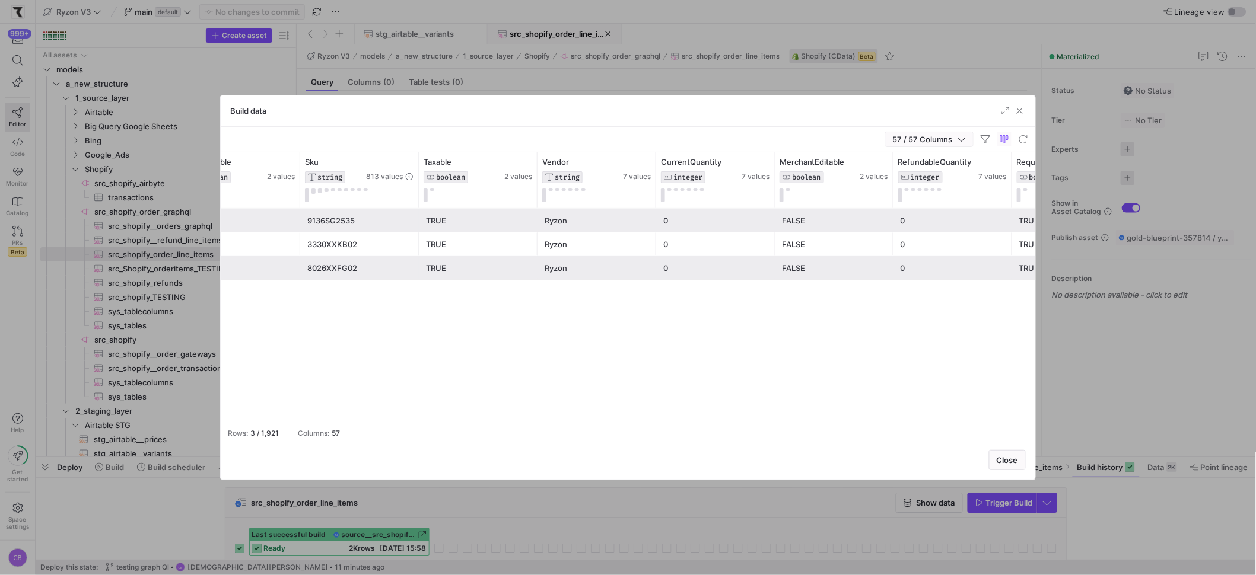
click at [968, 141] on span "button" at bounding box center [929, 139] width 87 height 14
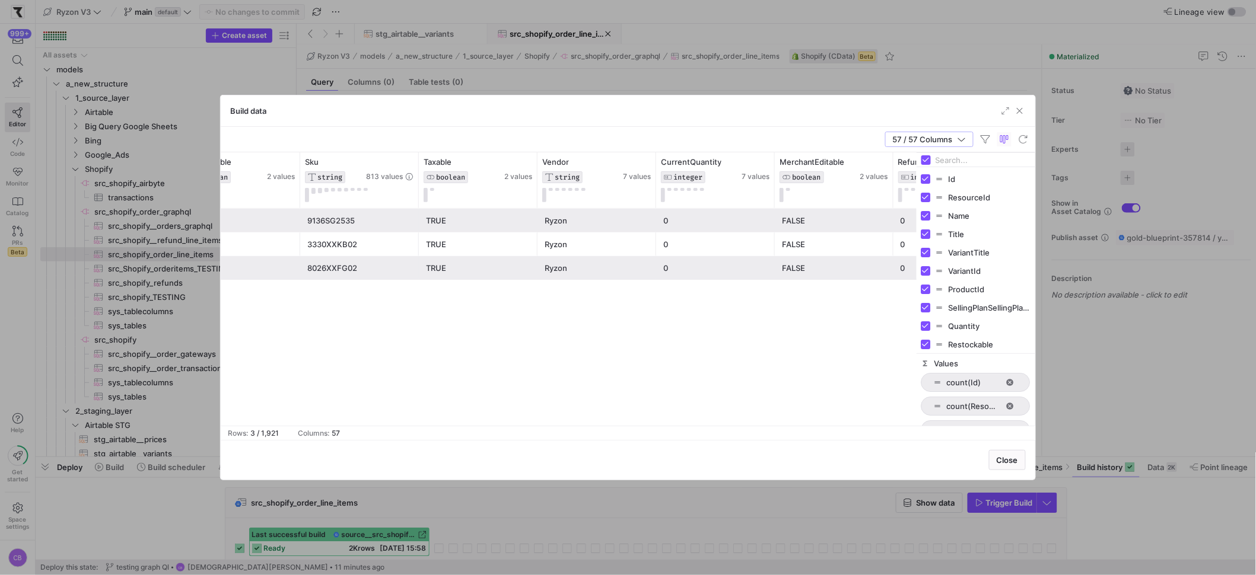
click at [952, 162] on input "Filter Columns Input" at bounding box center [983, 160] width 95 height 24
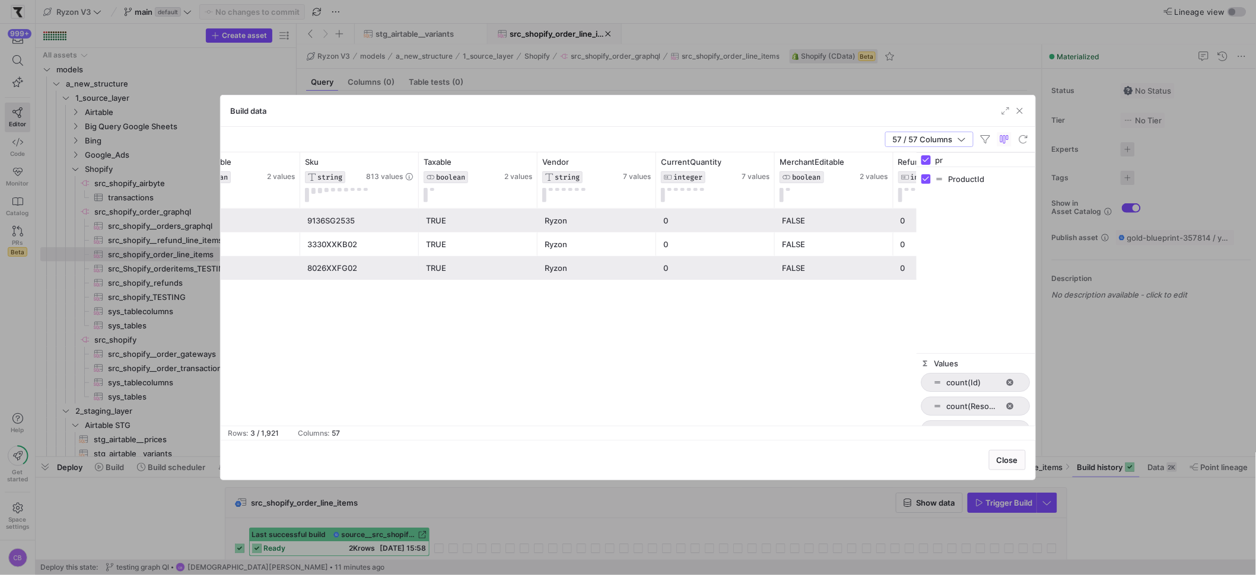
type input "p"
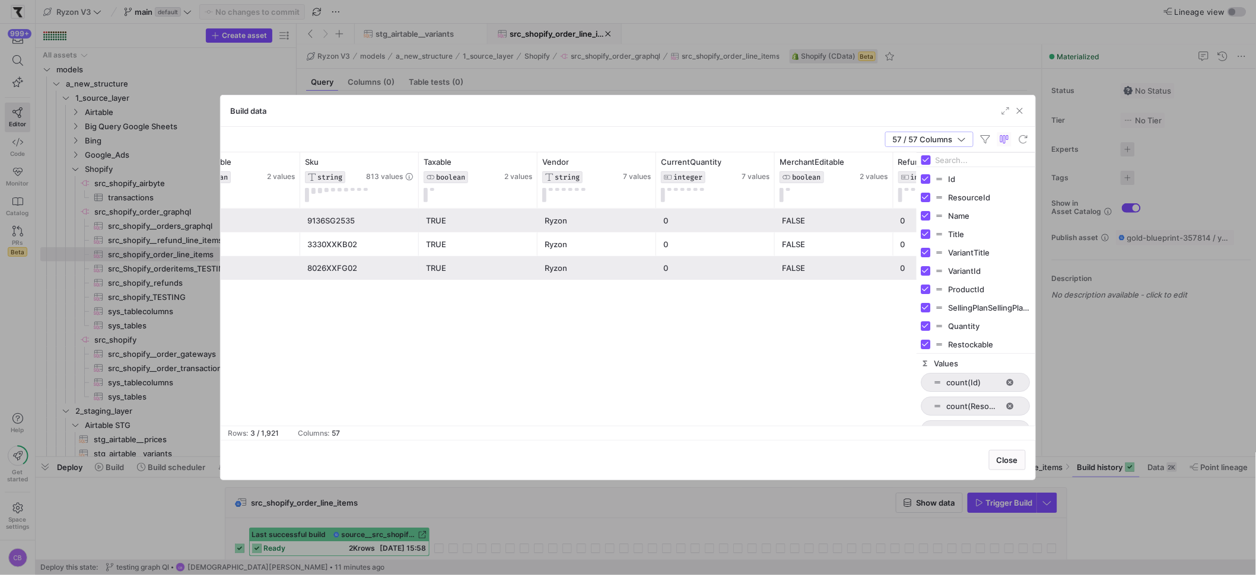
click at [685, 345] on div "TRUE 0 FALSE 0 Ryzon TRUE 9136SG2535 FALSE 1 TRUE 0 FALSE 0 Ryzon TRUE 3330XXKB…" at bounding box center [569, 317] width 696 height 217
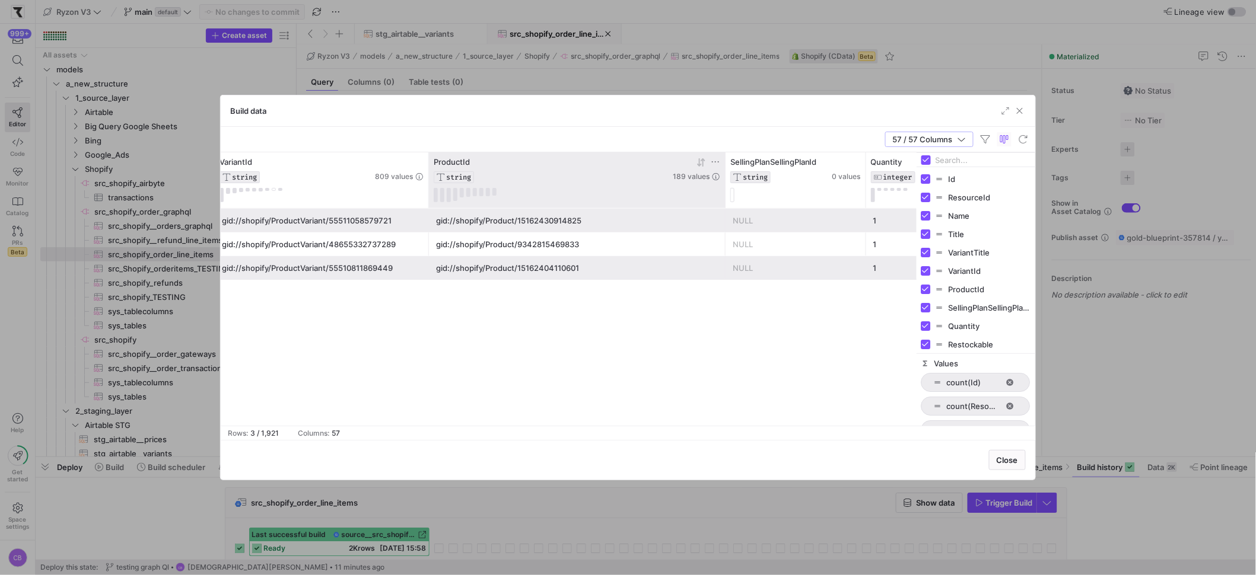
click at [717, 162] on icon at bounding box center [715, 161] width 9 height 9
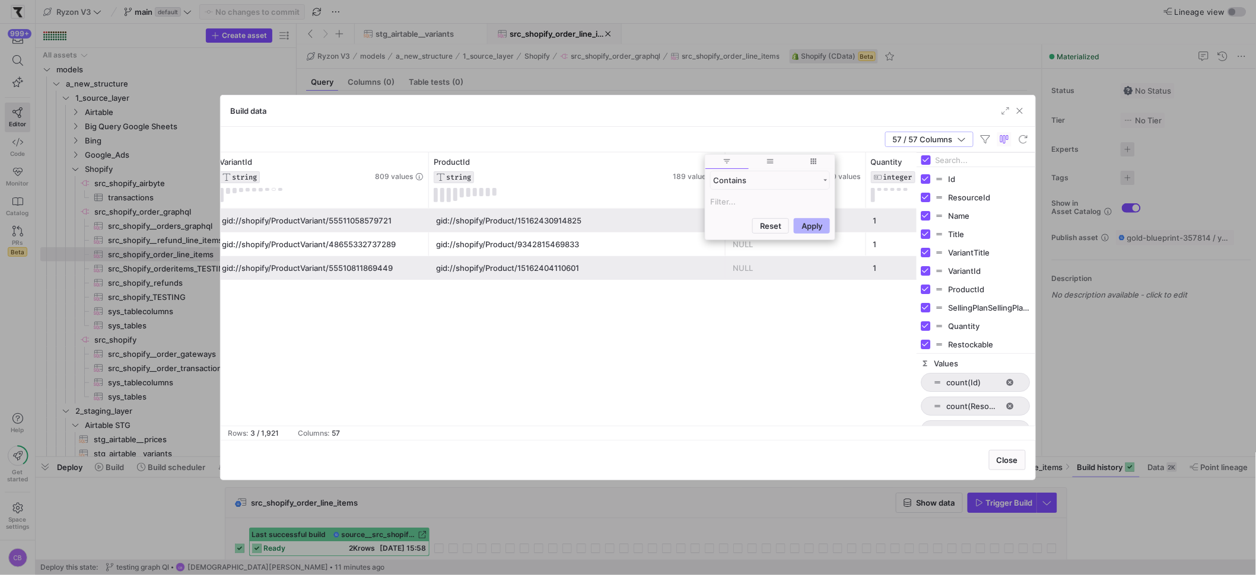
click at [715, 201] on input "Filter Value" at bounding box center [770, 202] width 120 height 14
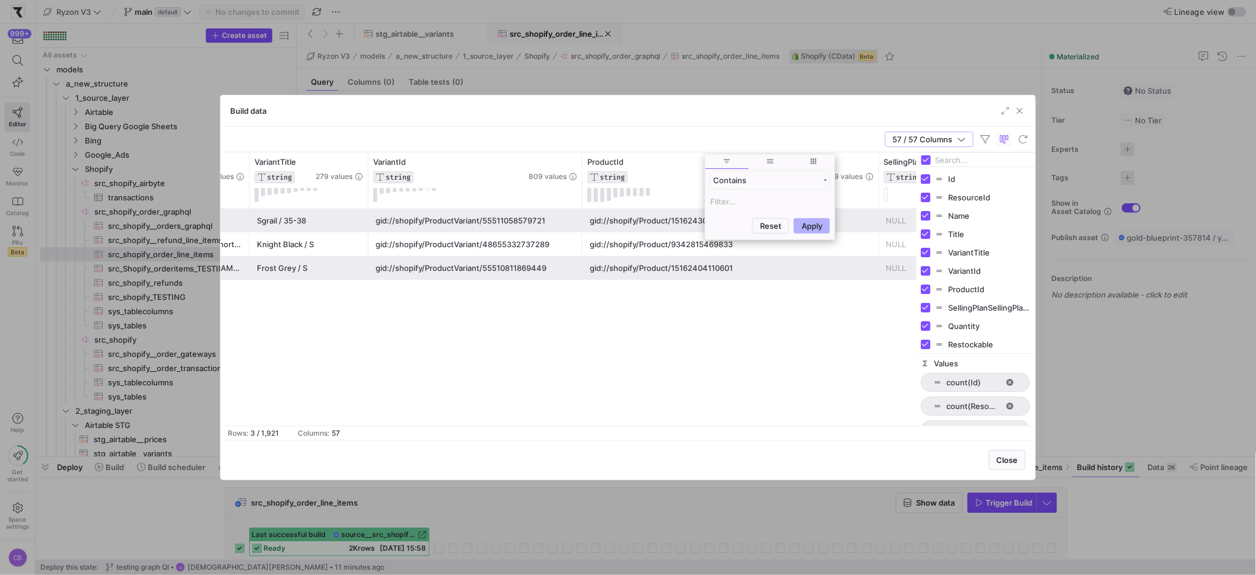
click at [602, 301] on div "gid://shopify/Product/15162430914825 gid://shopify/ProductVariant/5551105857972…" at bounding box center [569, 317] width 696 height 217
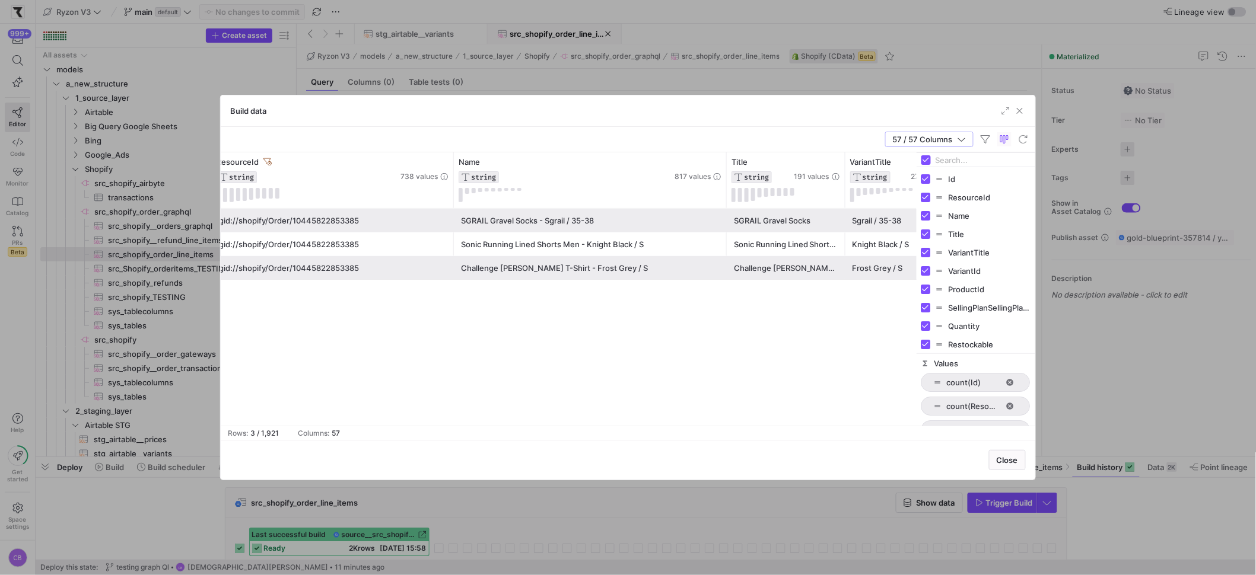
drag, startPoint x: 844, startPoint y: 184, endPoint x: 921, endPoint y: 187, distance: 77.2
click at [921, 187] on div "Title STRING 191 values Name STRING 817 values ResourceId STRING 738 values Id …" at bounding box center [628, 288] width 815 height 273
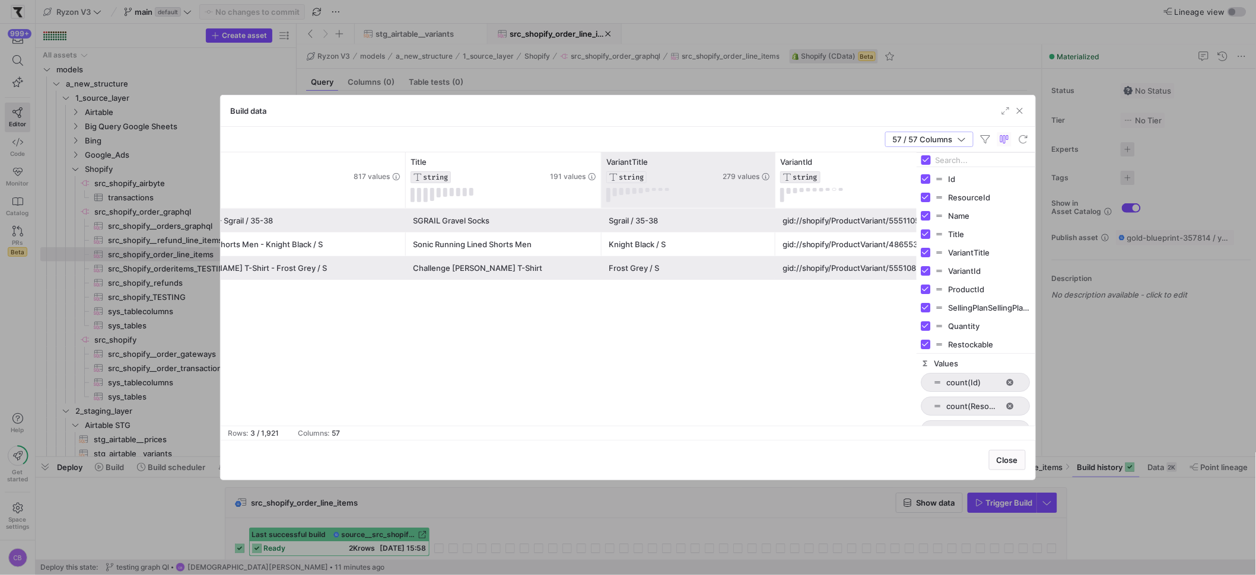
drag, startPoint x: 718, startPoint y: 189, endPoint x: 777, endPoint y: 192, distance: 58.8
click at [777, 192] on div at bounding box center [774, 180] width 5 height 56
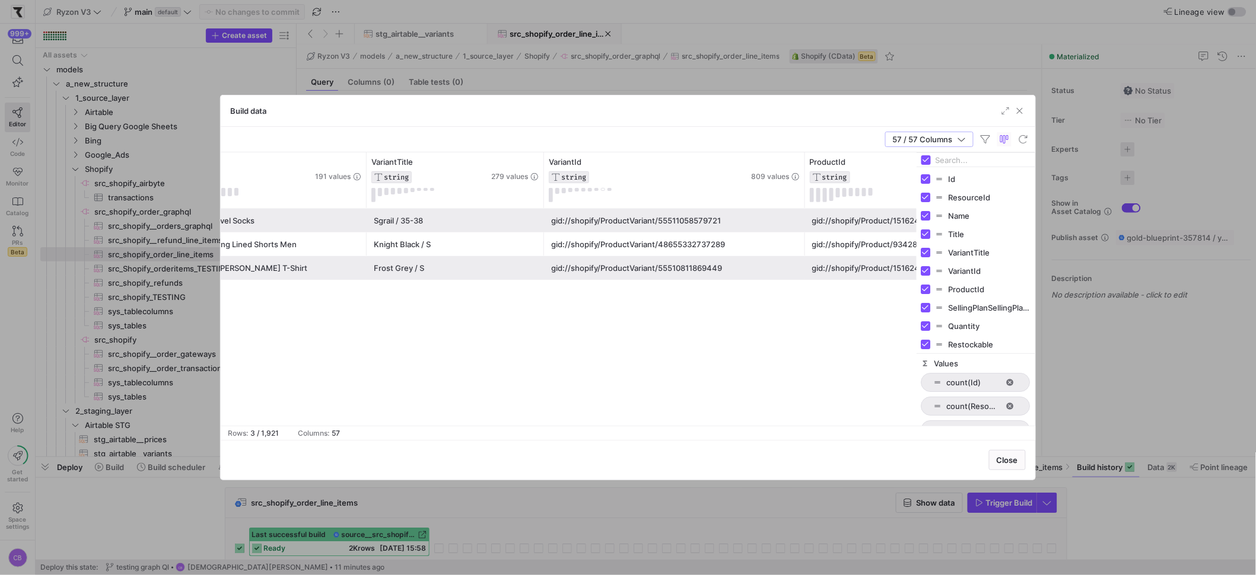
drag, startPoint x: 755, startPoint y: 201, endPoint x: 805, endPoint y: 213, distance: 51.2
click at [805, 213] on div "Title STRING 191 values Name STRING 817 values VariantTitle STRING 279 values V…" at bounding box center [569, 288] width 696 height 273
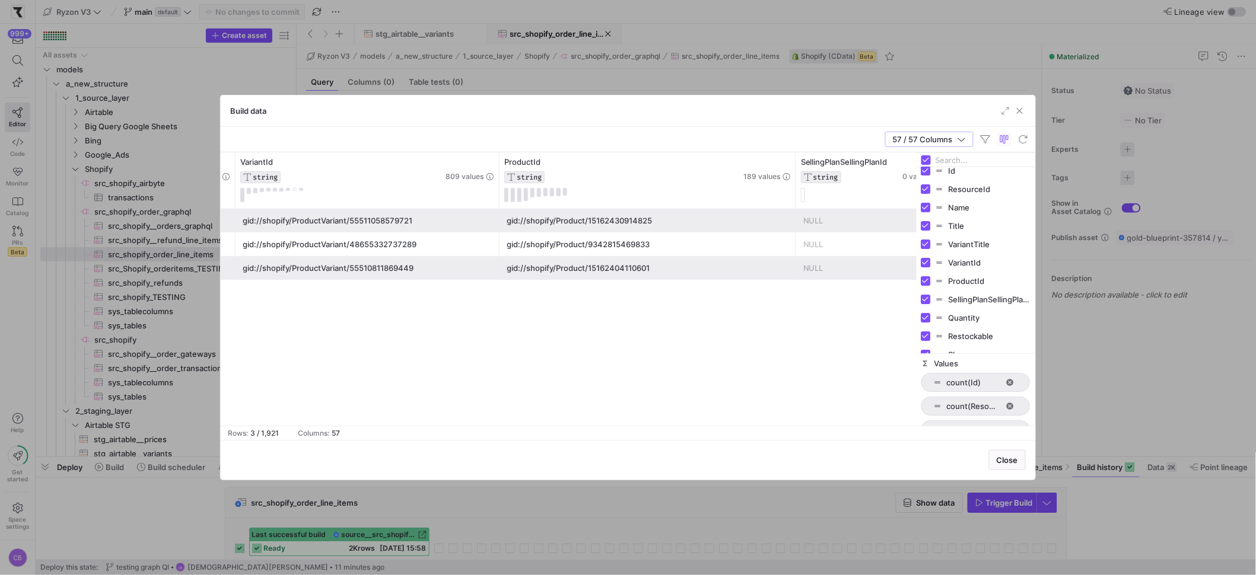
click at [932, 158] on div at bounding box center [976, 160] width 119 height 14
click at [929, 158] on input "Toggle Select All Columns" at bounding box center [925, 159] width 9 height 9
checkbox input "false"
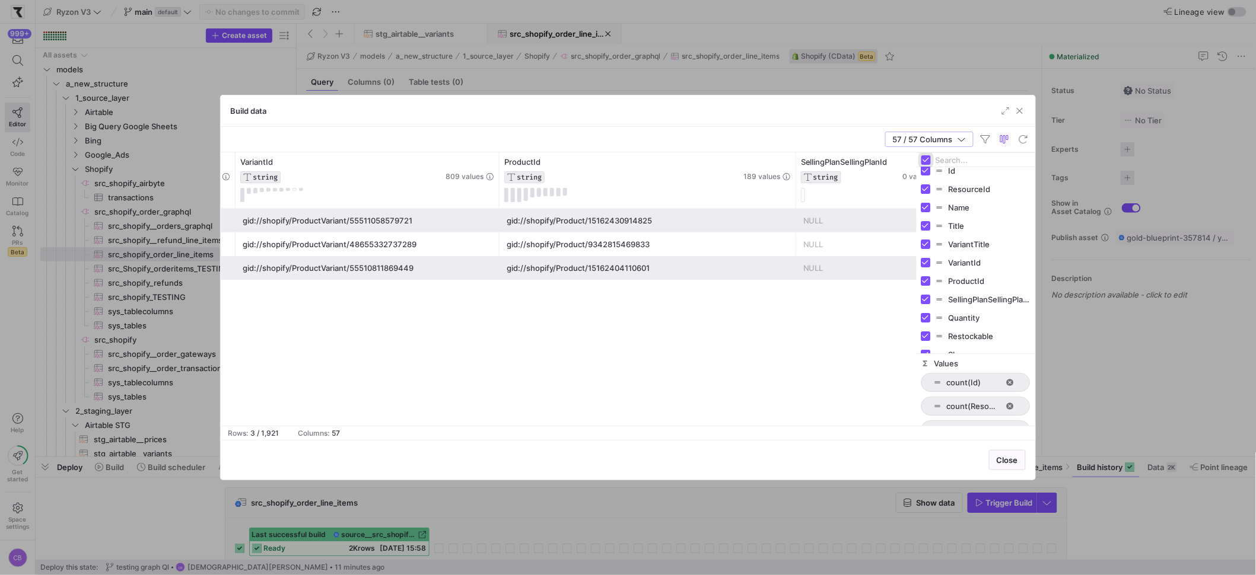
checkbox input "false"
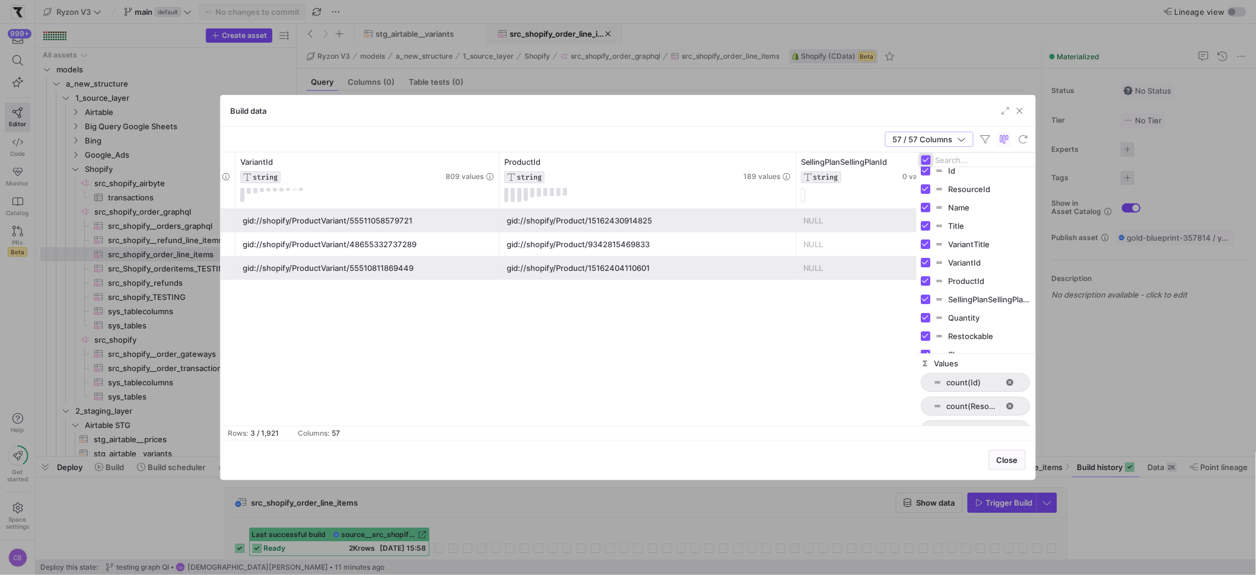
checkbox input "false"
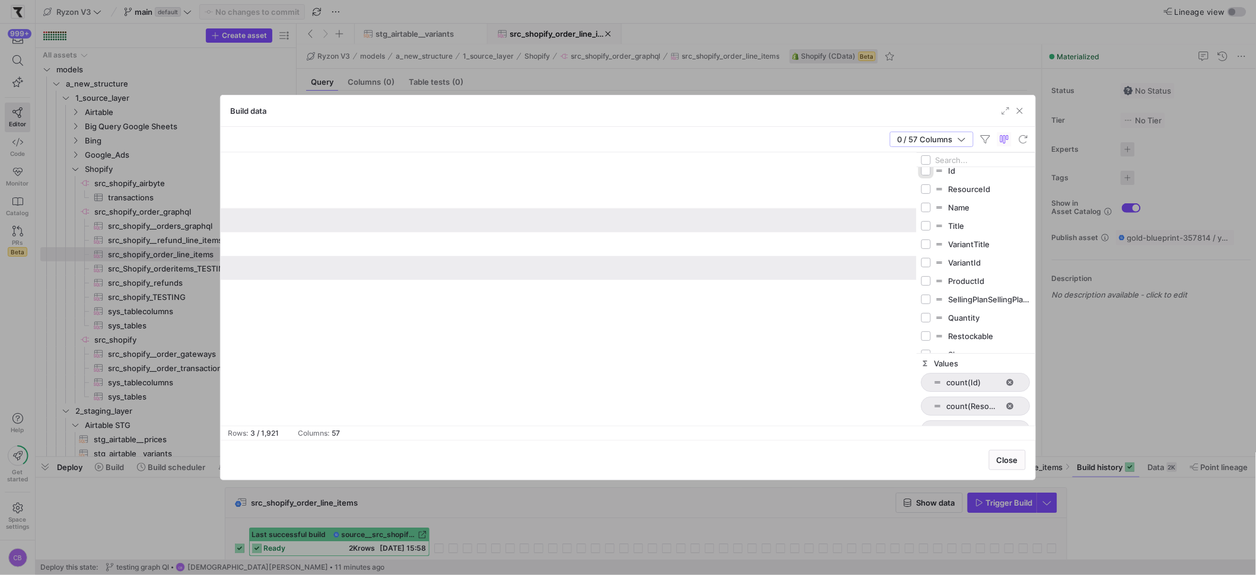
click at [929, 168] on input "Press SPACE to toggle visibility (hidden)" at bounding box center [925, 170] width 9 height 9
checkbox input "true"
checkbox input "false"
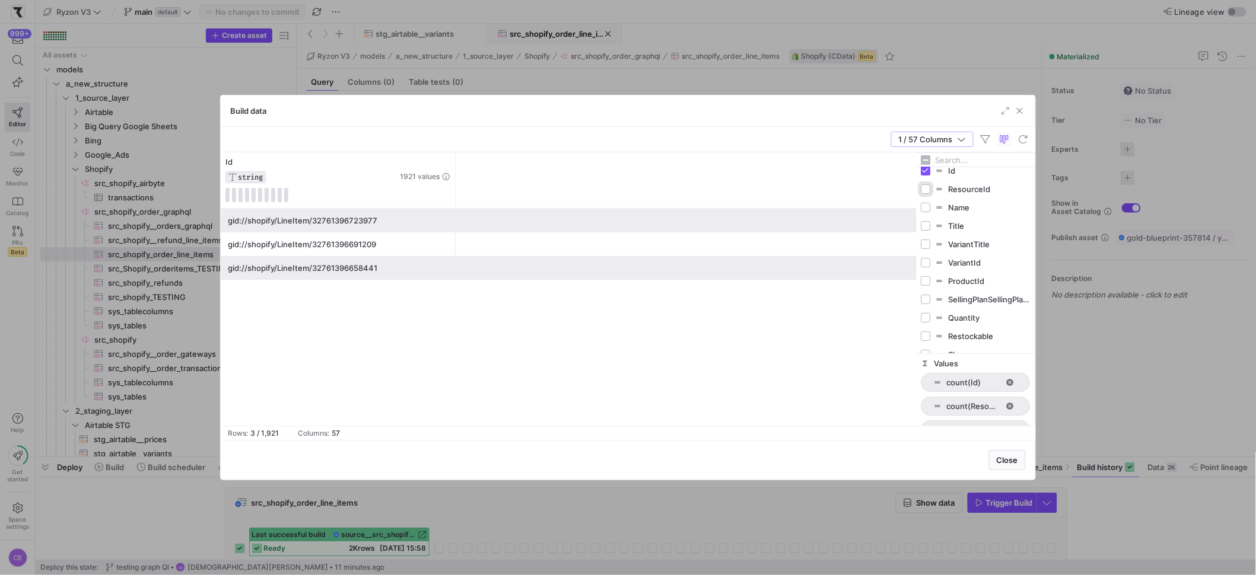
click at [927, 186] on input "Press SPACE to toggle visibility (hidden)" at bounding box center [925, 188] width 9 height 9
checkbox input "true"
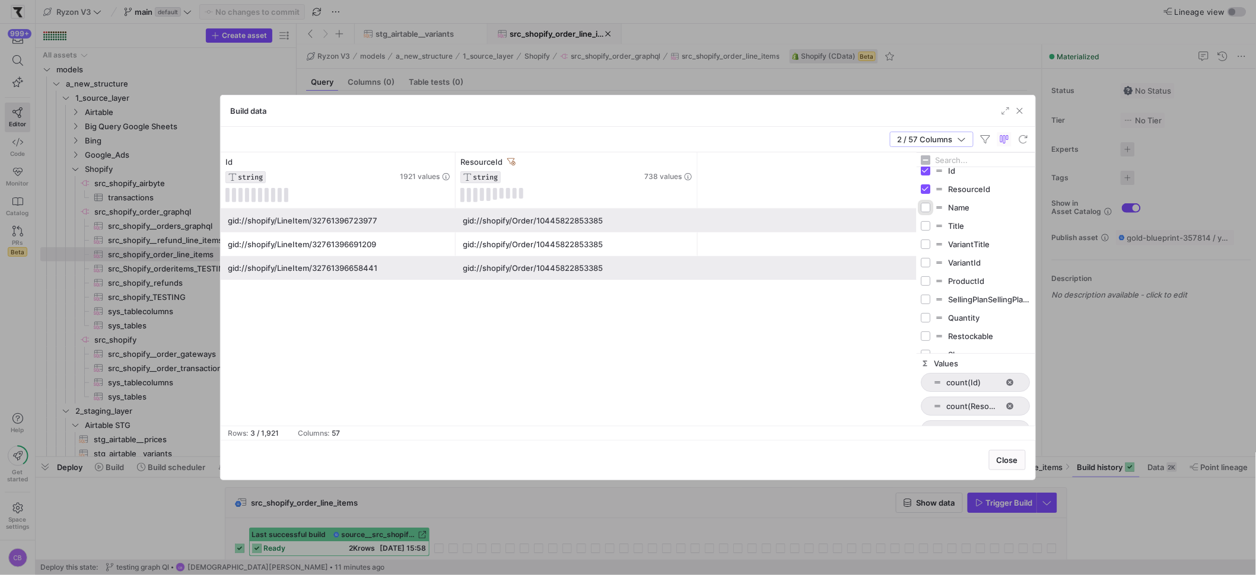
click at [926, 210] on input "Press SPACE to toggle visibility (hidden)" at bounding box center [925, 207] width 9 height 9
checkbox input "true"
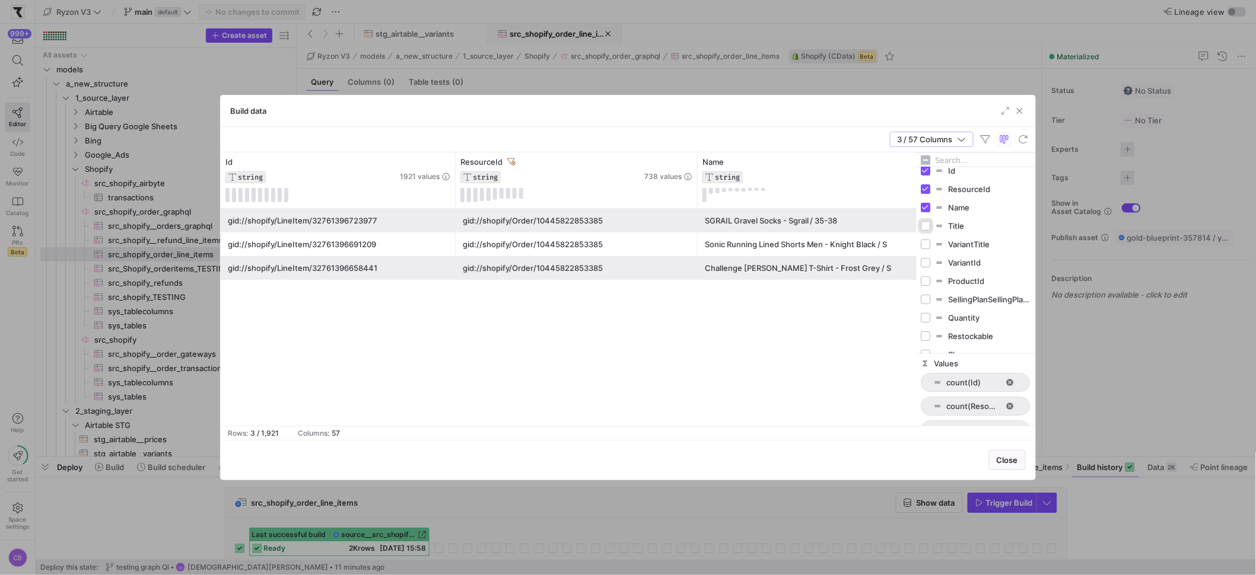
click at [925, 228] on input "Press SPACE to toggle visibility (hidden)" at bounding box center [925, 225] width 9 height 9
checkbox input "true"
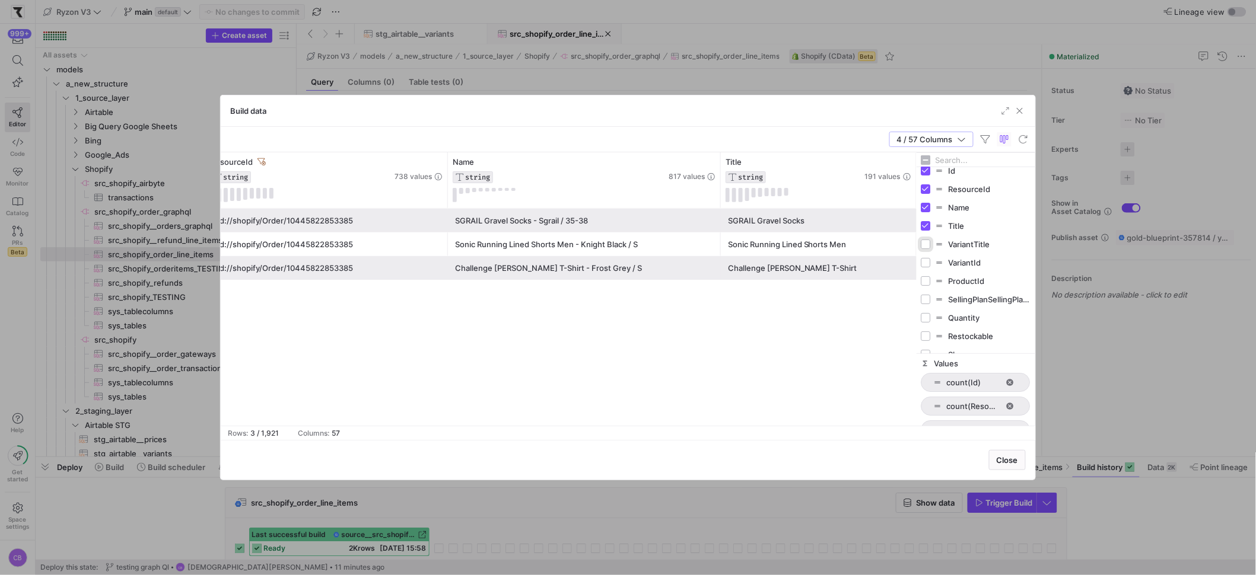
click at [927, 245] on input "Press SPACE to toggle visibility (hidden)" at bounding box center [925, 244] width 9 height 9
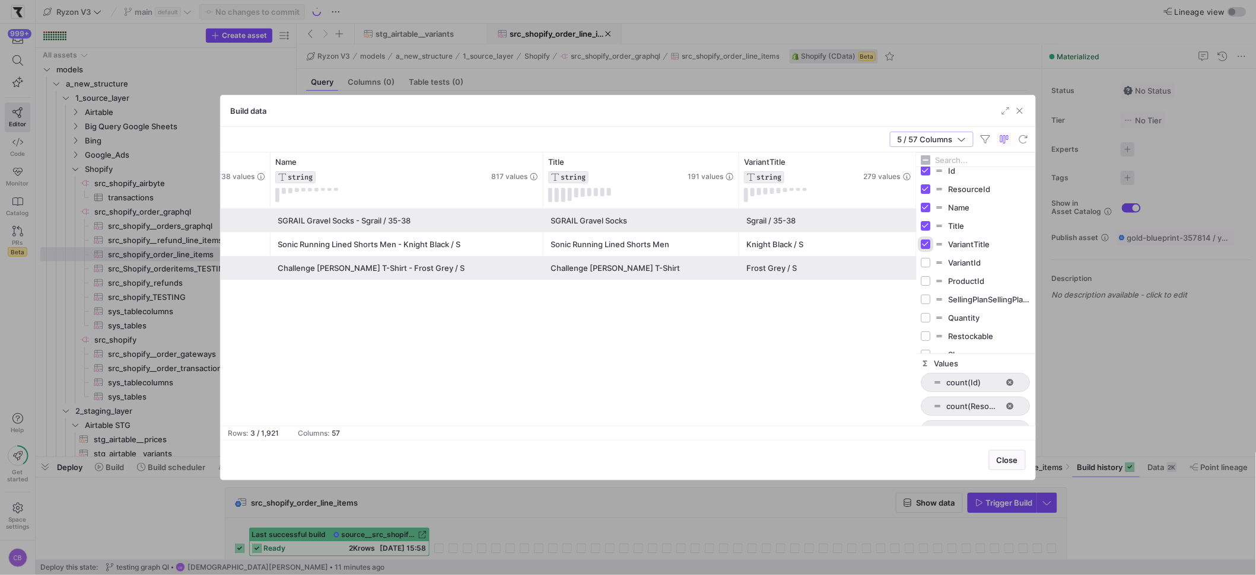
click at [925, 244] on input "Press SPACE to toggle visibility (visible)" at bounding box center [925, 244] width 9 height 9
checkbox input "false"
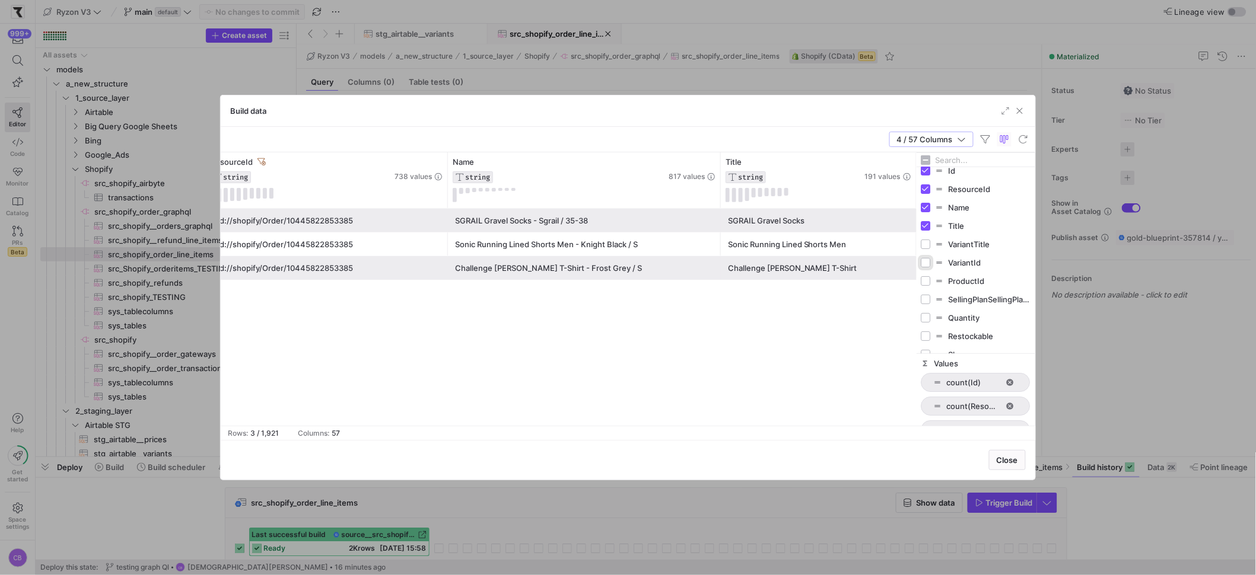
click at [927, 262] on input "Press SPACE to toggle visibility (hidden)" at bounding box center [925, 262] width 9 height 9
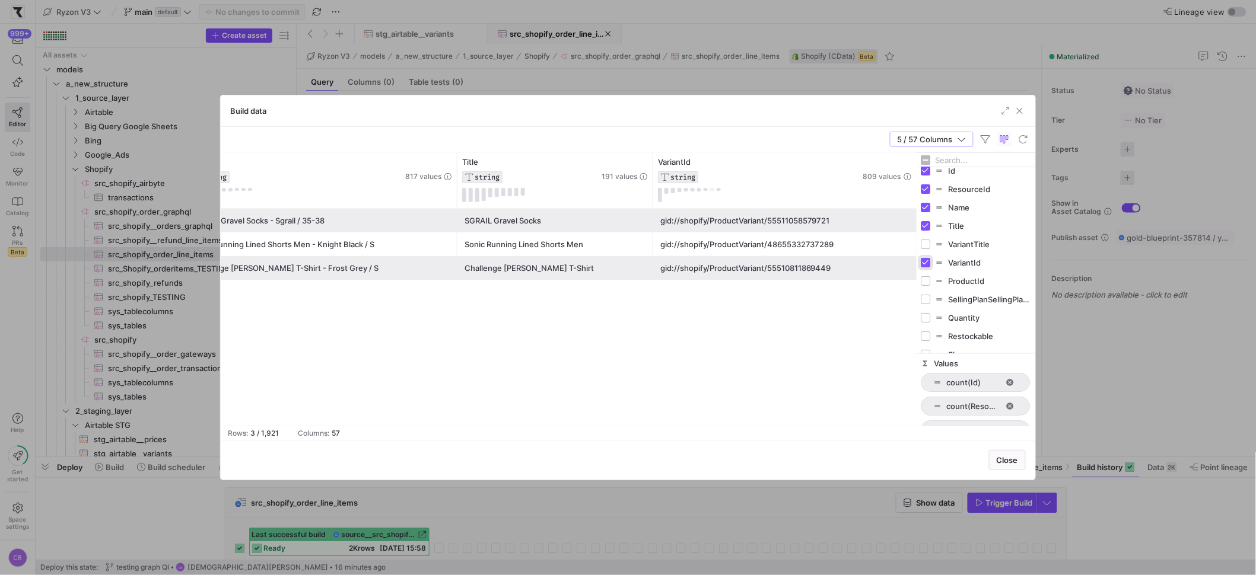
click at [927, 262] on input "Press SPACE to toggle visibility (visible)" at bounding box center [925, 262] width 9 height 9
checkbox input "false"
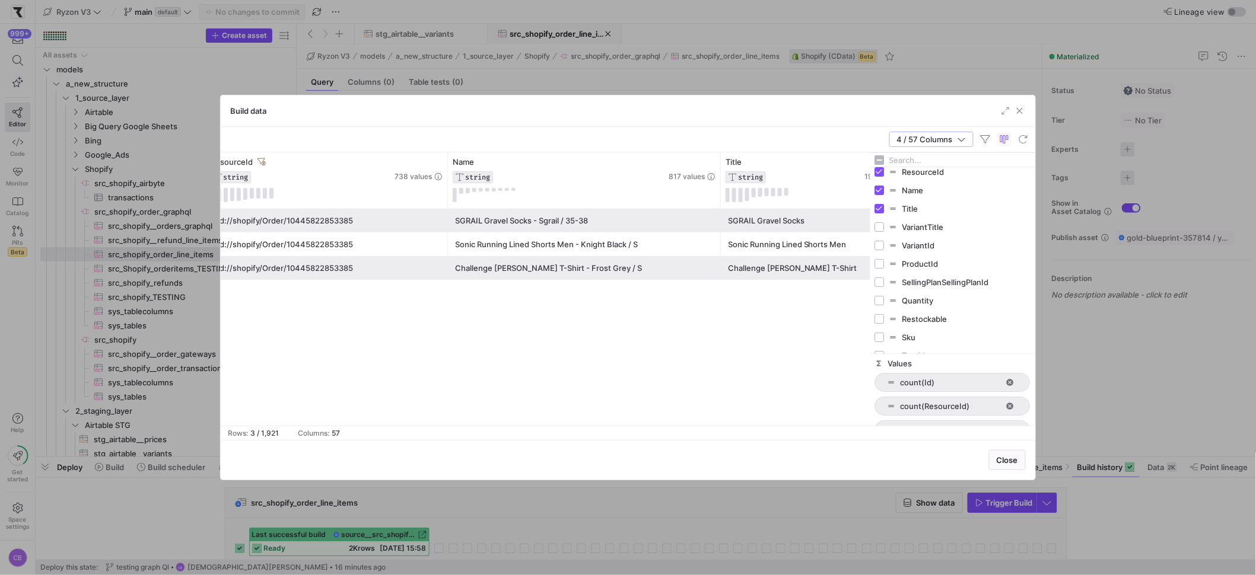
drag, startPoint x: 917, startPoint y: 284, endPoint x: 865, endPoint y: 272, distance: 53.5
click at [868, 272] on div at bounding box center [869, 288] width 3 height 273
click at [874, 262] on input "Press SPACE to toggle visibility (hidden)" at bounding box center [873, 260] width 9 height 9
checkbox input "true"
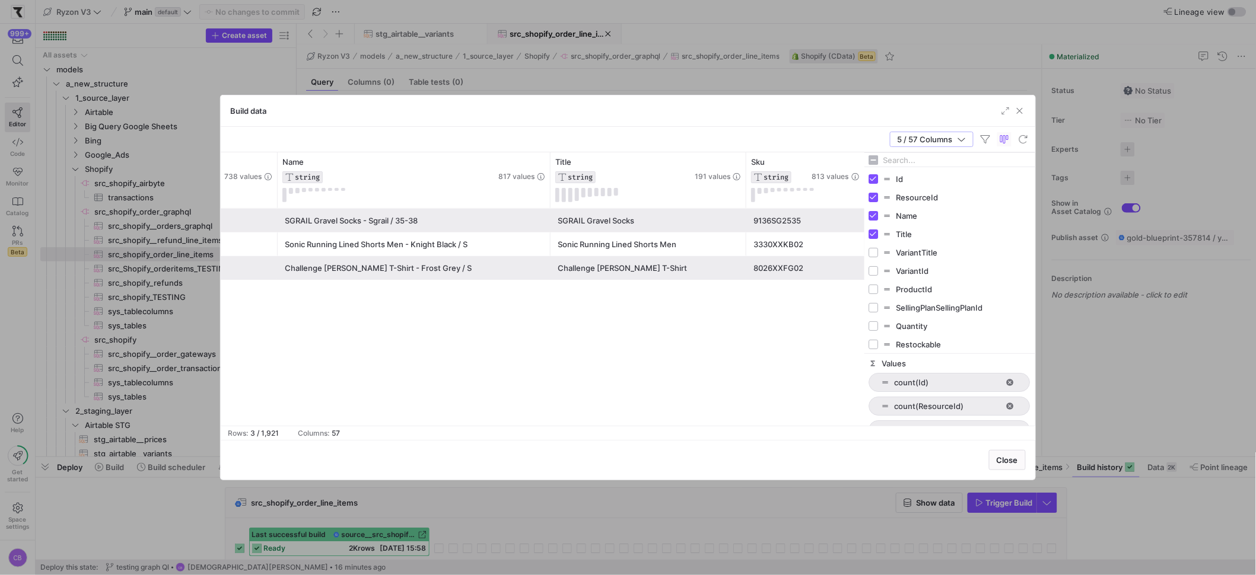
click at [931, 156] on input "Filter Columns Input" at bounding box center [956, 160] width 147 height 24
type input "prod"
click at [875, 178] on input "Press SPACE to toggle visibility (hidden)" at bounding box center [873, 178] width 9 height 9
checkbox input "true"
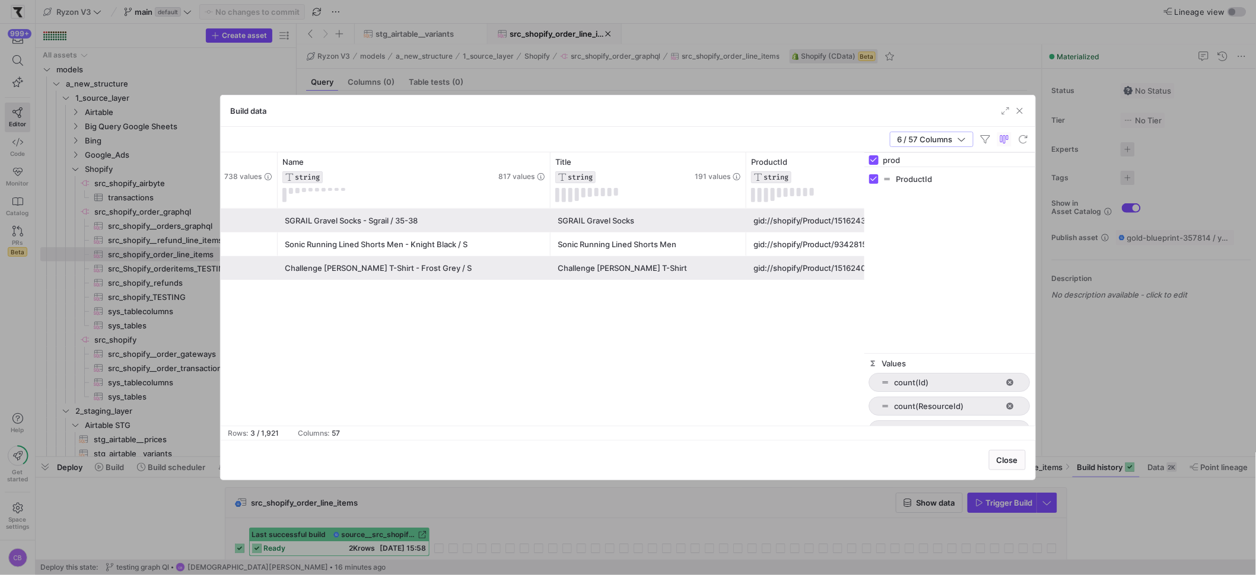
click at [766, 352] on div "gid://shopify/Order/10445822853385 SGRAIL Gravel Socks - Sgrail / 35-38 SGRAIL …" at bounding box center [543, 317] width 644 height 217
click at [957, 145] on span "button" at bounding box center [931, 139] width 82 height 14
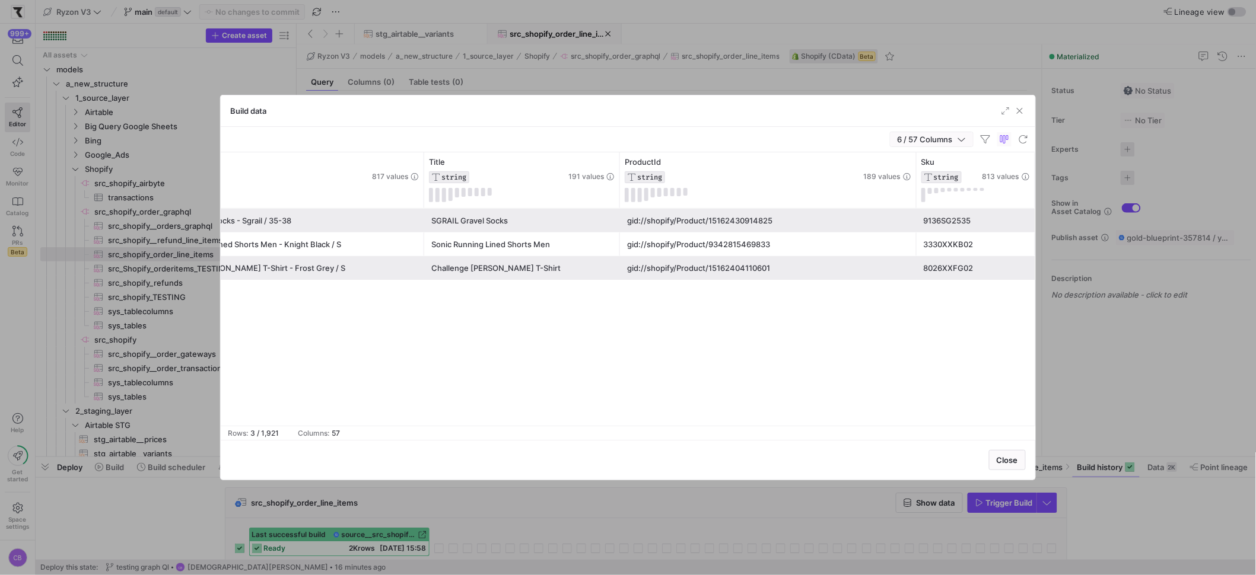
click at [956, 139] on span "6 / 57 Columns" at bounding box center [928, 139] width 60 height 9
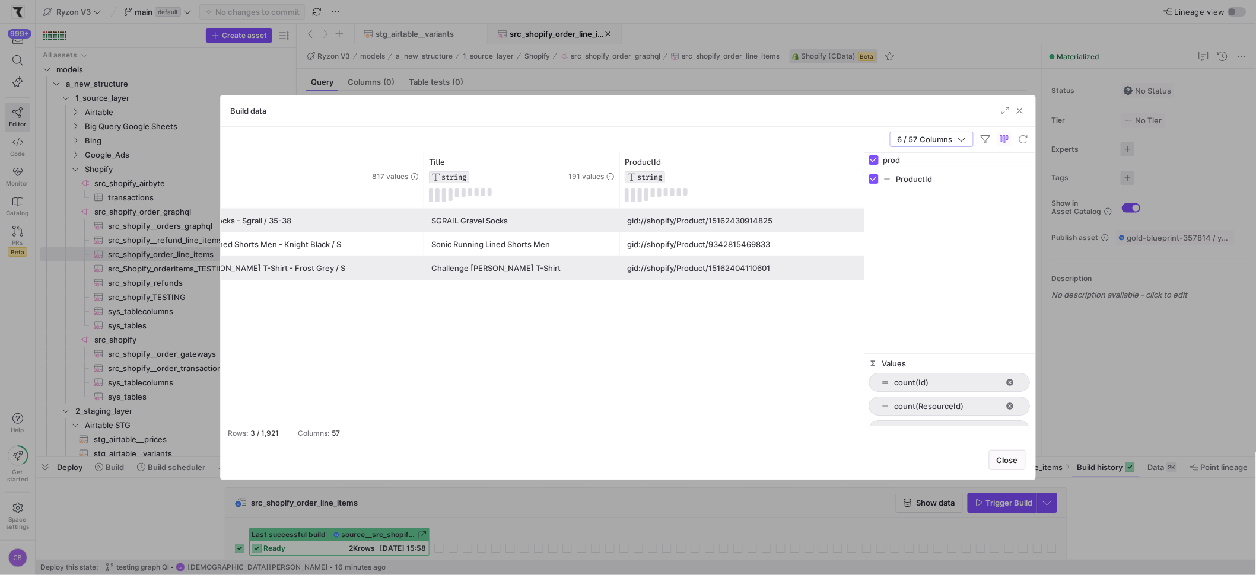
click at [970, 166] on input "prod" at bounding box center [956, 160] width 147 height 24
drag, startPoint x: 965, startPoint y: 162, endPoint x: 871, endPoint y: 157, distance: 94.5
click at [871, 157] on div "prod" at bounding box center [949, 160] width 171 height 14
type input "id"
checkbox input "false"
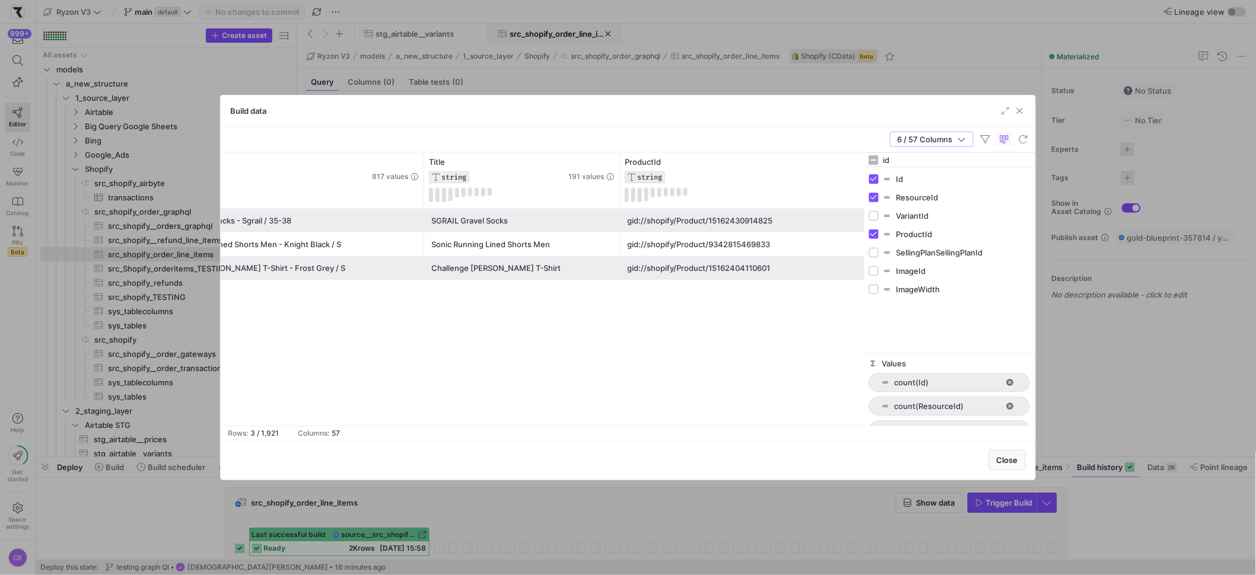
type input "id"
click at [875, 216] on input "Press SPACE to toggle visibility (hidden)" at bounding box center [873, 215] width 9 height 9
checkbox input "true"
click at [872, 249] on input "Press SPACE to toggle visibility (hidden)" at bounding box center [873, 252] width 9 height 9
checkbox input "true"
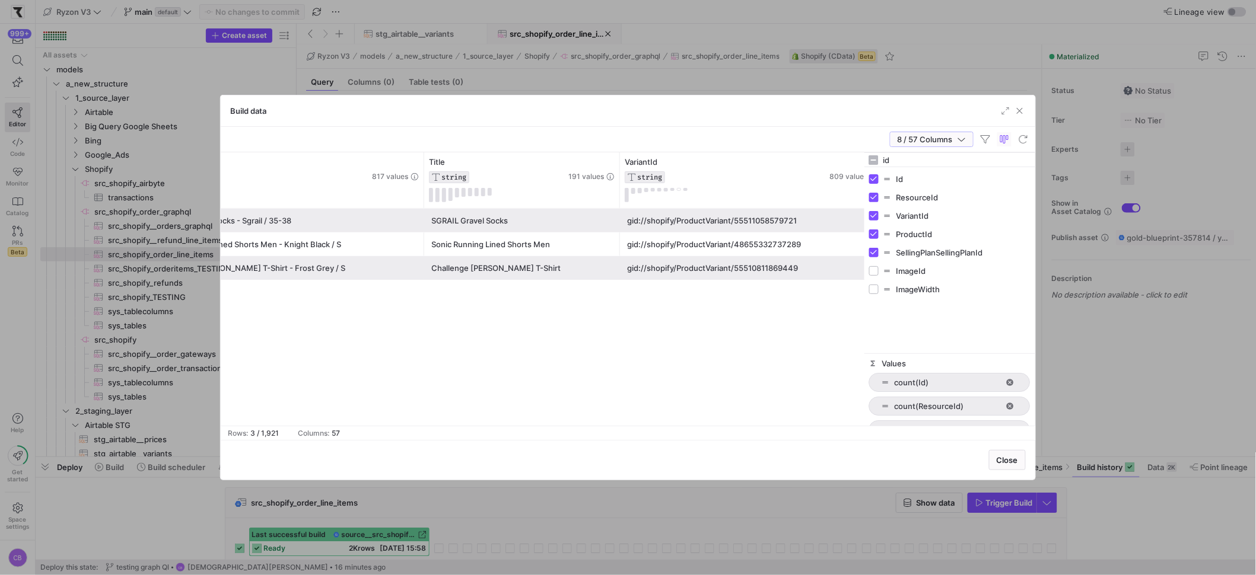
click at [966, 143] on span "button" at bounding box center [931, 139] width 82 height 14
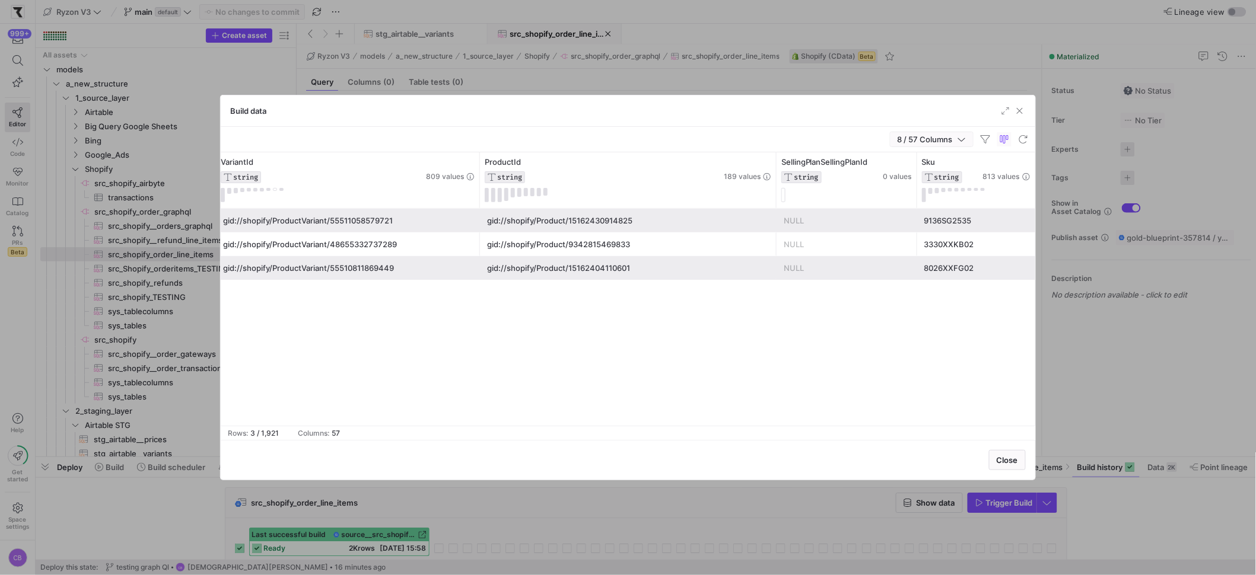
click at [966, 142] on span "button" at bounding box center [931, 139] width 82 height 14
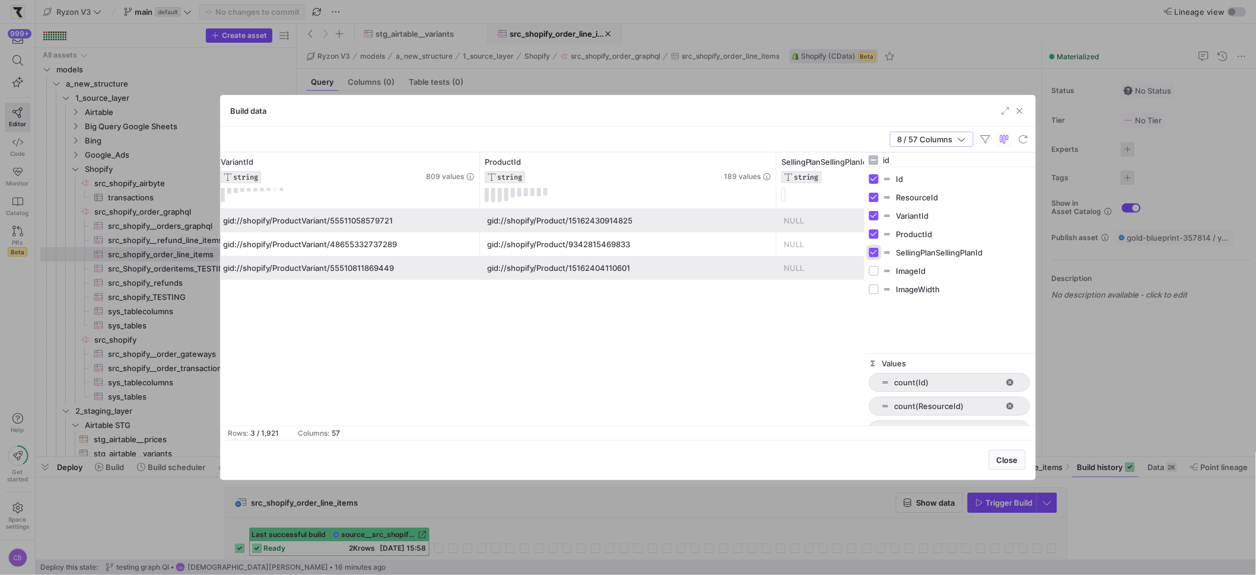
click at [874, 254] on input "Press SPACE to toggle visibility (visible)" at bounding box center [873, 252] width 9 height 9
checkbox input "false"
click at [838, 332] on div "SGRAIL Gravel Socks gid://shopify/Product/15162430914825 gid://shopify/ProductV…" at bounding box center [543, 317] width 644 height 217
click at [969, 139] on span "button" at bounding box center [931, 139] width 82 height 14
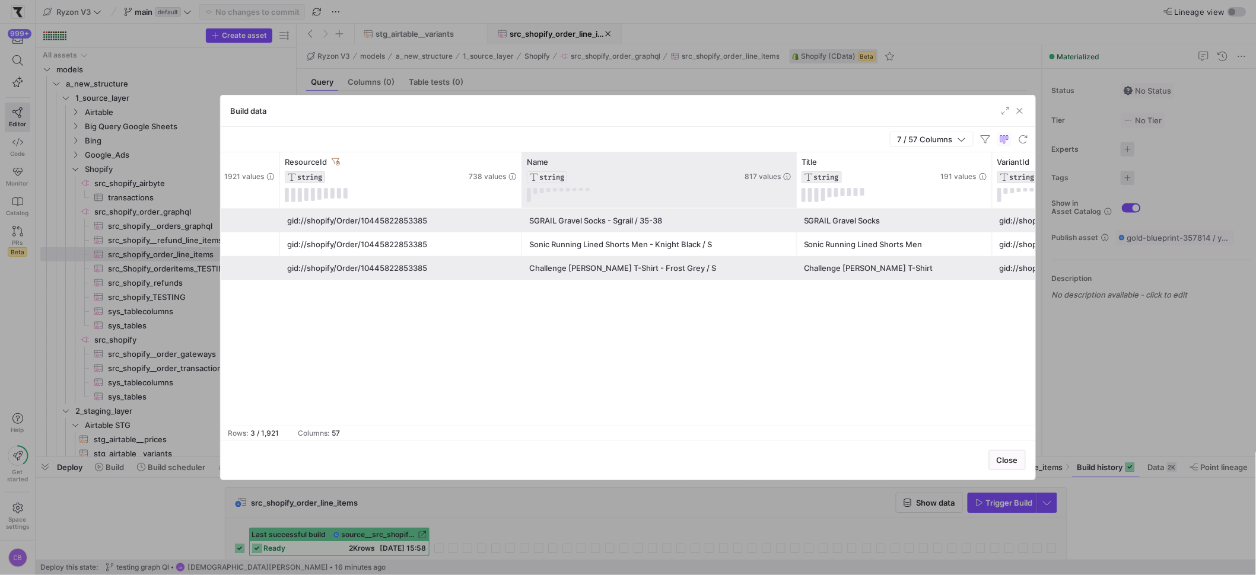
drag, startPoint x: 793, startPoint y: 187, endPoint x: 800, endPoint y: 190, distance: 7.7
click at [798, 190] on div at bounding box center [796, 180] width 5 height 56
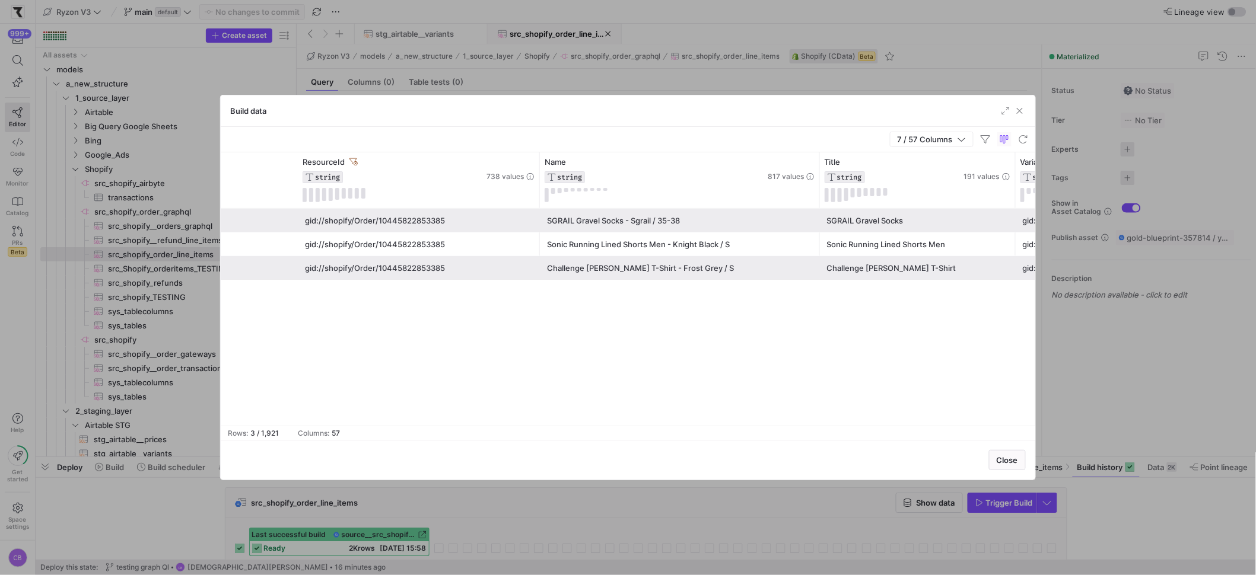
scroll to position [0, 121]
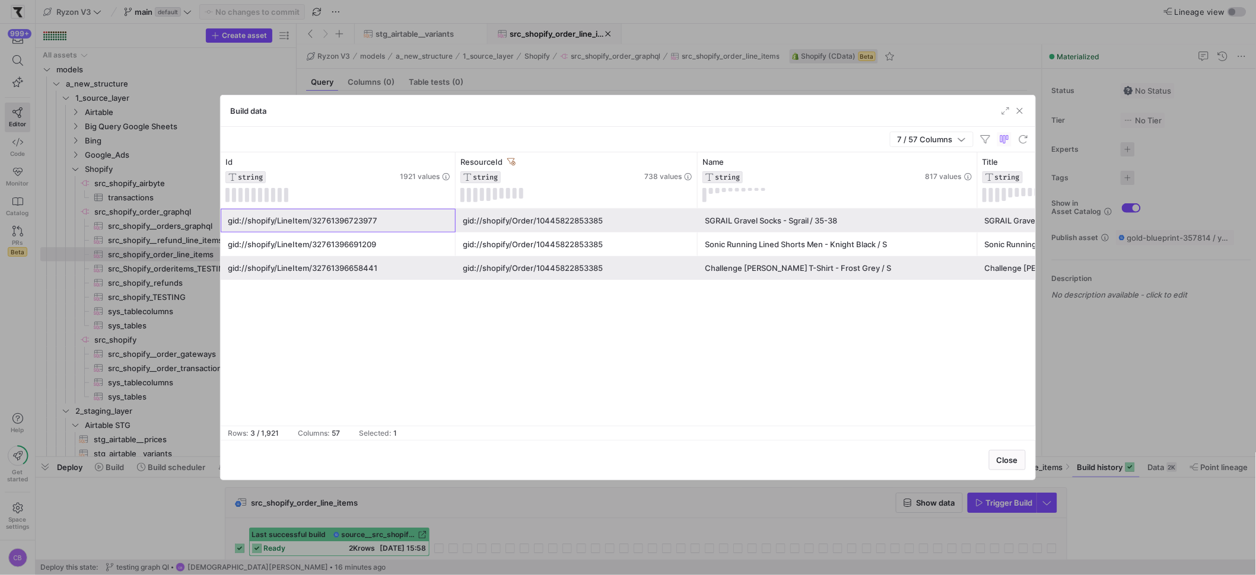
click at [312, 220] on div "gid://shopify/LineItem/32761396723977" at bounding box center [338, 220] width 221 height 23
drag, startPoint x: 312, startPoint y: 220, endPoint x: 371, endPoint y: 219, distance: 58.7
click at [371, 219] on div "gid://shopify/LineItem/32761396723977" at bounding box center [338, 220] width 221 height 23
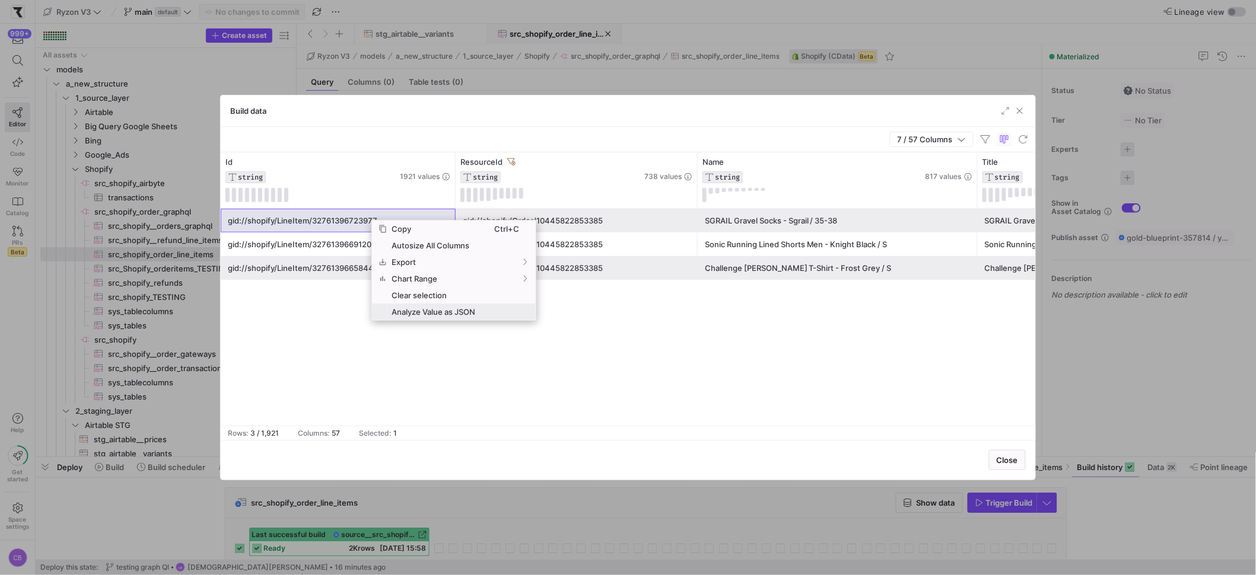
click at [408, 311] on span "Analyze Value as JSON" at bounding box center [440, 312] width 107 height 17
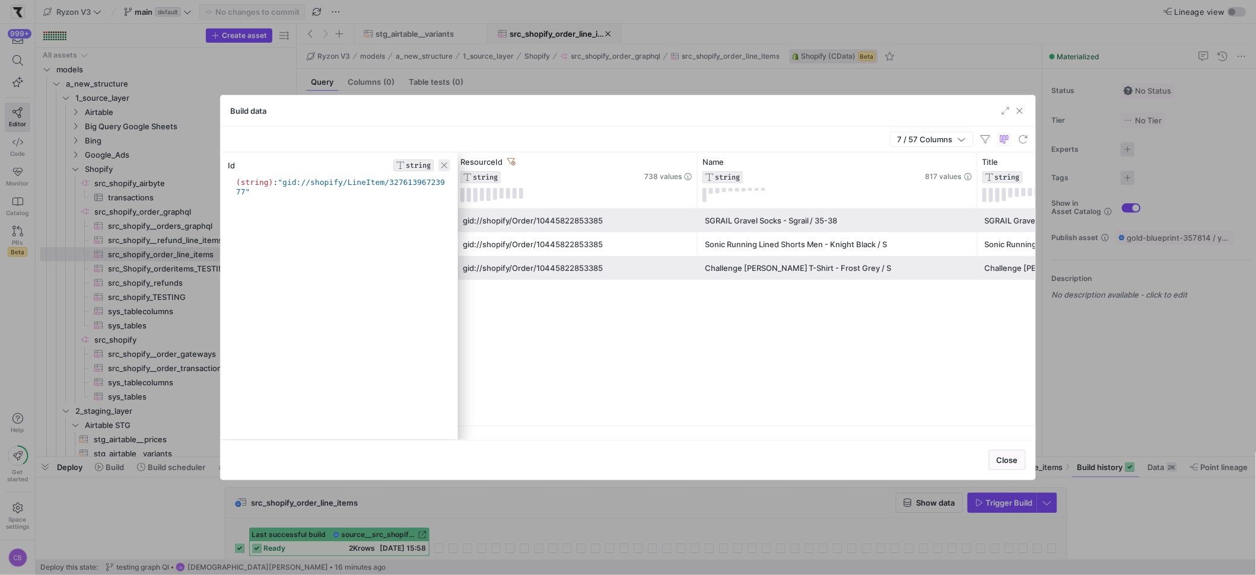
click at [450, 164] on span "button" at bounding box center [444, 166] width 12 height 12
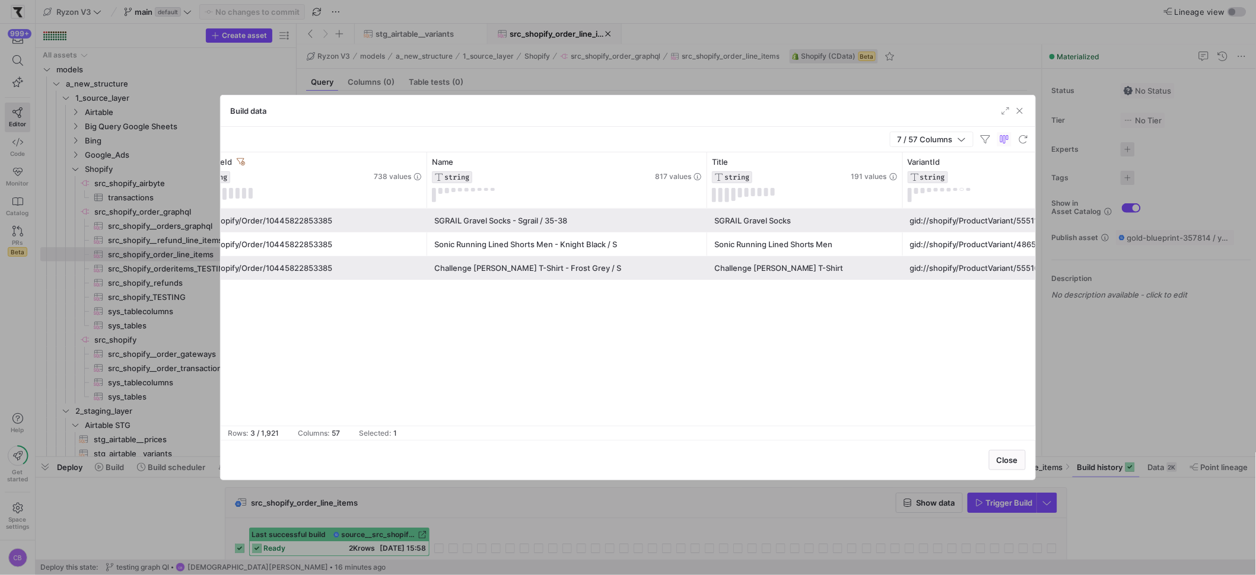
scroll to position [0, 383]
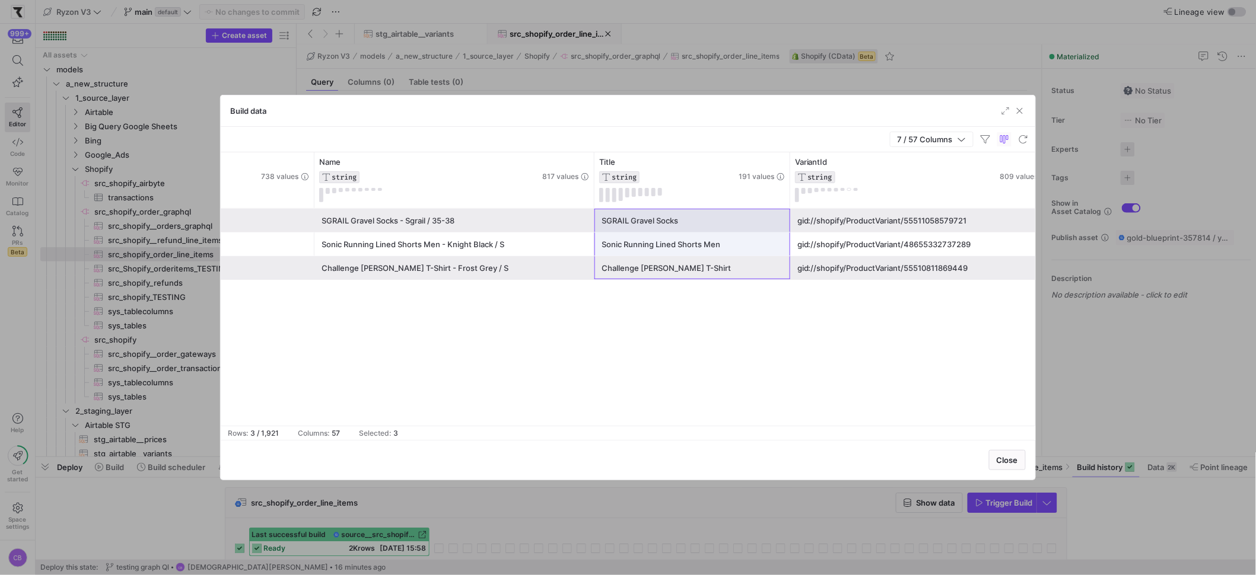
drag, startPoint x: 701, startPoint y: 272, endPoint x: 694, endPoint y: 216, distance: 56.1
click at [694, 216] on div "gid://shopify/LineItem/32761396723977 gid://shopify/Order/10445822853385 SGRAIL…" at bounding box center [653, 244] width 1632 height 71
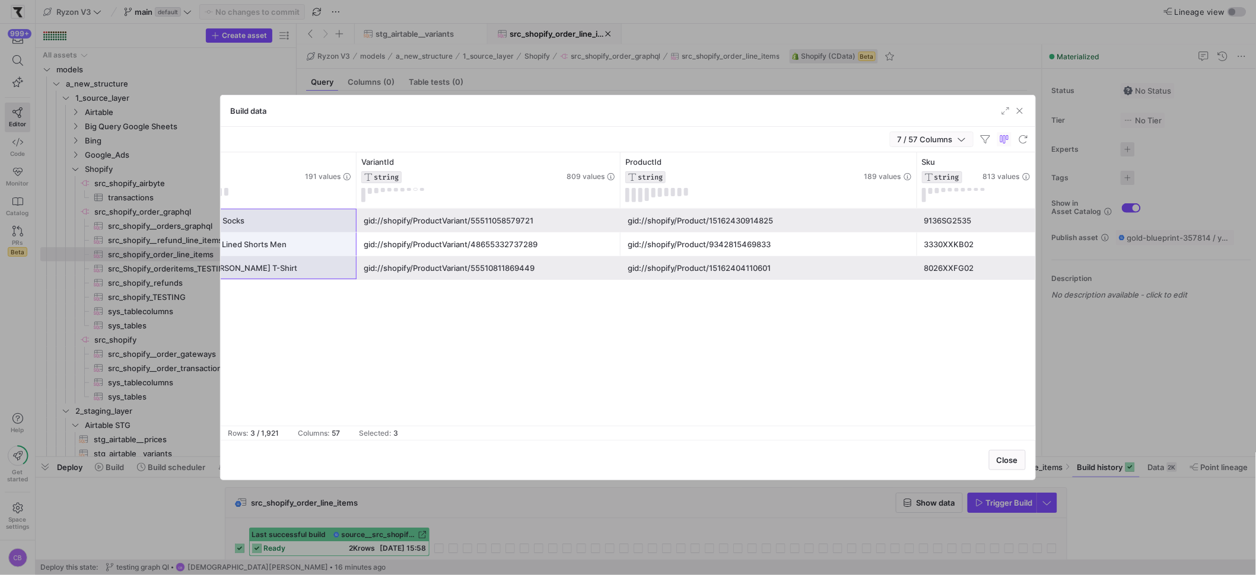
click at [963, 139] on icon "button" at bounding box center [961, 139] width 8 height 8
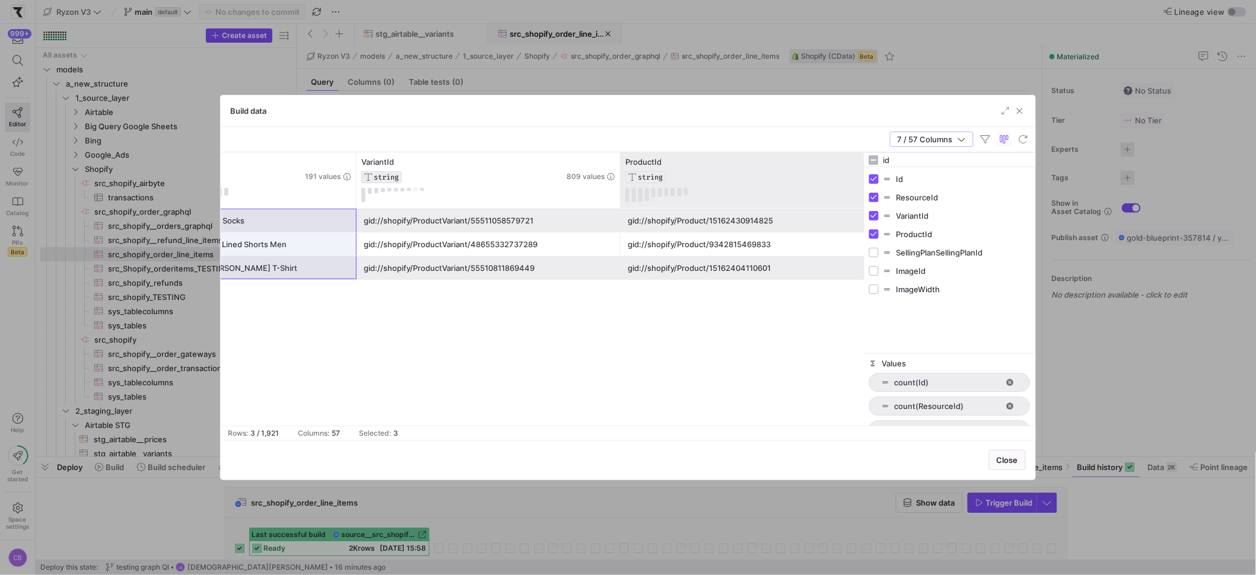
drag, startPoint x: 889, startPoint y: 160, endPoint x: 861, endPoint y: 155, distance: 28.4
click at [861, 155] on div "Title STRING 191 values Name STRING 817 values VariantId STRING 809 values Prod…" at bounding box center [628, 288] width 815 height 273
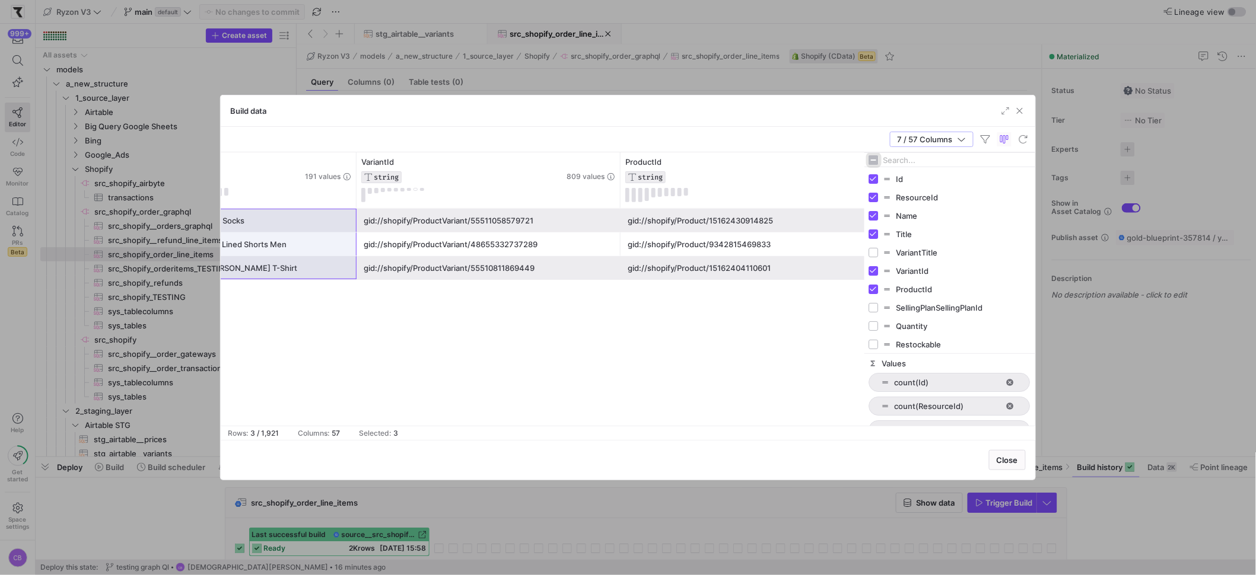
click at [877, 159] on input "Toggle Select All Columns" at bounding box center [873, 159] width 9 height 9
checkbox input "true"
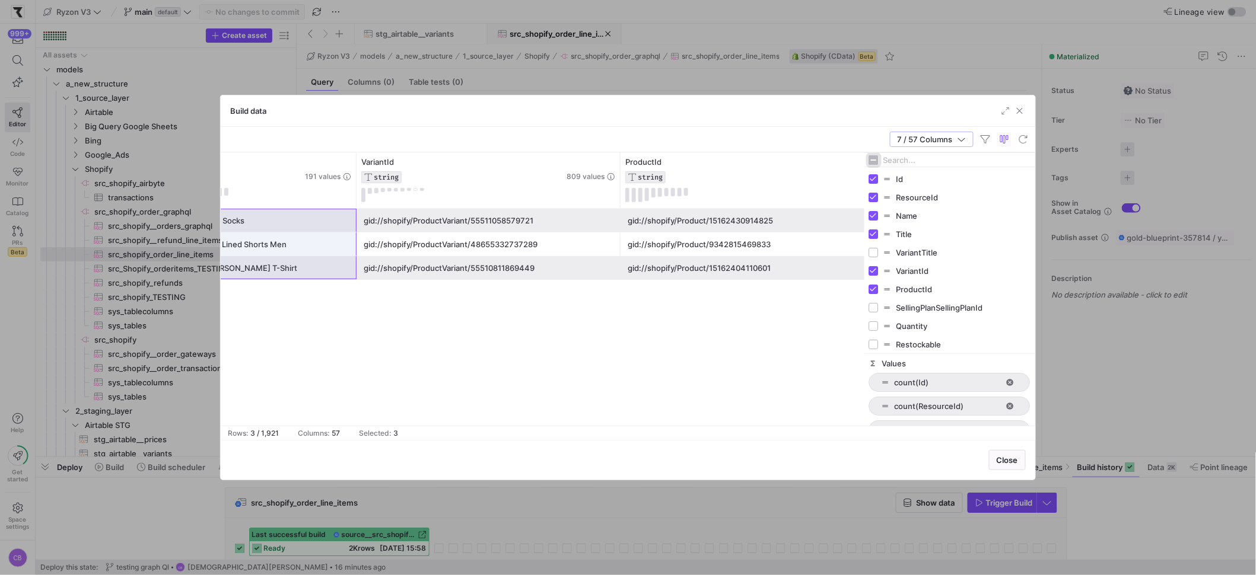
checkbox input "true"
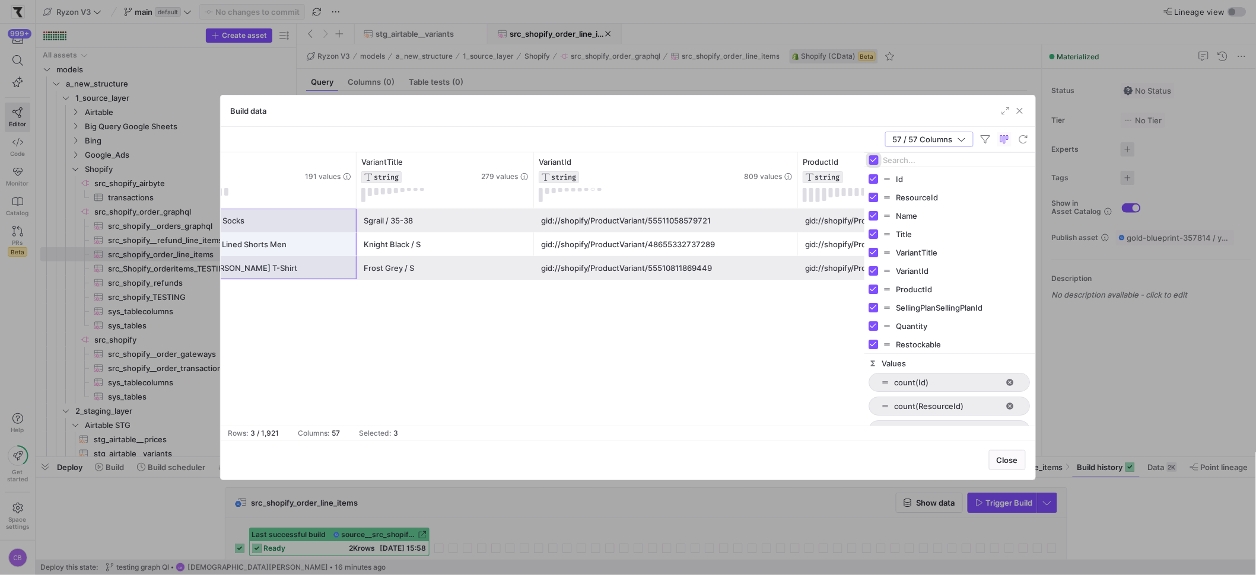
click at [877, 159] on input "Toggle Select All Columns" at bounding box center [873, 159] width 9 height 9
checkbox input "false"
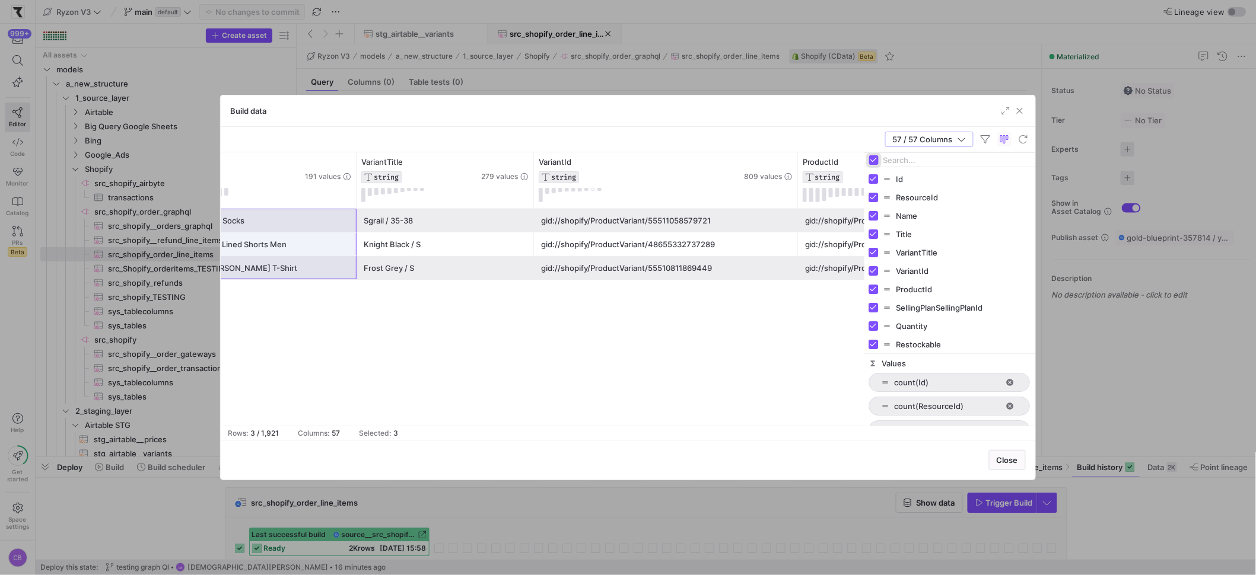
checkbox input "false"
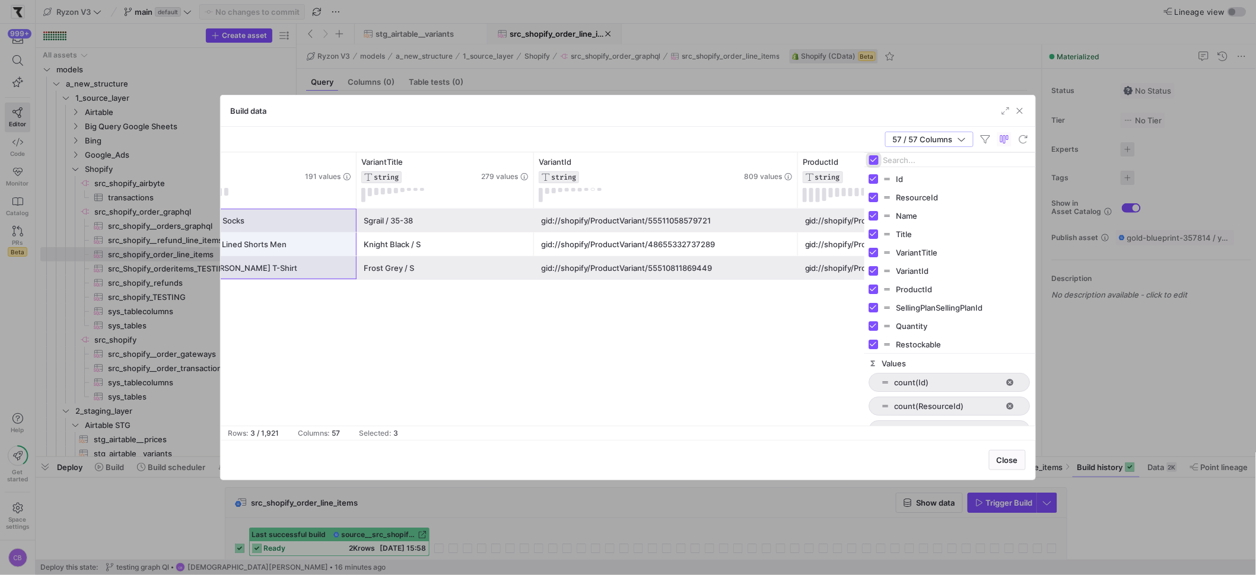
checkbox input "false"
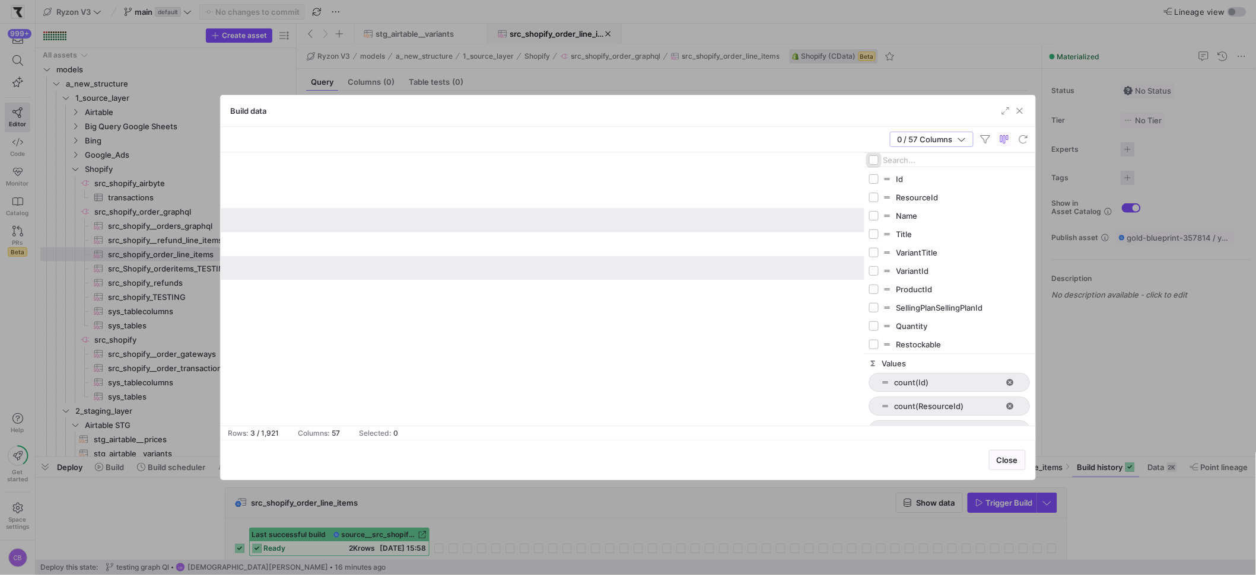
click at [877, 159] on input "Toggle Select All Columns" at bounding box center [873, 159] width 9 height 9
checkbox input "true"
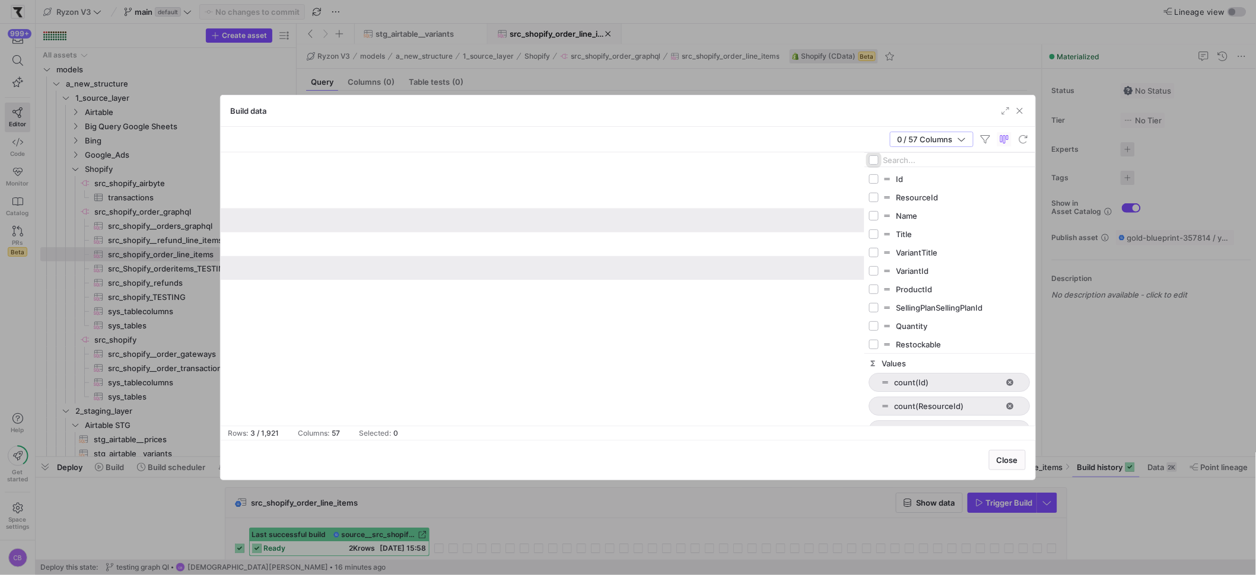
checkbox input "true"
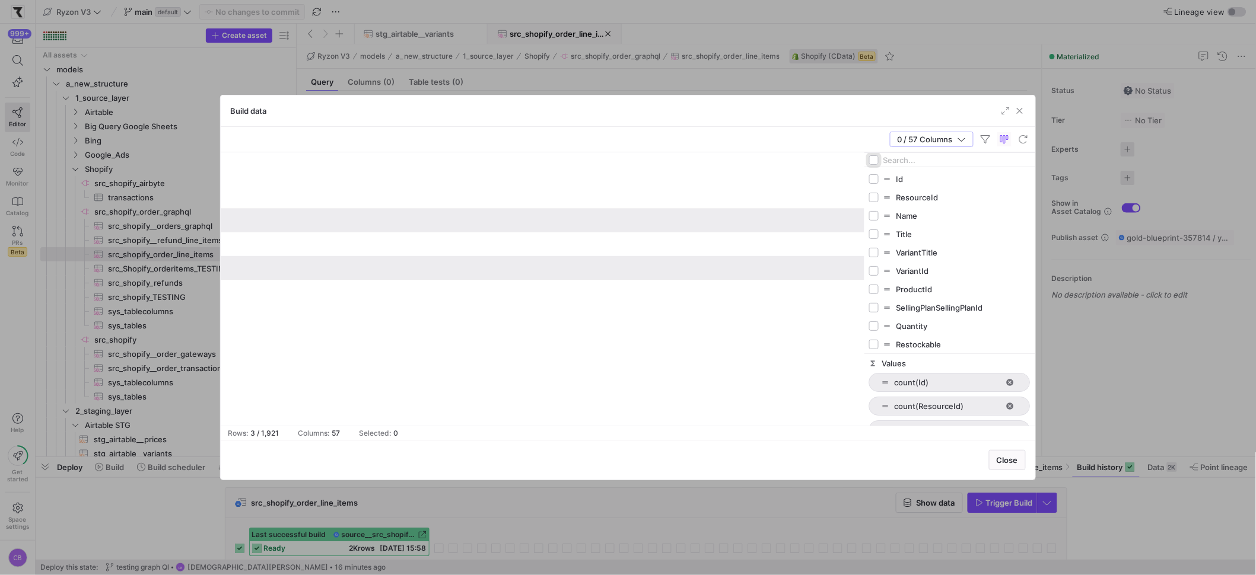
checkbox input "true"
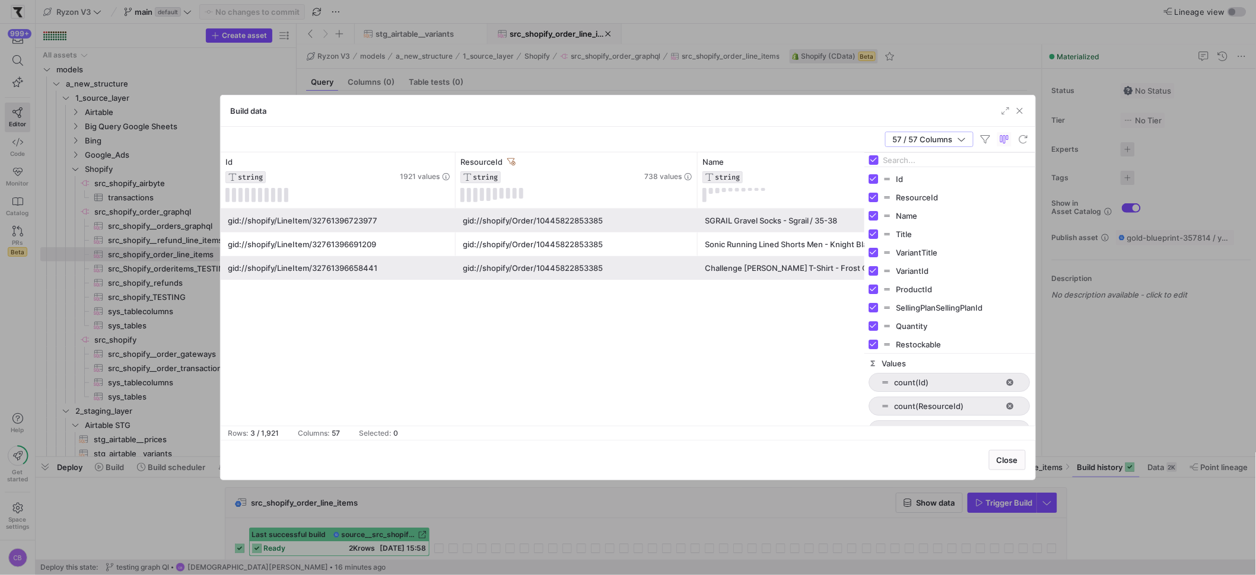
click at [803, 326] on div "gid://shopify/LineItem/32761396723977 gid://shopify/Order/10445822853385 SGRAIL…" at bounding box center [543, 317] width 644 height 217
click at [966, 141] on span "button" at bounding box center [929, 139] width 87 height 14
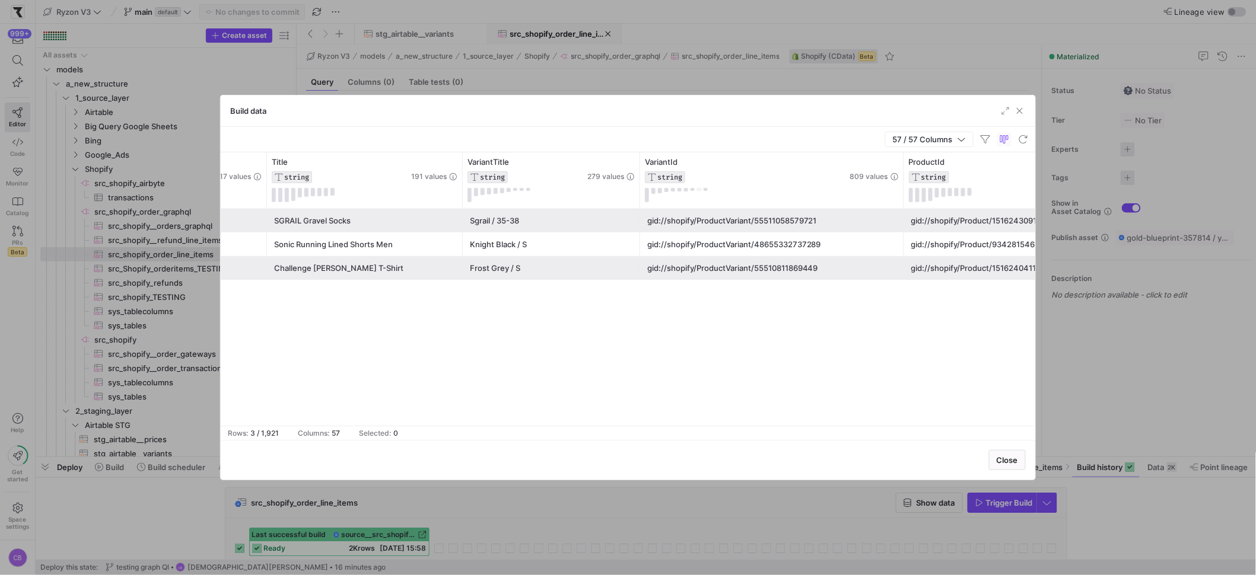
click at [788, 271] on div "gid://shopify/ProductVariant/55510811869449" at bounding box center [772, 268] width 250 height 23
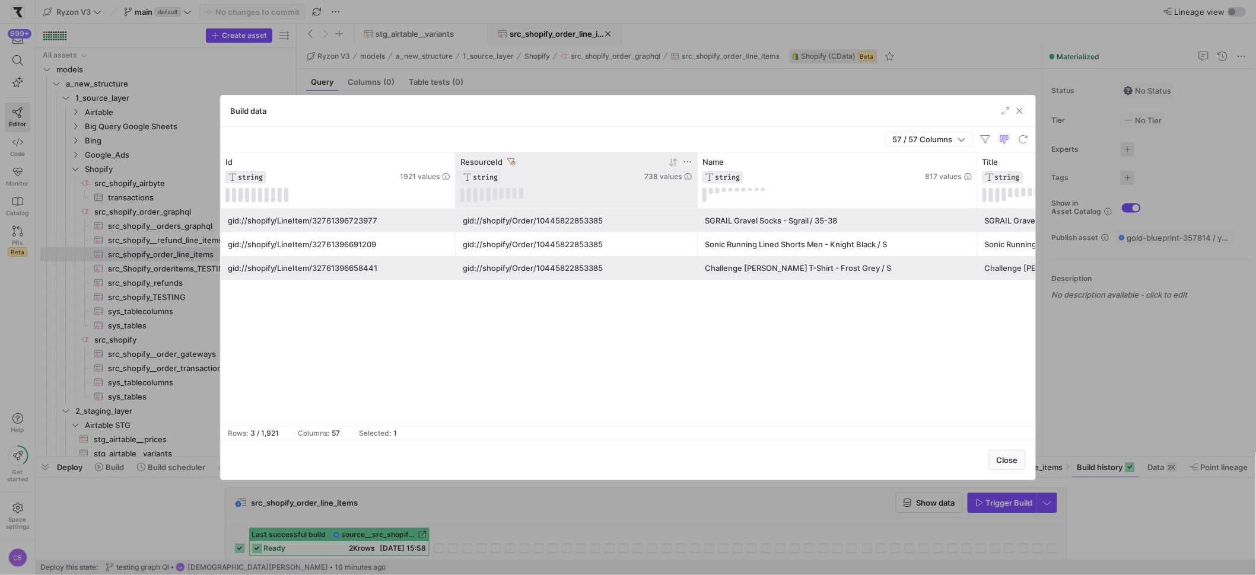
click at [513, 162] on icon at bounding box center [511, 162] width 8 height 8
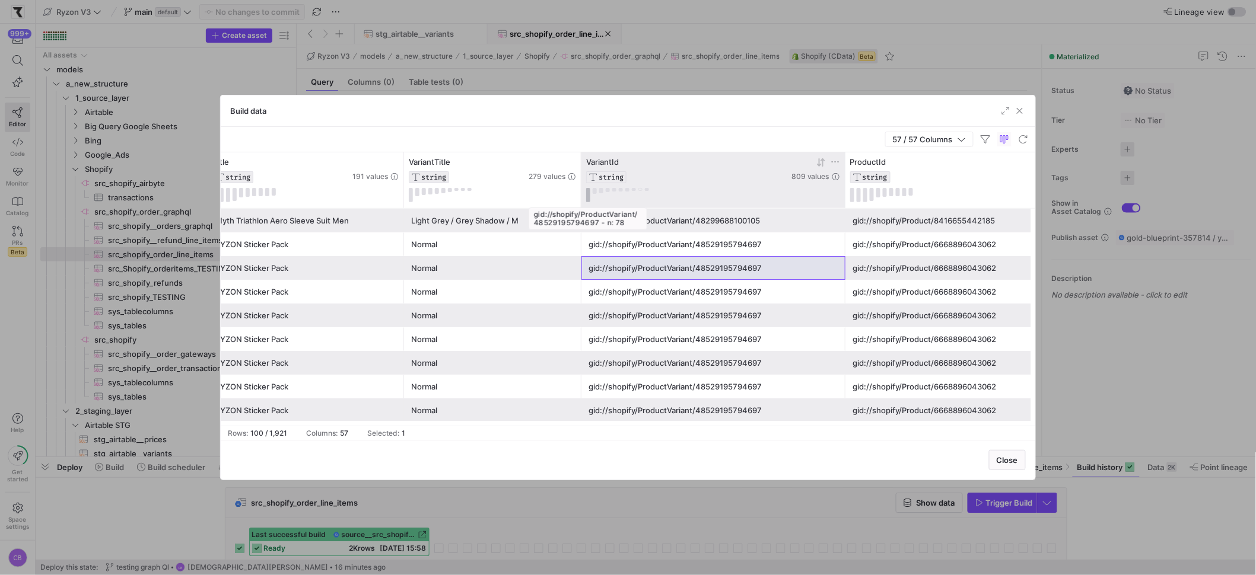
click at [586, 193] on button at bounding box center [588, 195] width 4 height 14
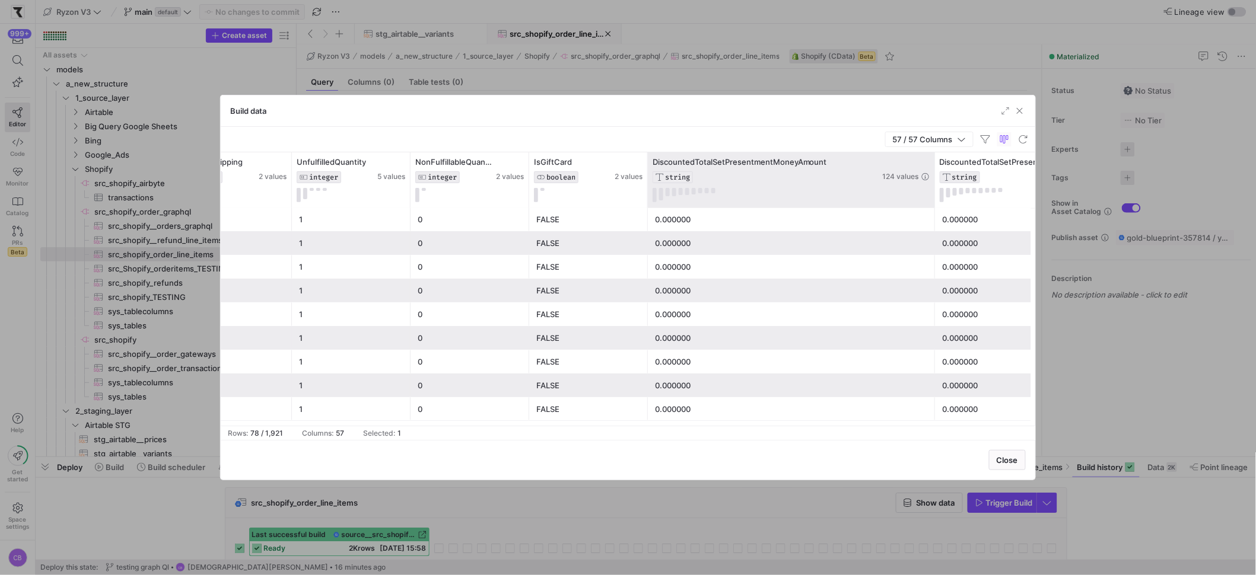
drag, startPoint x: 765, startPoint y: 177, endPoint x: 931, endPoint y: 198, distance: 167.3
click at [933, 198] on div at bounding box center [934, 180] width 5 height 56
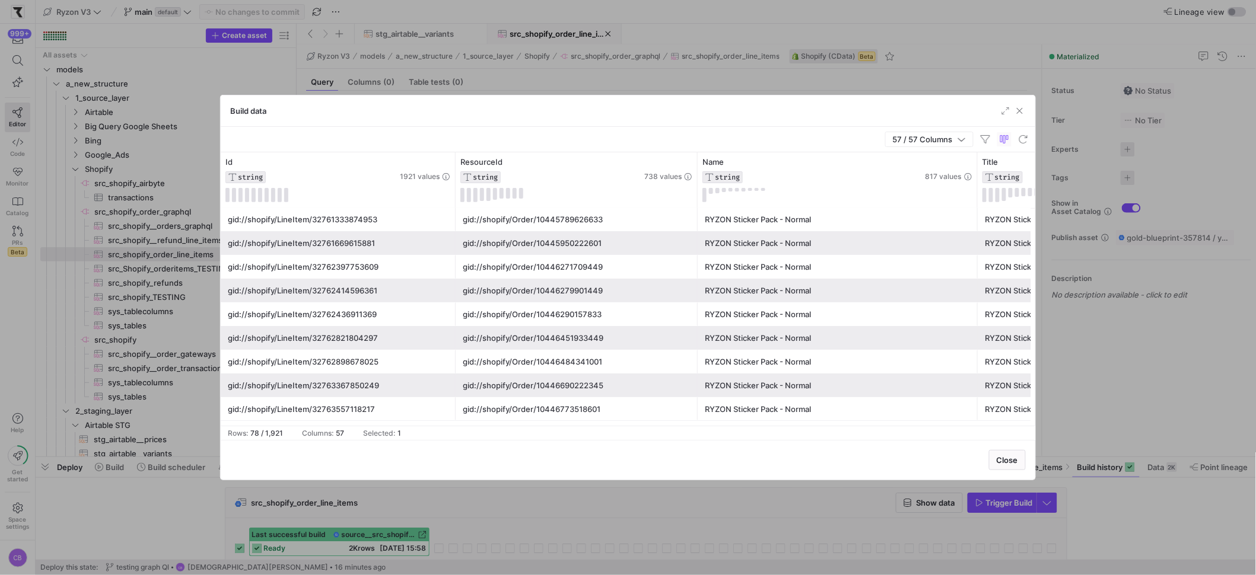
click at [454, 482] on div at bounding box center [628, 287] width 1256 height 575
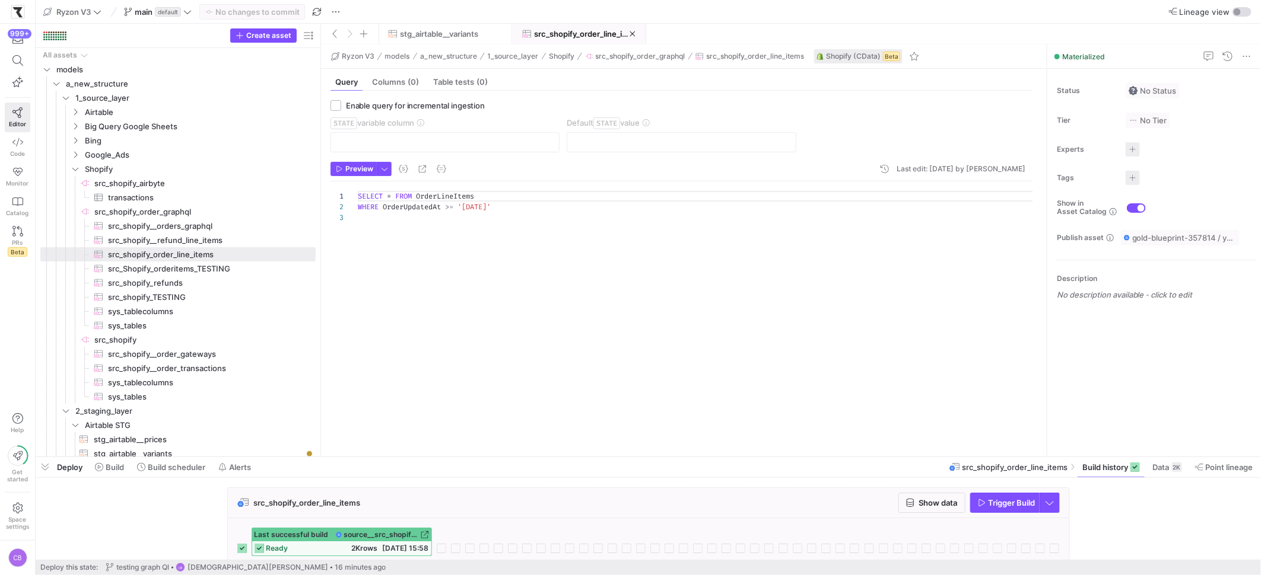
drag, startPoint x: 296, startPoint y: 283, endPoint x: 373, endPoint y: 298, distance: 78.6
click at [373, 298] on as-split "Create asset Drag here to set row groups Drag here to set column labels Group 1…" at bounding box center [648, 240] width 1225 height 433
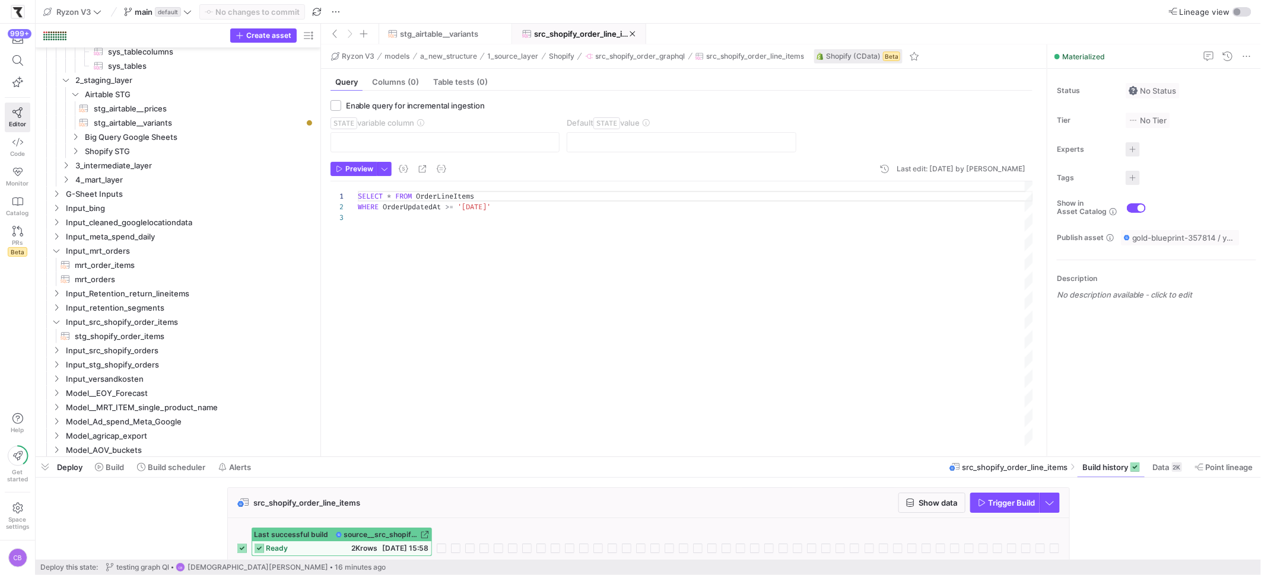
click at [592, 321] on div "SELECT * FROM OrderLineItems WHERE OrderUpdatedAt >= '2025-09-28'" at bounding box center [695, 314] width 675 height 265
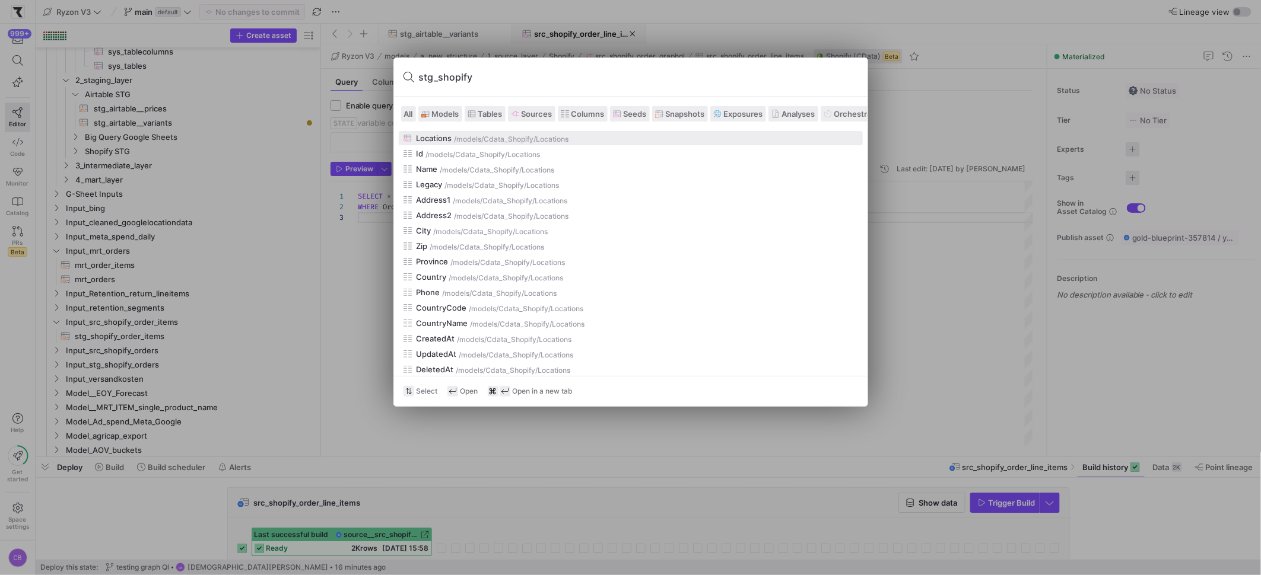
type input "stg_shopify"
click at [455, 109] on span "Models" at bounding box center [445, 113] width 27 height 9
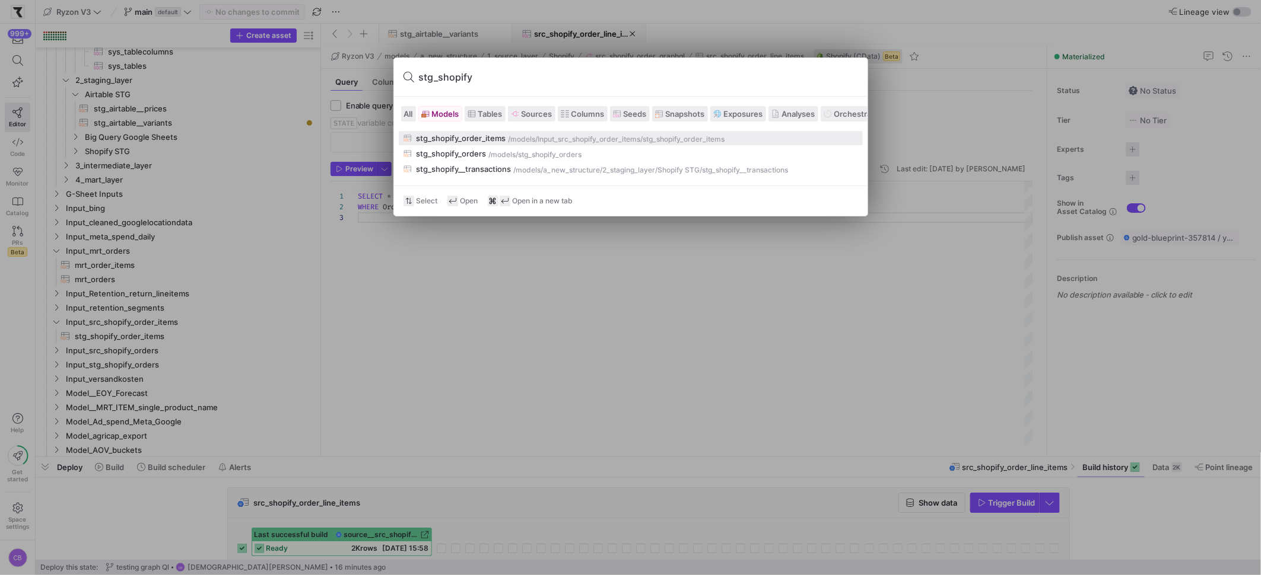
click at [469, 135] on div "stg_shopify_order_items" at bounding box center [461, 137] width 90 height 9
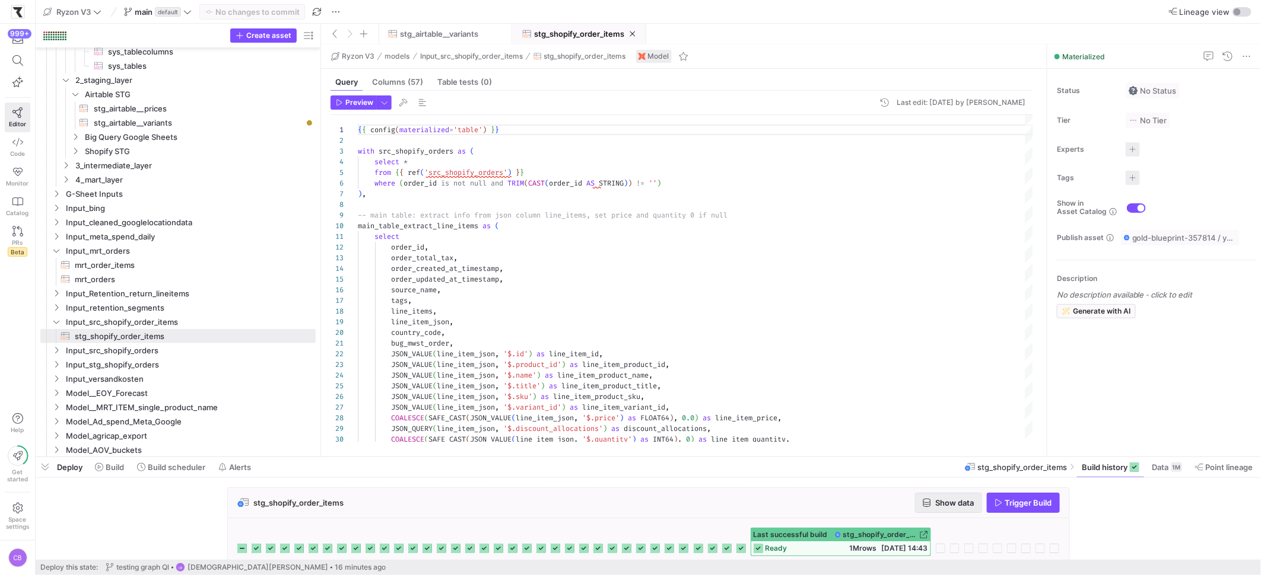
click at [950, 500] on span "Show data" at bounding box center [955, 502] width 39 height 9
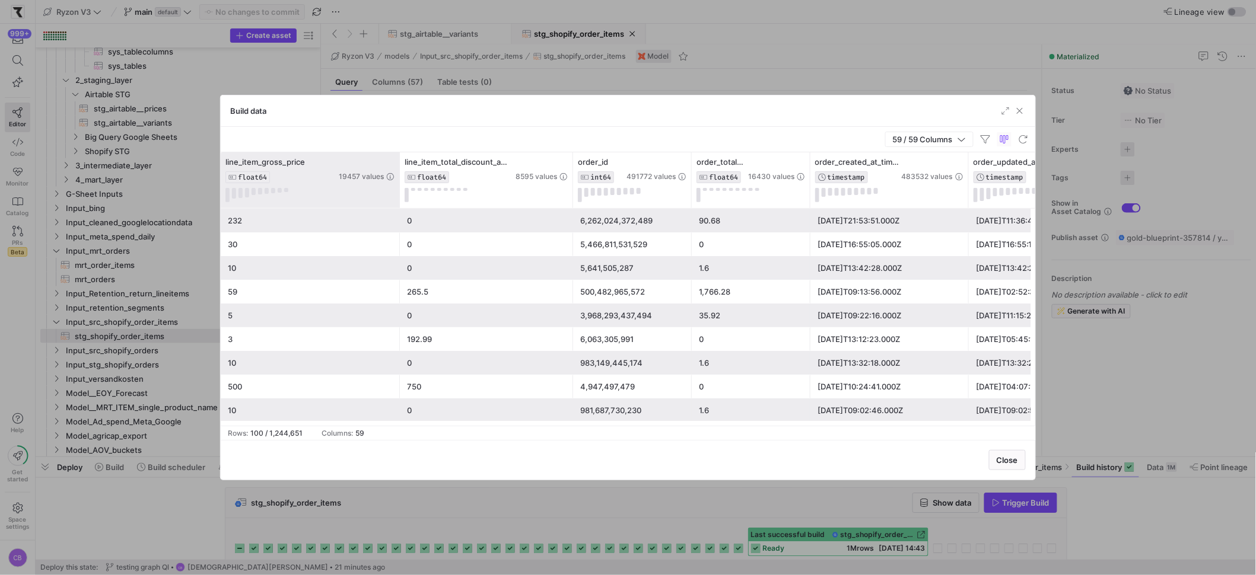
drag, startPoint x: 352, startPoint y: 184, endPoint x: 406, endPoint y: 190, distance: 54.4
click at [402, 190] on div at bounding box center [399, 180] width 5 height 56
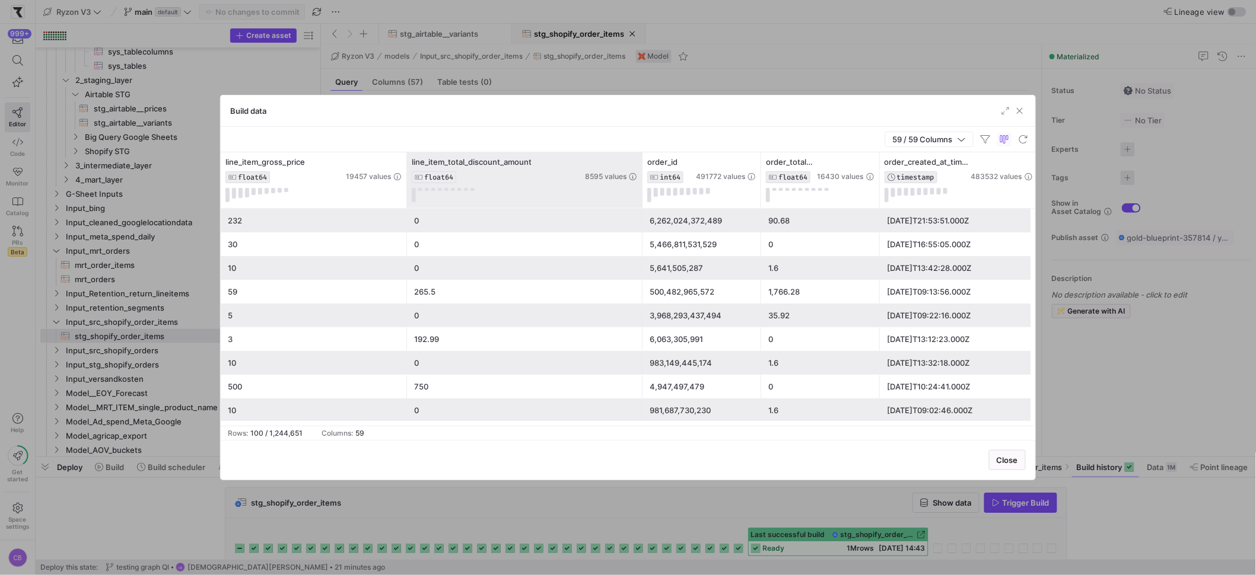
drag, startPoint x: 578, startPoint y: 174, endPoint x: 640, endPoint y: 184, distance: 63.2
click at [640, 184] on div at bounding box center [642, 180] width 5 height 56
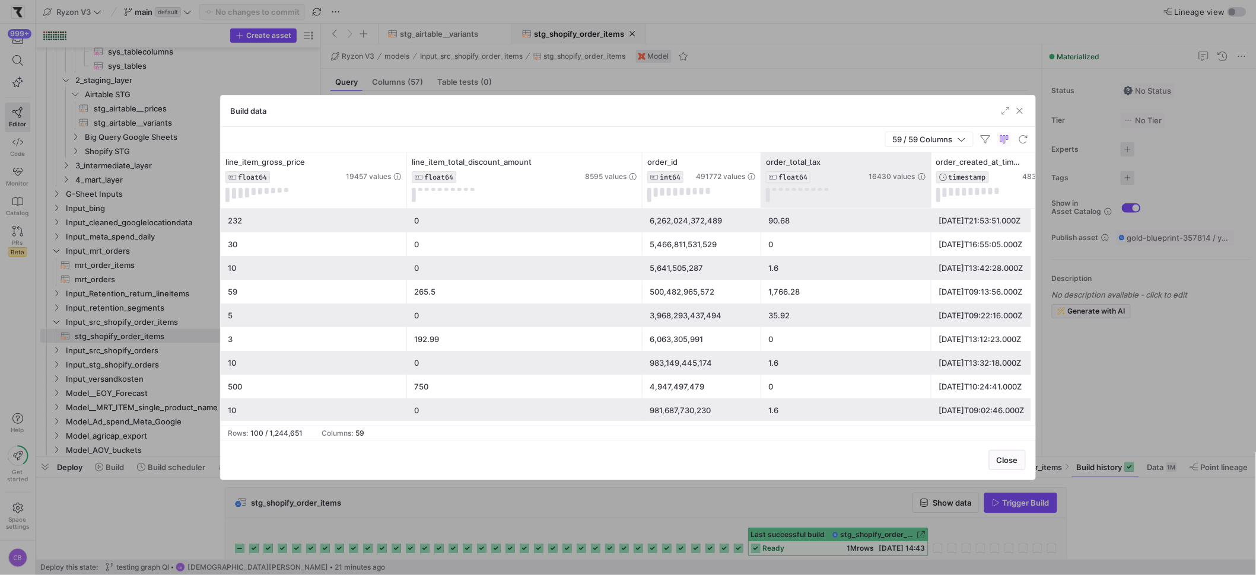
drag, startPoint x: 878, startPoint y: 192, endPoint x: 938, endPoint y: 193, distance: 59.9
click at [933, 193] on div at bounding box center [930, 180] width 5 height 56
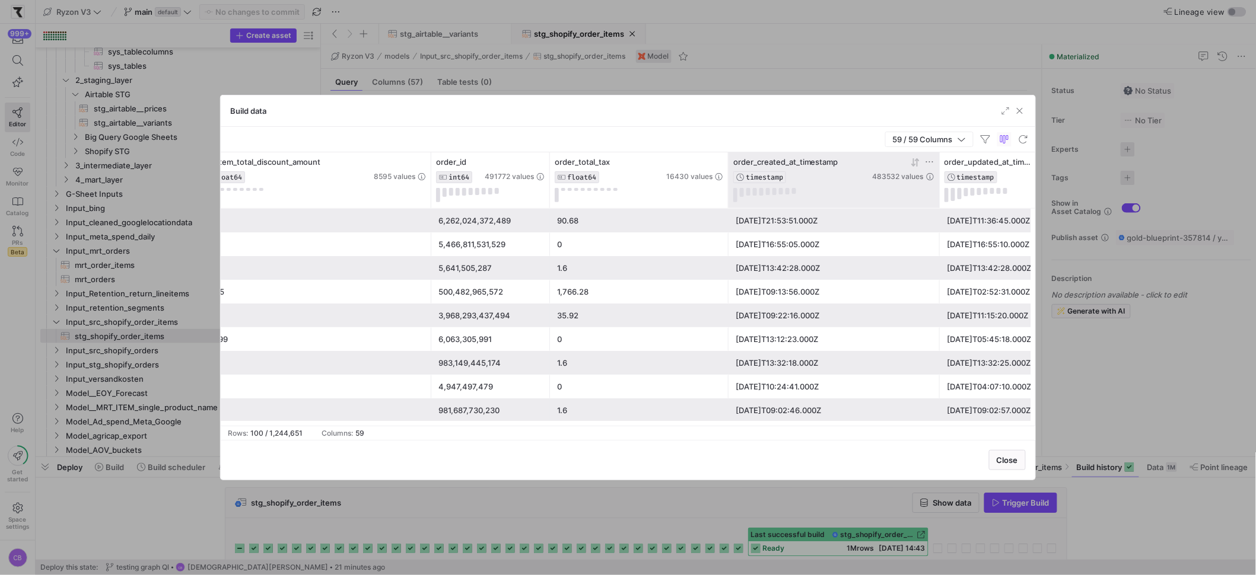
drag, startPoint x: 885, startPoint y: 187, endPoint x: 944, endPoint y: 198, distance: 60.3
click at [941, 198] on div at bounding box center [939, 180] width 5 height 56
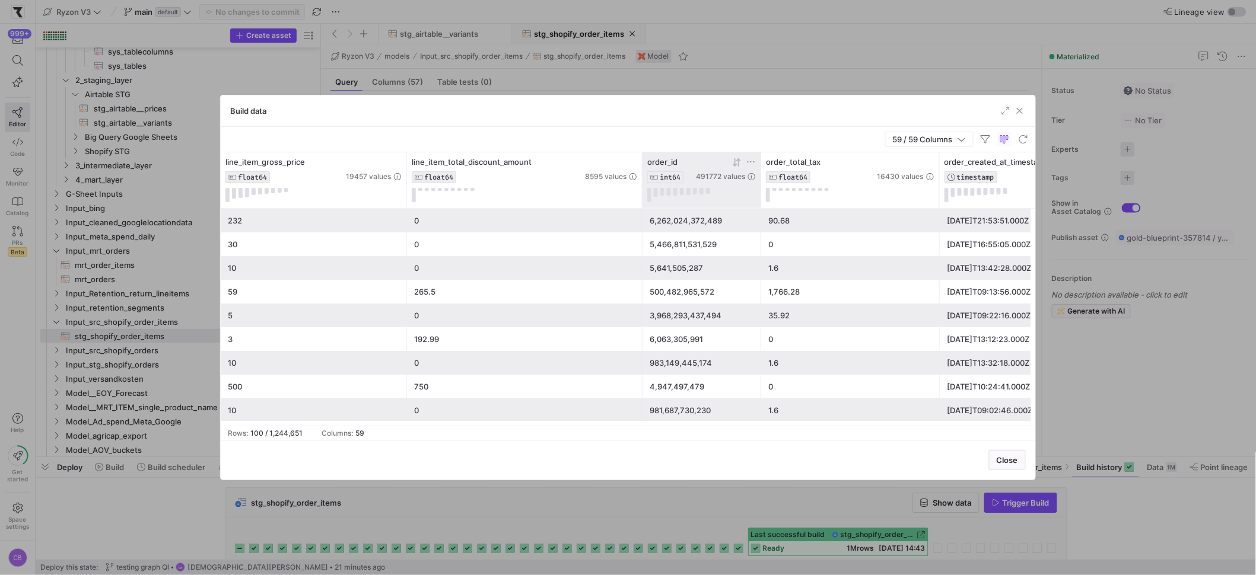
click at [749, 160] on icon at bounding box center [750, 161] width 9 height 9
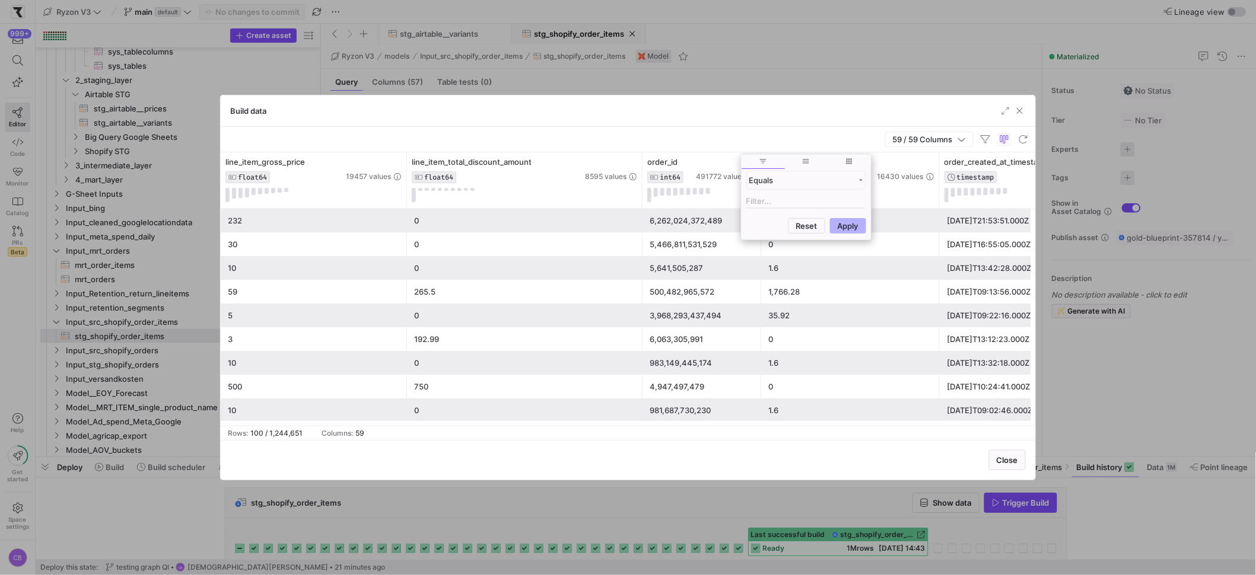
click at [766, 206] on input "Filter Value" at bounding box center [806, 202] width 120 height 14
type input "10445807616265"
drag, startPoint x: 840, startPoint y: 279, endPoint x: 818, endPoint y: 235, distance: 49.1
click at [840, 279] on button "Apply" at bounding box center [848, 283] width 36 height 15
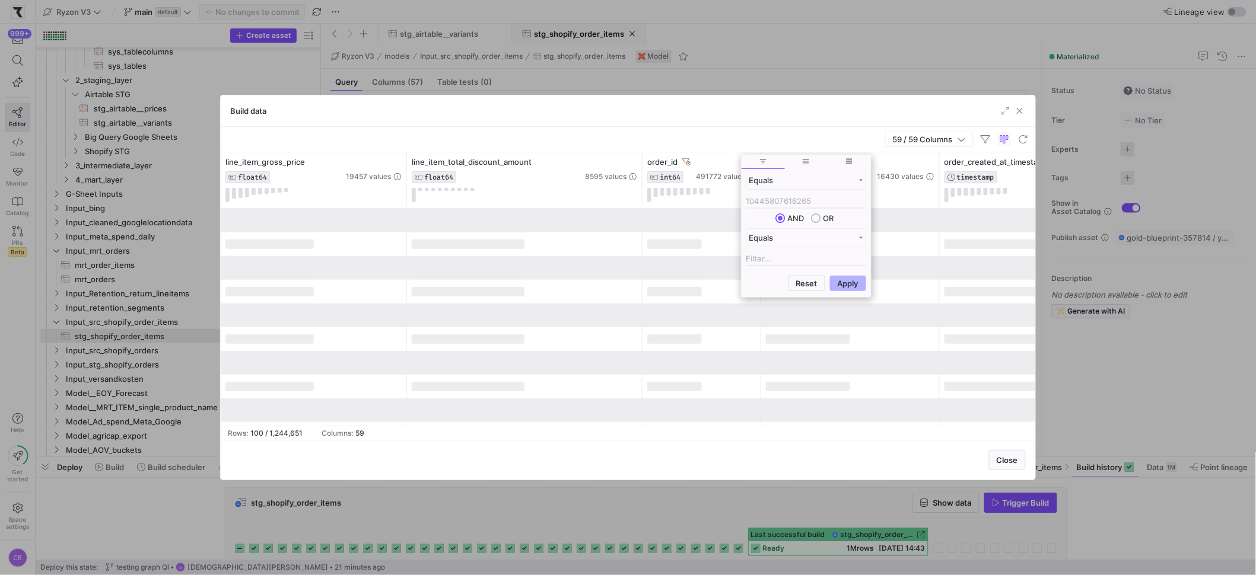
click at [771, 120] on div "Build data" at bounding box center [628, 111] width 815 height 31
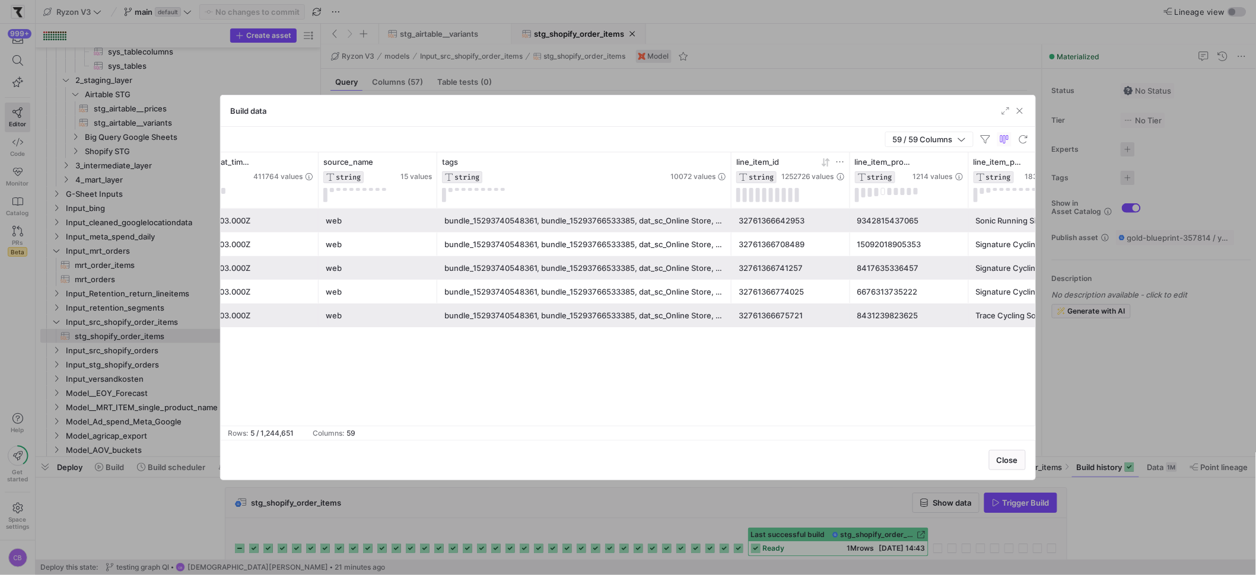
drag, startPoint x: 555, startPoint y: 189, endPoint x: 816, endPoint y: 185, distance: 261.1
click at [680, 267] on div "bundle_15293740548361, bundle_15293766533385, dat_sc_Online Store, test_data_sc…" at bounding box center [584, 268] width 280 height 23
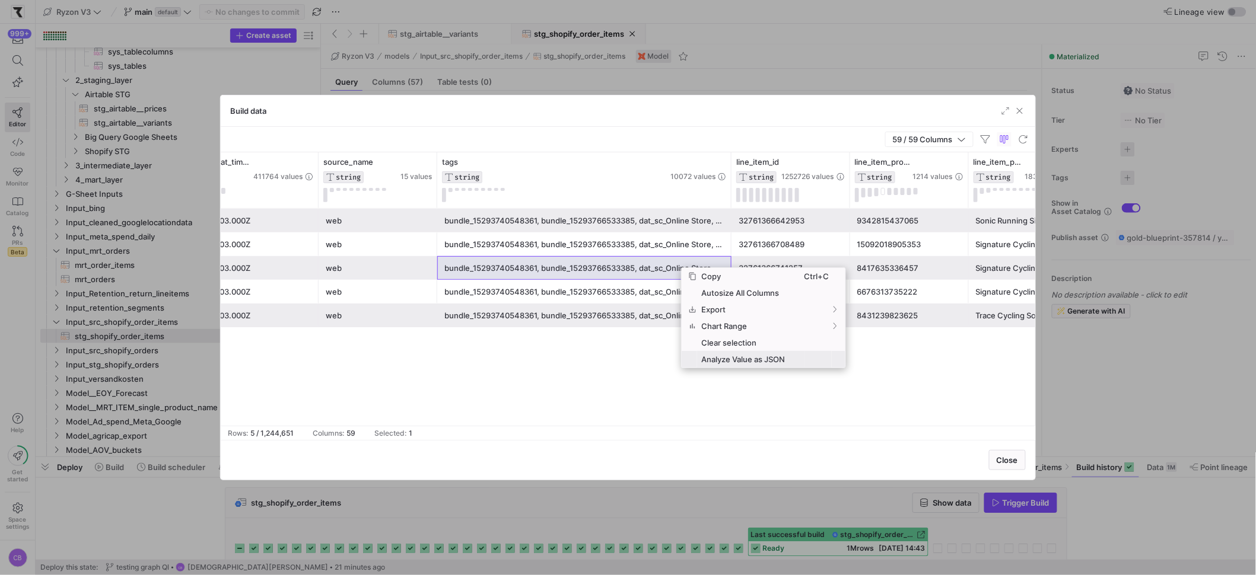
click at [745, 364] on span "Analyze Value as JSON" at bounding box center [750, 359] width 107 height 17
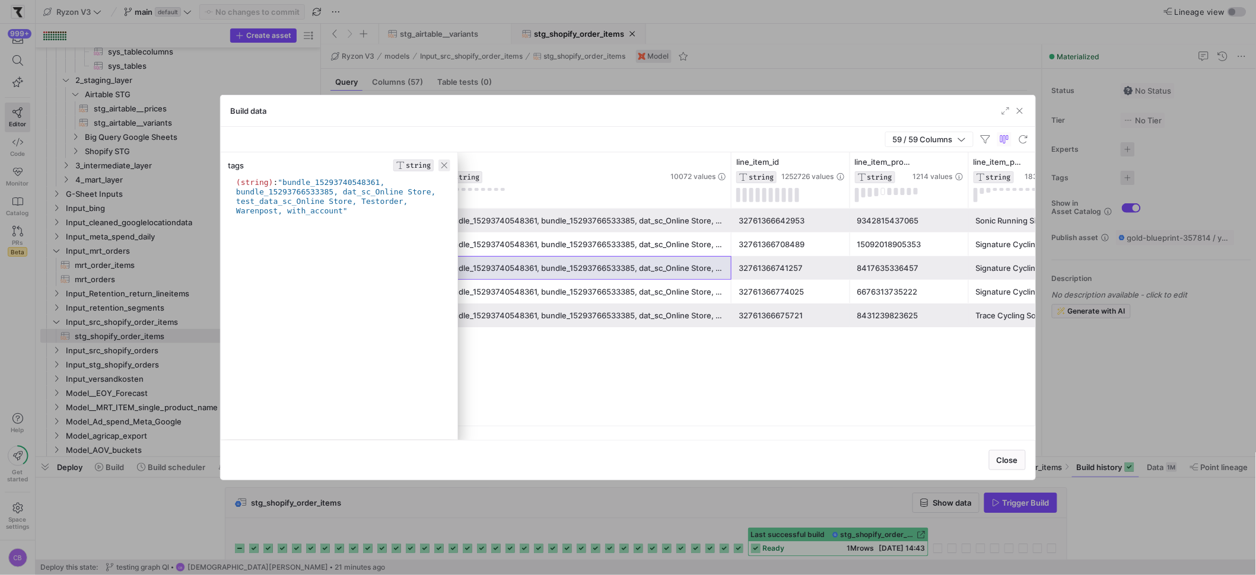
click at [447, 169] on span "button" at bounding box center [444, 166] width 12 height 12
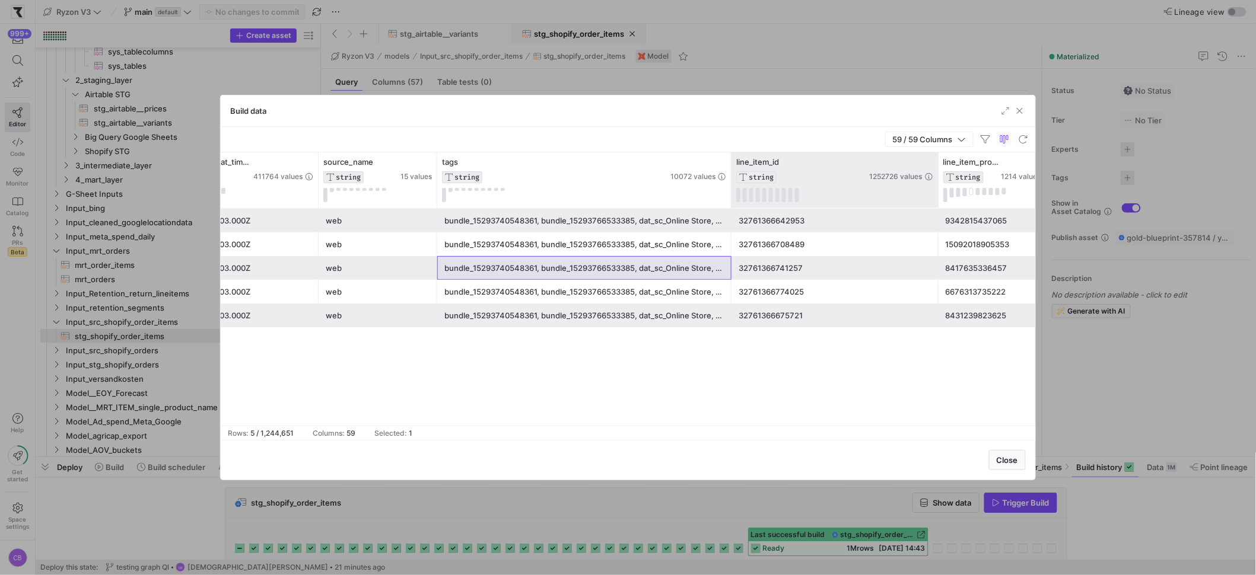
drag, startPoint x: 848, startPoint y: 160, endPoint x: 951, endPoint y: 196, distance: 108.6
click at [940, 196] on div at bounding box center [938, 180] width 5 height 56
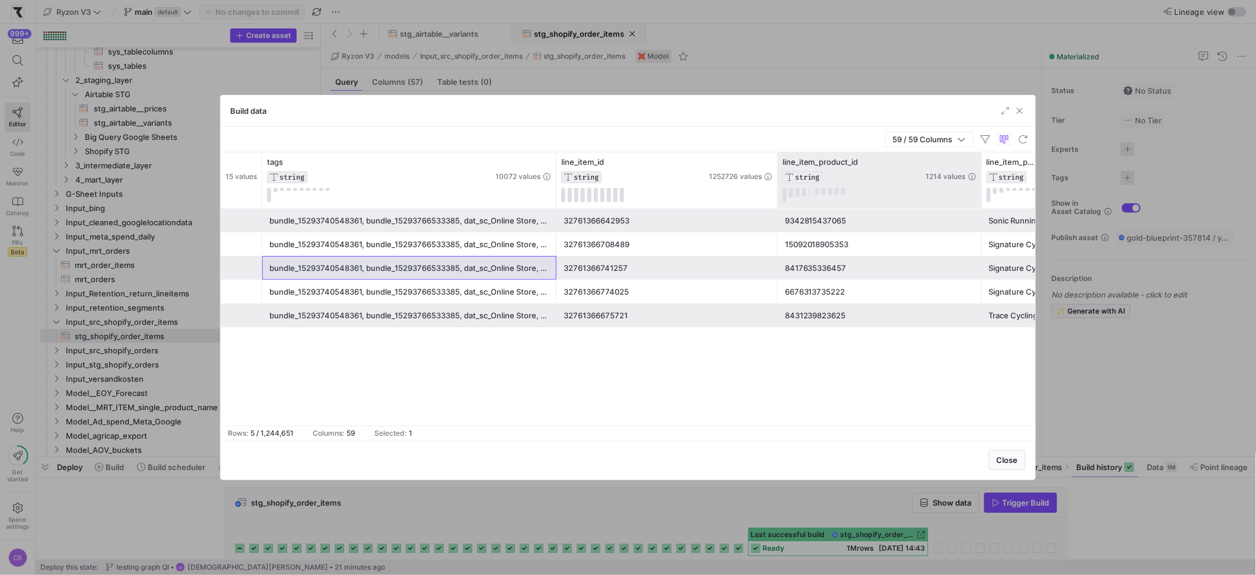
drag, startPoint x: 895, startPoint y: 178, endPoint x: 980, endPoint y: 202, distance: 88.7
click at [980, 202] on div at bounding box center [981, 180] width 5 height 56
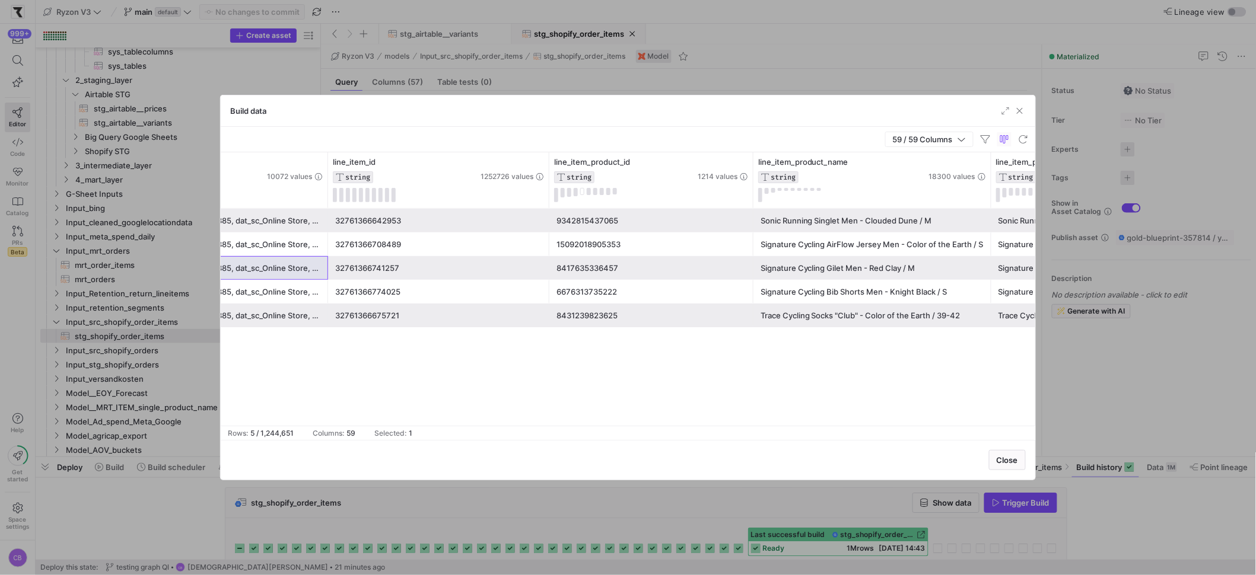
drag, startPoint x: 868, startPoint y: 197, endPoint x: 1023, endPoint y: 228, distance: 158.0
click at [1023, 228] on div "tags STRING 10072 values line_item_id STRING 1252726 values line_item_product_i…" at bounding box center [628, 288] width 815 height 273
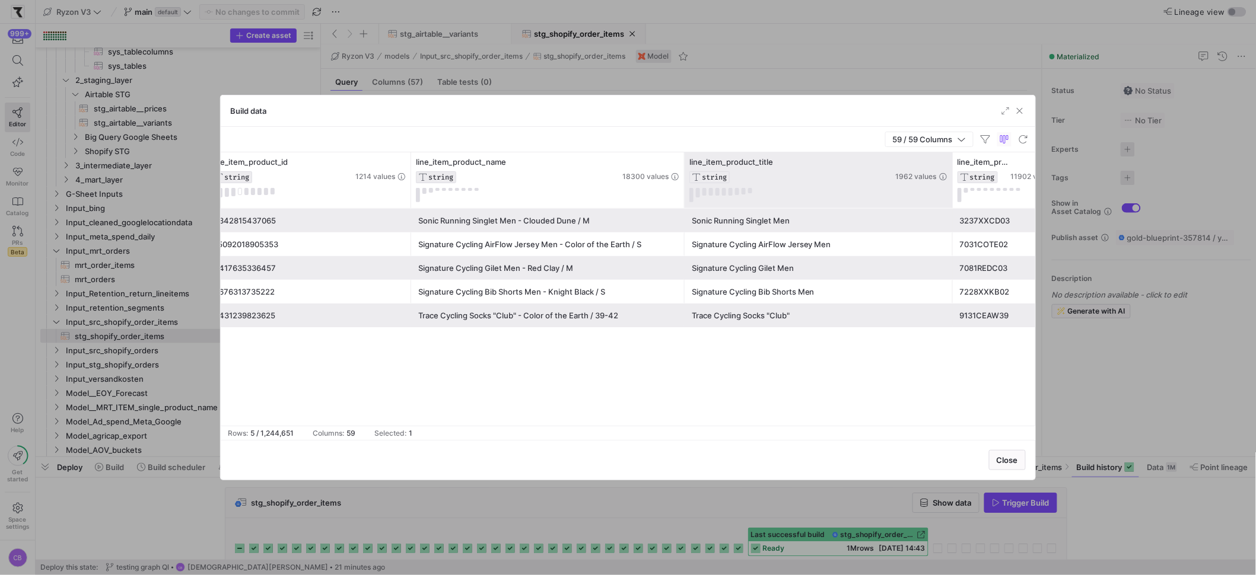
drag, startPoint x: 865, startPoint y: 194, endPoint x: 950, endPoint y: 199, distance: 85.0
click at [950, 199] on div at bounding box center [952, 180] width 5 height 56
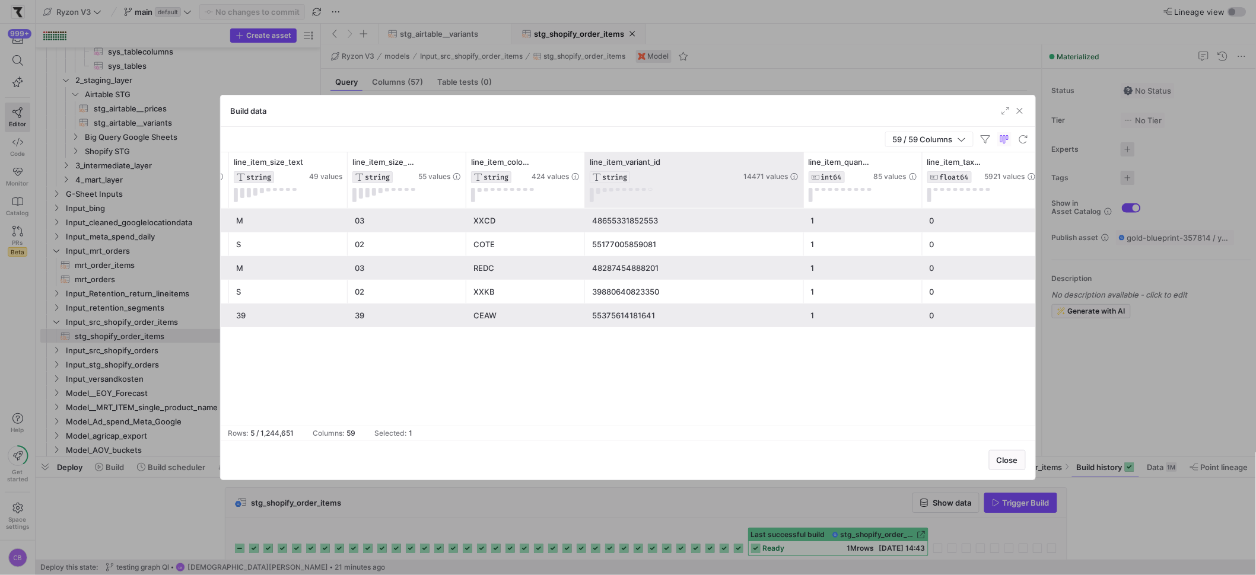
drag, startPoint x: 701, startPoint y: 177, endPoint x: 801, endPoint y: 190, distance: 101.1
click at [801, 190] on div at bounding box center [803, 180] width 5 height 56
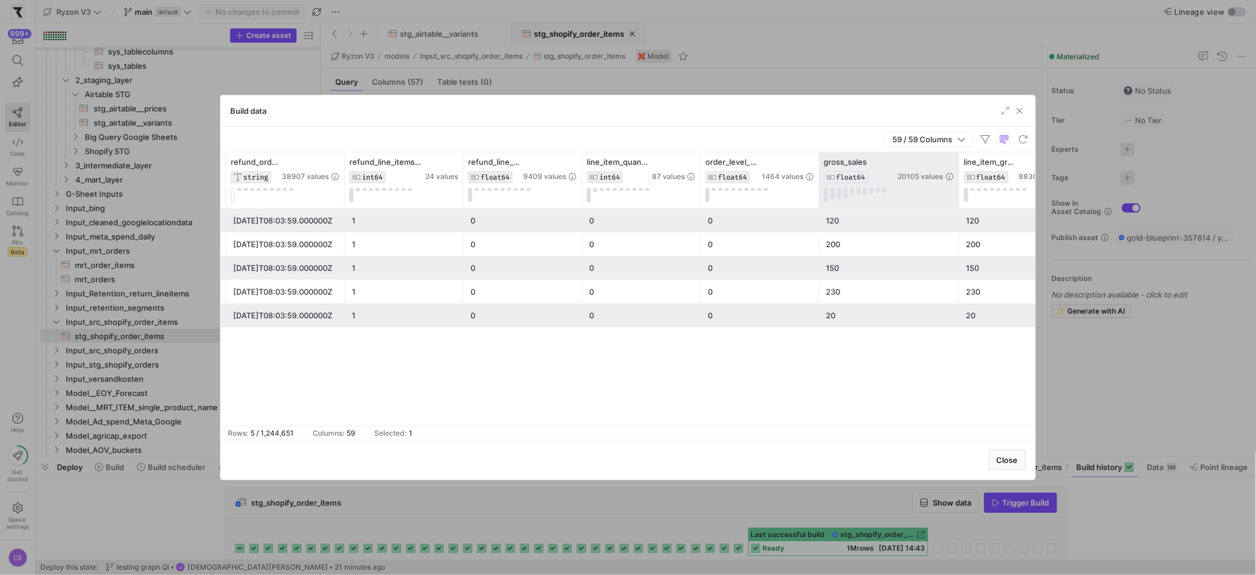
drag, startPoint x: 947, startPoint y: 182, endPoint x: 960, endPoint y: 193, distance: 17.7
click at [960, 193] on div at bounding box center [958, 180] width 5 height 56
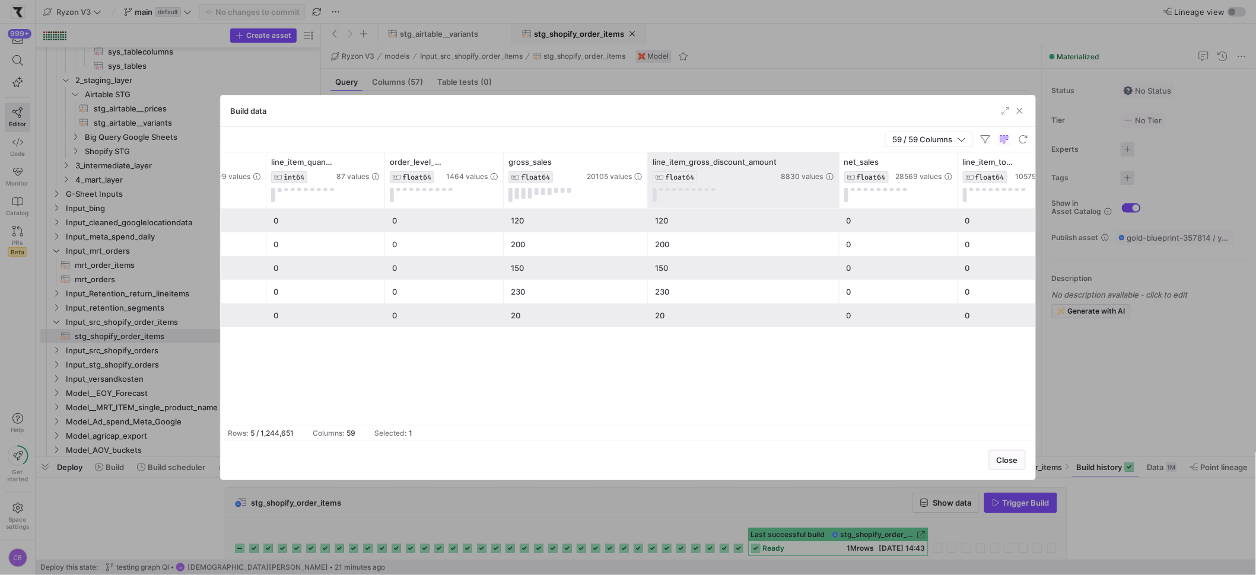
drag, startPoint x: 763, startPoint y: 167, endPoint x: 838, endPoint y: 177, distance: 75.4
click at [838, 176] on div at bounding box center [838, 180] width 5 height 56
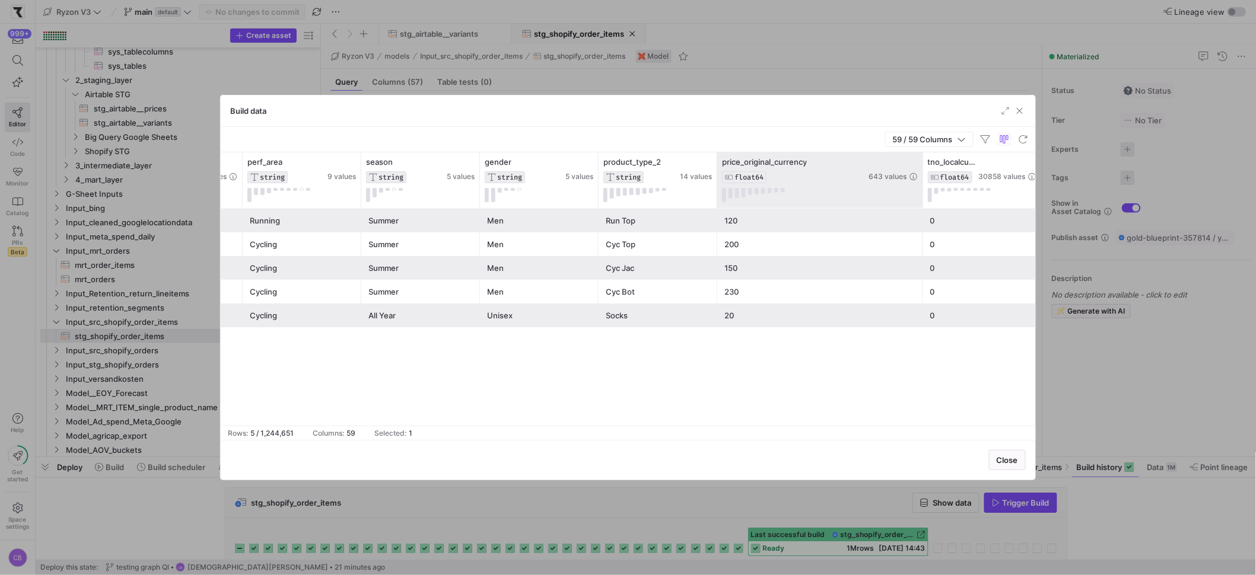
drag, startPoint x: 833, startPoint y: 183, endPoint x: 921, endPoint y: 186, distance: 87.2
click at [921, 186] on div at bounding box center [922, 180] width 5 height 56
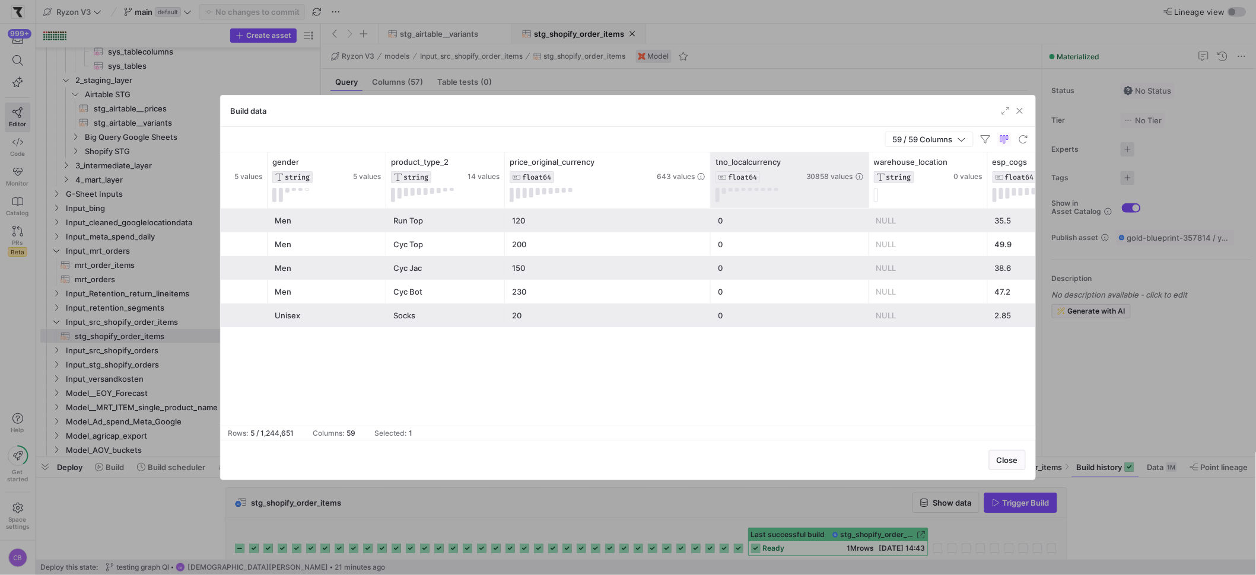
drag, startPoint x: 828, startPoint y: 162, endPoint x: 868, endPoint y: 174, distance: 41.7
click at [868, 174] on div at bounding box center [868, 180] width 5 height 56
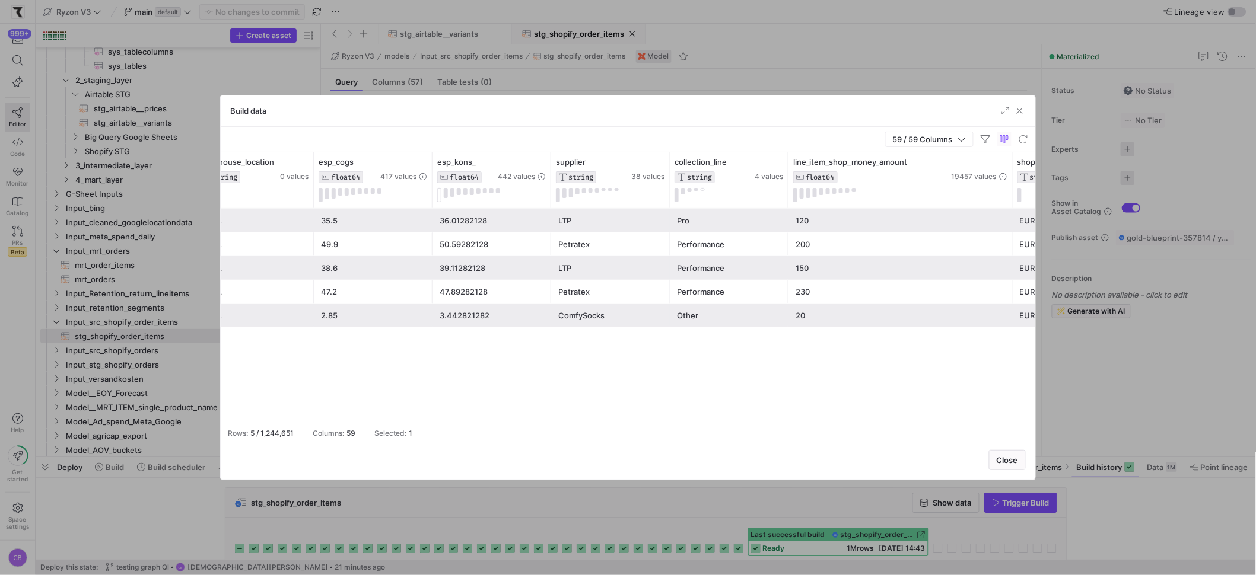
drag, startPoint x: 905, startPoint y: 189, endPoint x: 1010, endPoint y: 212, distance: 108.0
click at [1010, 212] on div "tno_localcurrency FLOAT64 30858 values warehouse_location STRING 0 values esp_c…" at bounding box center [628, 288] width 815 height 273
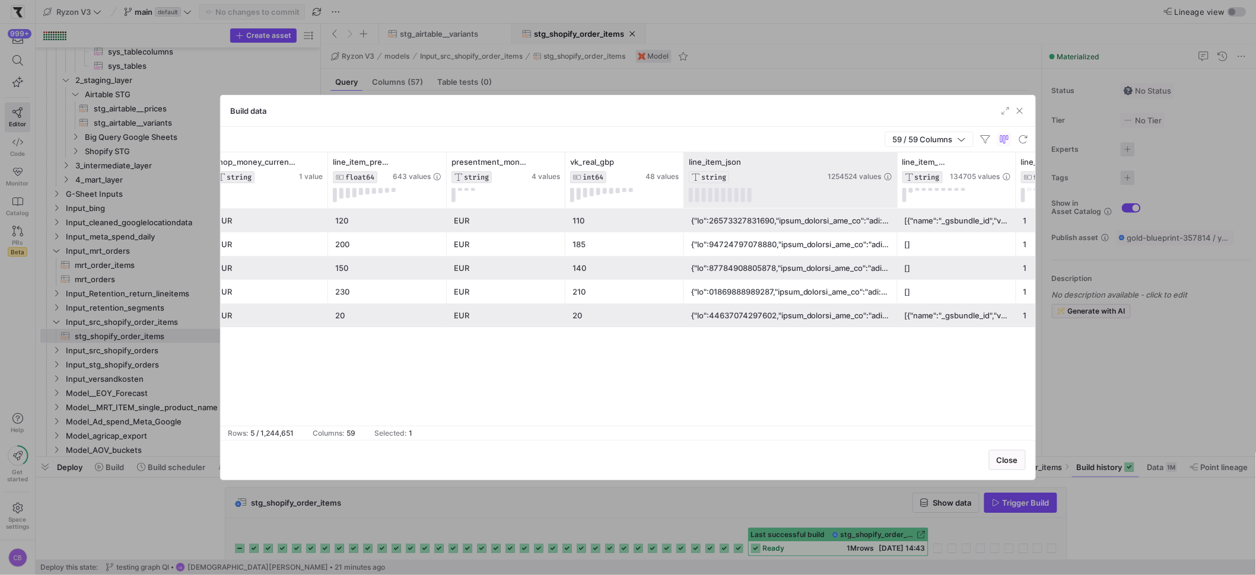
drag, startPoint x: 800, startPoint y: 184, endPoint x: 893, endPoint y: 194, distance: 93.6
click at [895, 193] on div at bounding box center [897, 180] width 5 height 56
click at [827, 217] on div at bounding box center [790, 220] width 199 height 23
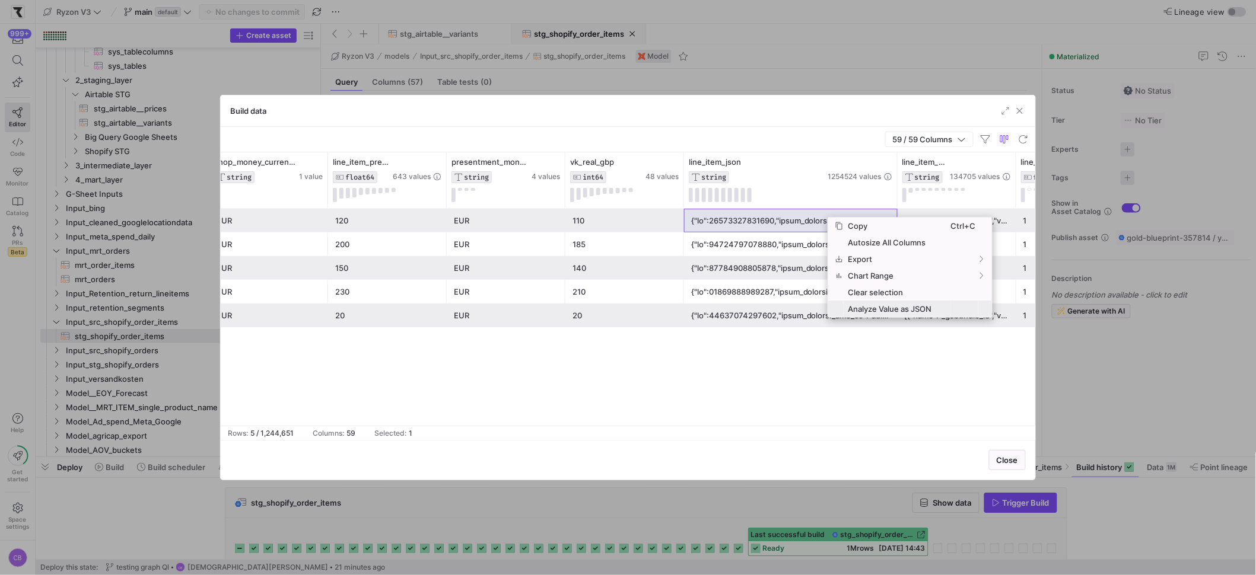
click at [852, 309] on span "Analyze Value as JSON" at bounding box center [897, 309] width 107 height 17
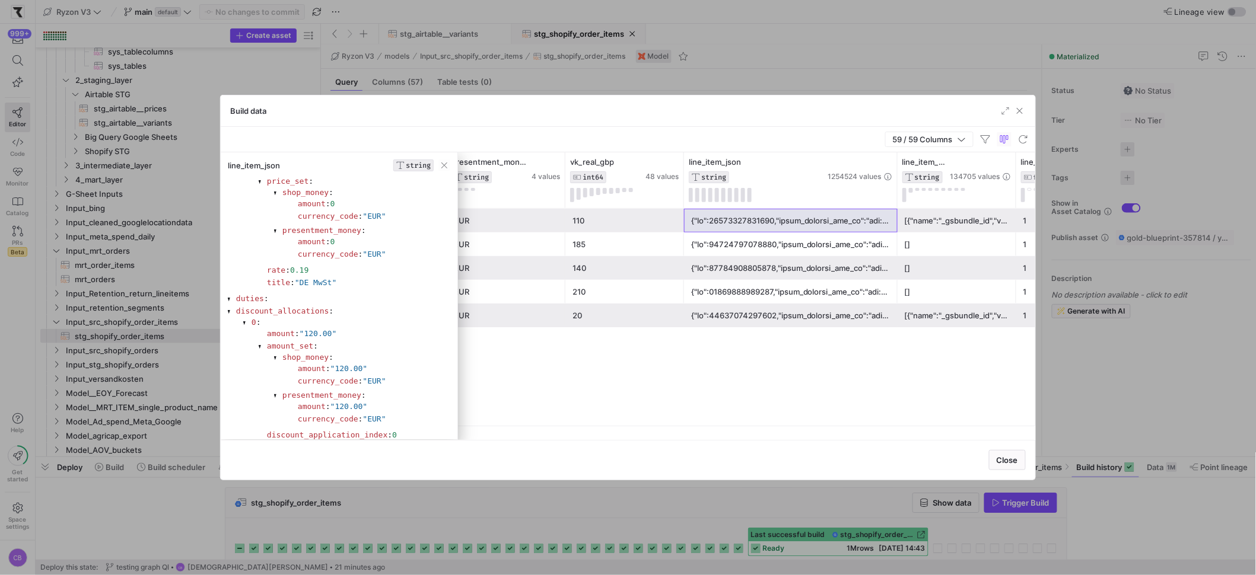
click at [780, 301] on div at bounding box center [790, 292] width 199 height 23
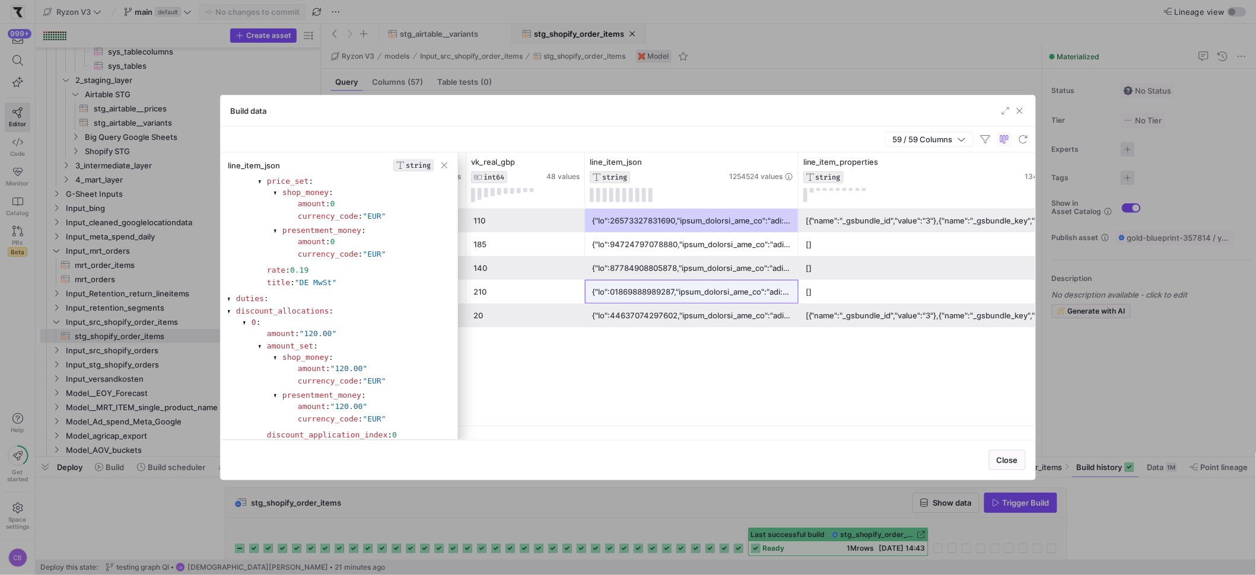
drag, startPoint x: 915, startPoint y: 189, endPoint x: 1088, endPoint y: 194, distance: 173.3
click at [1088, 194] on div "Build data 59 / 59 Columns line_item_json STRING id : 32761366642953 admin_grap…" at bounding box center [628, 287] width 1256 height 575
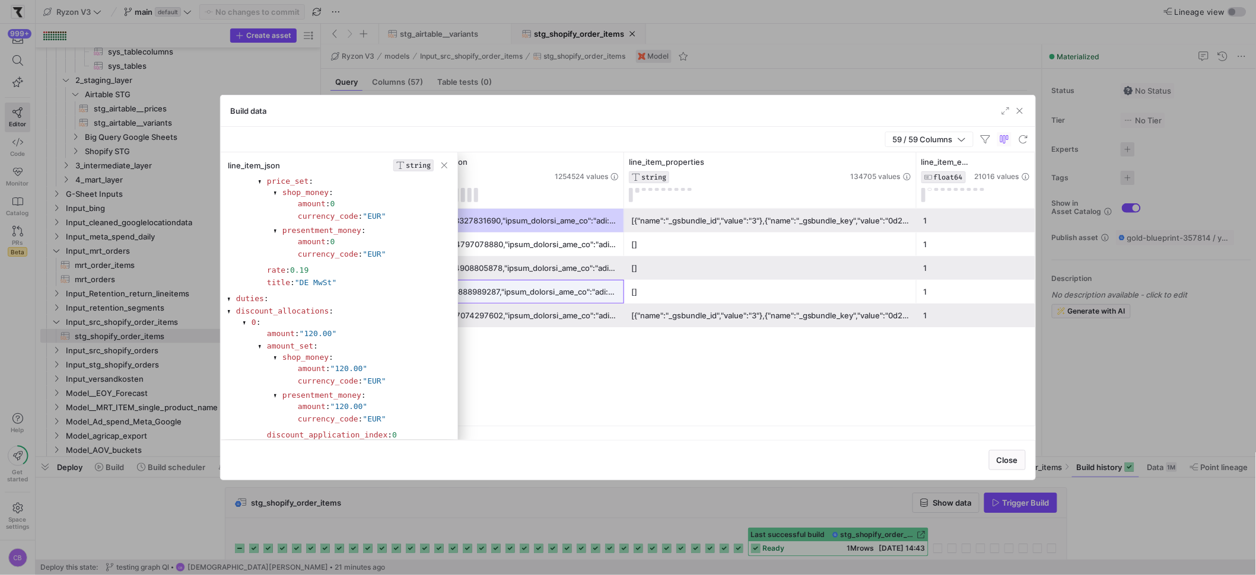
click at [708, 223] on div "[{"name":"_gsbundle_id","value":"3"},{"name":"_gsbundle_key","value":"0d24178e-…" at bounding box center [770, 220] width 278 height 23
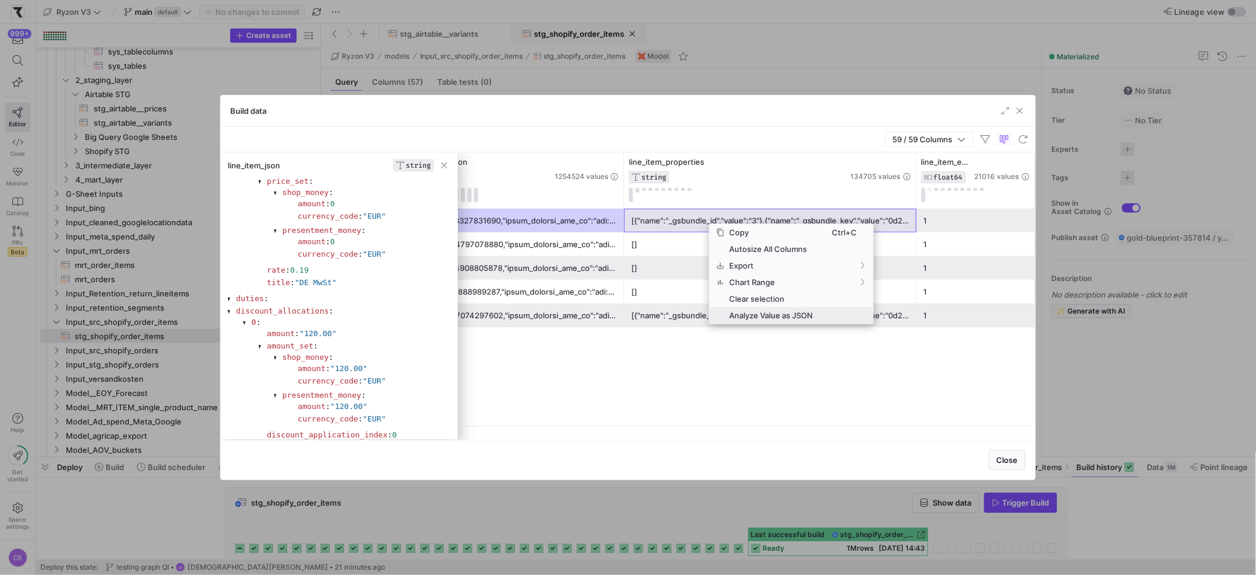
click at [732, 316] on span "Analyze Value as JSON" at bounding box center [778, 315] width 107 height 17
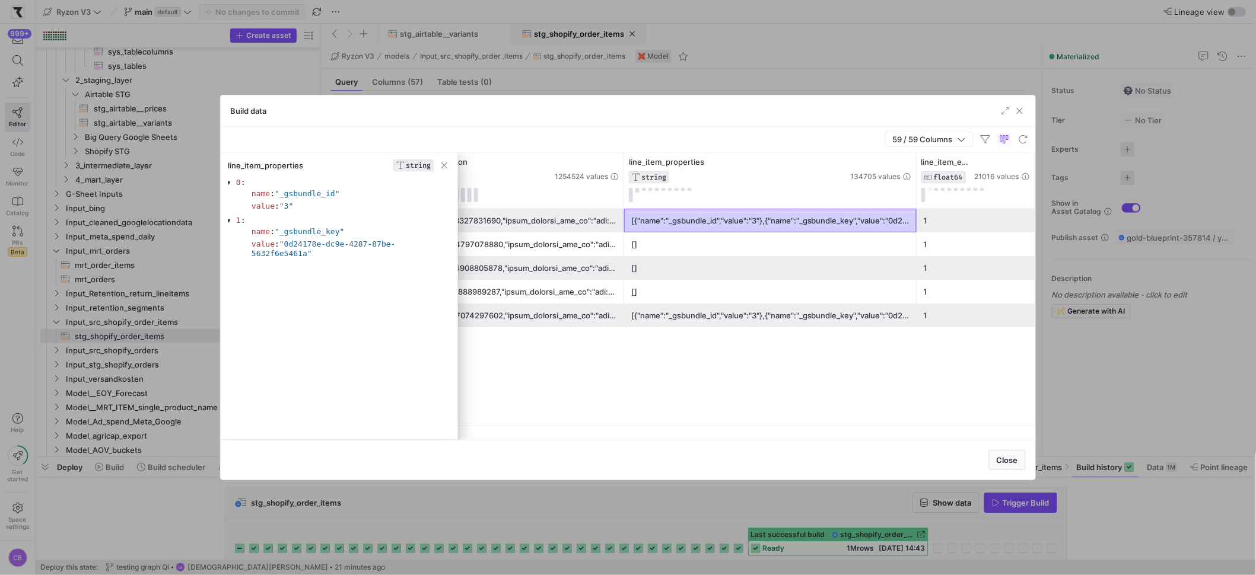
click at [510, 268] on div at bounding box center [517, 268] width 199 height 23
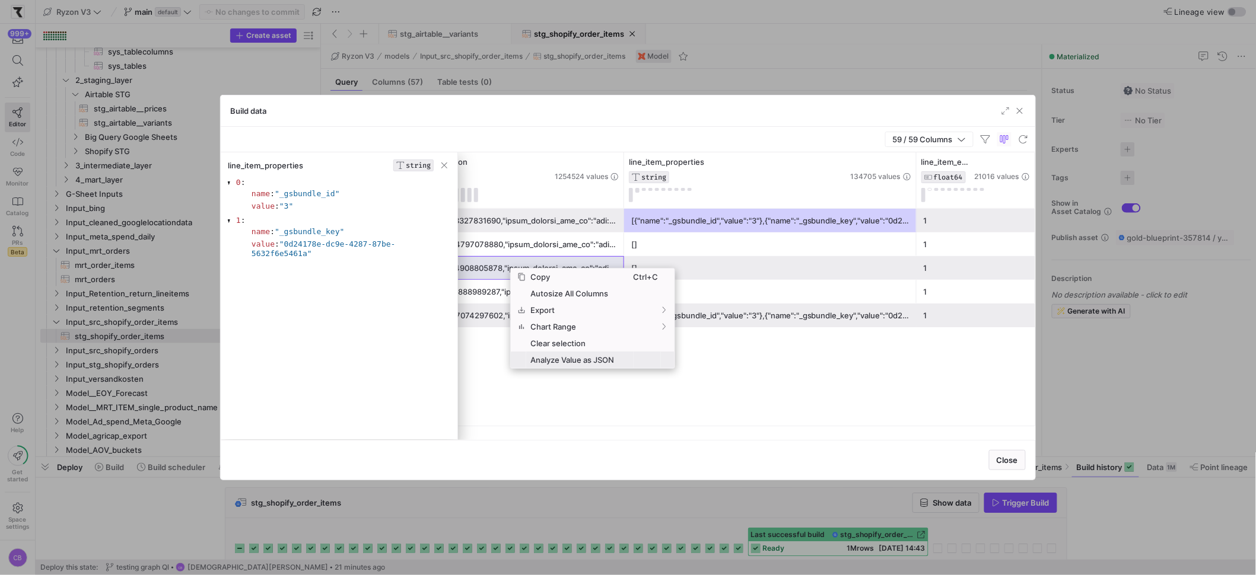
click at [567, 363] on span "Analyze Value as JSON" at bounding box center [579, 360] width 107 height 17
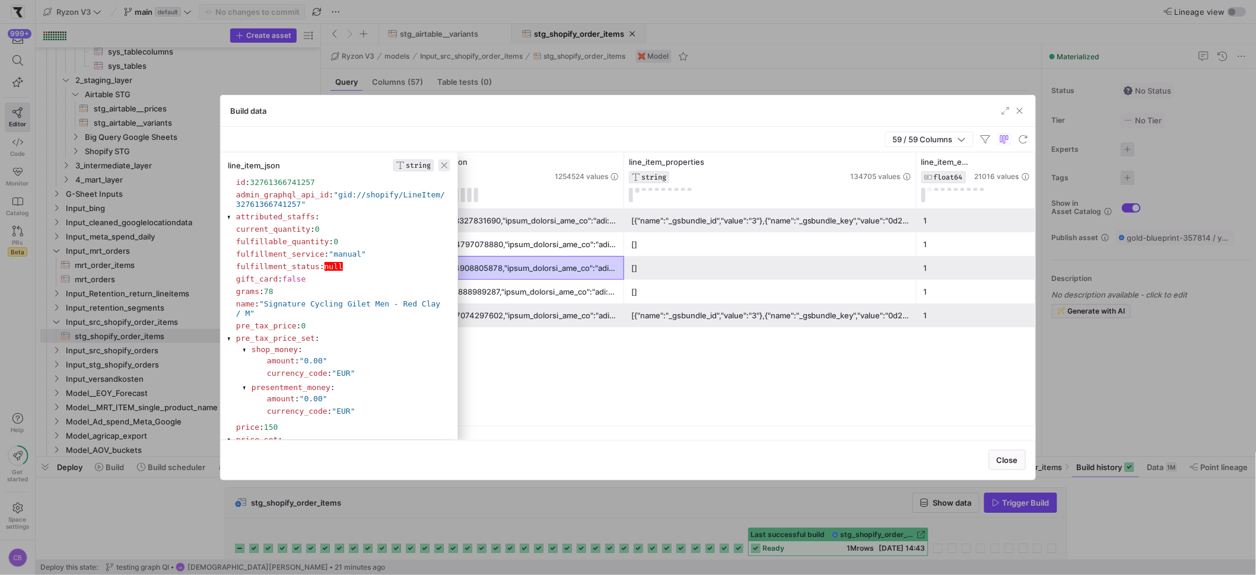
click at [442, 167] on span "button" at bounding box center [444, 166] width 12 height 12
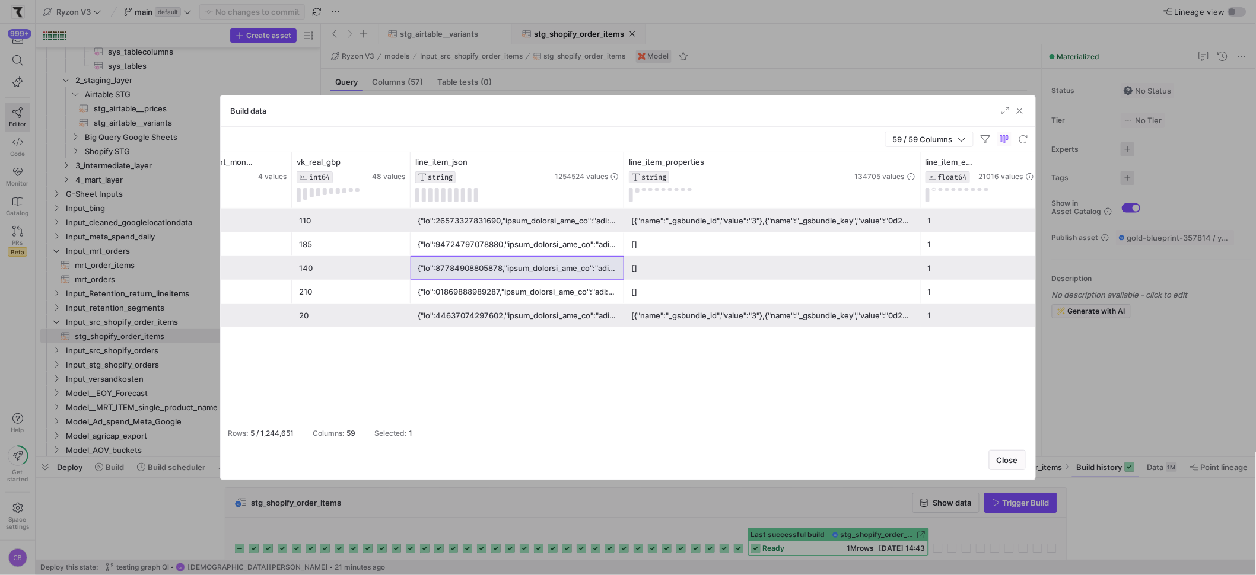
drag, startPoint x: 914, startPoint y: 194, endPoint x: 984, endPoint y: 209, distance: 71.1
click at [984, 209] on div "line_item_presentment_money_amount FLOAT64 643 values presentment_money_currenc…" at bounding box center [628, 288] width 815 height 273
click at [858, 219] on div "[{"name":"_gsbundle_id","value":"3"},{"name":"_gsbundle_key","value":"0d24178e-…" at bounding box center [772, 220] width 282 height 23
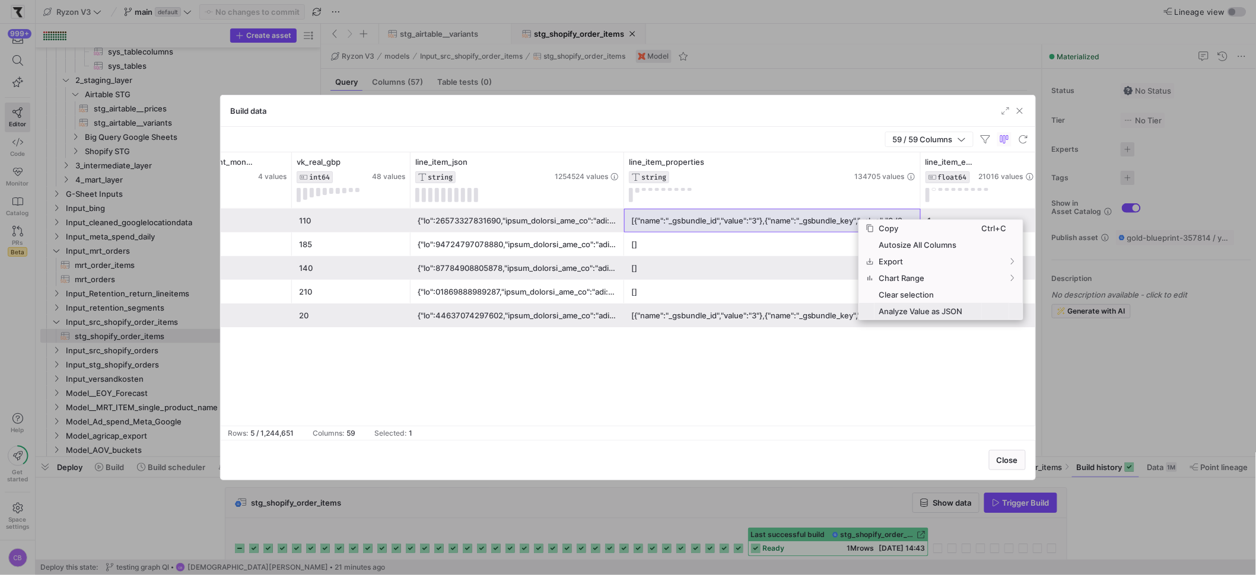
click at [895, 311] on span "Analyze Value as JSON" at bounding box center [927, 311] width 107 height 17
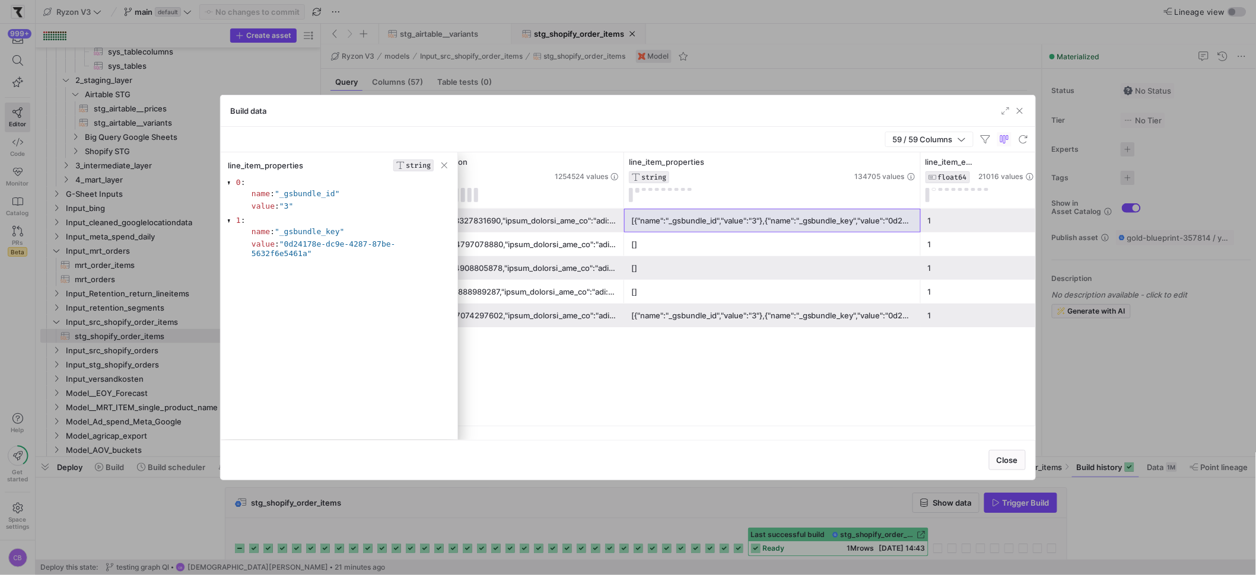
drag, startPoint x: 1021, startPoint y: 114, endPoint x: 778, endPoint y: 309, distance: 311.4
click at [779, 310] on div "Build data 59 / 59 Columns line_item_properties STRING 0 : name : "_gsbundle_id…" at bounding box center [628, 288] width 816 height 386
click at [763, 319] on div "[{"name":"_gsbundle_id","value":"3"},{"name":"_gsbundle_key","value":"0d24178e-…" at bounding box center [772, 315] width 282 height 23
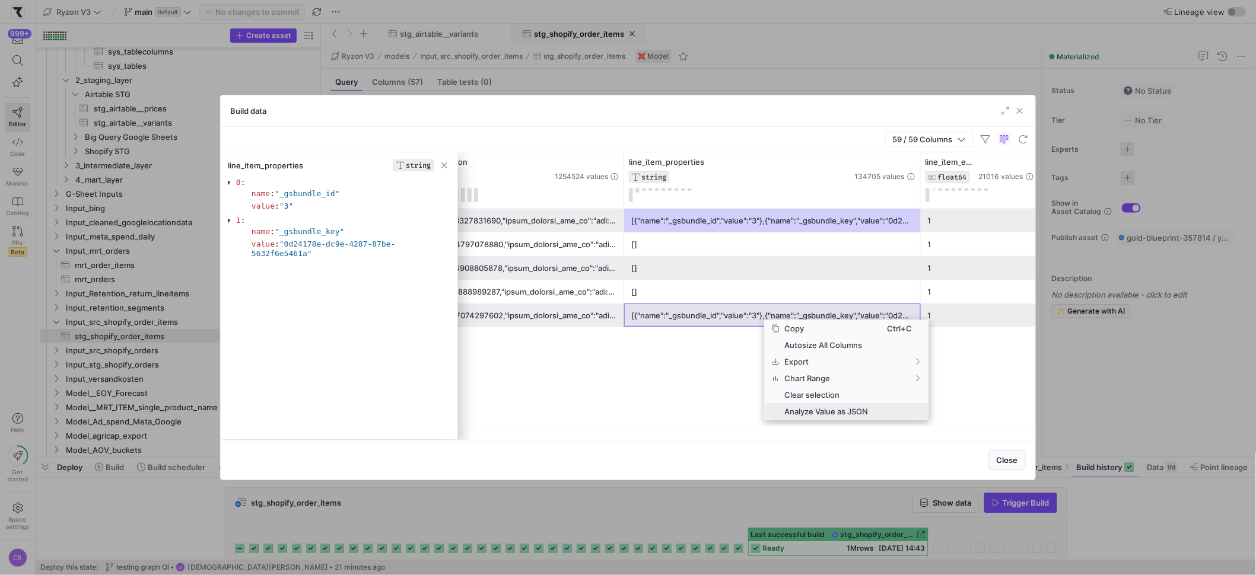
click at [808, 414] on span "Analyze Value as JSON" at bounding box center [833, 411] width 107 height 17
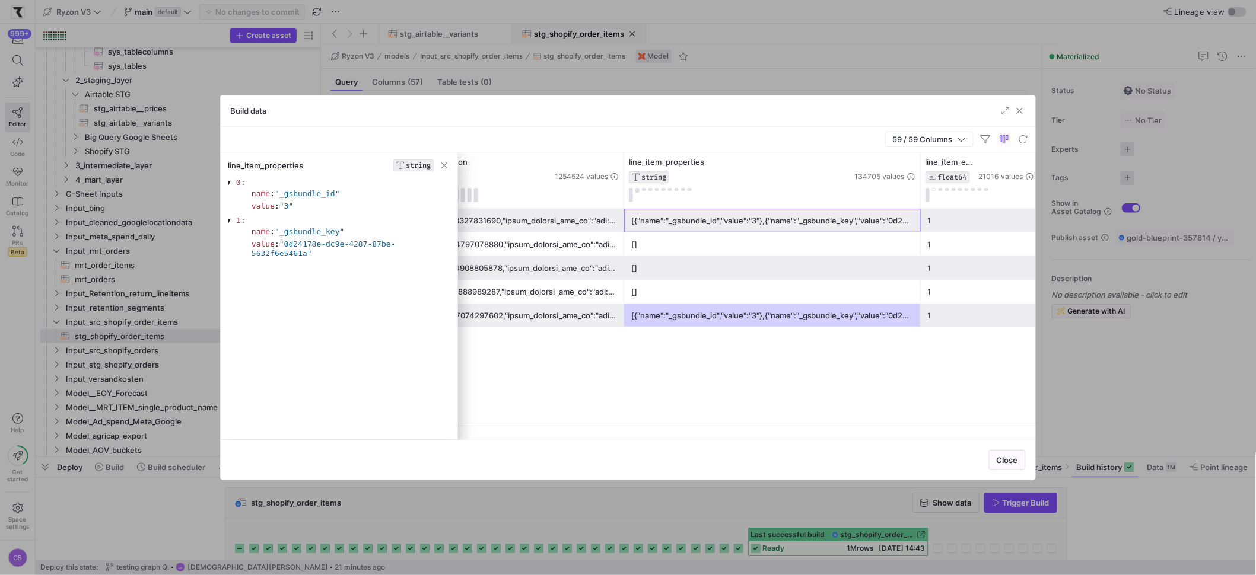
click at [705, 218] on div "[{"name":"_gsbundle_id","value":"3"},{"name":"_gsbundle_key","value":"0d24178e-…" at bounding box center [772, 220] width 282 height 23
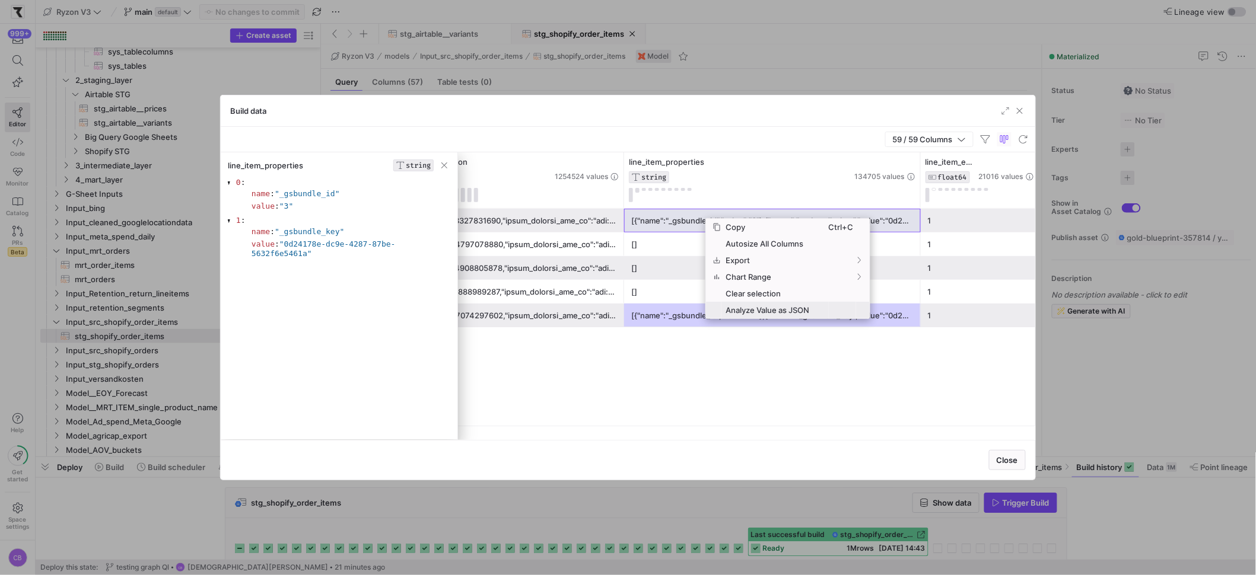
click at [753, 308] on span "Analyze Value as JSON" at bounding box center [774, 310] width 107 height 17
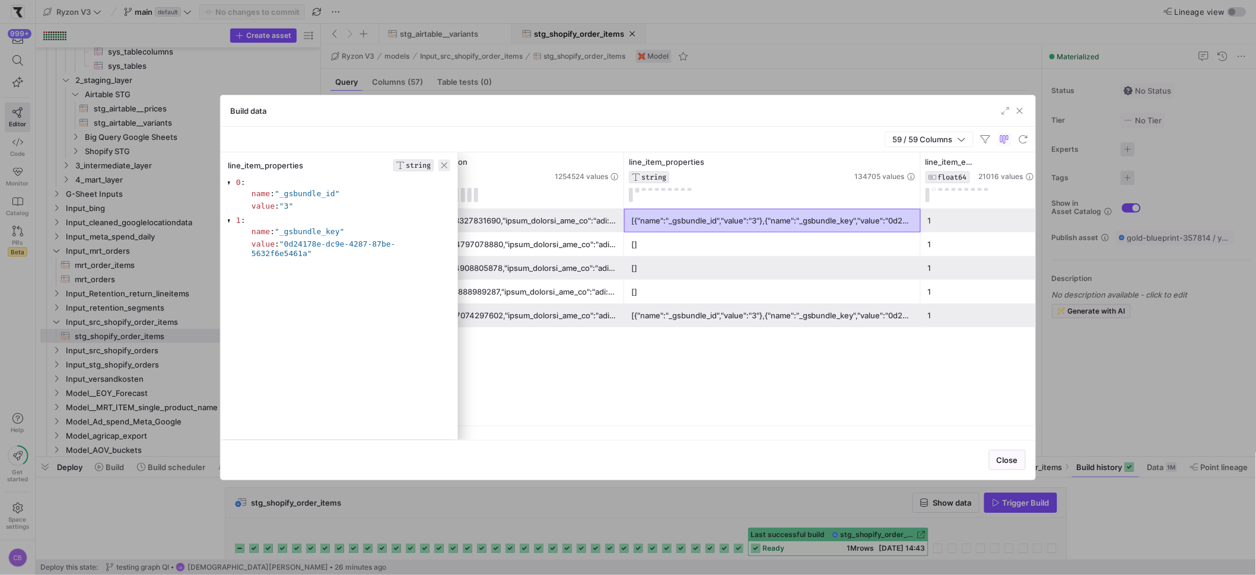
click at [450, 164] on span "button" at bounding box center [444, 166] width 12 height 12
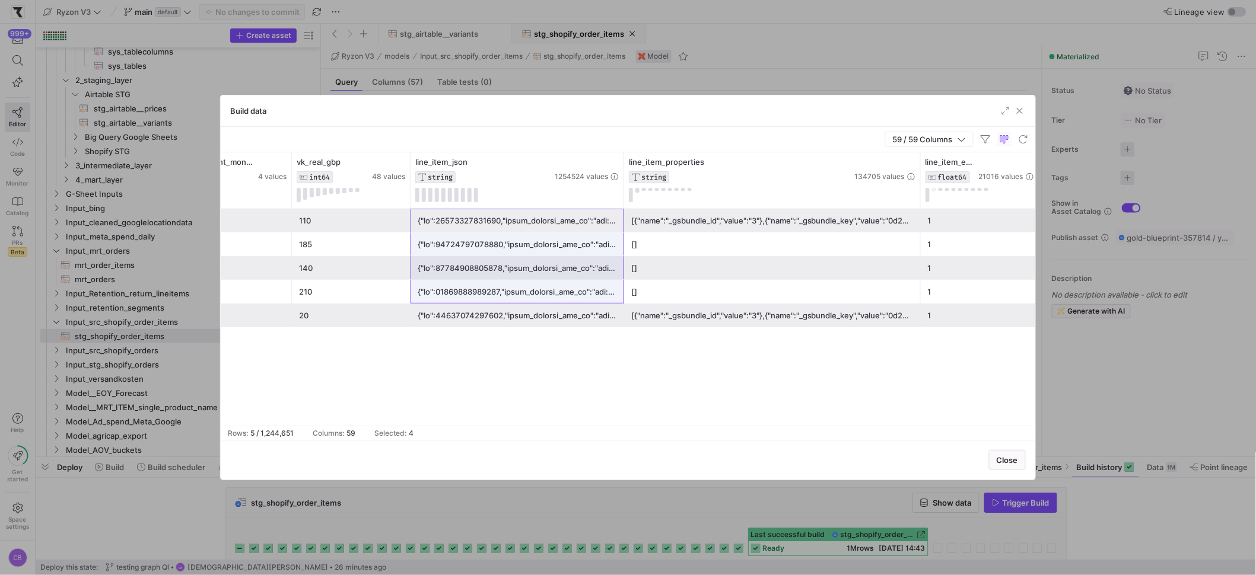
drag, startPoint x: 464, startPoint y: 222, endPoint x: 480, endPoint y: 295, distance: 74.1
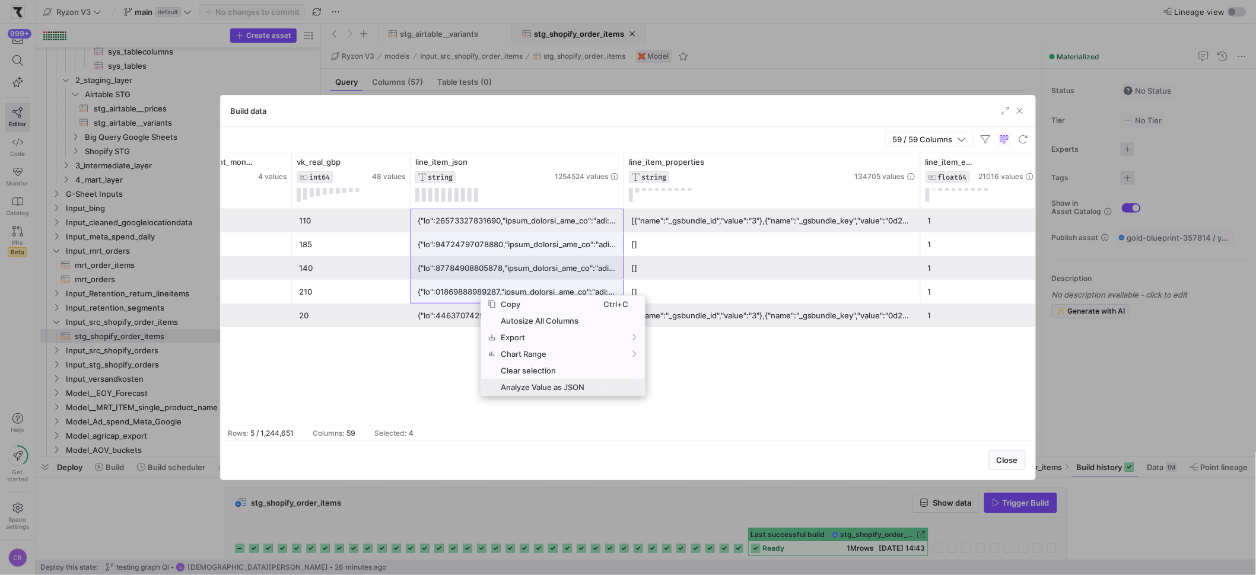
click at [529, 383] on span "Analyze Value as JSON" at bounding box center [550, 387] width 107 height 17
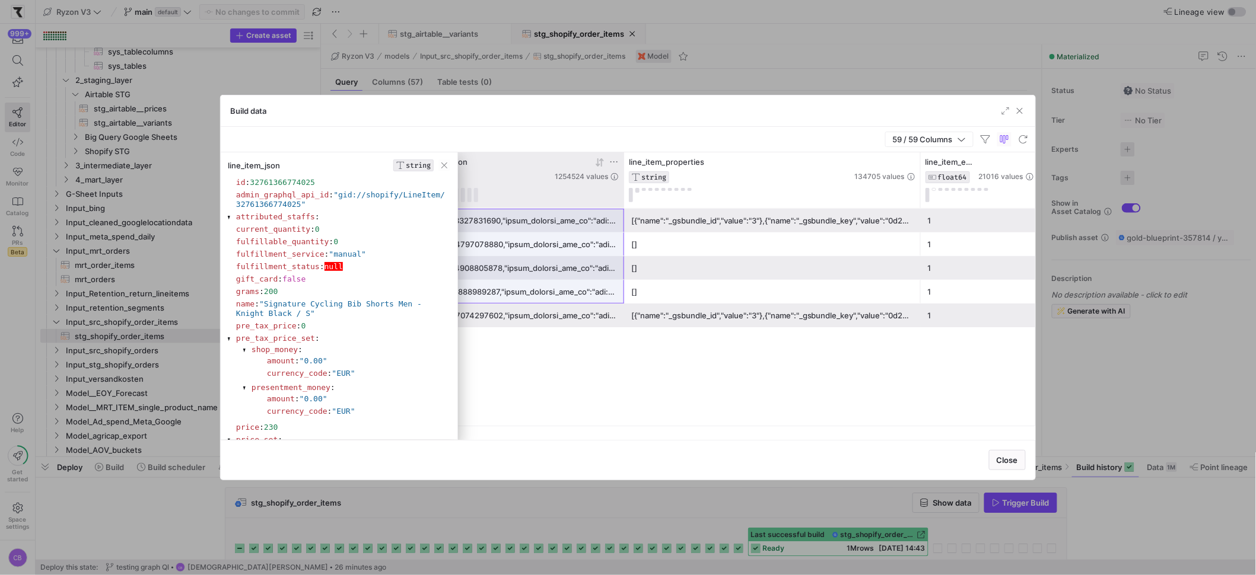
drag, startPoint x: 438, startPoint y: 168, endPoint x: 455, endPoint y: 176, distance: 18.6
click at [440, 168] on span "button" at bounding box center [444, 166] width 12 height 12
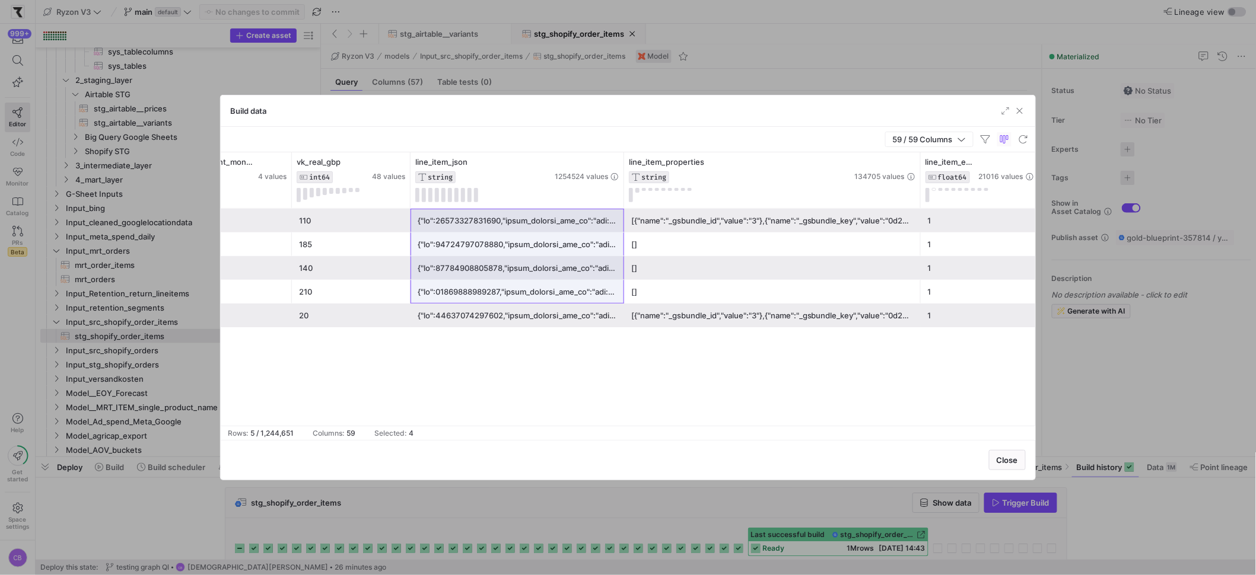
click at [493, 241] on div at bounding box center [517, 244] width 199 height 23
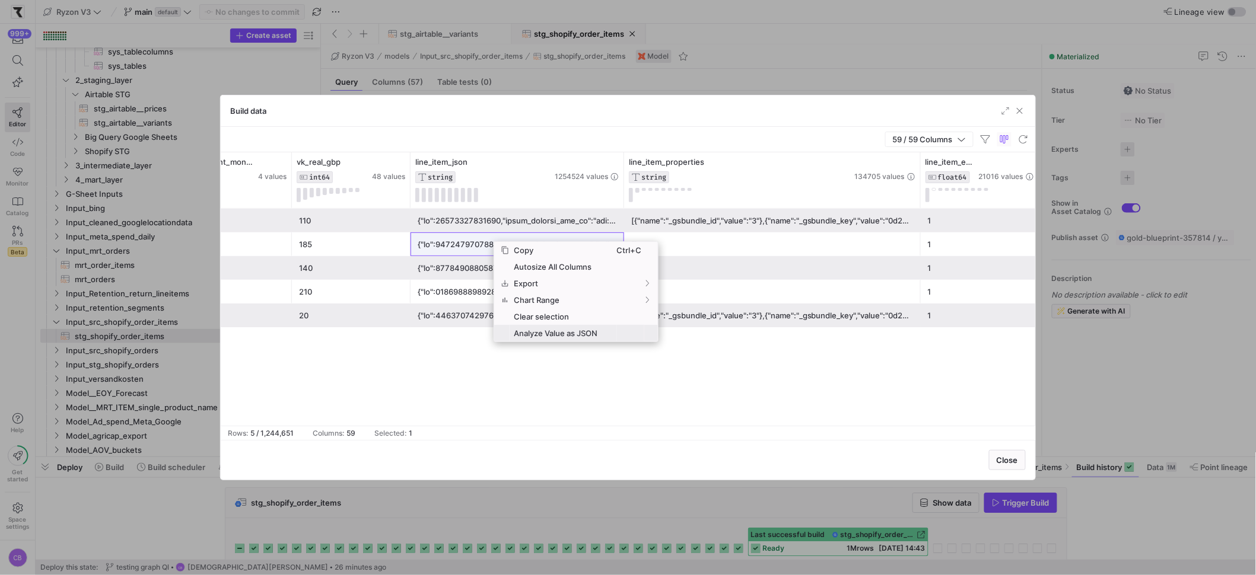
click at [527, 341] on span "Analyze Value as JSON" at bounding box center [563, 333] width 107 height 17
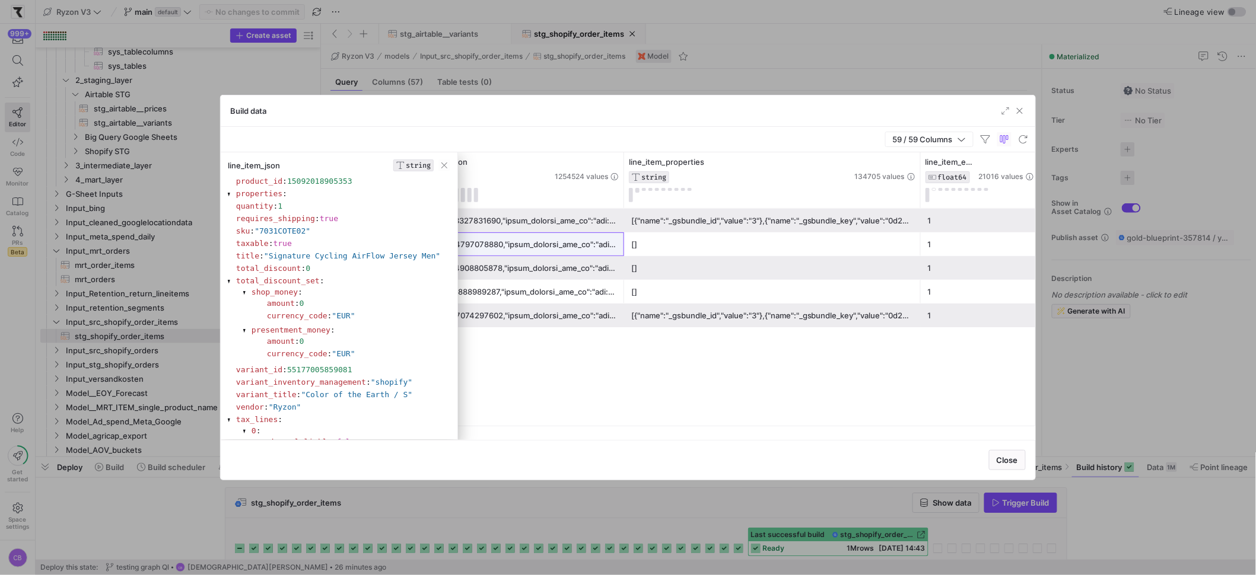
scroll to position [406, 0]
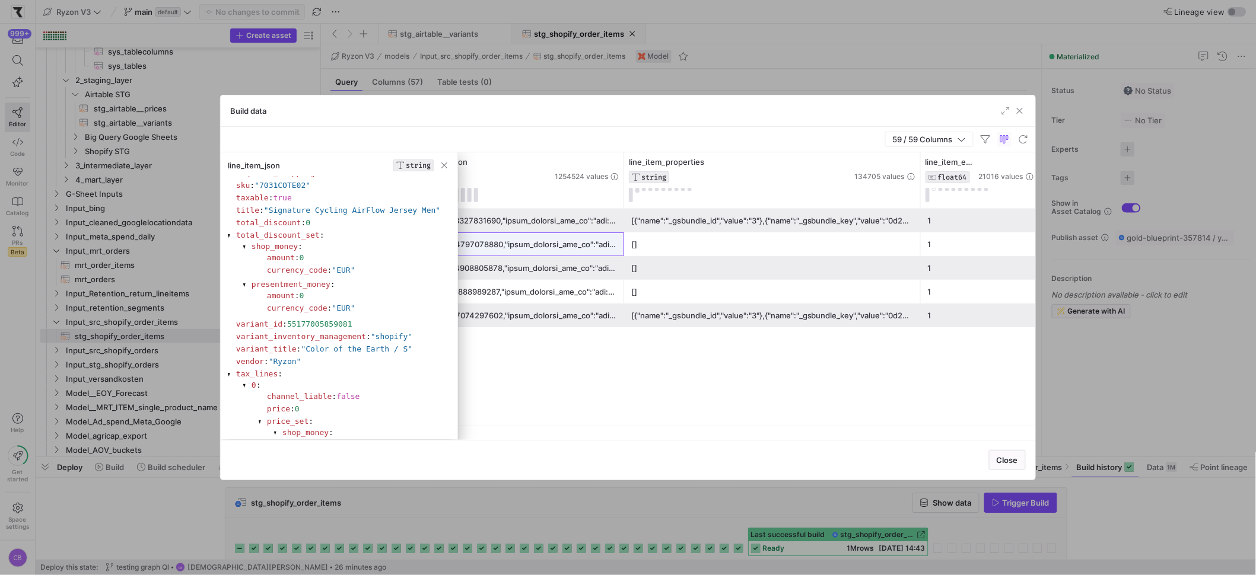
drag, startPoint x: 294, startPoint y: 331, endPoint x: 367, endPoint y: 332, distance: 73.6
click at [367, 329] on section "variant_id : 55177005859081" at bounding box center [342, 324] width 212 height 9
copy span "55177005859081"
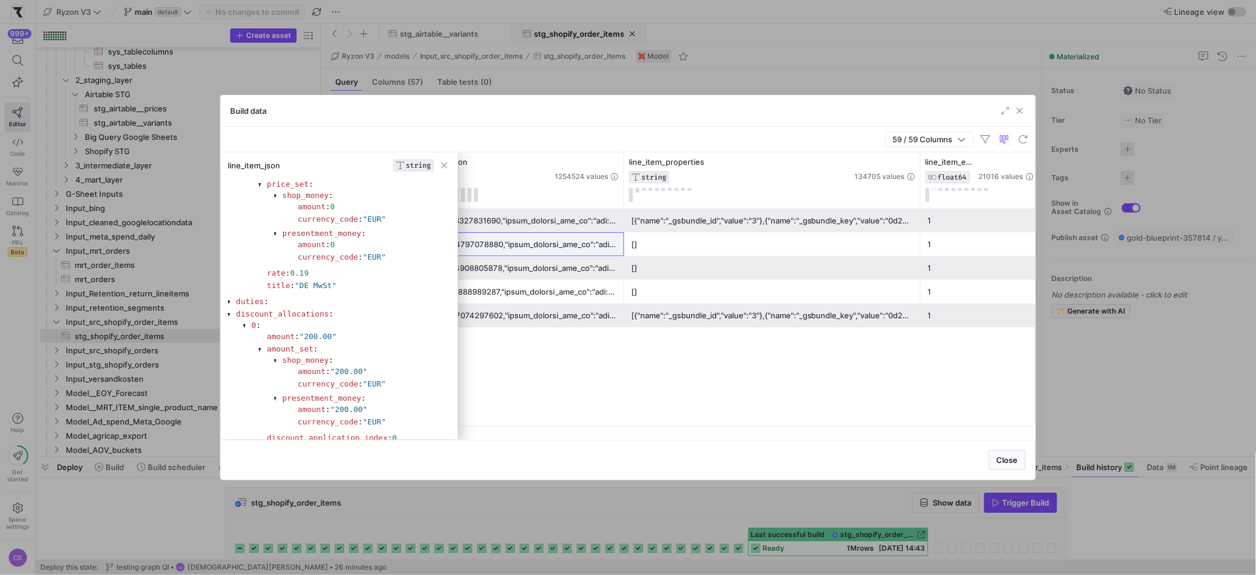
scroll to position [656, 0]
click at [444, 166] on span "button" at bounding box center [444, 166] width 12 height 12
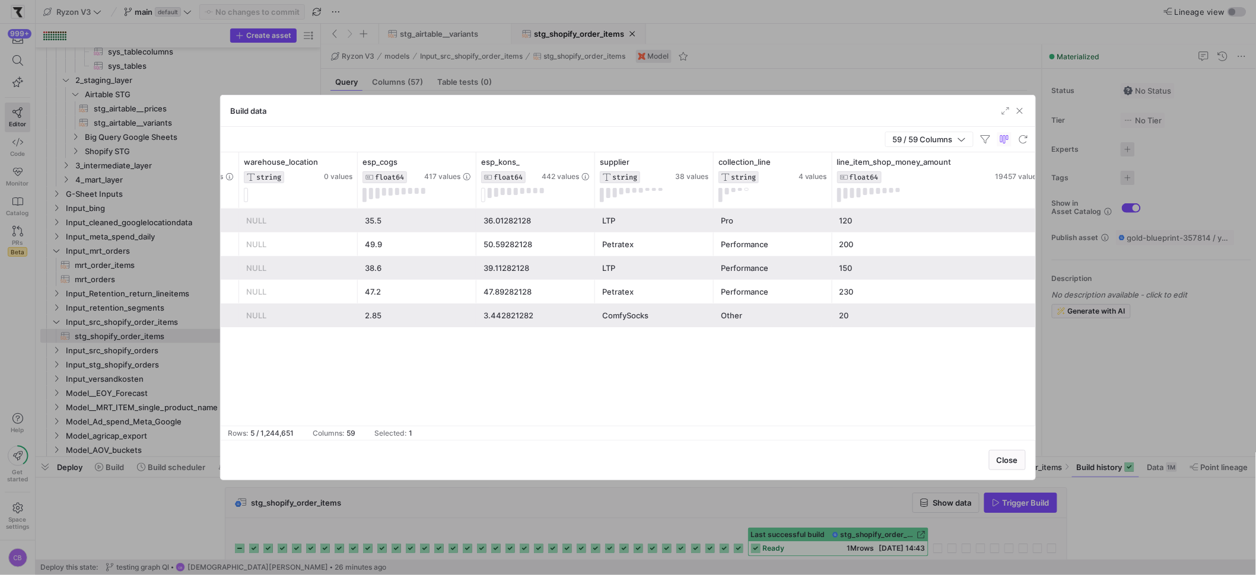
scroll to position [0, 6680]
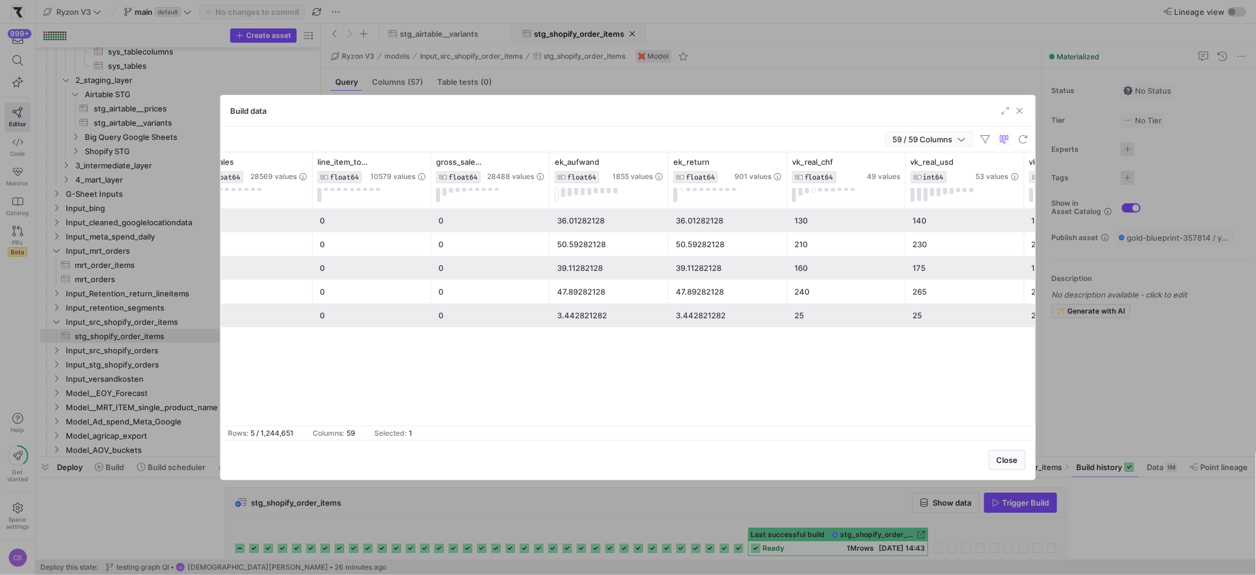
click at [957, 141] on span "59 / 59 Columns" at bounding box center [929, 139] width 73 height 9
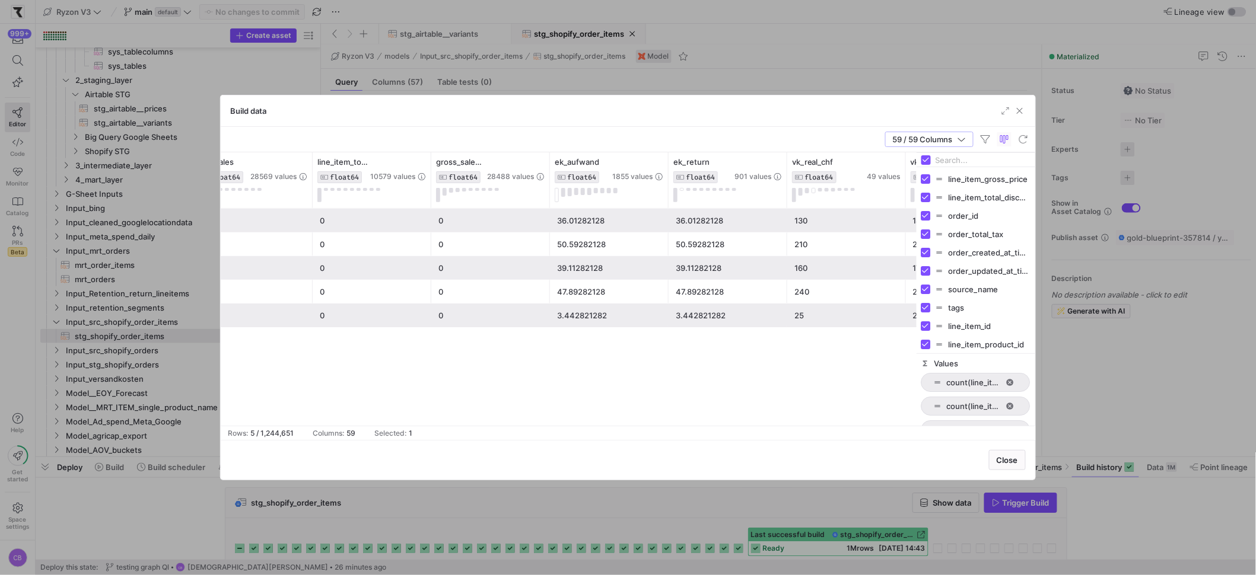
click at [949, 162] on input "Filter Columns Input" at bounding box center [983, 160] width 95 height 24
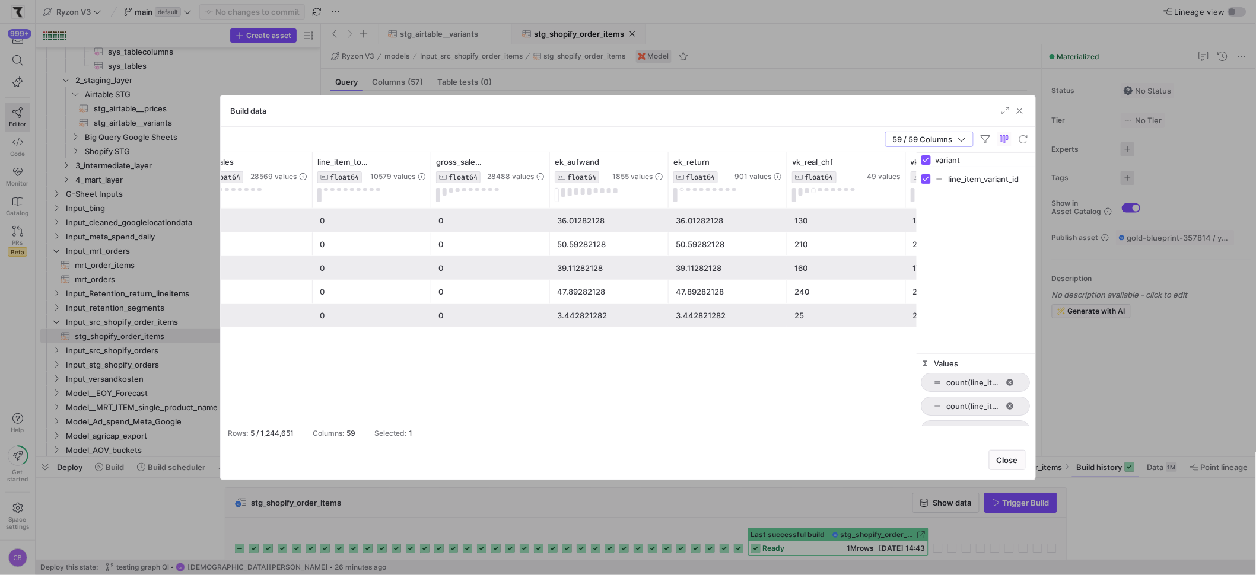
type input "variant"
click at [867, 271] on div "160" at bounding box center [846, 268] width 104 height 23
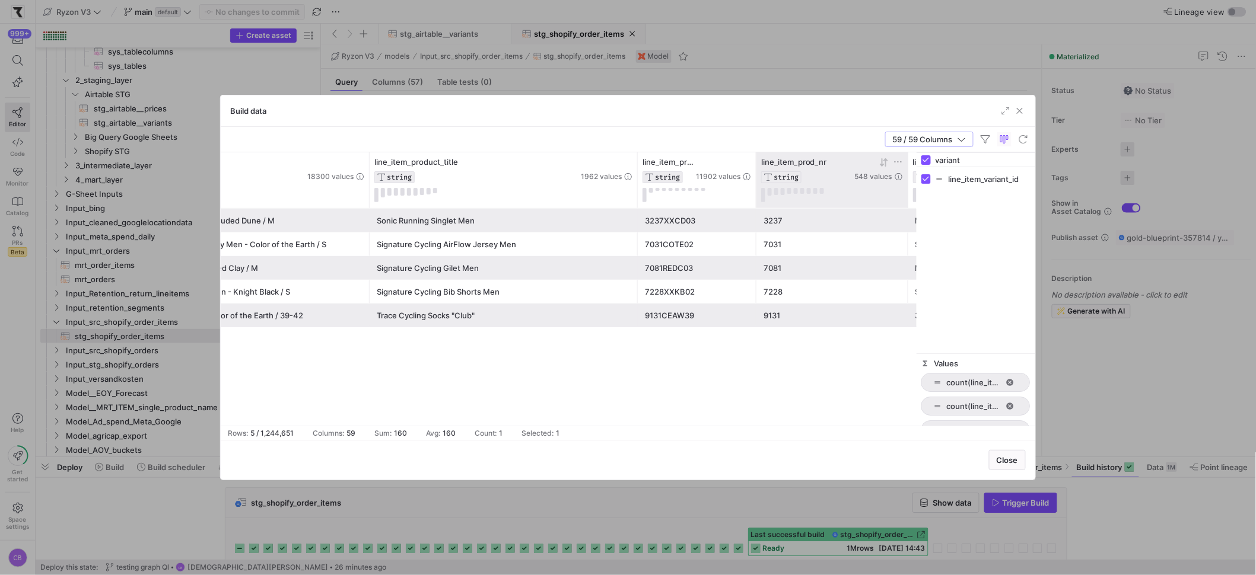
drag, startPoint x: 873, startPoint y: 186, endPoint x: 908, endPoint y: 199, distance: 37.4
click at [931, 188] on div "line_item_product_name STRING 18300 values line_item_product_title STRING 1962 …" at bounding box center [628, 288] width 815 height 273
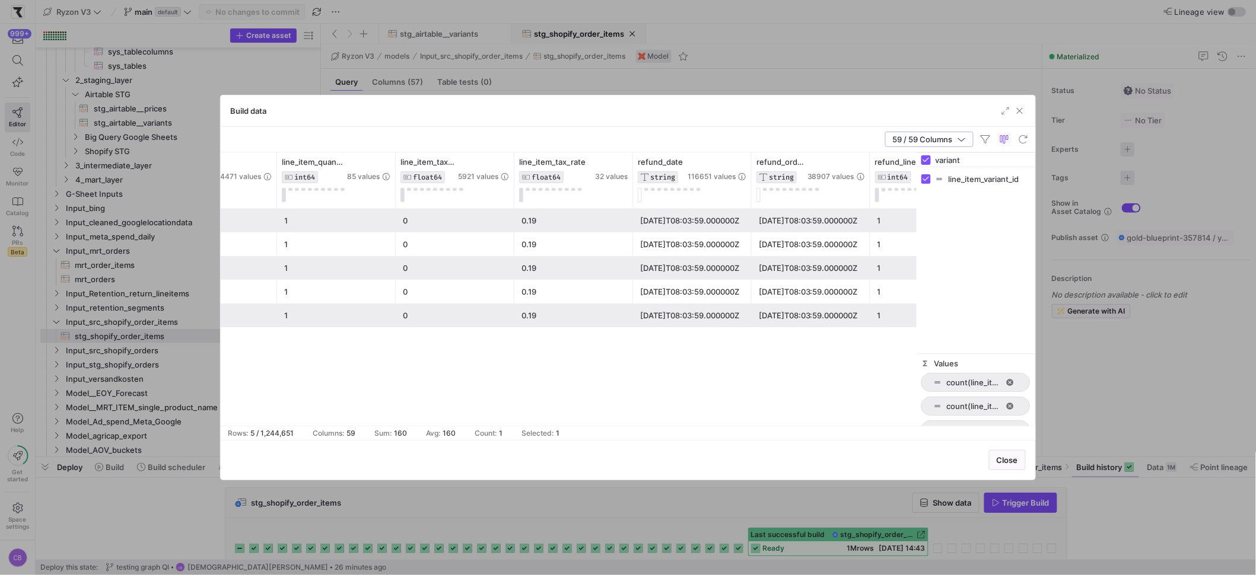
scroll to position [0, 3557]
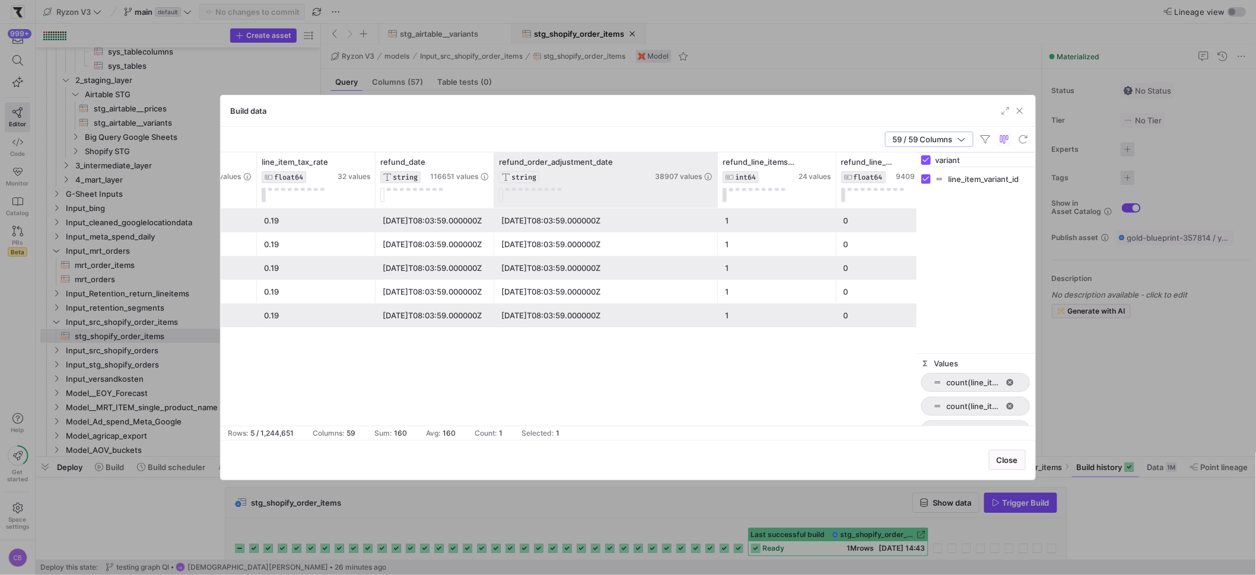
drag, startPoint x: 610, startPoint y: 189, endPoint x: 715, endPoint y: 185, distance: 105.1
click at [715, 185] on div at bounding box center [717, 180] width 5 height 56
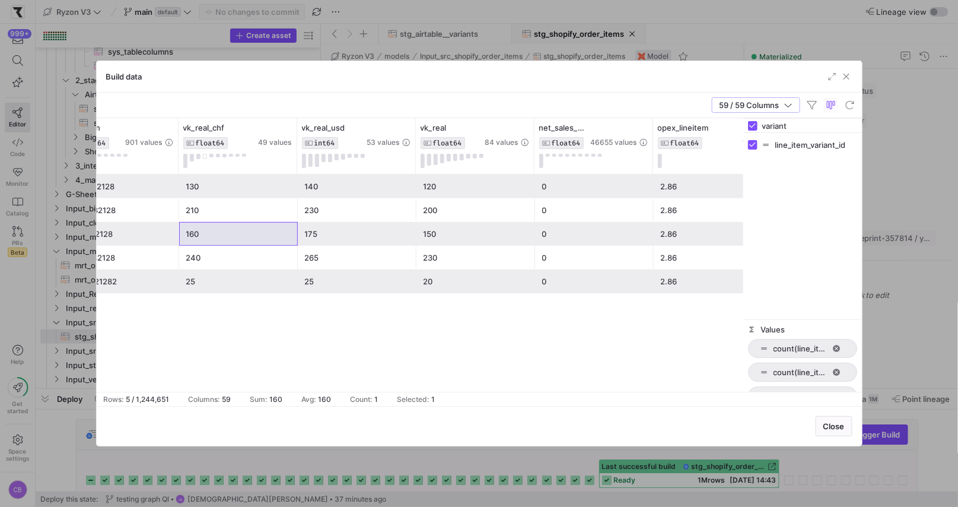
scroll to position [0, 5264]
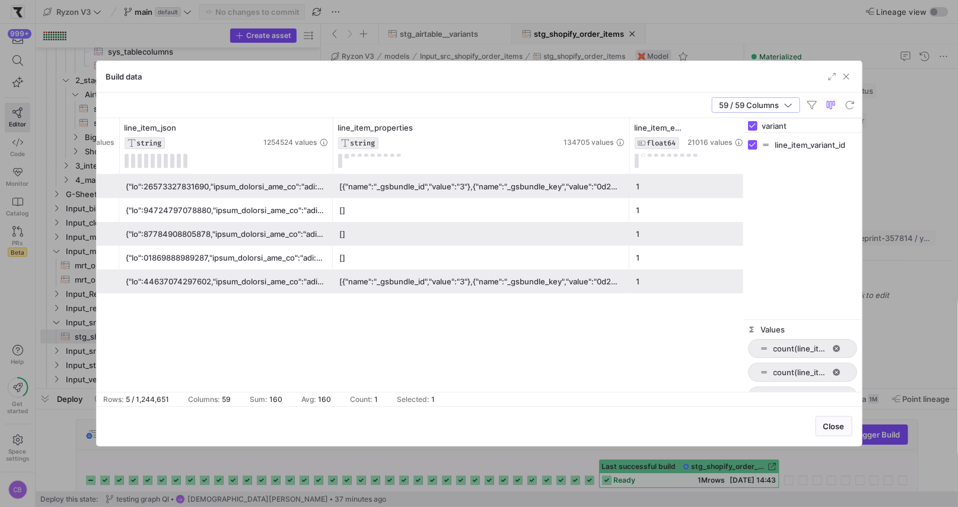
click at [446, 182] on div "[{"name":"_gsbundle_id","value":"3"},{"name":"_gsbundle_key","value":"0d24178e-…" at bounding box center [481, 186] width 282 height 23
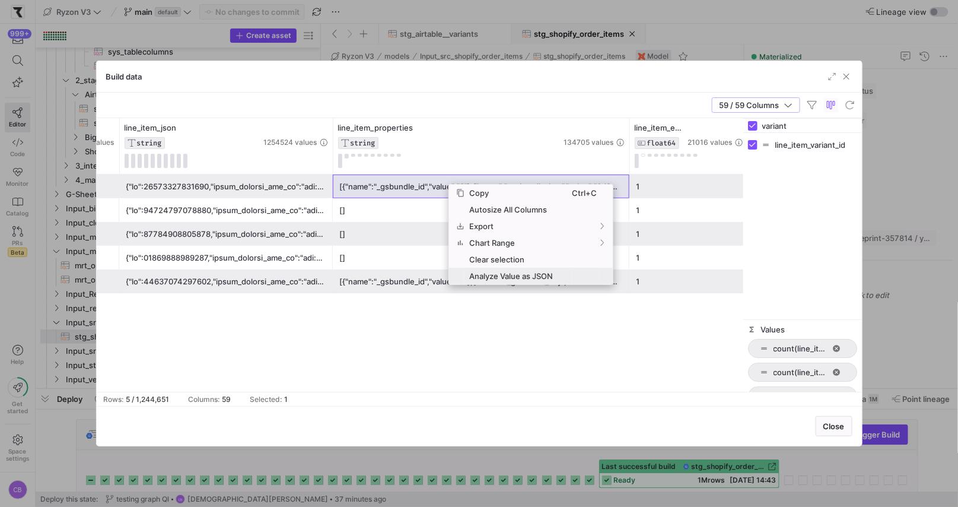
click at [542, 276] on span "Analyze Value as JSON" at bounding box center [518, 276] width 107 height 17
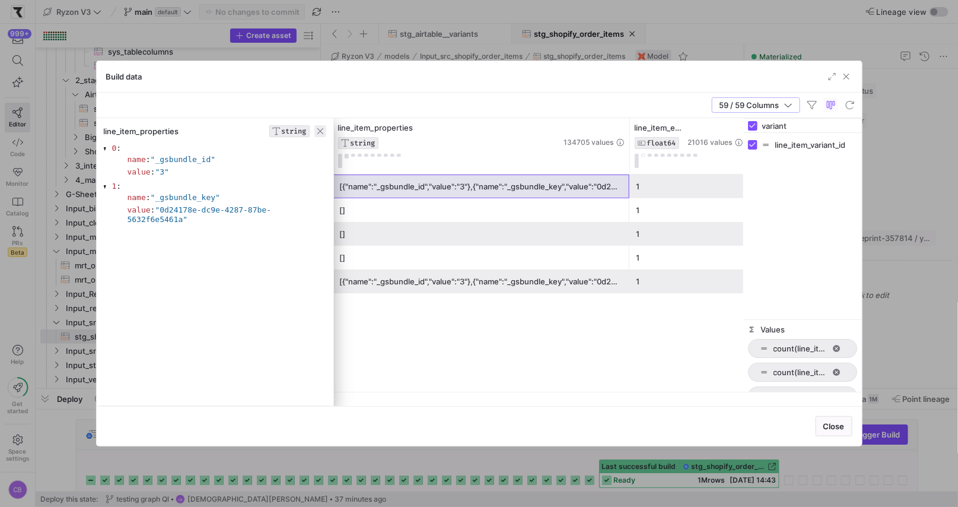
click at [322, 134] on span "button" at bounding box center [320, 131] width 12 height 12
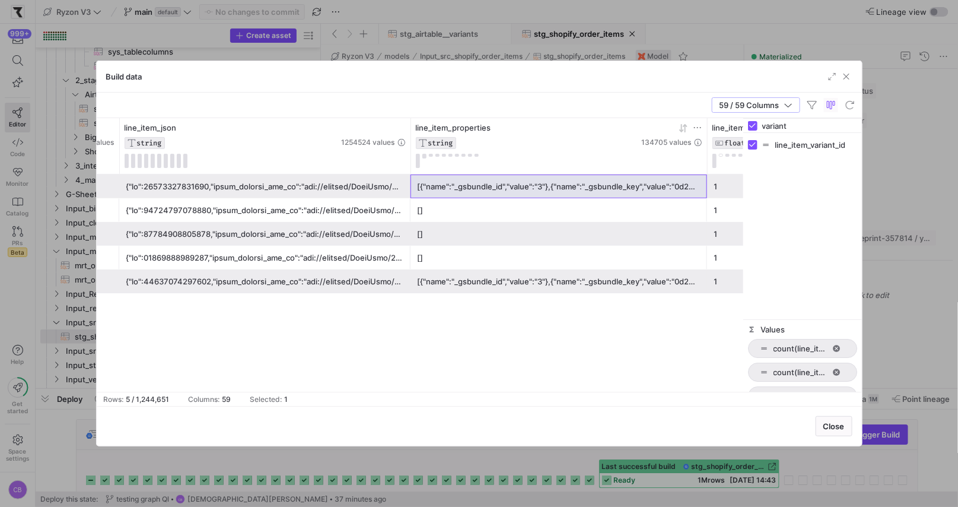
drag, startPoint x: 330, startPoint y: 157, endPoint x: 532, endPoint y: 160, distance: 201.7
